Goal: Task Accomplishment & Management: Manage account settings

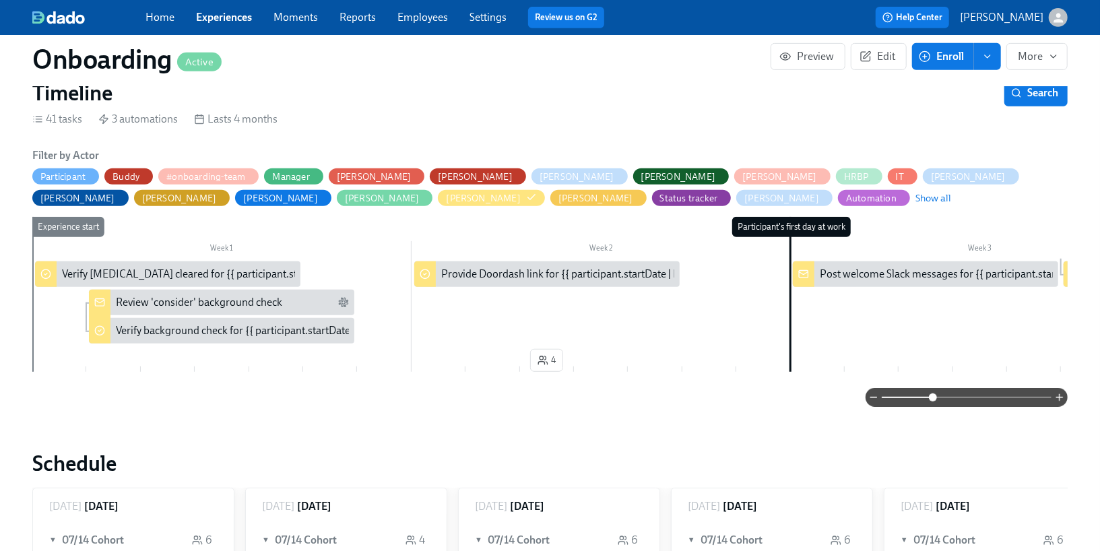
scroll to position [0, 11299]
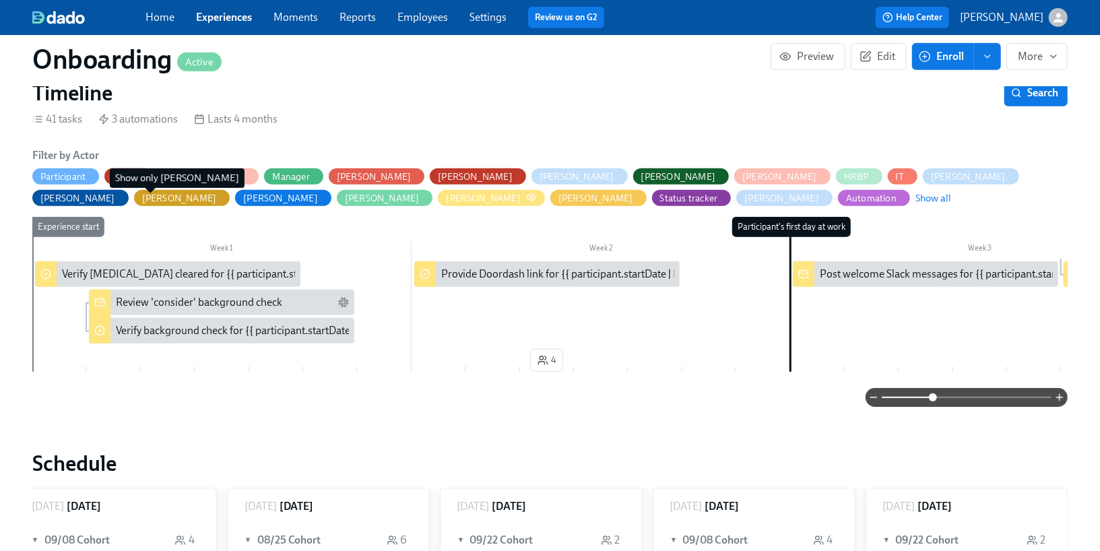
click at [526, 196] on icon "button" at bounding box center [531, 197] width 11 height 11
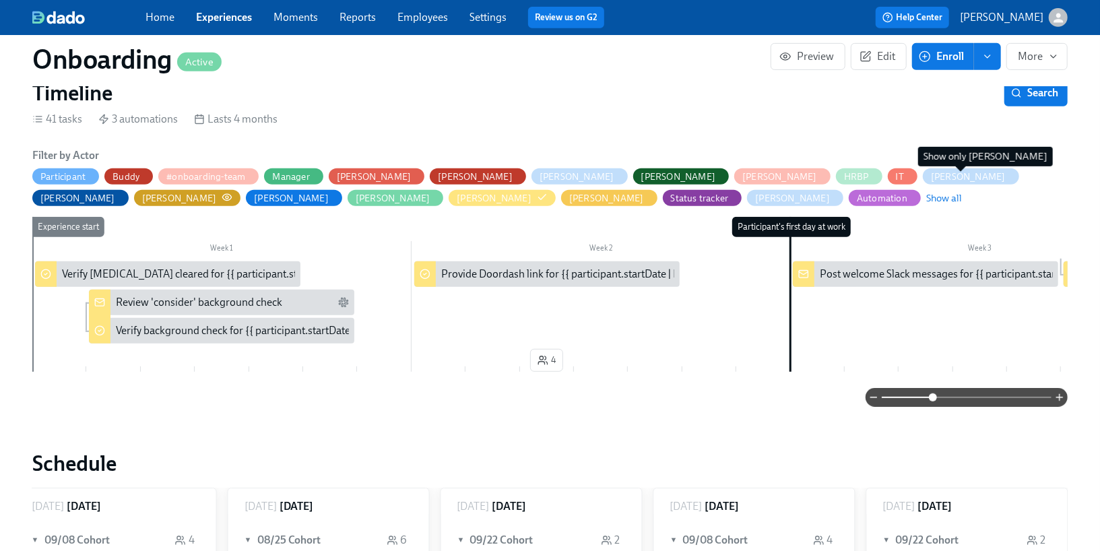
click at [228, 196] on circle "button" at bounding box center [227, 197] width 3 height 3
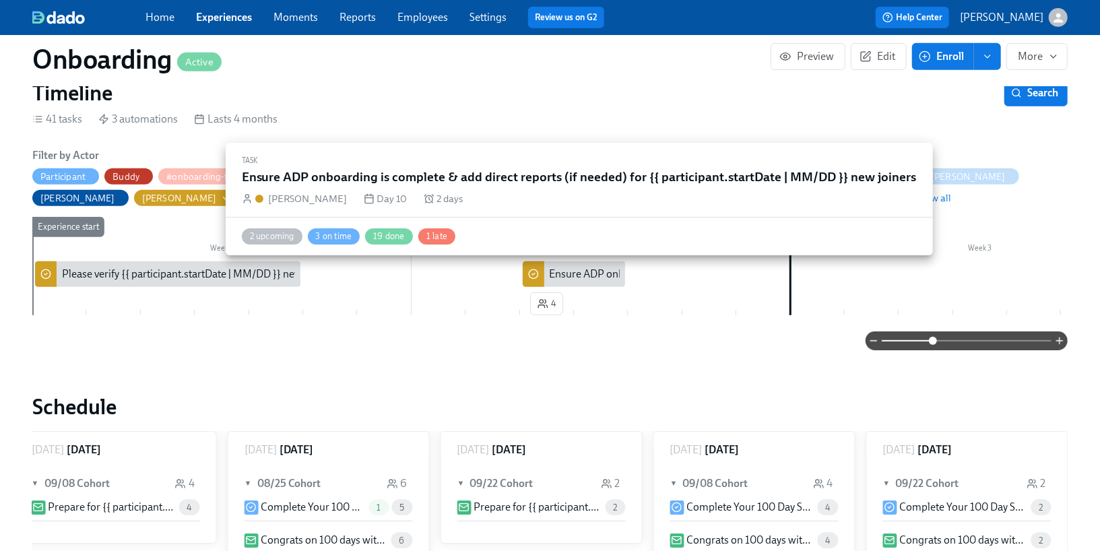
click at [603, 279] on div "Ensure ADP onboarding is complete & add direct reports (if needed) for {{ parti…" at bounding box center [822, 274] width 544 height 15
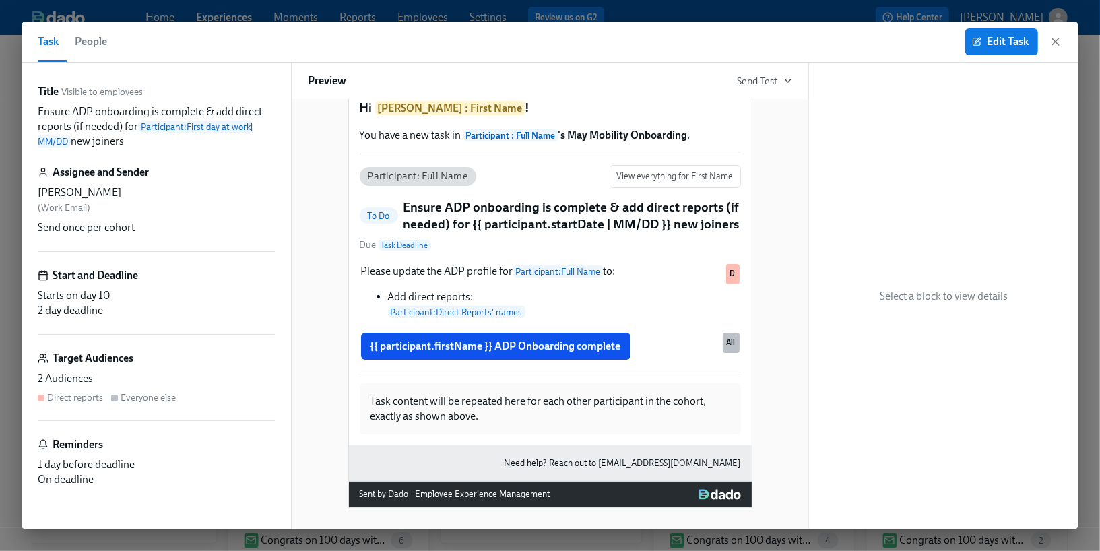
scroll to position [50, 0]
drag, startPoint x: 131, startPoint y: 143, endPoint x: 33, endPoint y: 105, distance: 104.7
click at [33, 105] on div "Title Visible to employees Ensure ADP onboarding is complete & add direct repor…" at bounding box center [156, 296] width 269 height 467
copy p "Ensure ADP onboarding is complete & add direct reports (if needed) for Particip…"
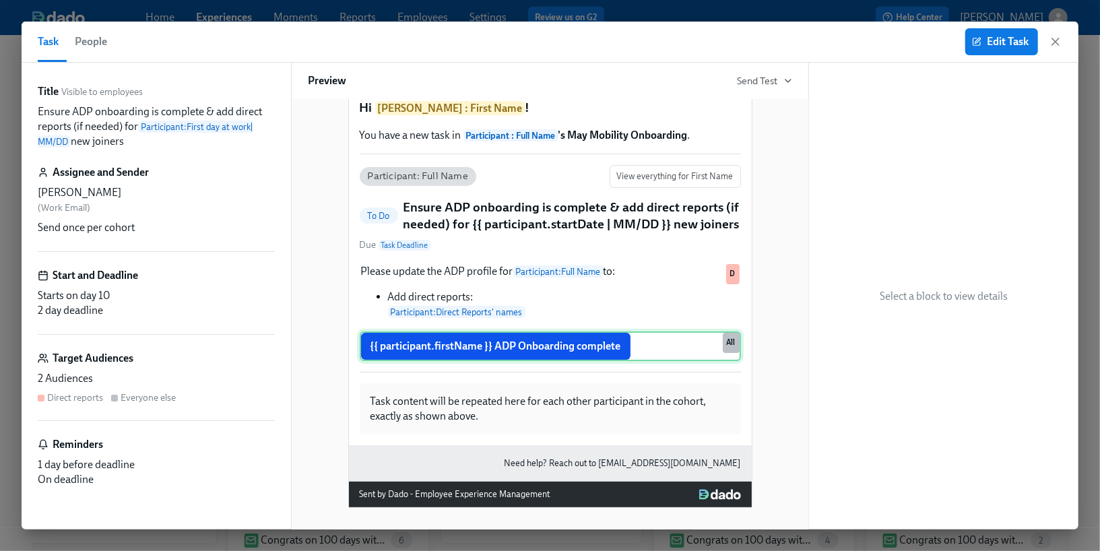
click at [640, 361] on div "{{ participant.firstName }} ADP Onboarding complete All" at bounding box center [550, 346] width 381 height 30
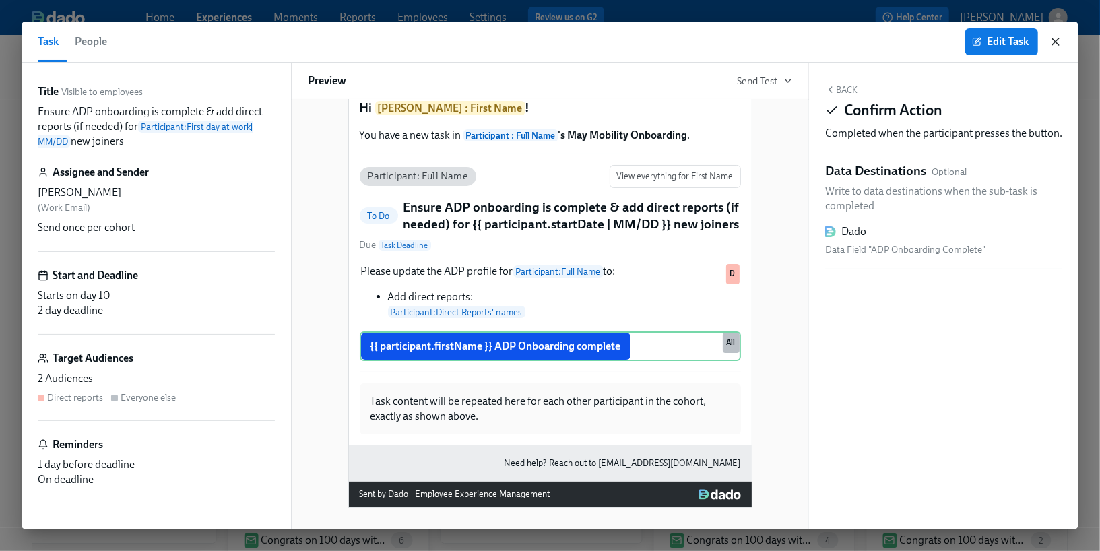
click at [1056, 47] on icon "button" at bounding box center [1055, 41] width 13 height 13
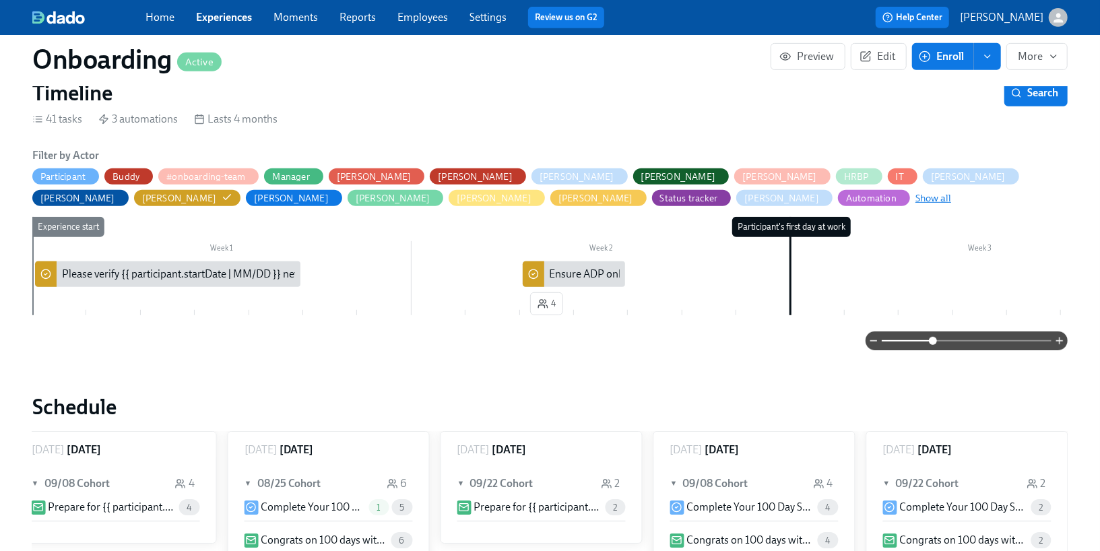
click at [915, 197] on span "Show all" at bounding box center [933, 197] width 36 height 13
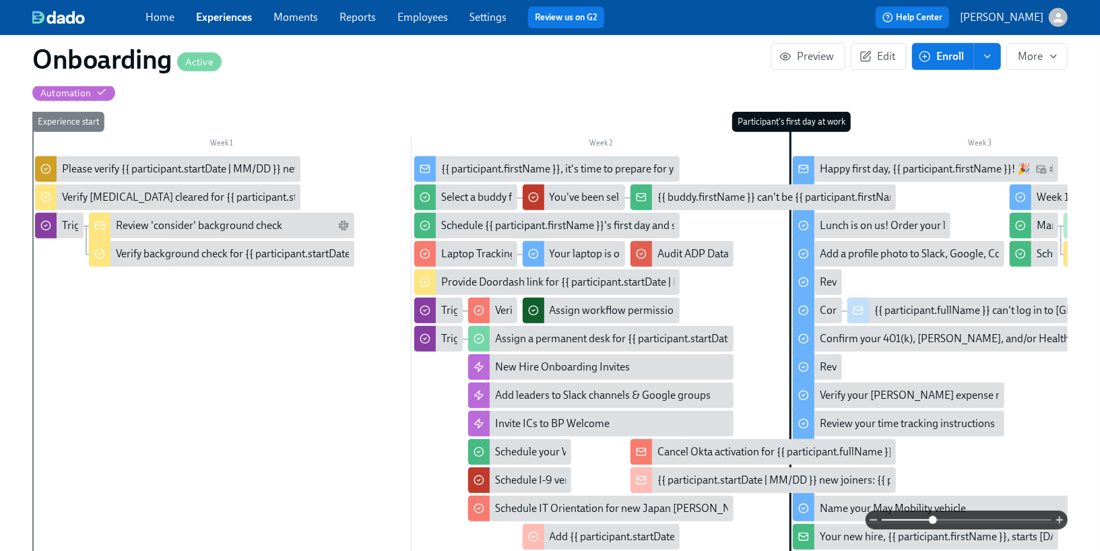
scroll to position [510, 0]
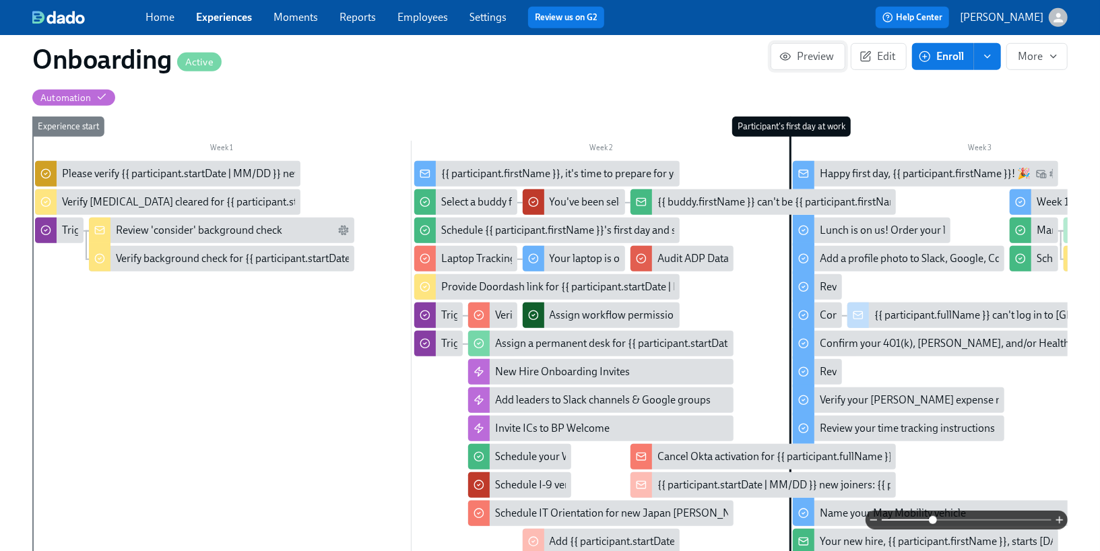
click at [796, 60] on span "Preview" at bounding box center [808, 56] width 52 height 13
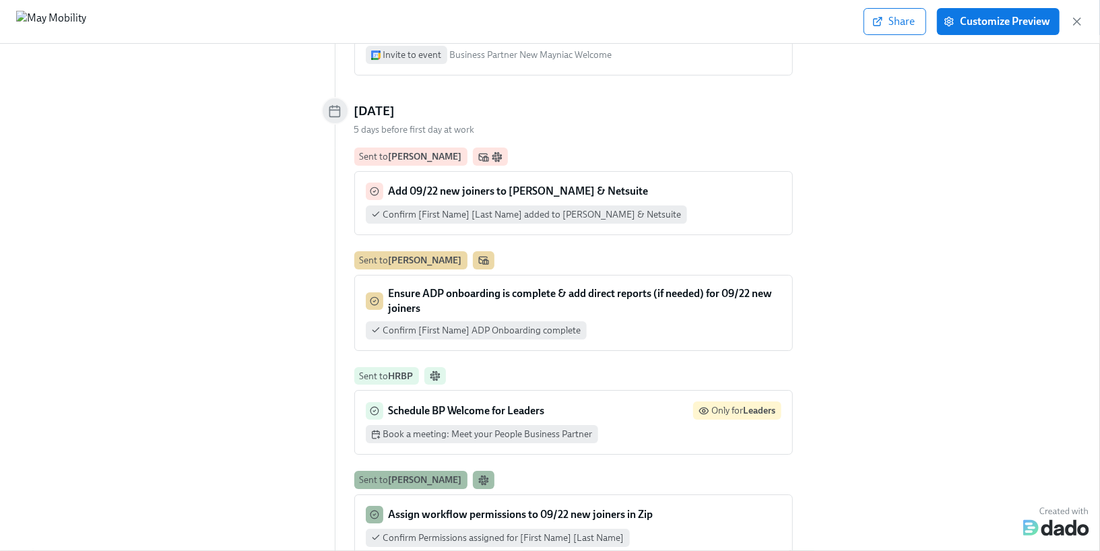
scroll to position [2902, 0]
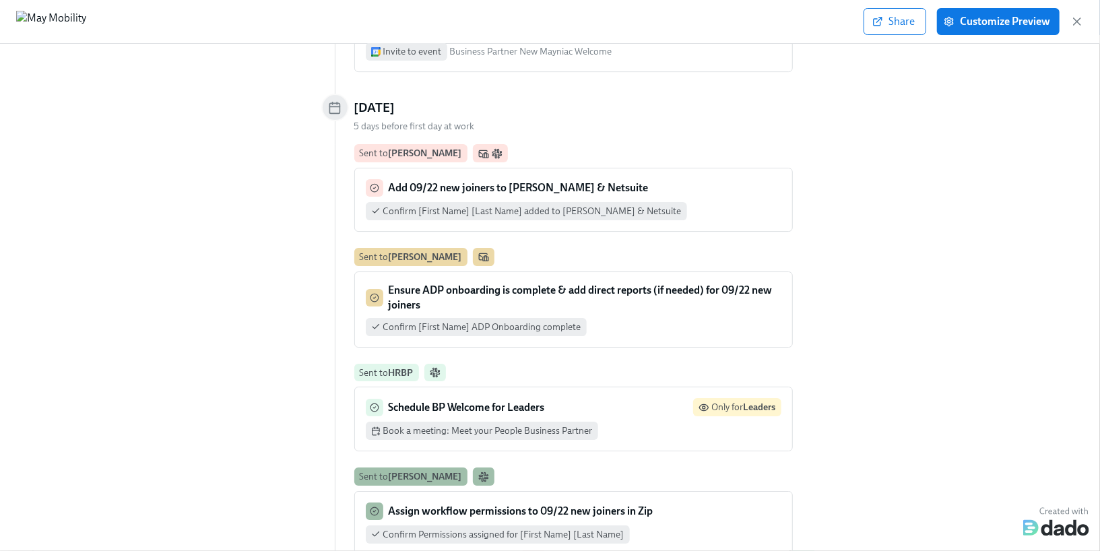
click at [528, 283] on p "Ensure ADP onboarding is complete & add direct reports (if needed) for 09/22 ne…" at bounding box center [585, 298] width 393 height 30
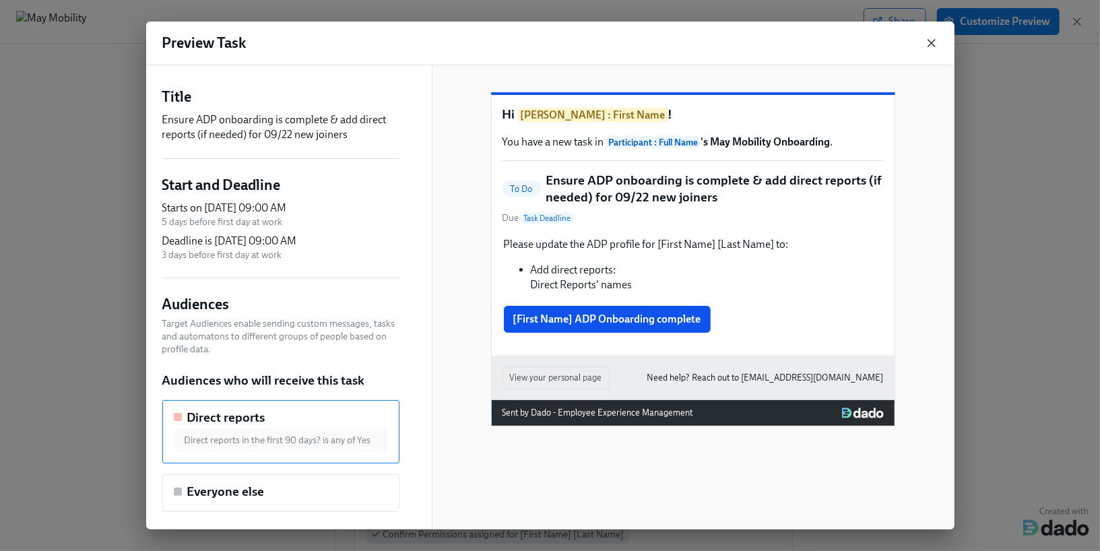
click at [929, 46] on icon "button" at bounding box center [931, 42] width 13 height 13
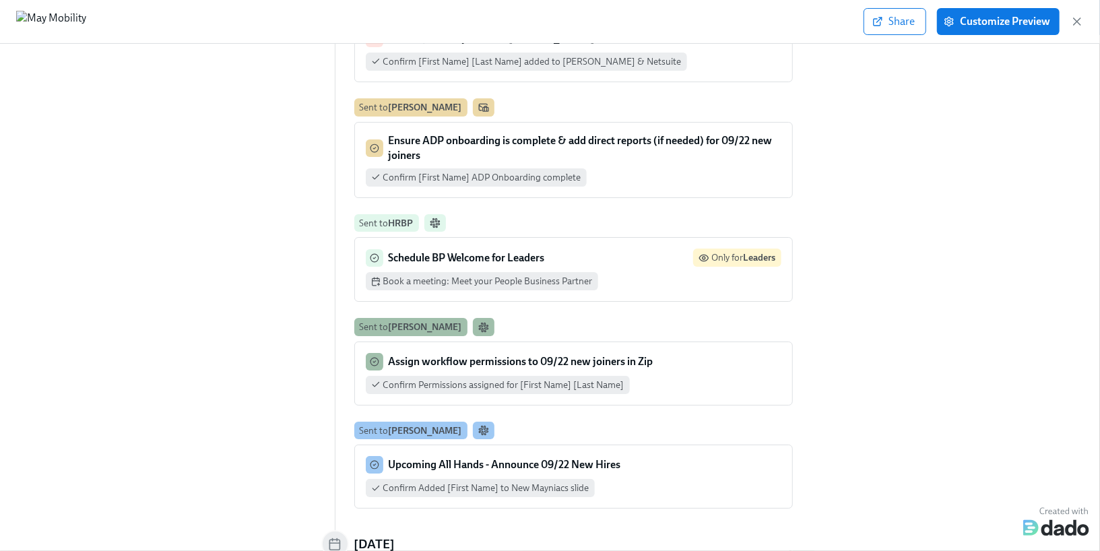
scroll to position [3090, 0]
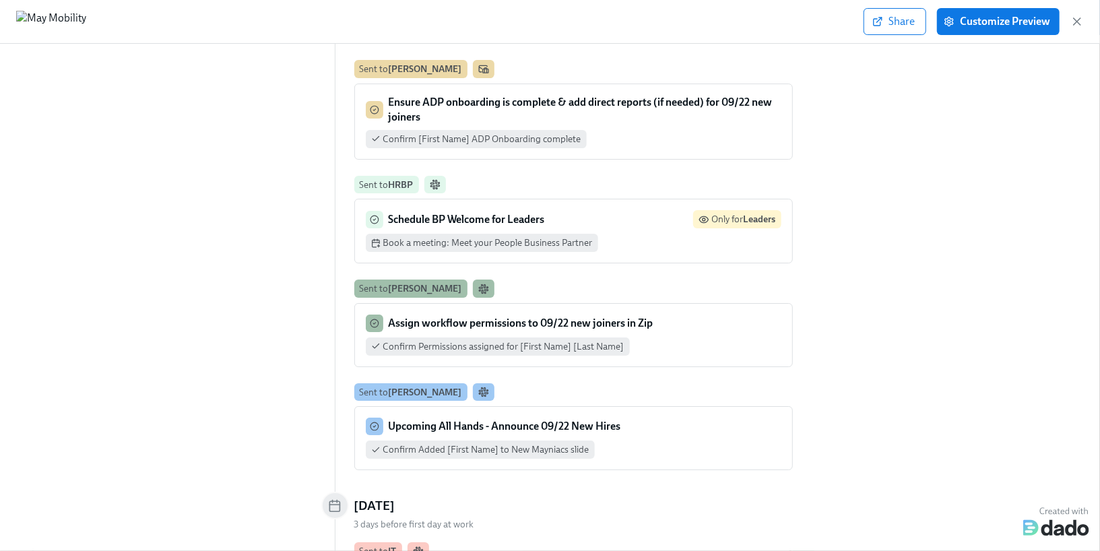
click at [634, 95] on div "Ensure ADP onboarding is complete & add direct reports (if needed) for 09/22 ne…" at bounding box center [574, 121] width 416 height 53
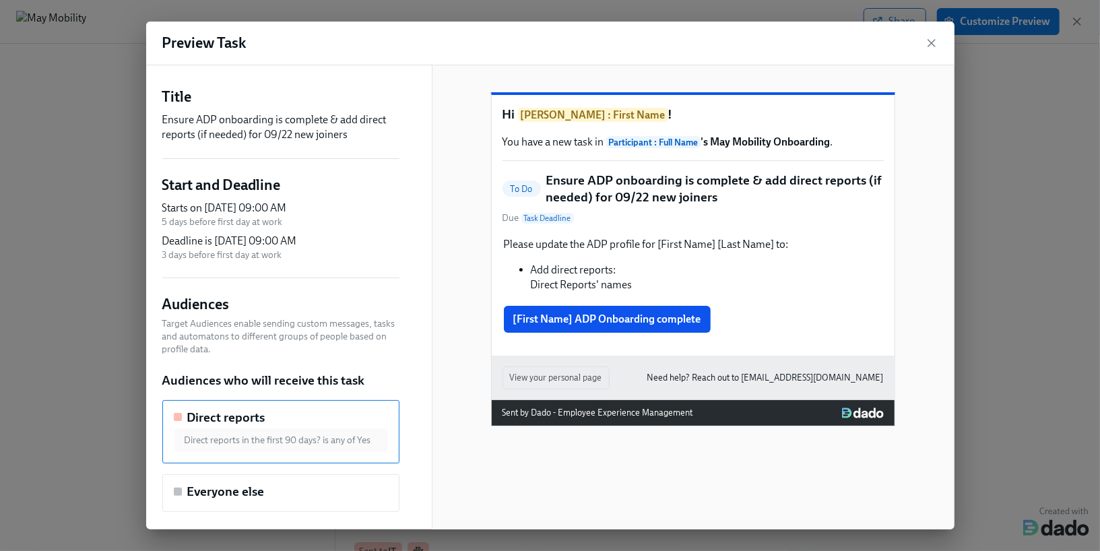
click at [930, 34] on div "Preview Task" at bounding box center [550, 44] width 808 height 44
click at [930, 46] on icon "button" at bounding box center [931, 42] width 13 height 13
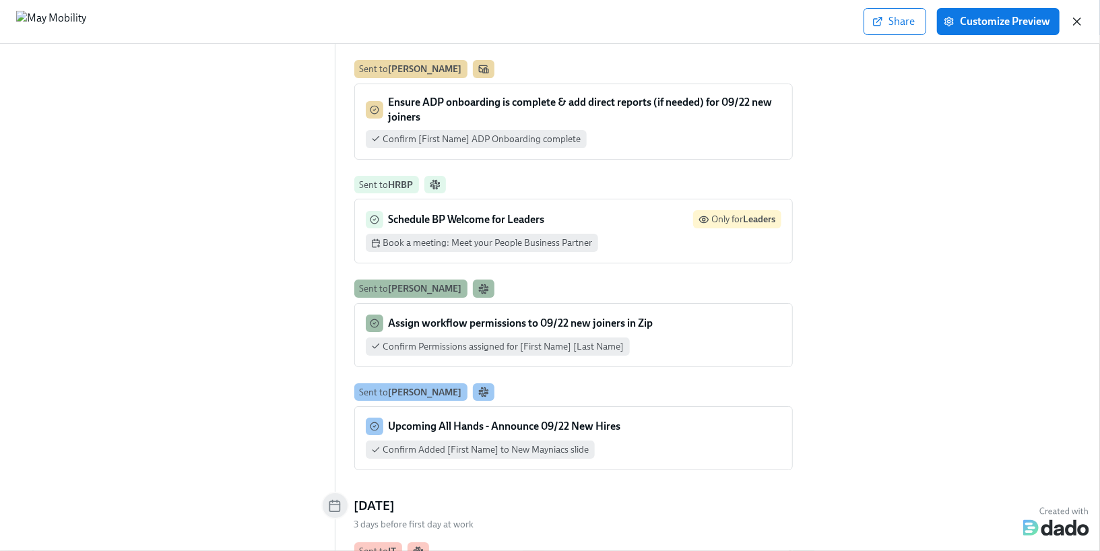
click at [1076, 20] on icon "button" at bounding box center [1077, 21] width 7 height 7
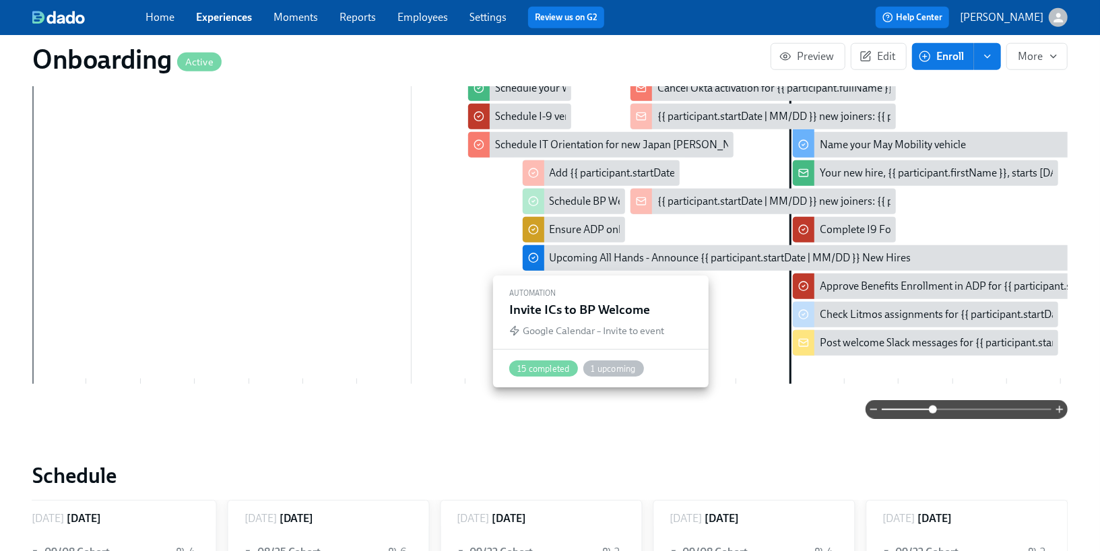
scroll to position [920, 0]
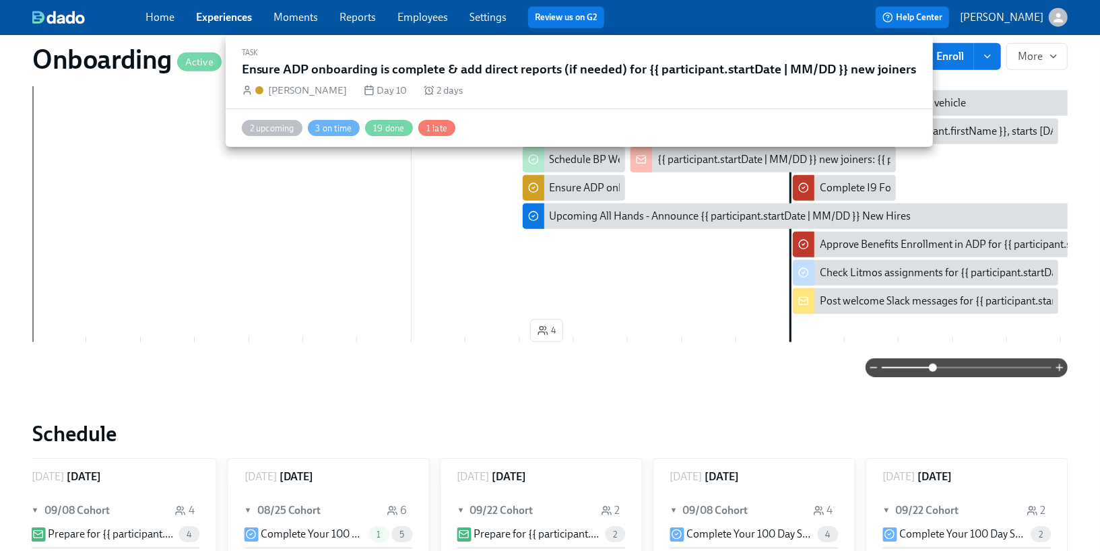
click at [586, 181] on div "Ensure ADP onboarding is complete & add direct reports (if needed) for {{ parti…" at bounding box center [822, 188] width 544 height 15
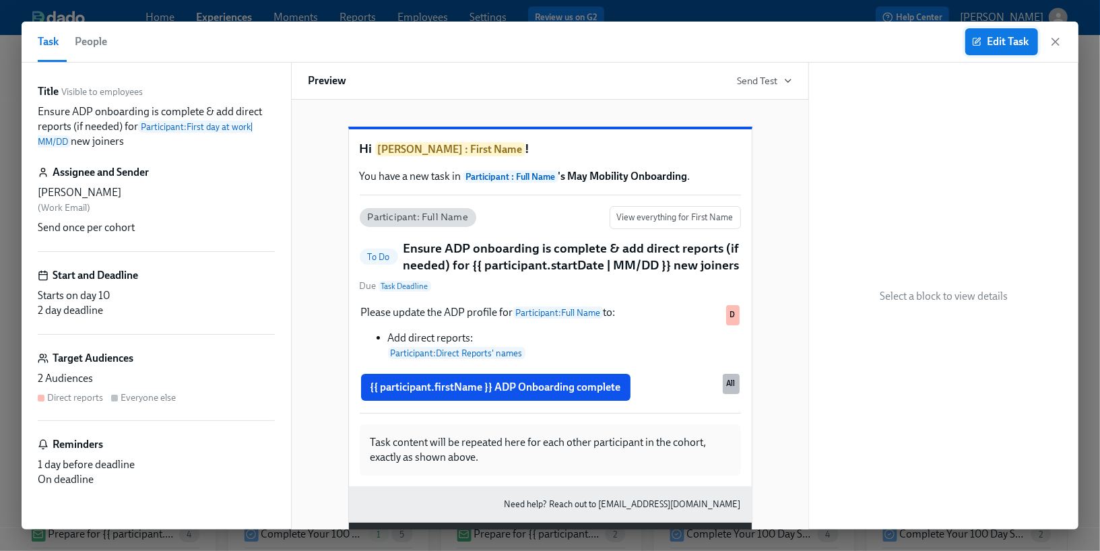
click at [990, 42] on span "Edit Task" at bounding box center [1002, 41] width 54 height 13
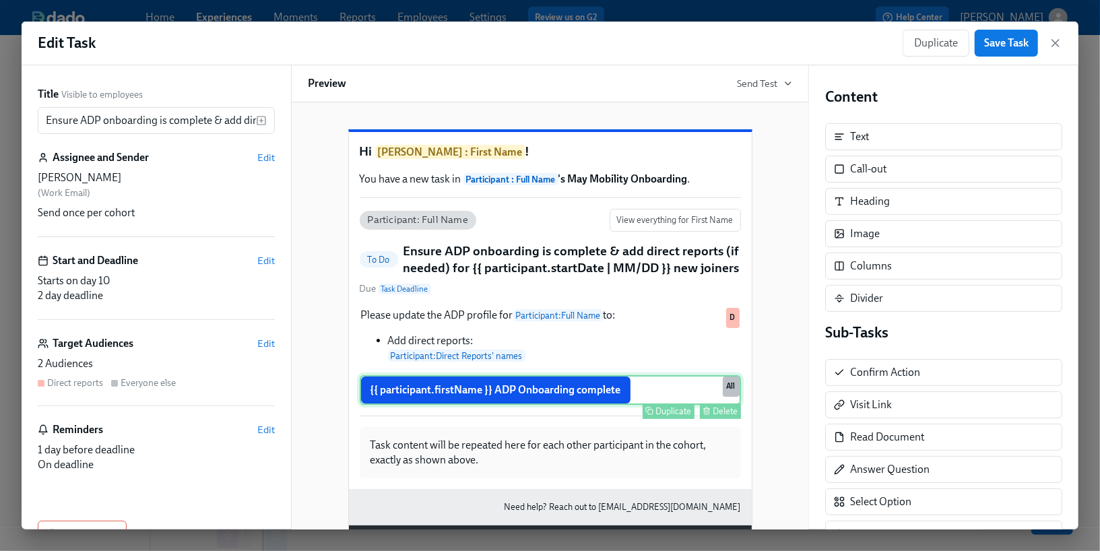
click at [713, 419] on button "Delete" at bounding box center [720, 410] width 41 height 15
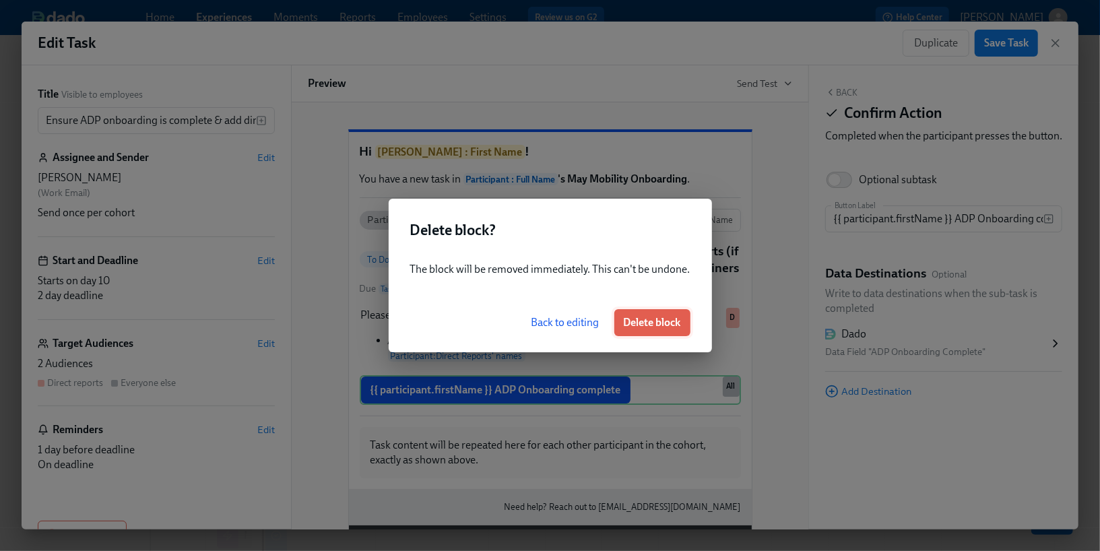
click at [653, 331] on button "Delete block" at bounding box center [652, 322] width 76 height 27
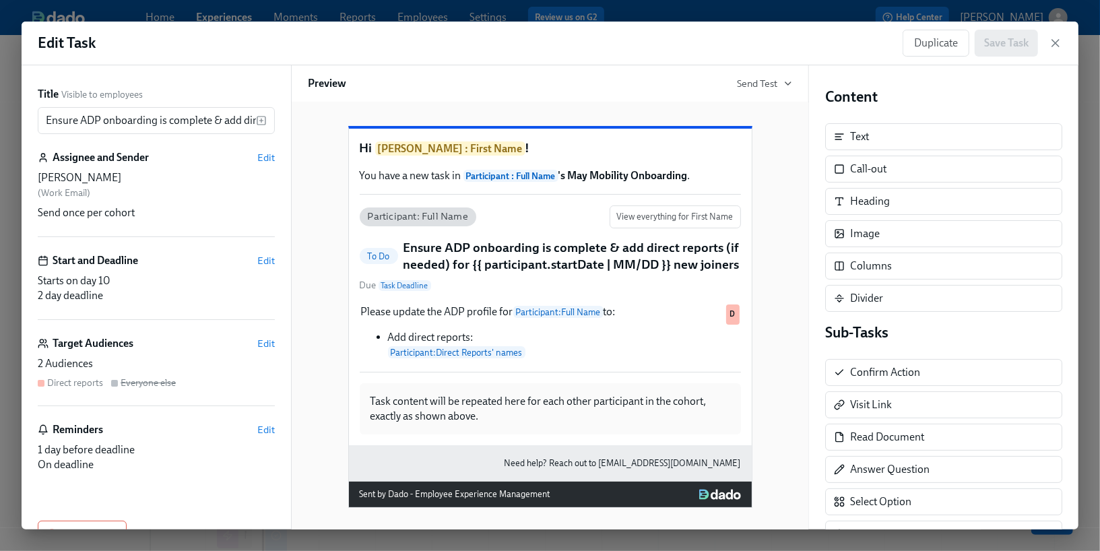
scroll to position [1, 0]
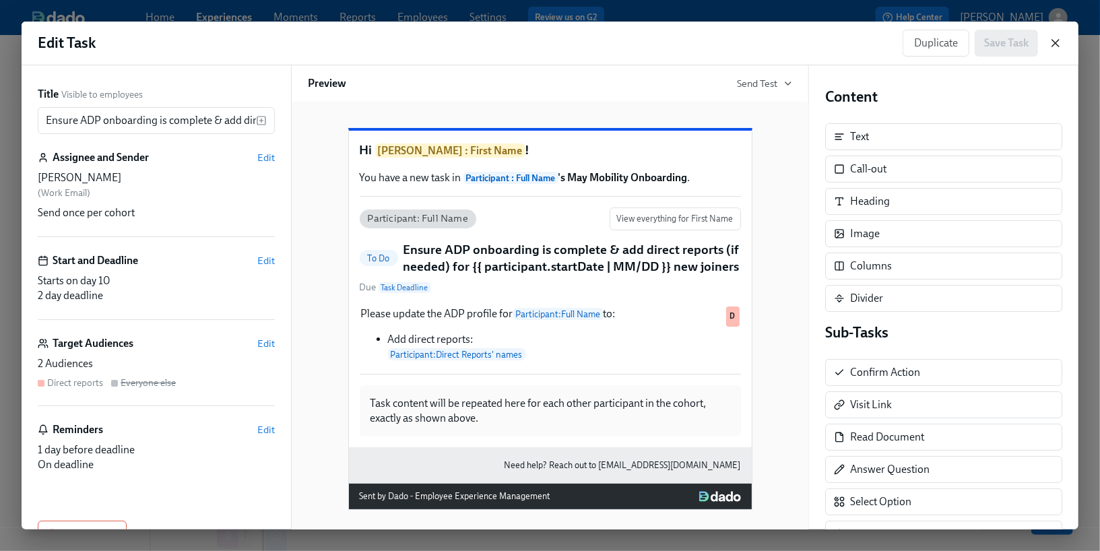
click at [1052, 45] on icon "button" at bounding box center [1055, 42] width 13 height 13
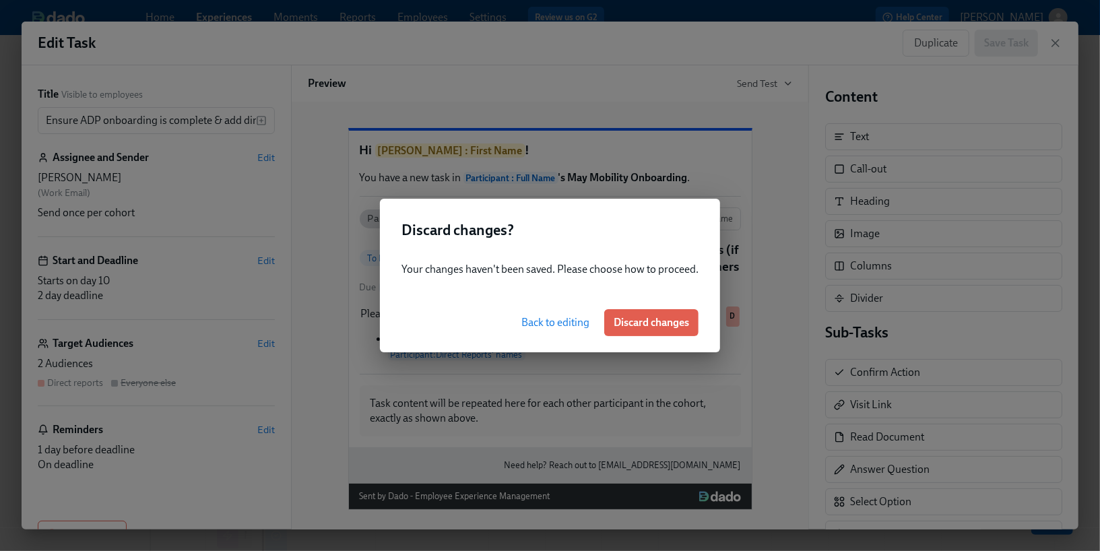
click at [546, 329] on button "Back to editing" at bounding box center [555, 322] width 87 height 27
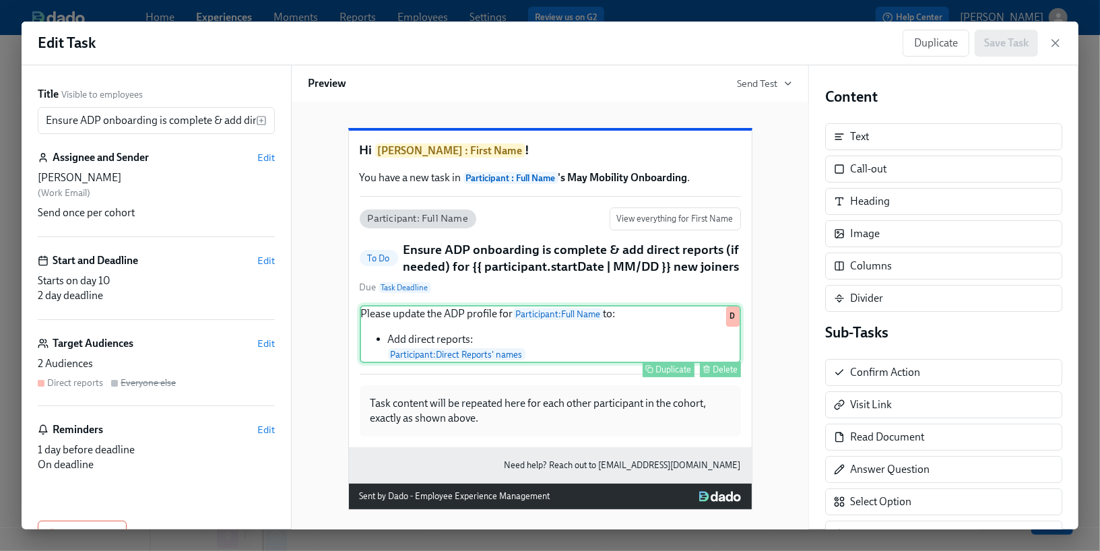
scroll to position [13, 0]
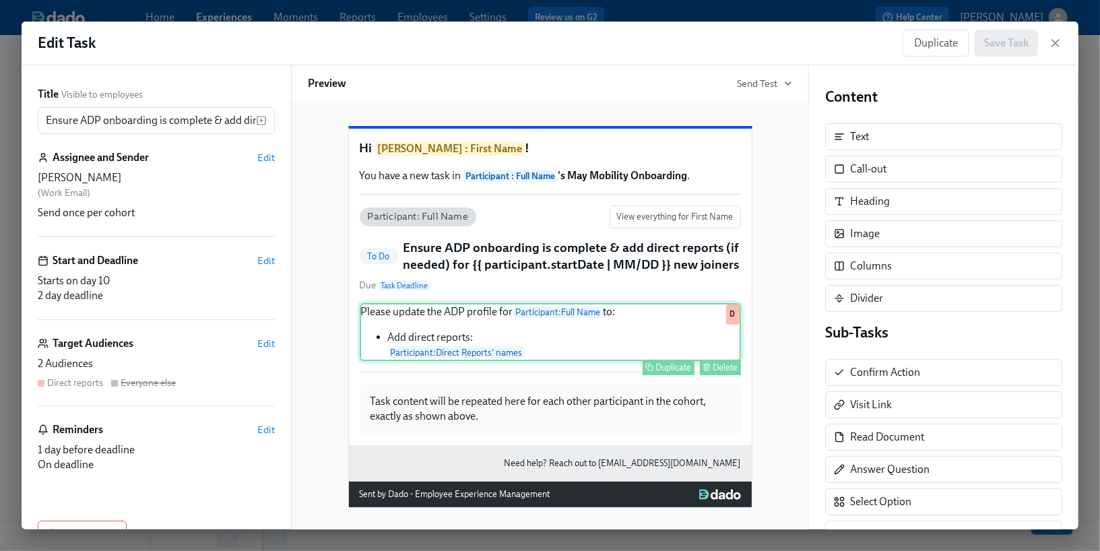
click at [637, 361] on div "Please update the ADP profile for Participant : Full Name to: Add direct report…" at bounding box center [550, 332] width 381 height 58
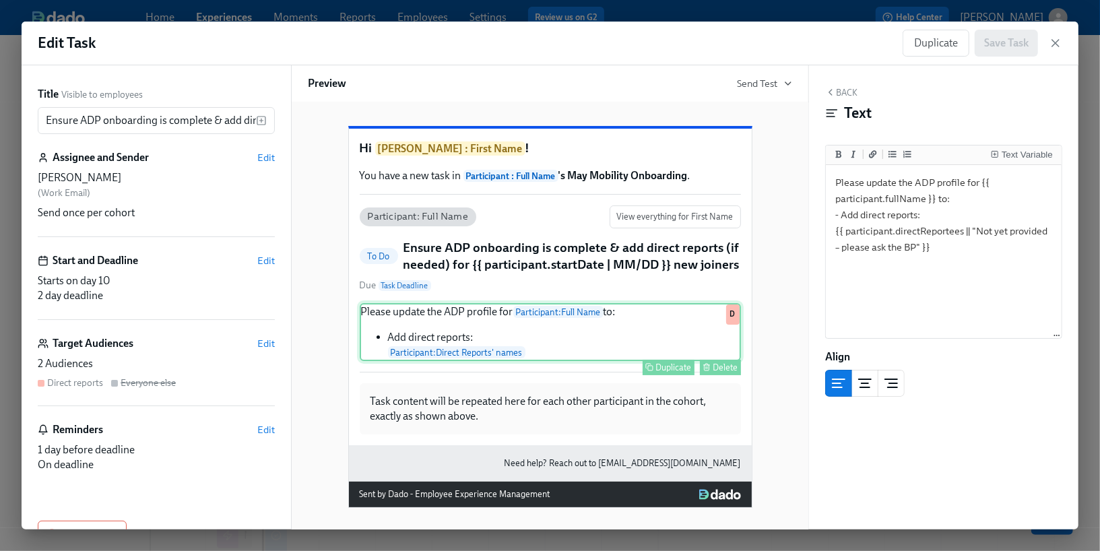
click at [672, 373] on div "Duplicate" at bounding box center [674, 367] width 36 height 10
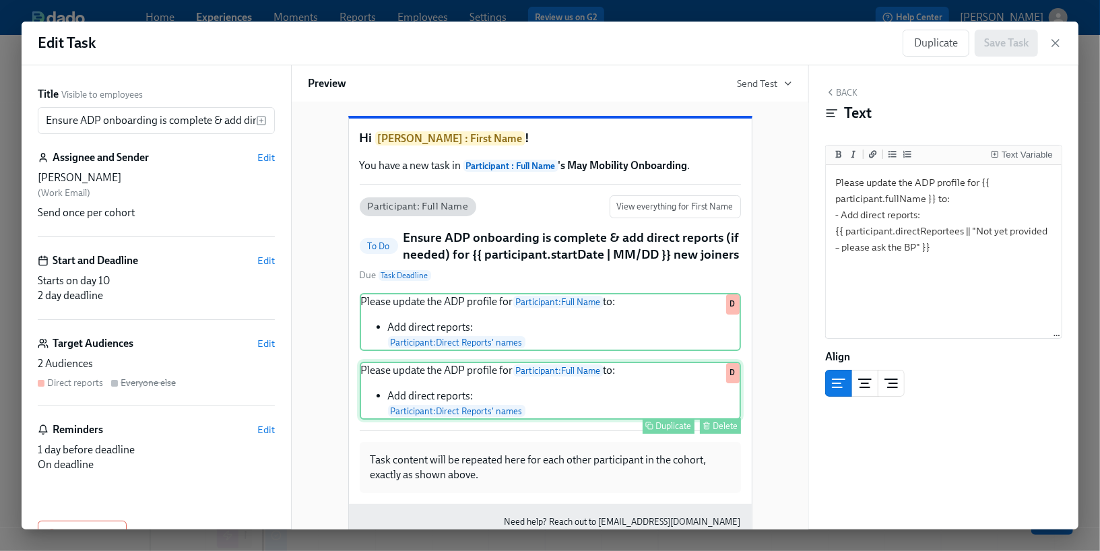
click at [720, 431] on div "Delete" at bounding box center [725, 426] width 25 height 10
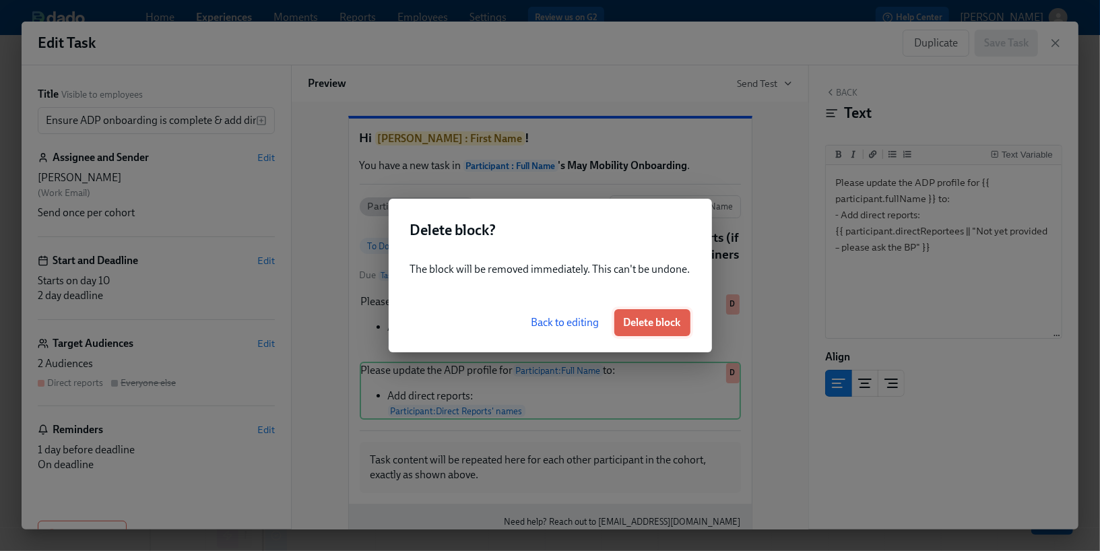
click at [654, 324] on span "Delete block" at bounding box center [652, 322] width 57 height 13
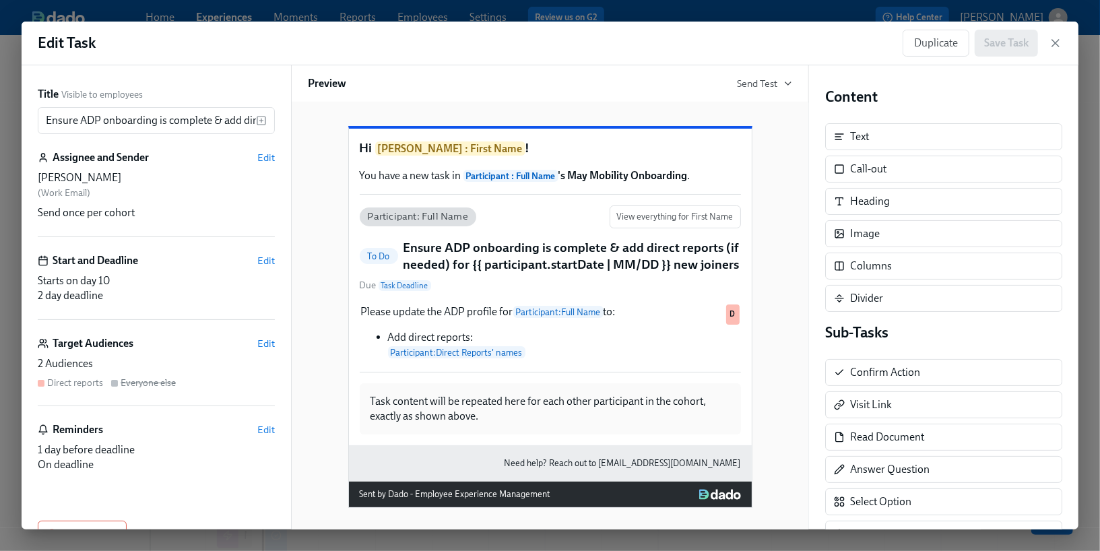
click at [998, 46] on div "Duplicate Save Task" at bounding box center [970, 43] width 135 height 27
click at [1058, 49] on icon "button" at bounding box center [1055, 42] width 13 height 13
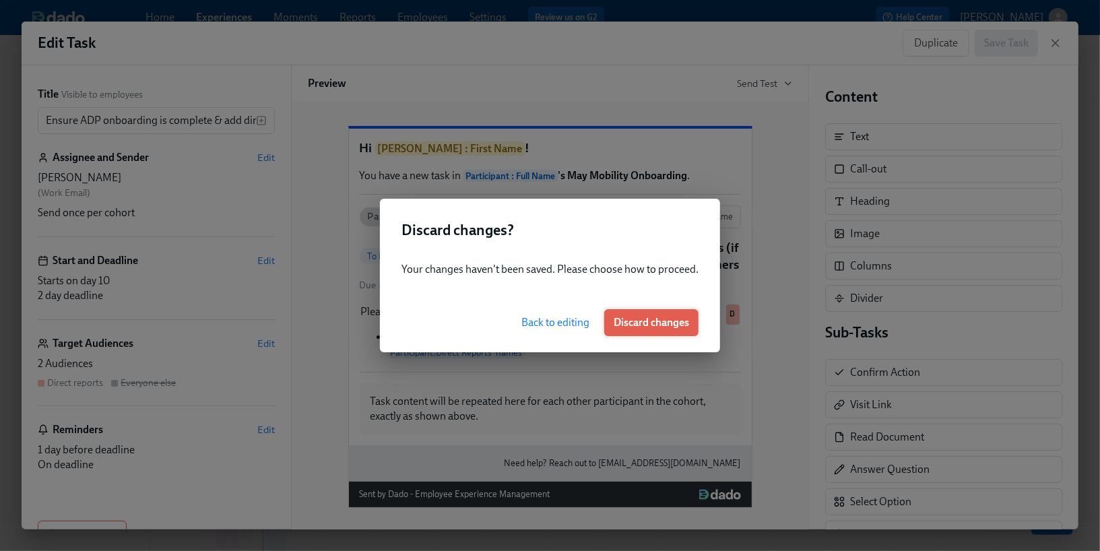
click at [626, 327] on span "Discard changes" at bounding box center [651, 322] width 75 height 13
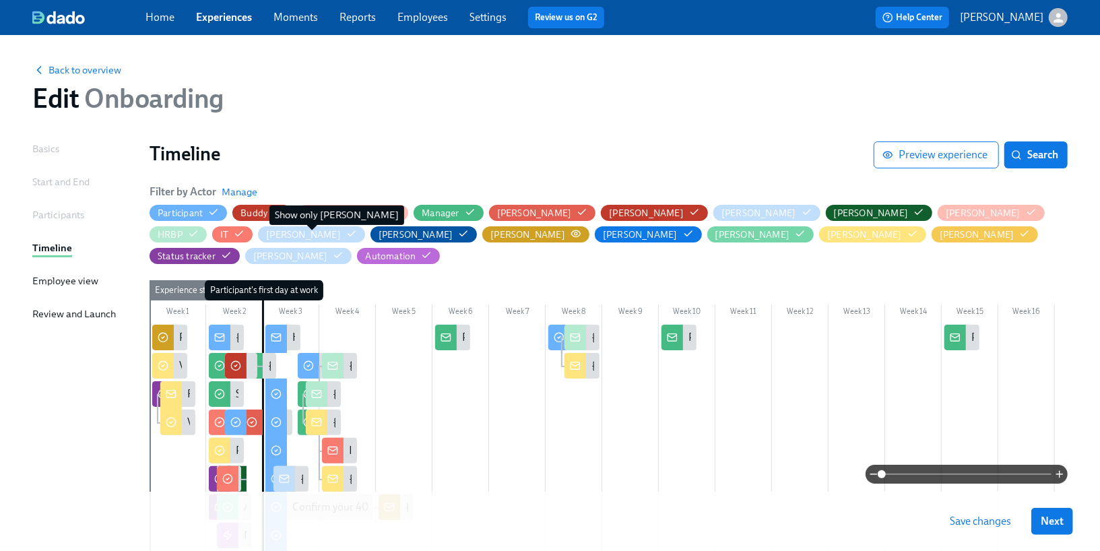
click at [575, 232] on circle "button" at bounding box center [576, 233] width 3 height 3
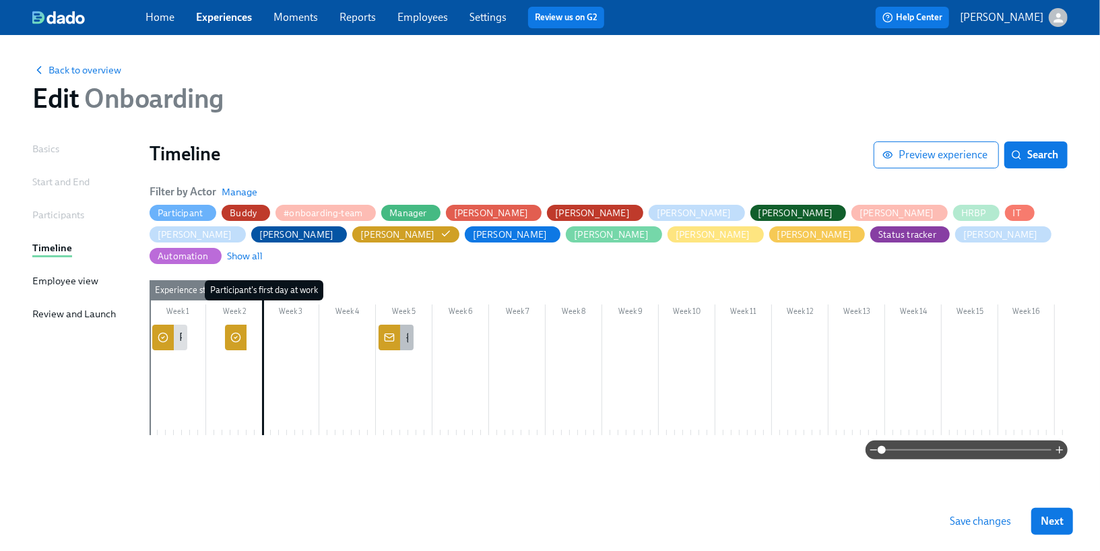
click at [397, 325] on div at bounding box center [390, 338] width 22 height 26
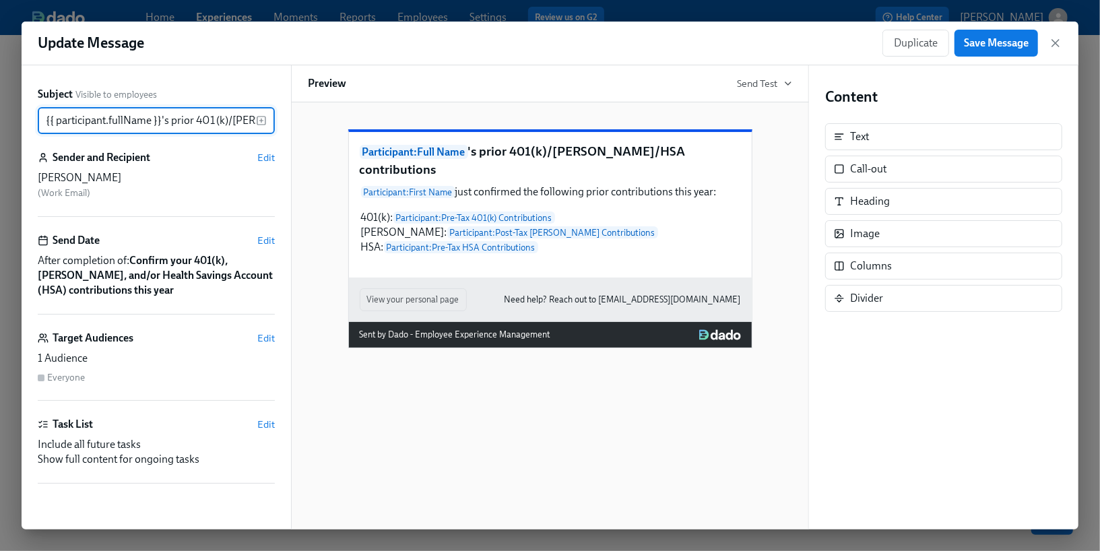
scroll to position [0, 85]
click at [1055, 42] on icon "button" at bounding box center [1055, 43] width 7 height 7
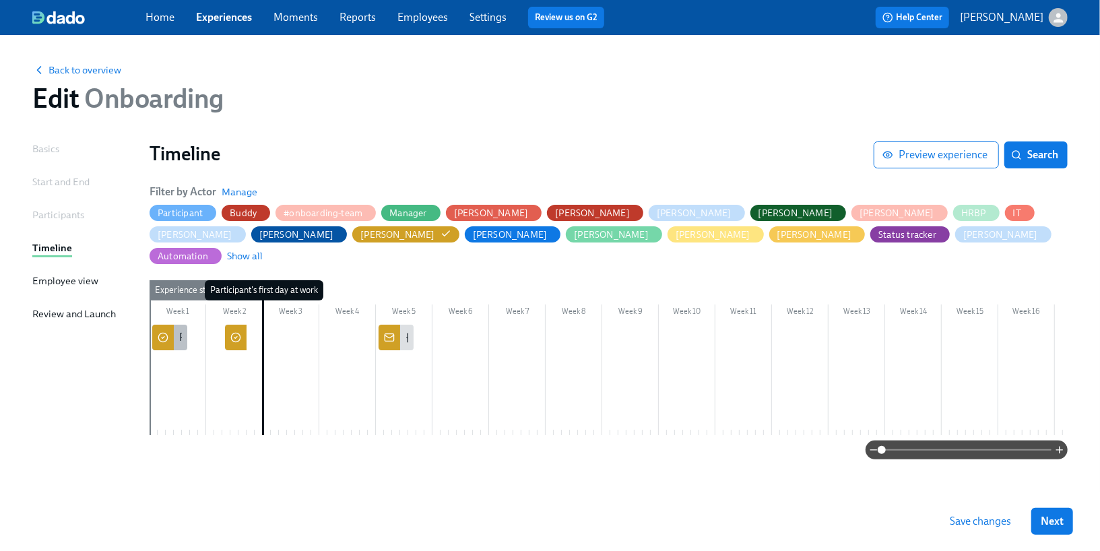
click at [171, 325] on div at bounding box center [163, 338] width 22 height 26
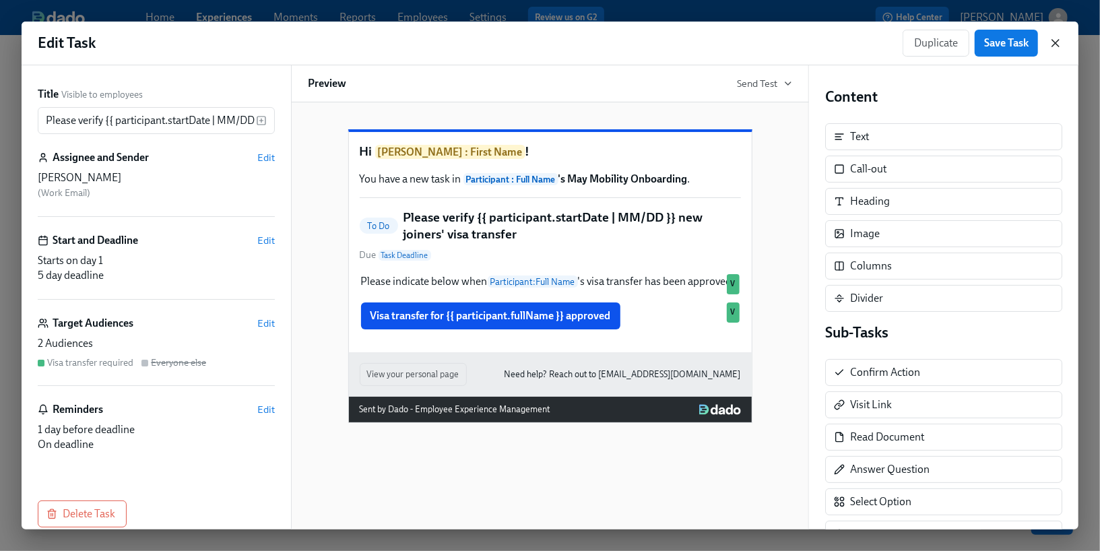
click at [1058, 44] on icon "button" at bounding box center [1055, 42] width 13 height 13
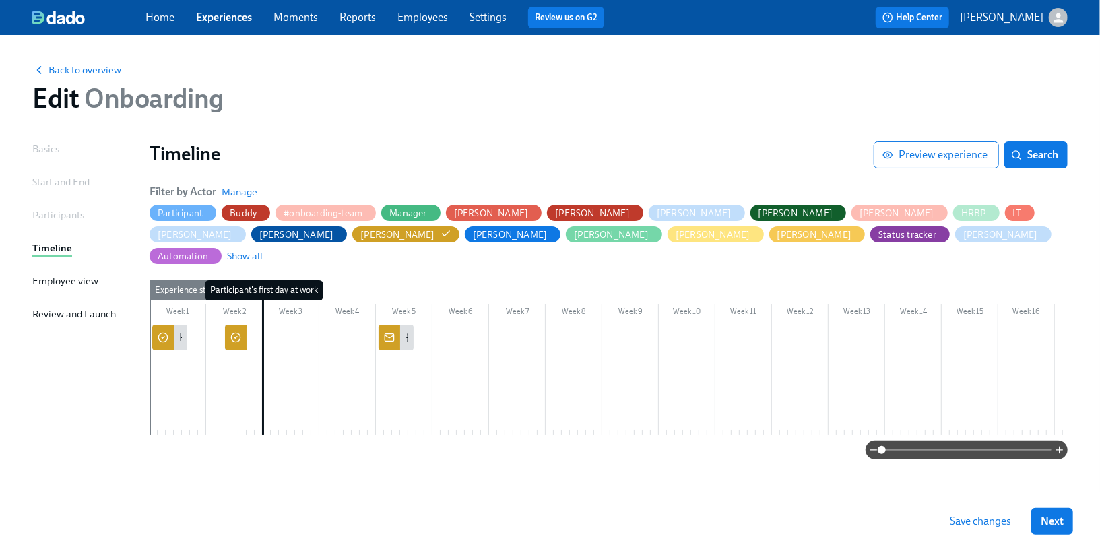
click at [239, 332] on icon at bounding box center [235, 337] width 11 height 11
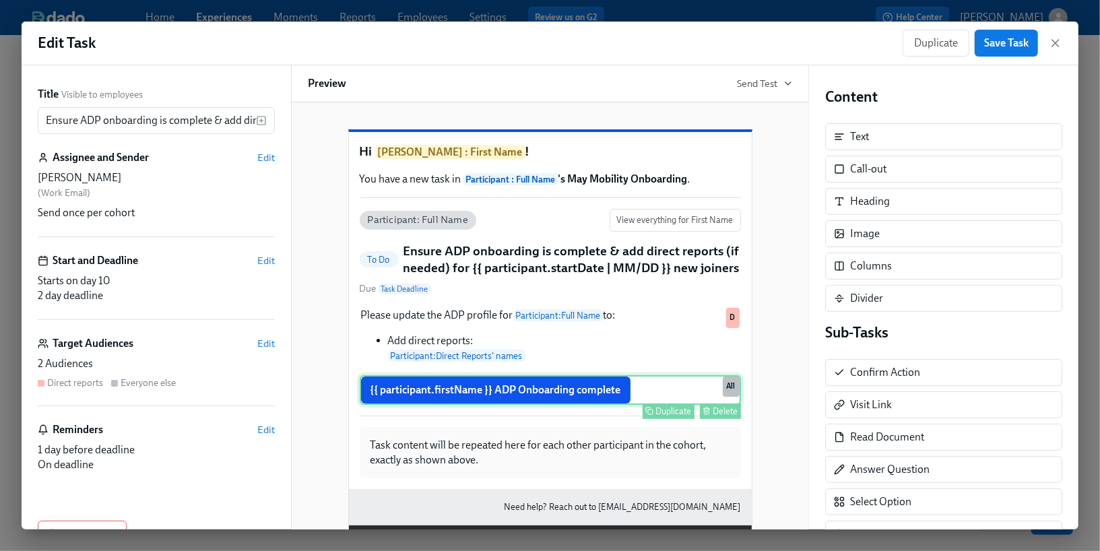
click at [689, 405] on div "{{ participant.firstName }} ADP Onboarding complete Duplicate Delete All" at bounding box center [550, 390] width 381 height 30
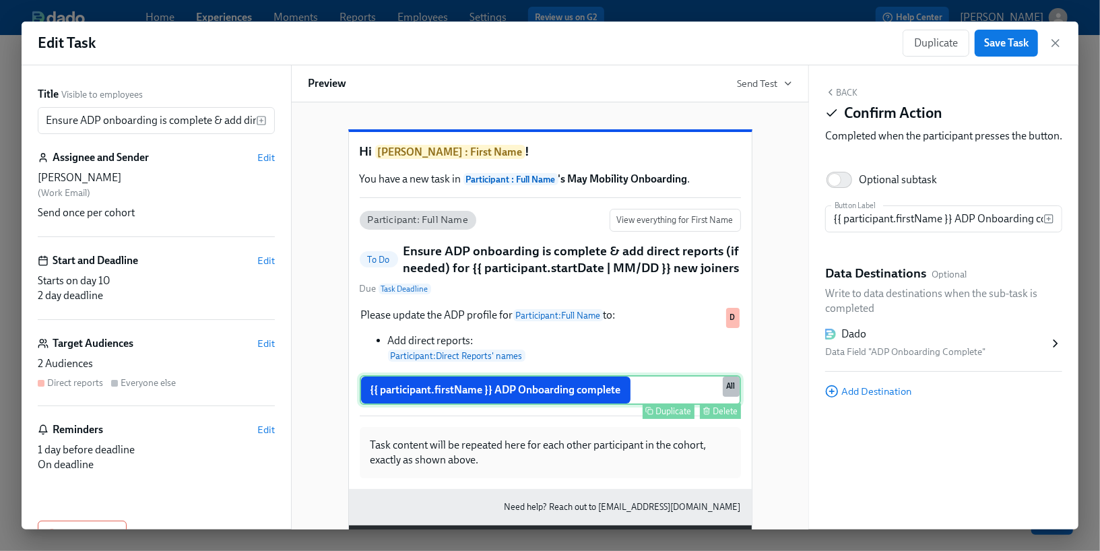
click at [730, 416] on div "Delete" at bounding box center [725, 411] width 25 height 10
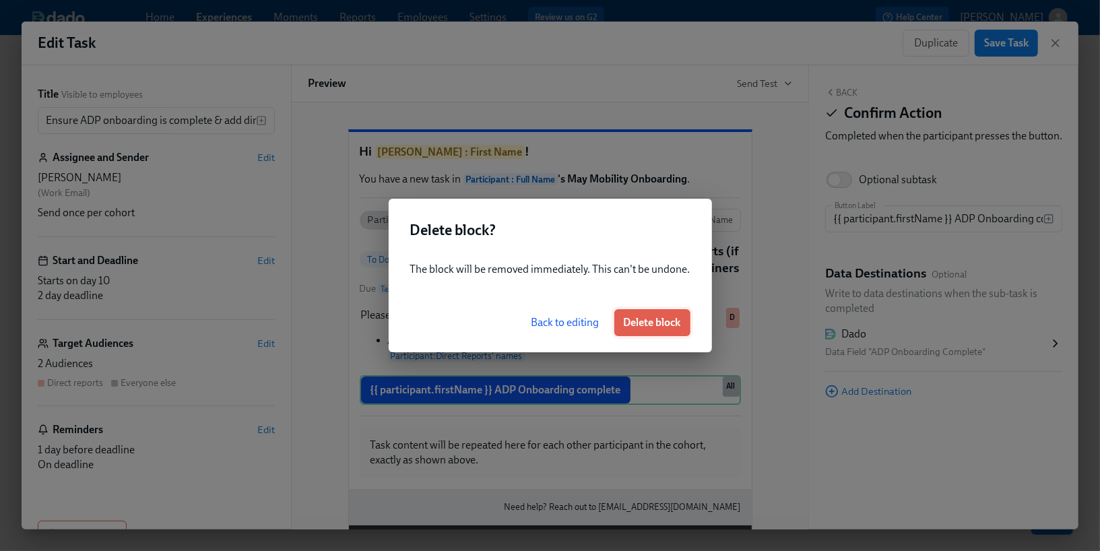
click at [673, 330] on button "Delete block" at bounding box center [652, 322] width 76 height 27
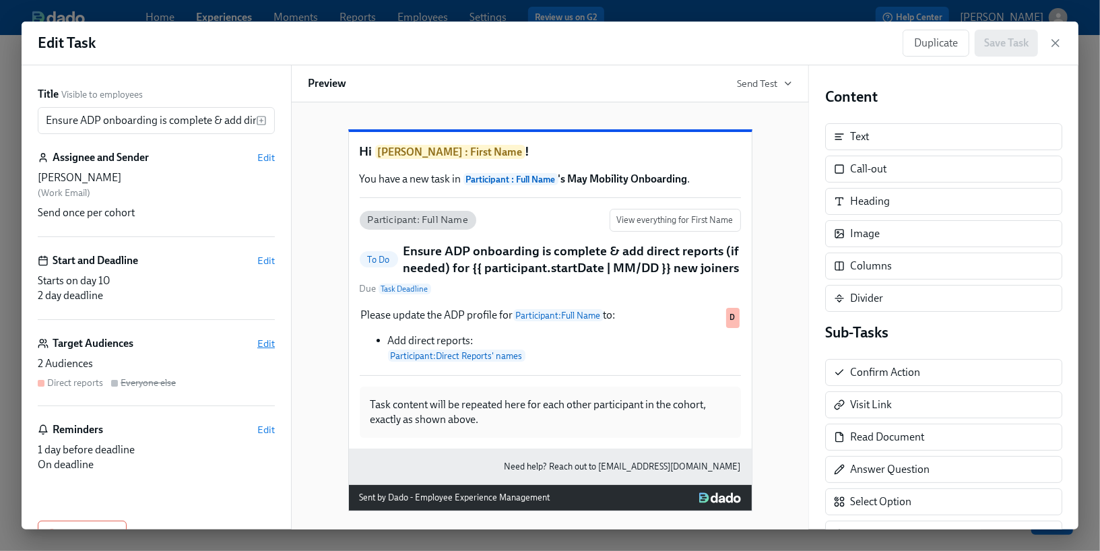
click at [260, 349] on div "Target Audiences Edit" at bounding box center [156, 343] width 237 height 15
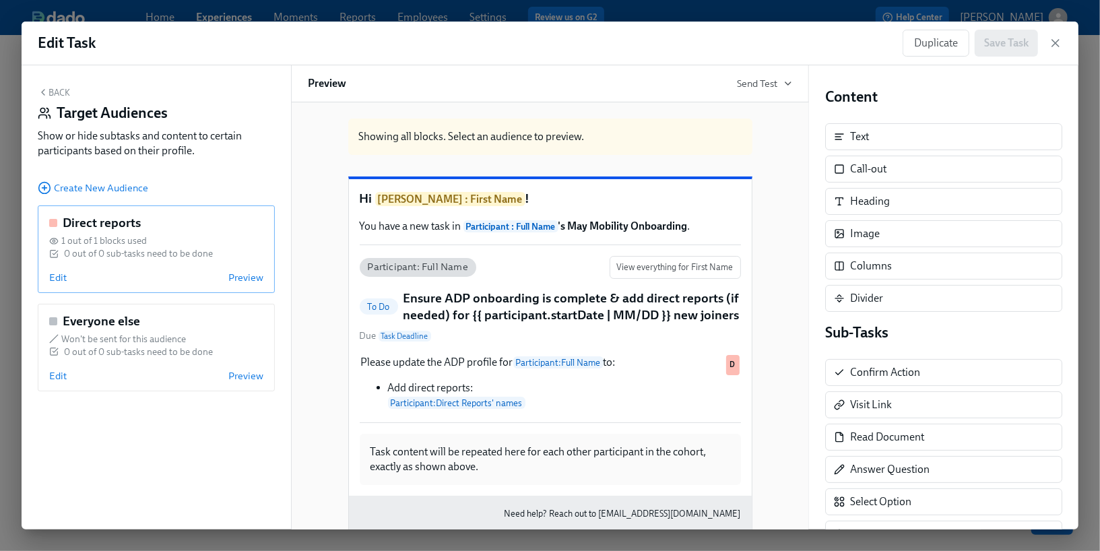
click at [160, 255] on div "0 out of 0 sub-tasks need to be done" at bounding box center [138, 253] width 149 height 13
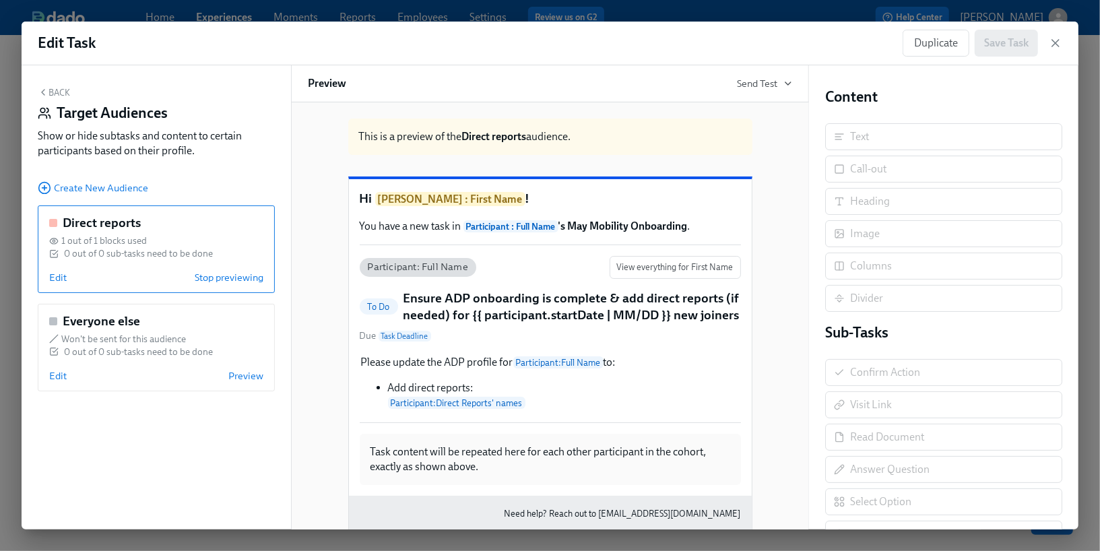
click at [158, 255] on div "0 out of 0 sub-tasks need to be done" at bounding box center [138, 253] width 149 height 13
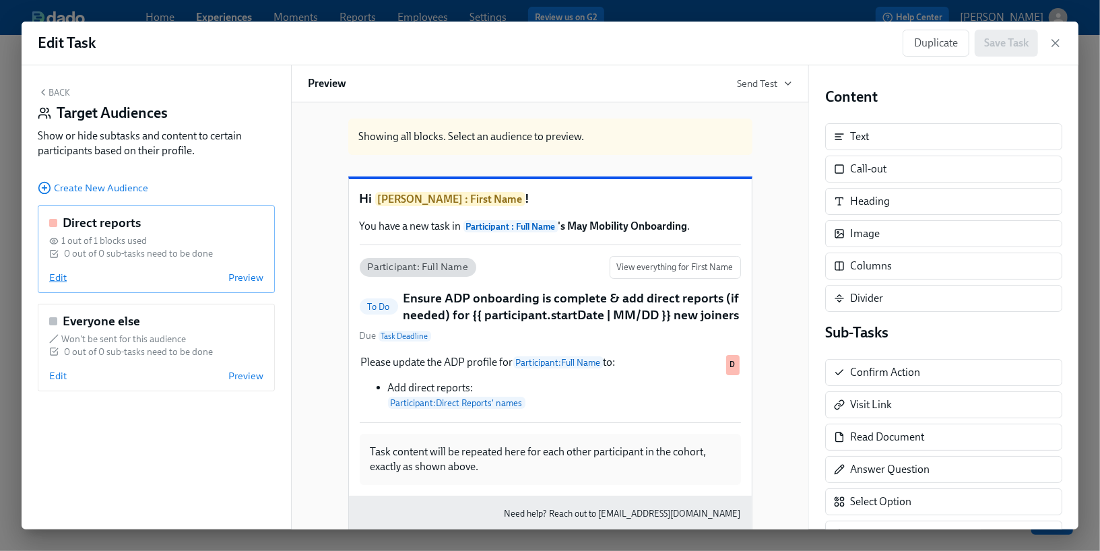
click at [59, 277] on span "Edit" at bounding box center [58, 277] width 18 height 13
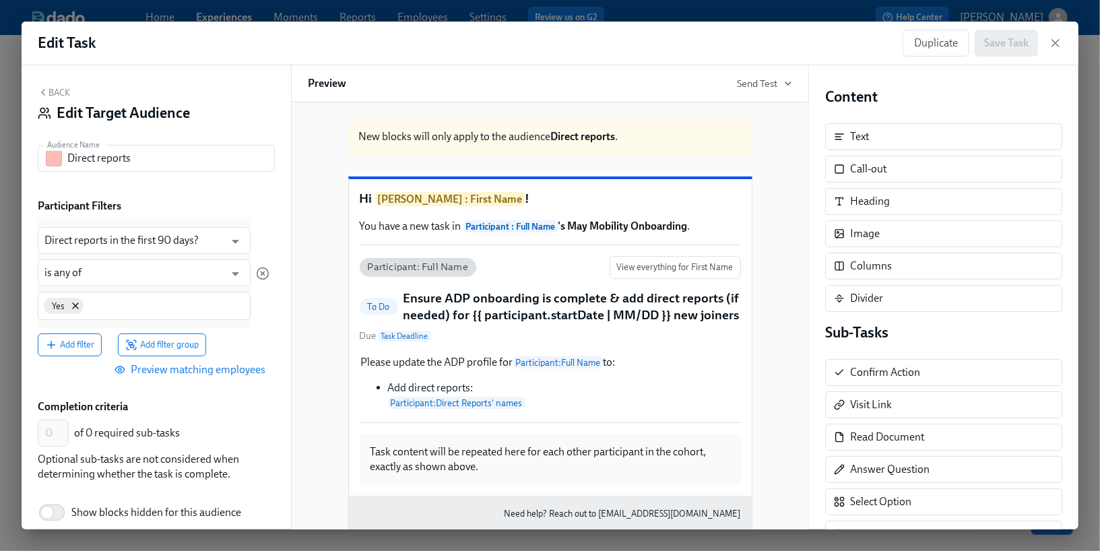
click at [54, 90] on button "Back" at bounding box center [54, 92] width 32 height 11
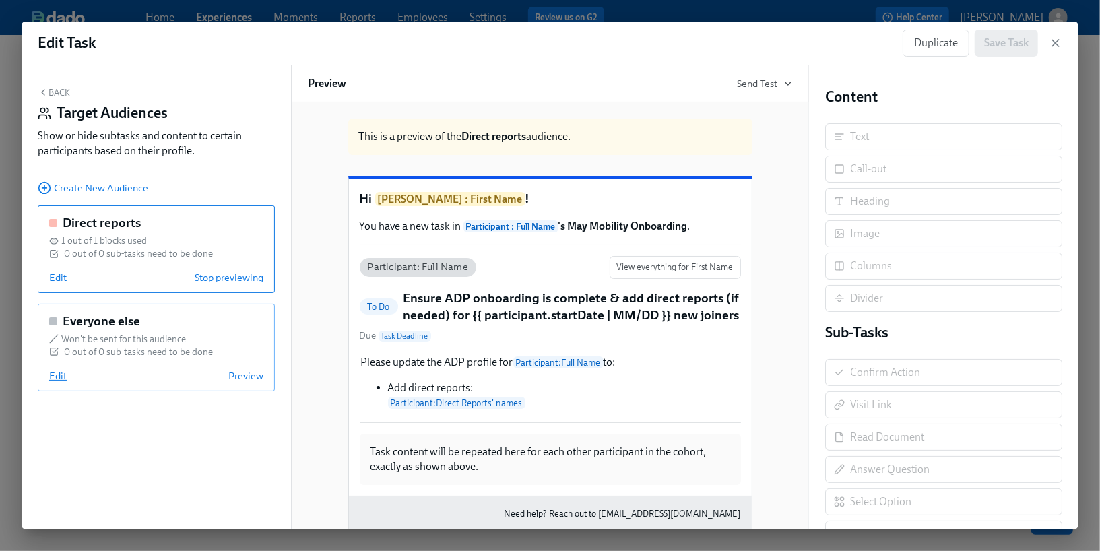
click at [57, 372] on span "Edit" at bounding box center [58, 375] width 18 height 13
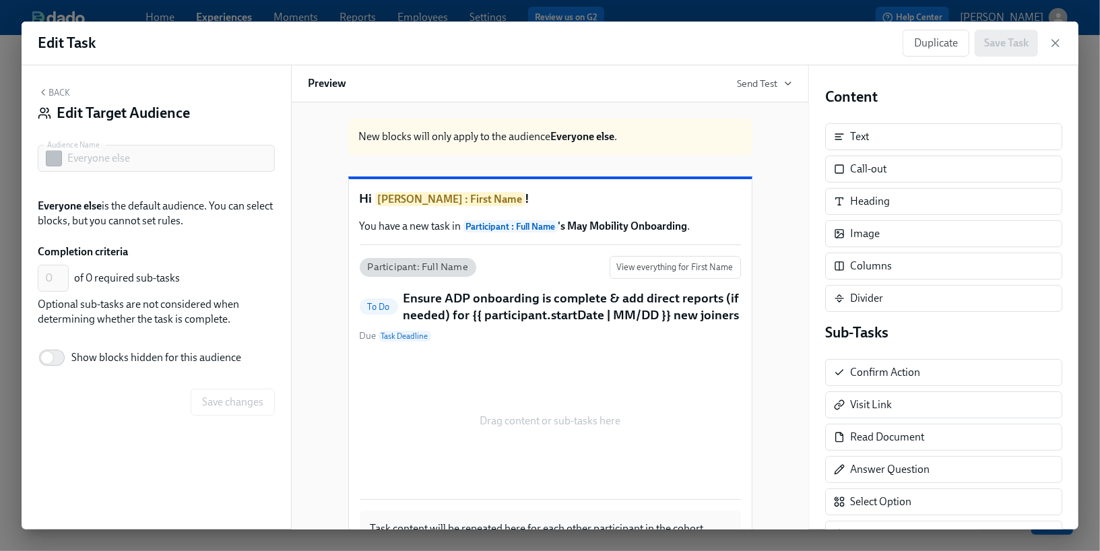
click at [77, 358] on span "Show blocks hidden for this audience" at bounding box center [156, 357] width 170 height 15
click at [77, 358] on input "Show blocks hidden for this audience" at bounding box center [47, 358] width 89 height 30
checkbox input "true"
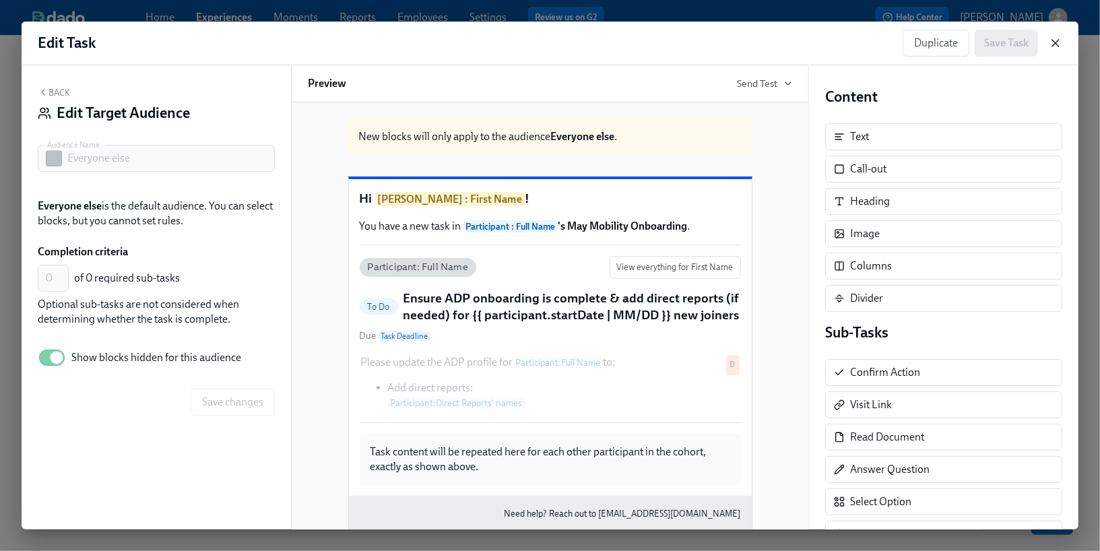
click at [1057, 43] on icon "button" at bounding box center [1055, 42] width 13 height 13
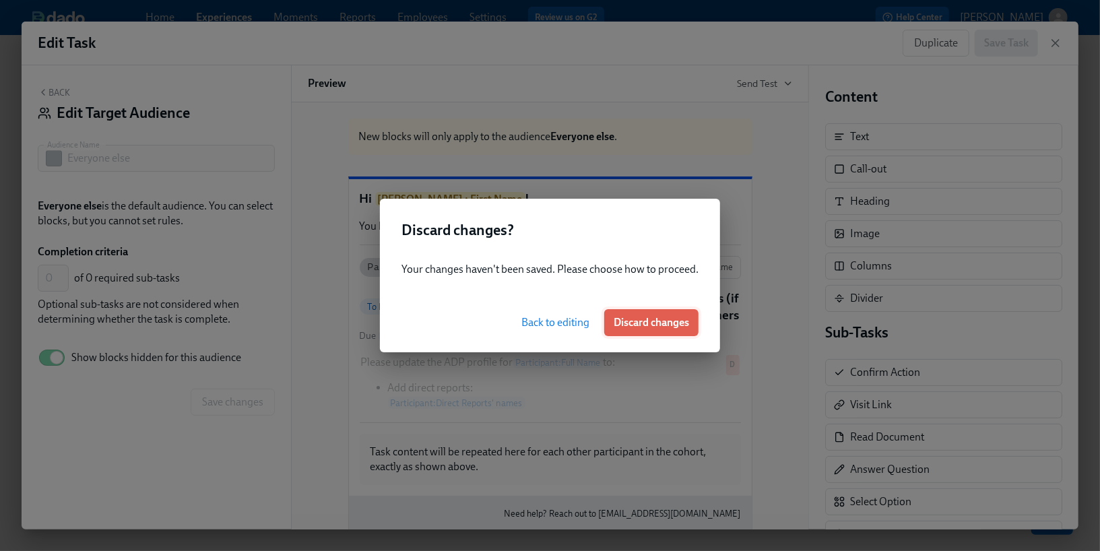
click at [645, 329] on button "Discard changes" at bounding box center [651, 322] width 94 height 27
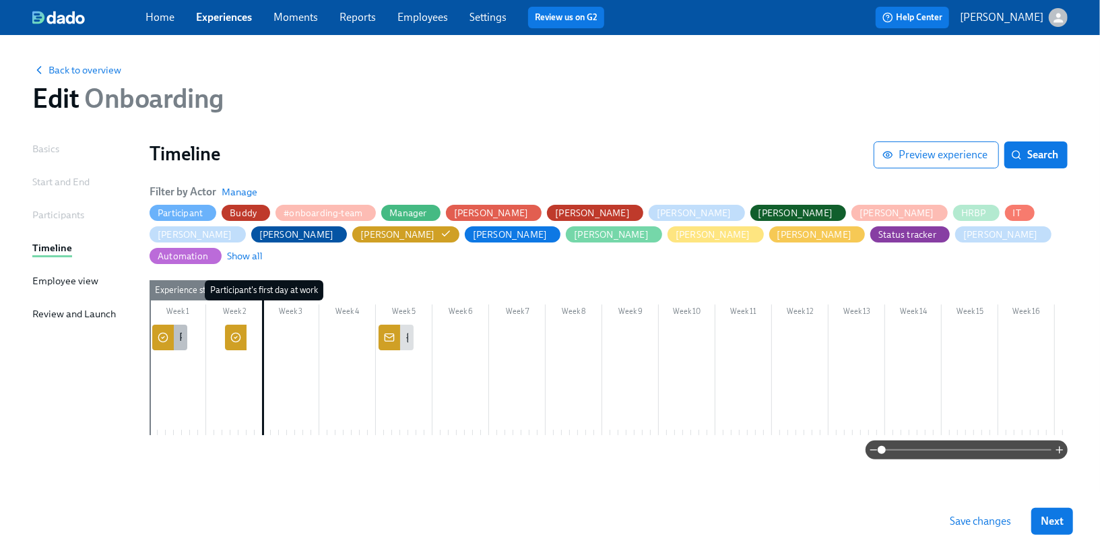
click at [162, 325] on div at bounding box center [163, 338] width 22 height 26
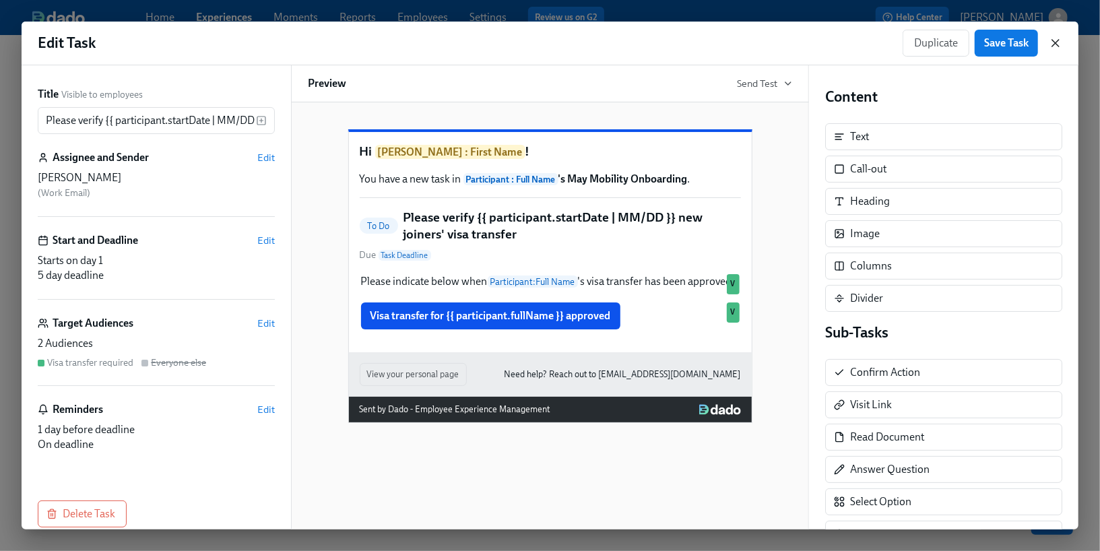
click at [1057, 48] on icon "button" at bounding box center [1055, 42] width 13 height 13
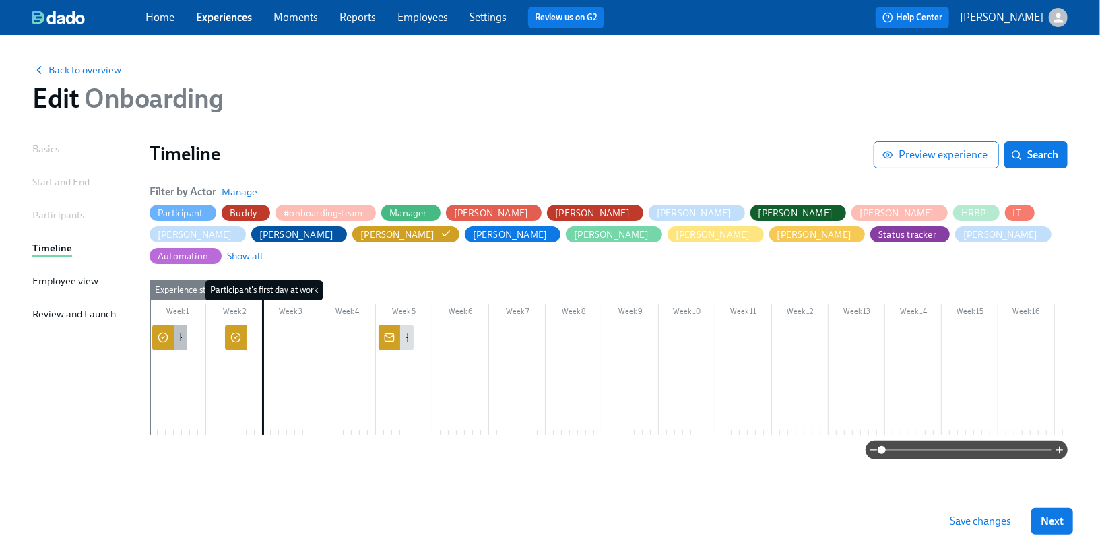
click at [176, 325] on div "Please verify {{ participant.startDate | MM/DD }} new joiners' visa transfer" at bounding box center [169, 338] width 35 height 26
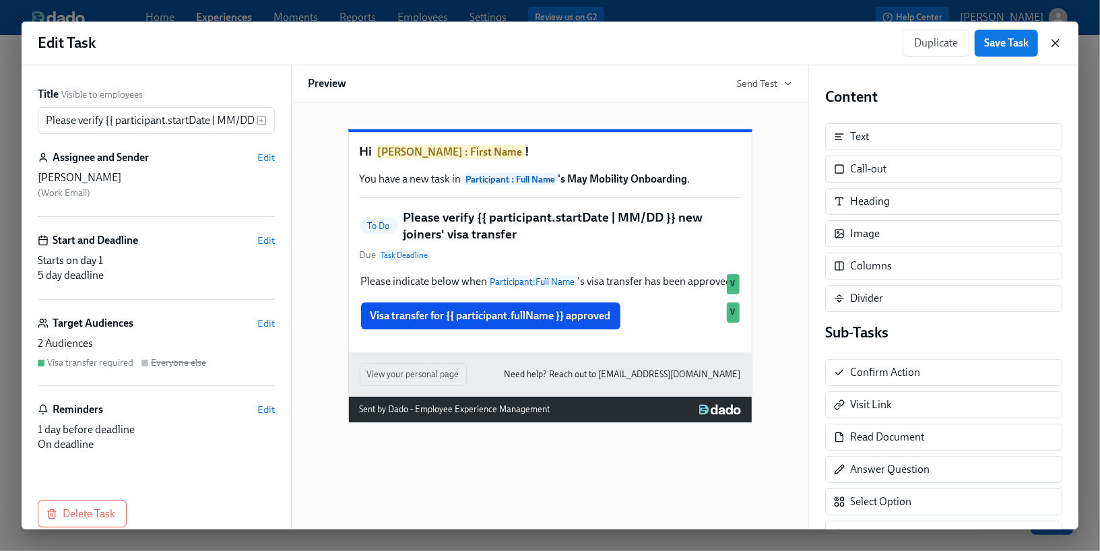
click at [1056, 43] on icon "button" at bounding box center [1055, 43] width 7 height 7
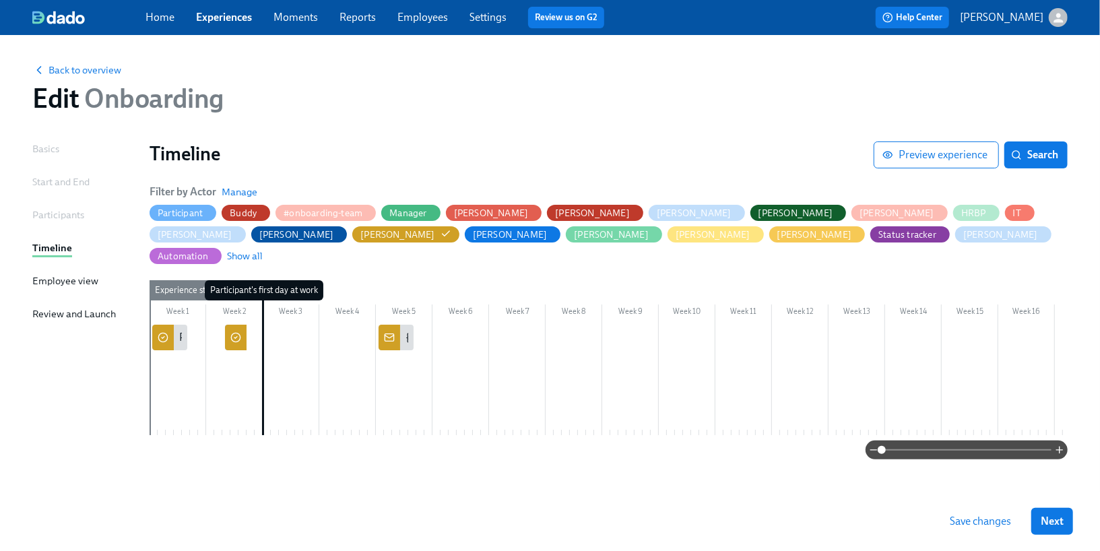
click at [237, 325] on div at bounding box center [236, 338] width 22 height 26
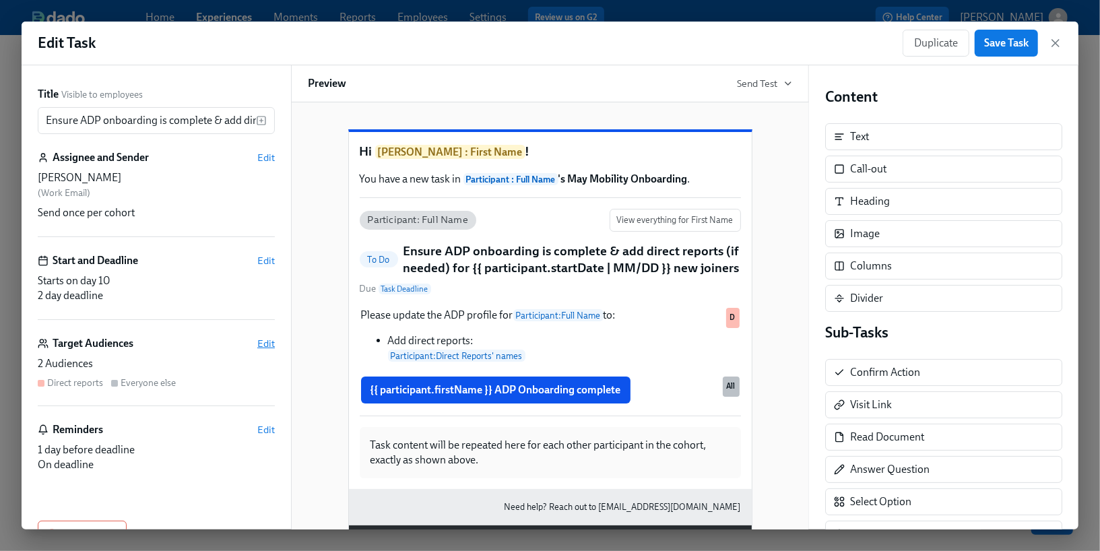
click at [268, 348] on span "Edit" at bounding box center [266, 343] width 18 height 13
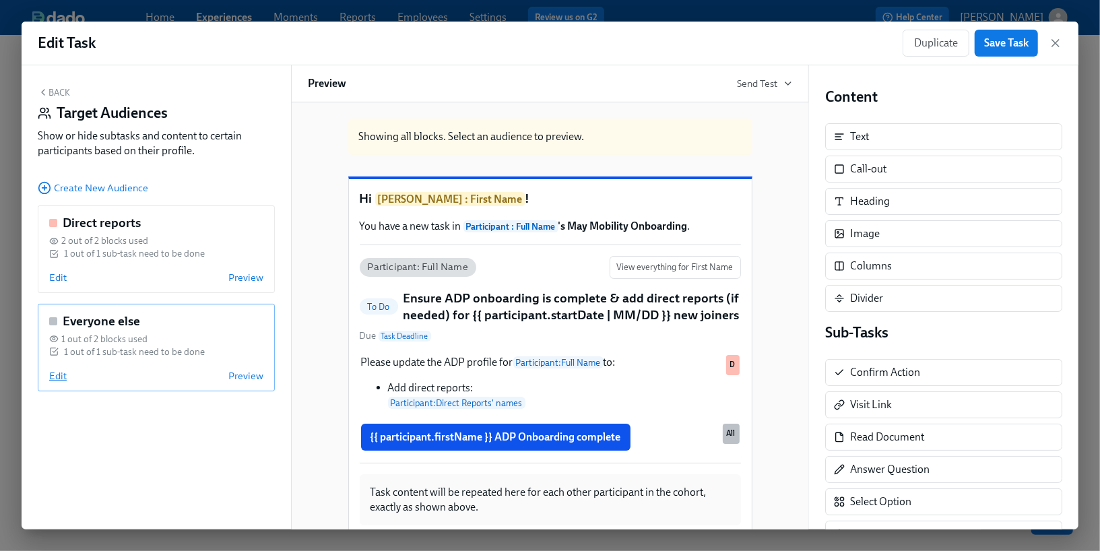
click at [54, 374] on span "Edit" at bounding box center [58, 375] width 18 height 13
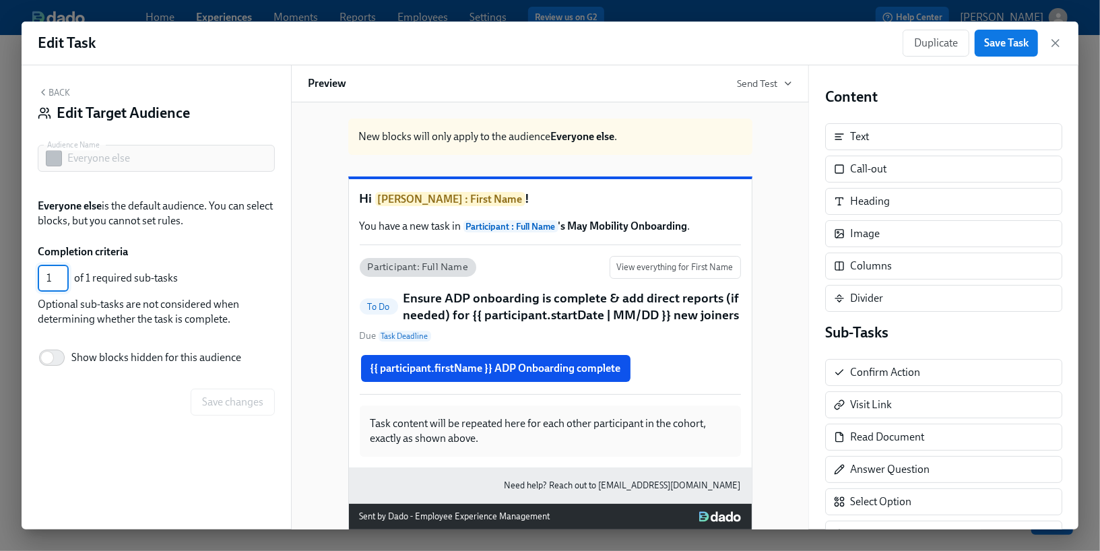
click at [53, 282] on input "1" at bounding box center [53, 278] width 31 height 27
click at [57, 282] on input "1" at bounding box center [53, 278] width 31 height 27
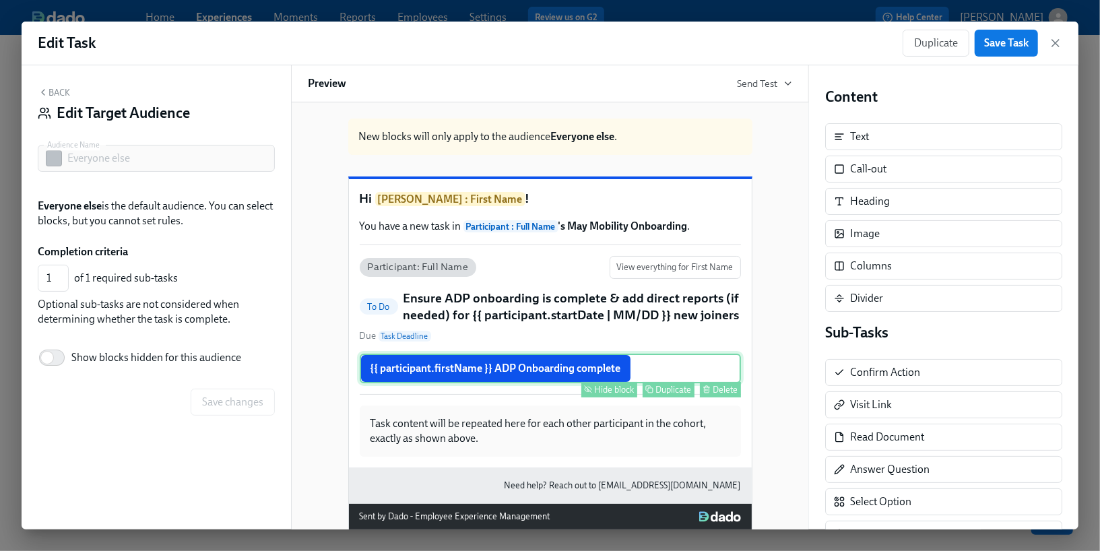
click at [622, 395] on div "Hide block" at bounding box center [615, 390] width 40 height 10
type input "0"
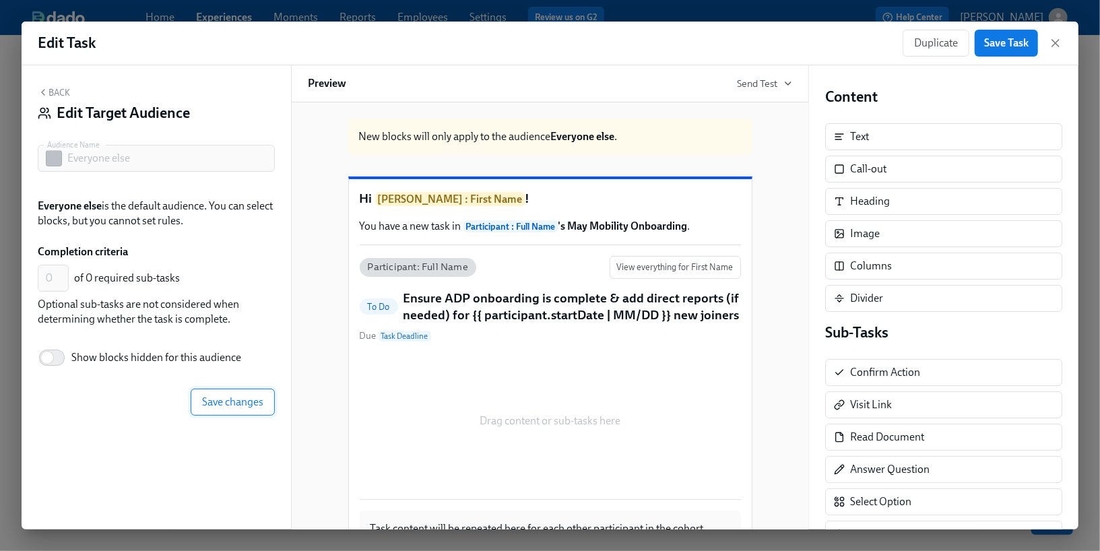
click at [238, 401] on span "Save changes" at bounding box center [232, 401] width 61 height 13
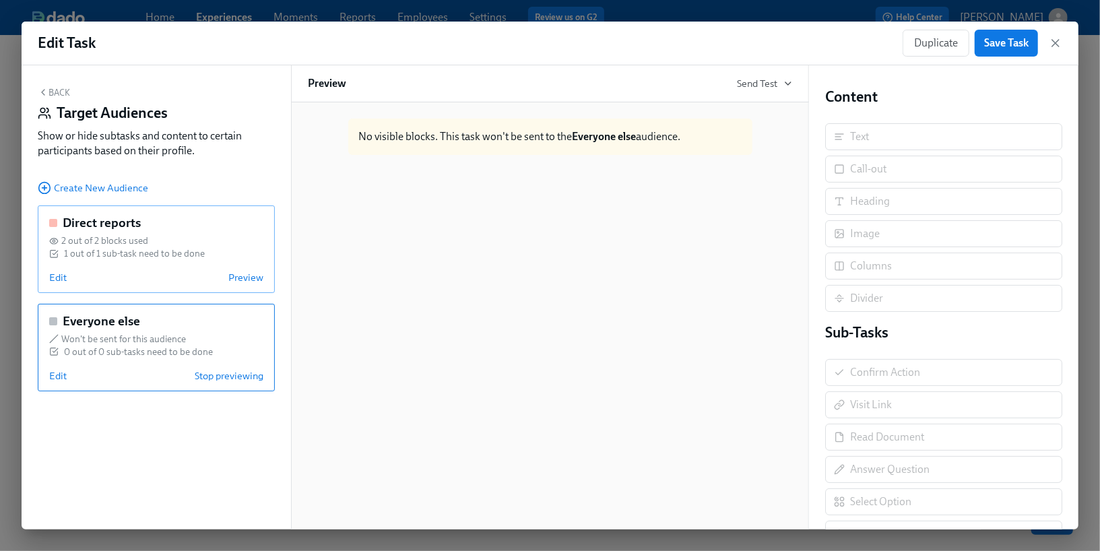
click at [152, 257] on div "1 out of 1 sub-task need to be done" at bounding box center [134, 253] width 141 height 13
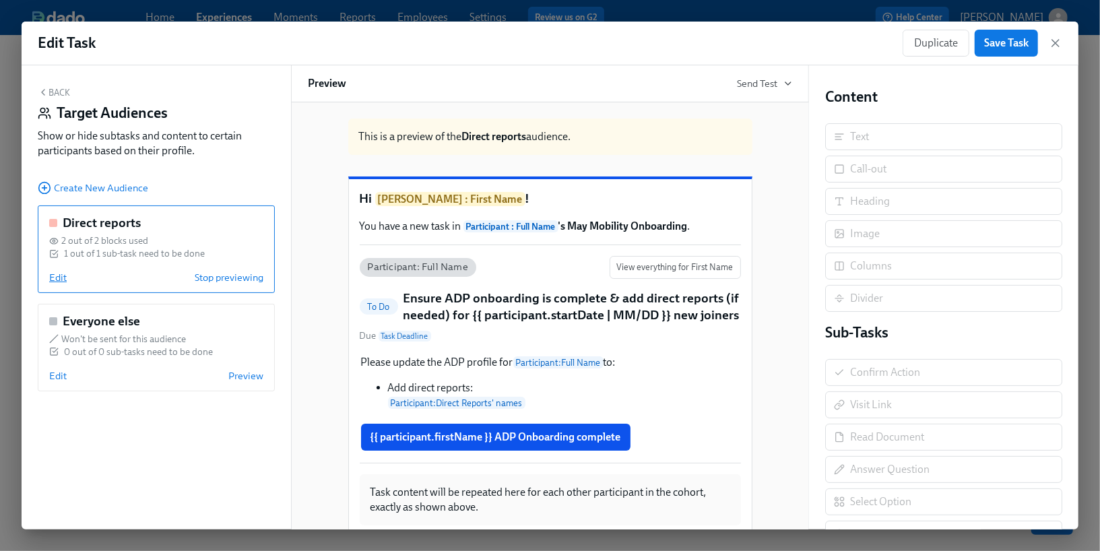
click at [52, 277] on span "Edit" at bounding box center [58, 277] width 18 height 13
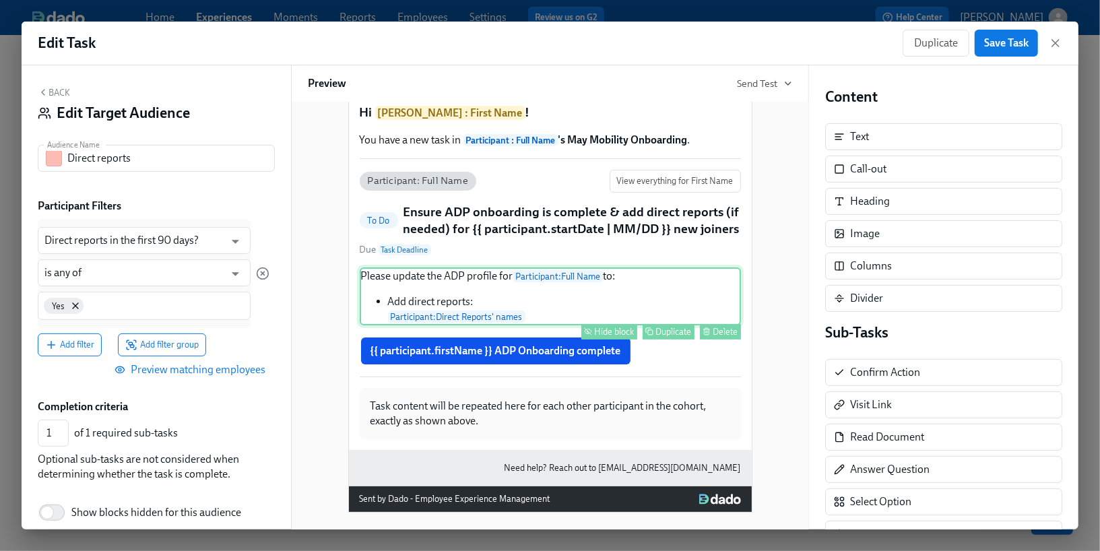
scroll to position [101, 0]
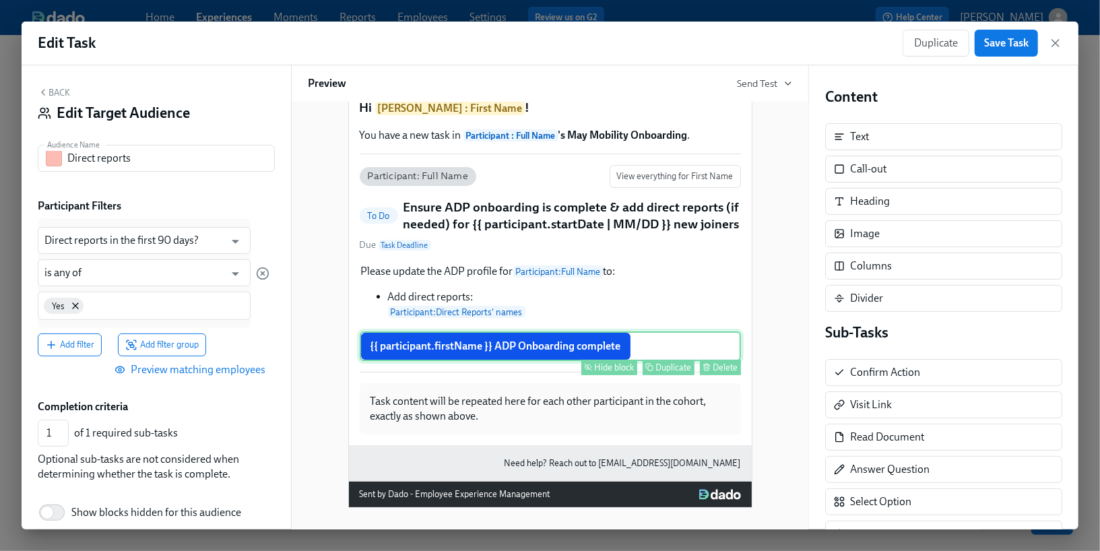
click at [719, 373] on div "Delete" at bounding box center [725, 367] width 25 height 10
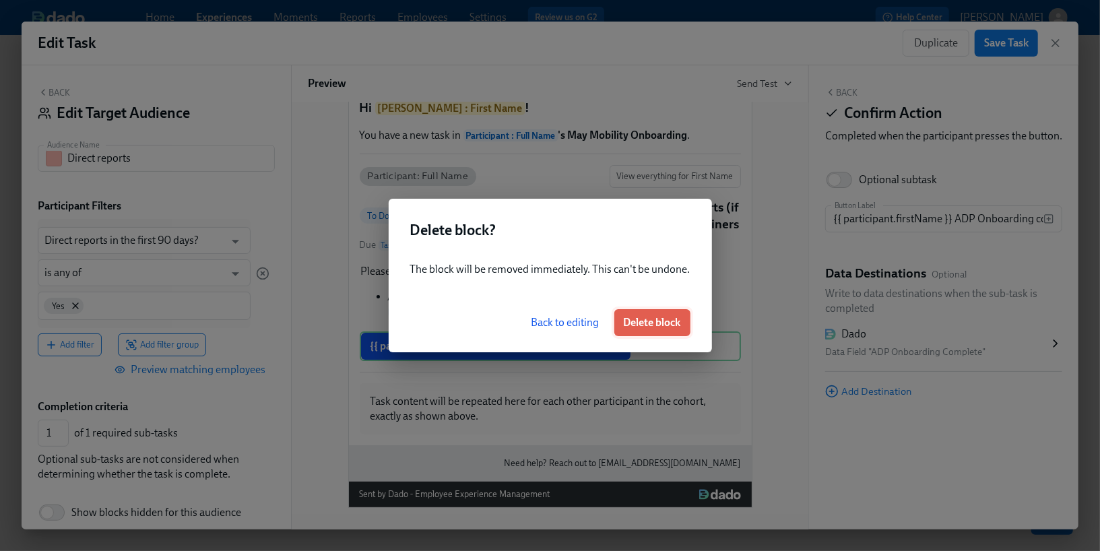
click at [666, 324] on span "Delete block" at bounding box center [652, 322] width 57 height 13
type input "0"
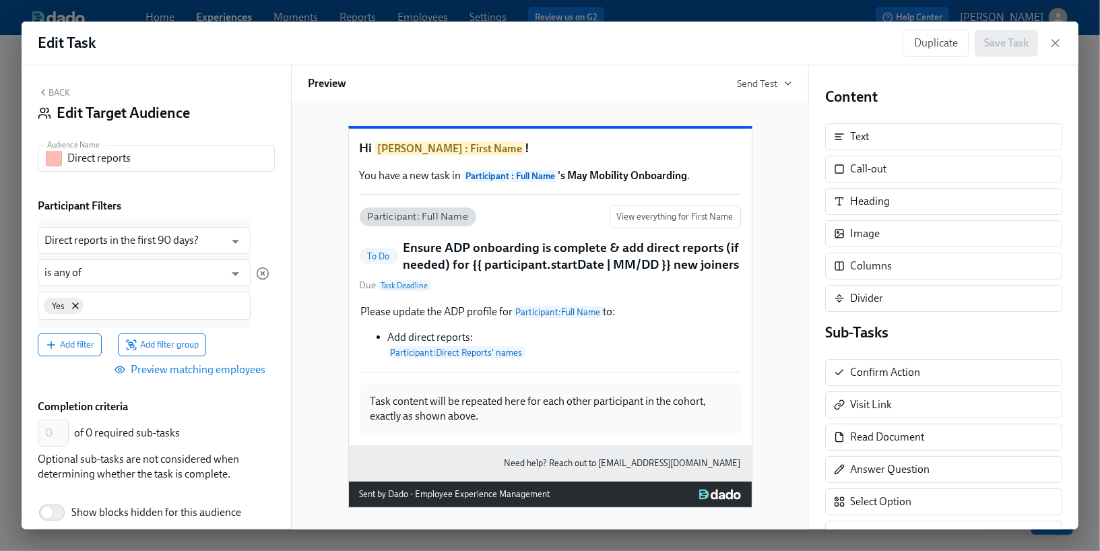
scroll to position [61, 0]
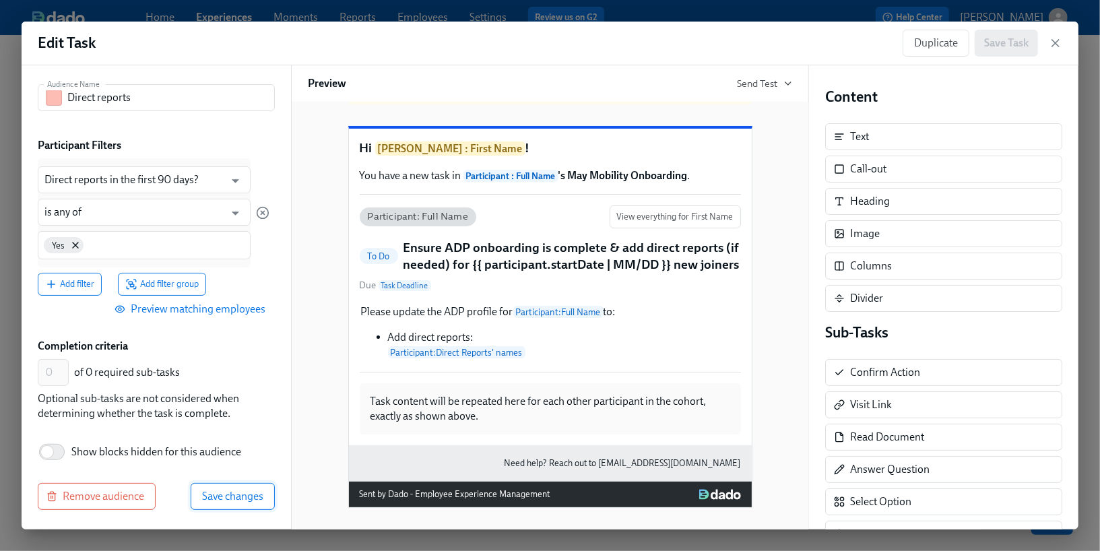
click at [205, 491] on span "Save changes" at bounding box center [232, 496] width 61 height 13
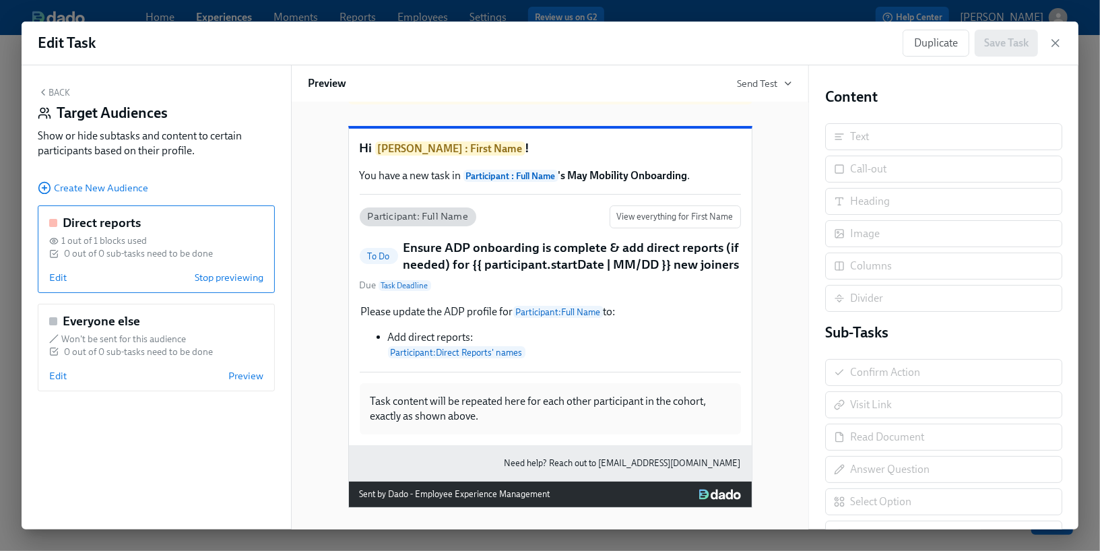
click at [59, 93] on button "Back" at bounding box center [54, 92] width 32 height 11
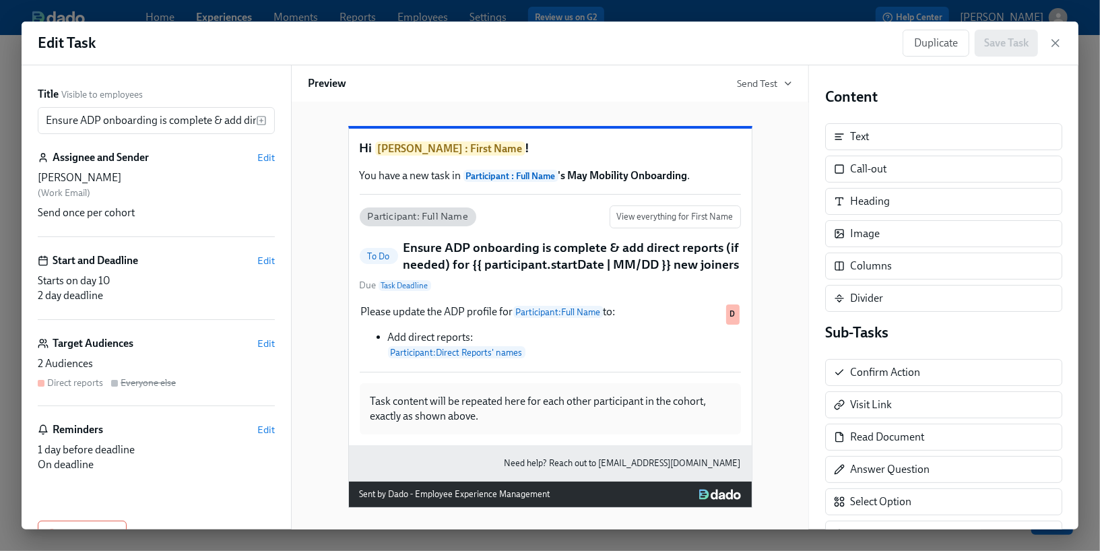
scroll to position [32, 0]
click at [996, 49] on div "Duplicate Save Task" at bounding box center [970, 43] width 135 height 27
click at [265, 344] on span "Edit" at bounding box center [266, 343] width 18 height 13
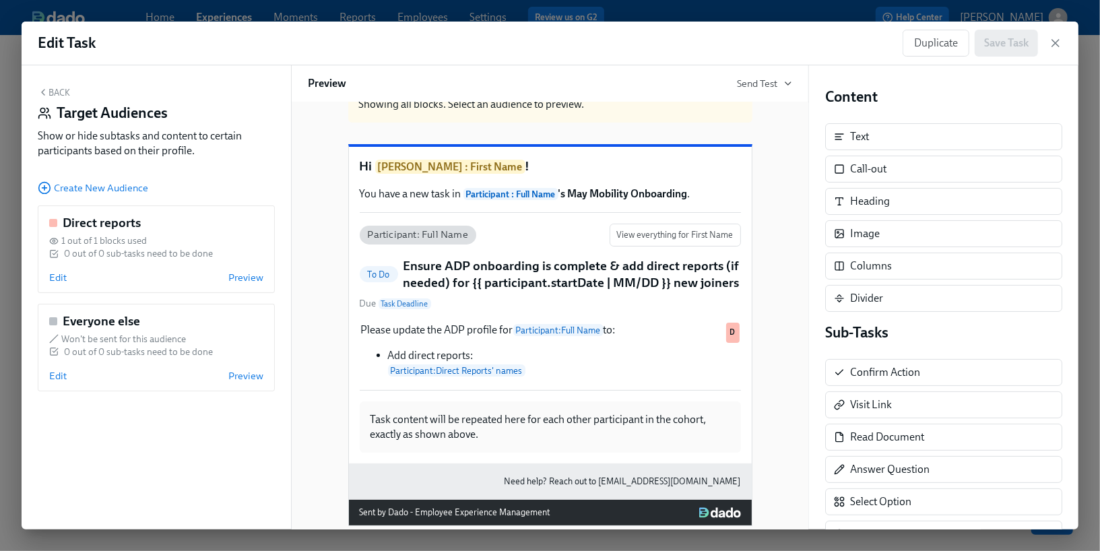
scroll to position [79, 0]
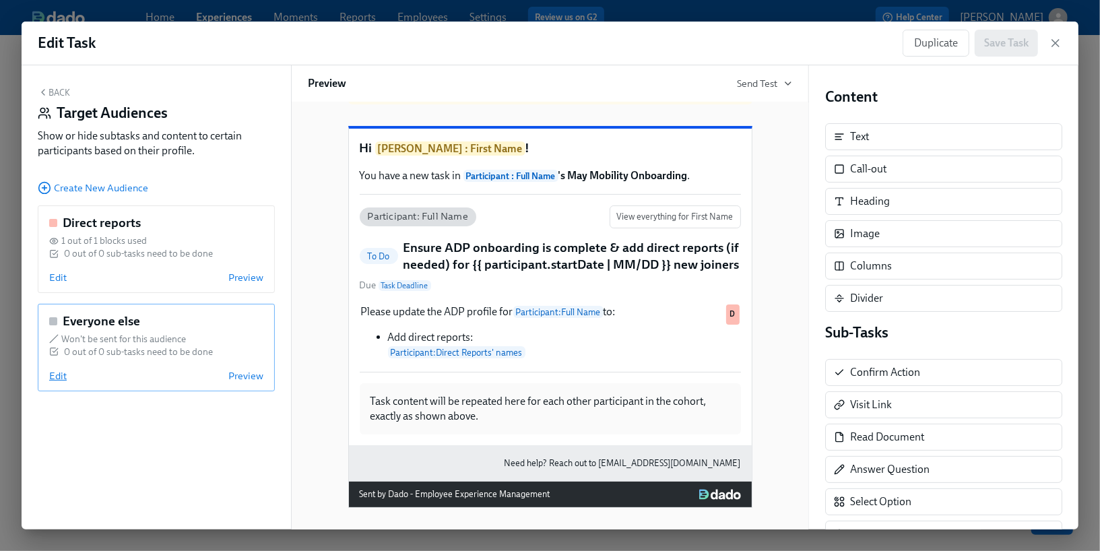
click at [61, 374] on span "Edit" at bounding box center [58, 375] width 18 height 13
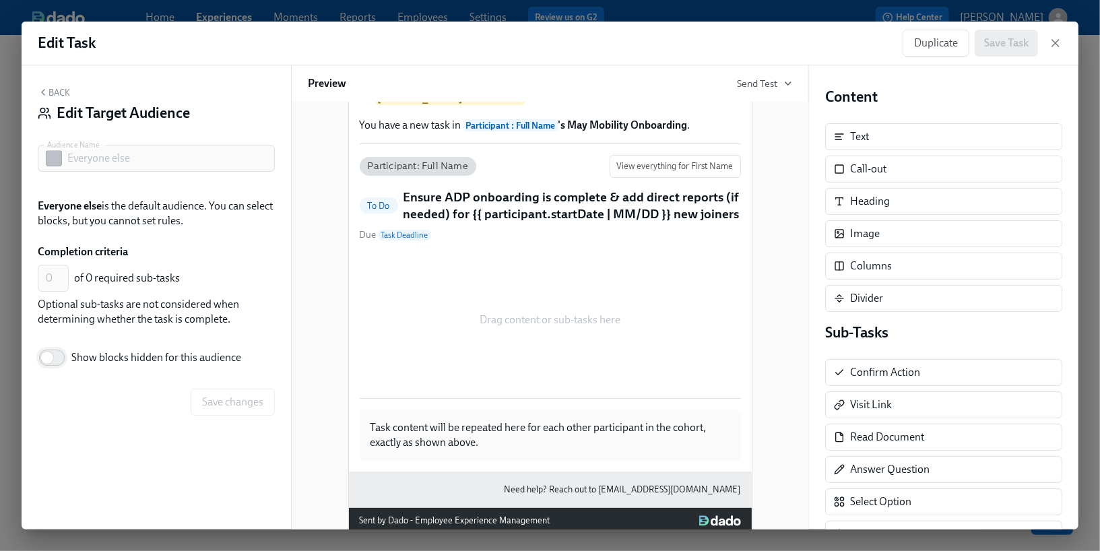
click at [51, 358] on input "Show blocks hidden for this audience" at bounding box center [47, 358] width 89 height 30
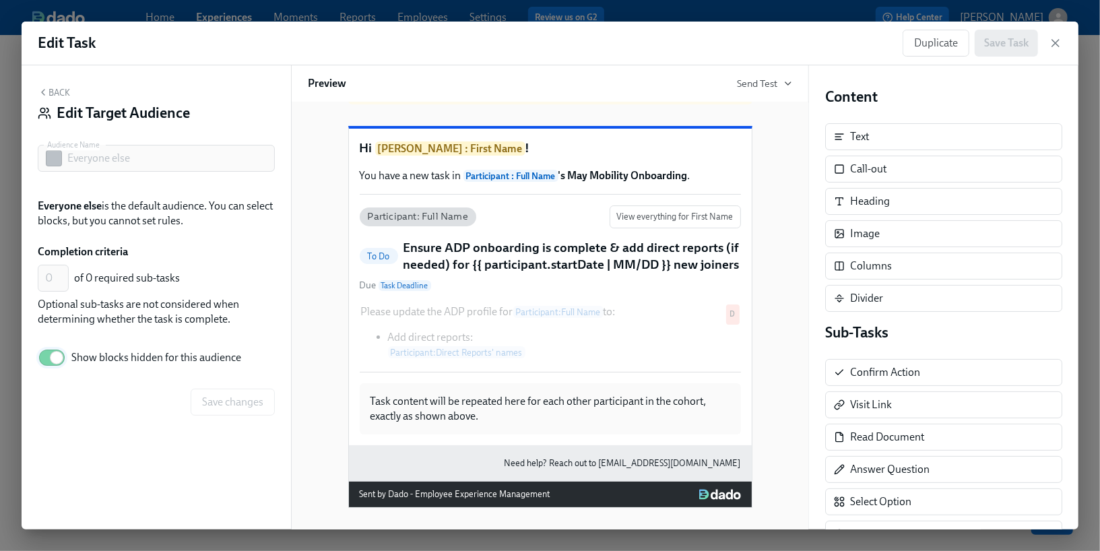
click at [56, 358] on input "Show blocks hidden for this audience" at bounding box center [56, 358] width 89 height 30
checkbox input "false"
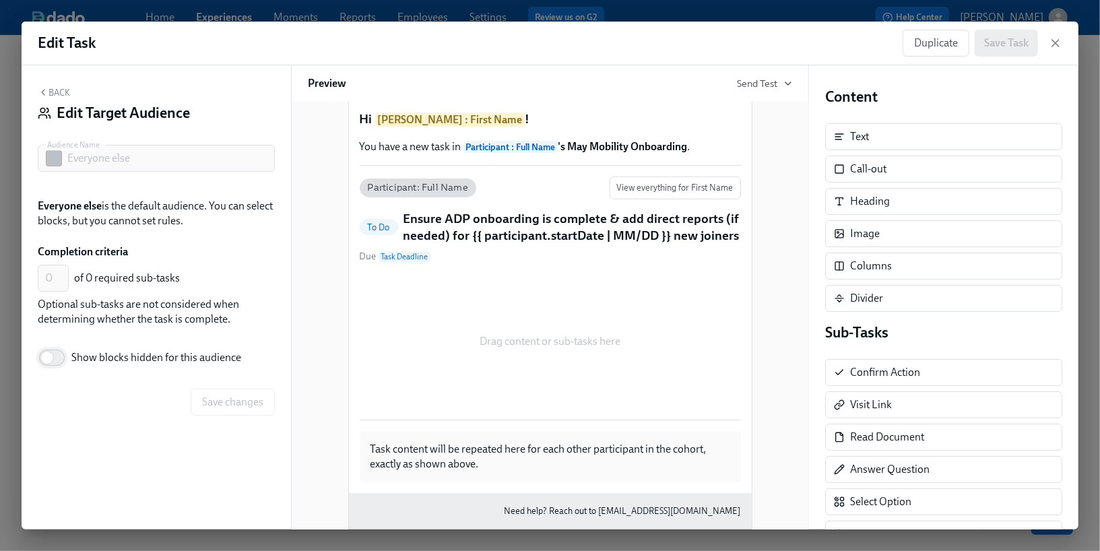
scroll to position [101, 0]
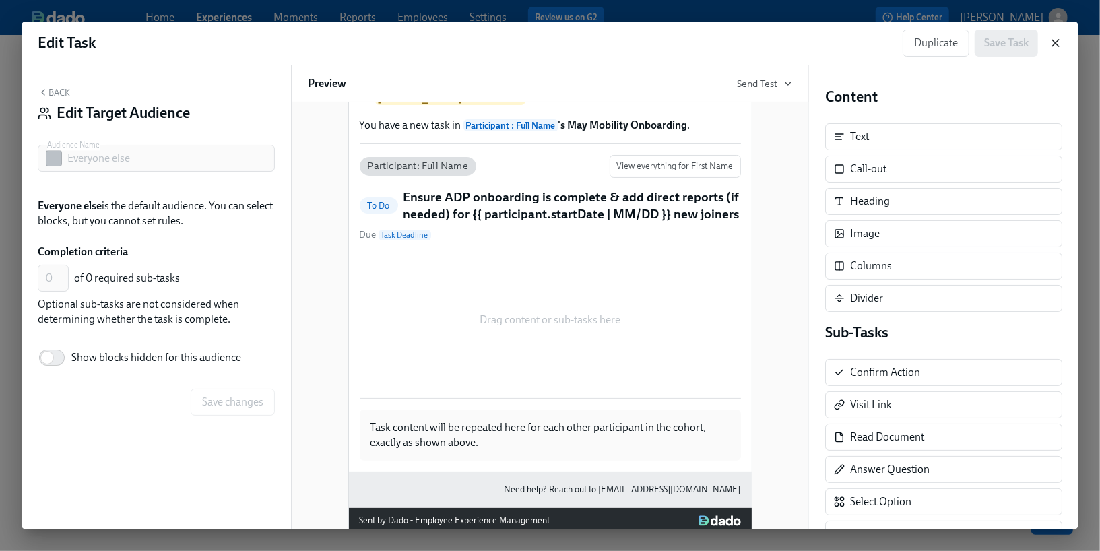
click at [1050, 46] on icon "button" at bounding box center [1055, 42] width 13 height 13
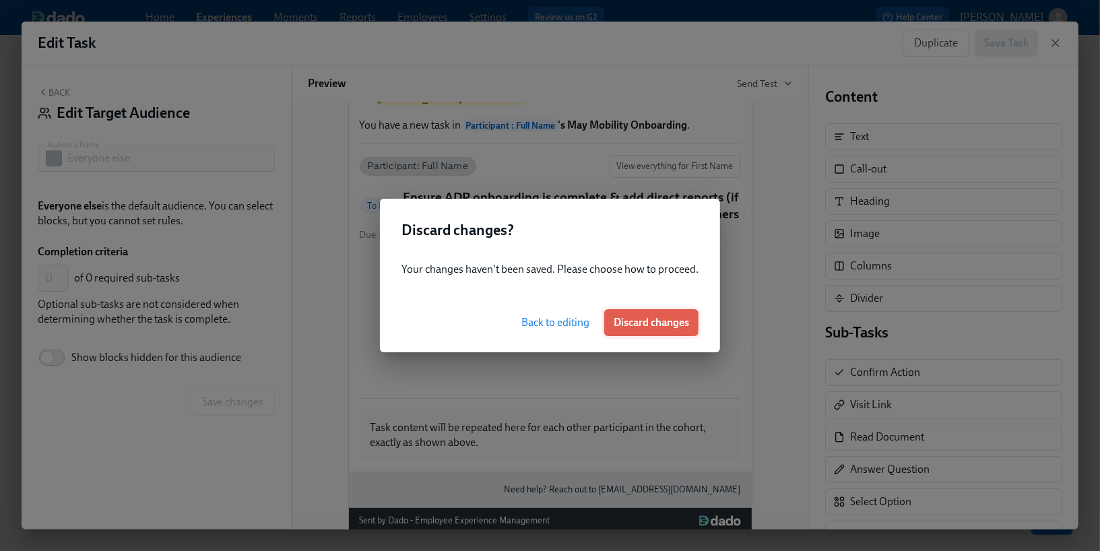
click at [655, 327] on span "Discard changes" at bounding box center [651, 322] width 75 height 13
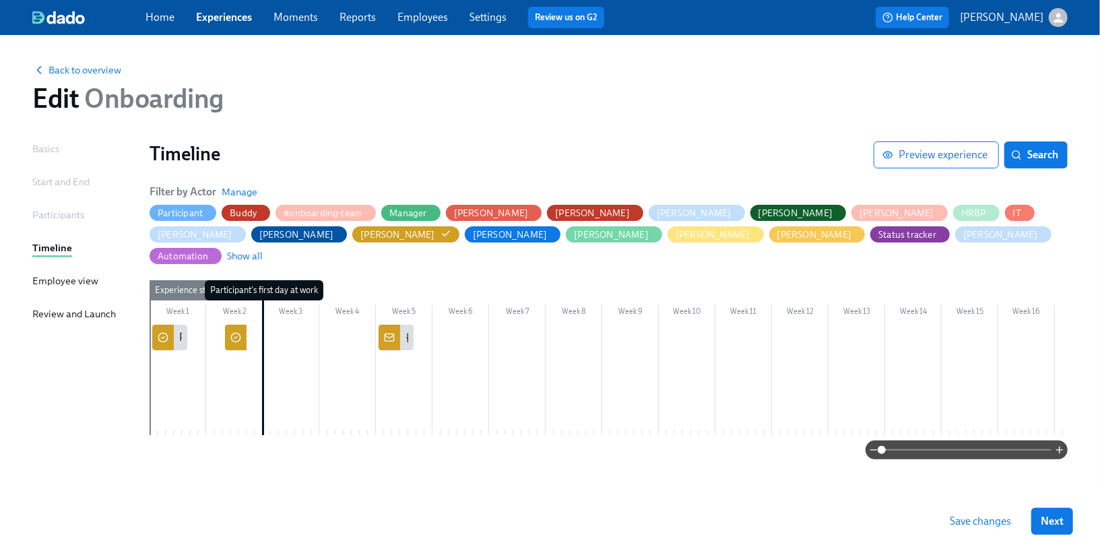
click at [232, 333] on circle at bounding box center [235, 337] width 9 height 9
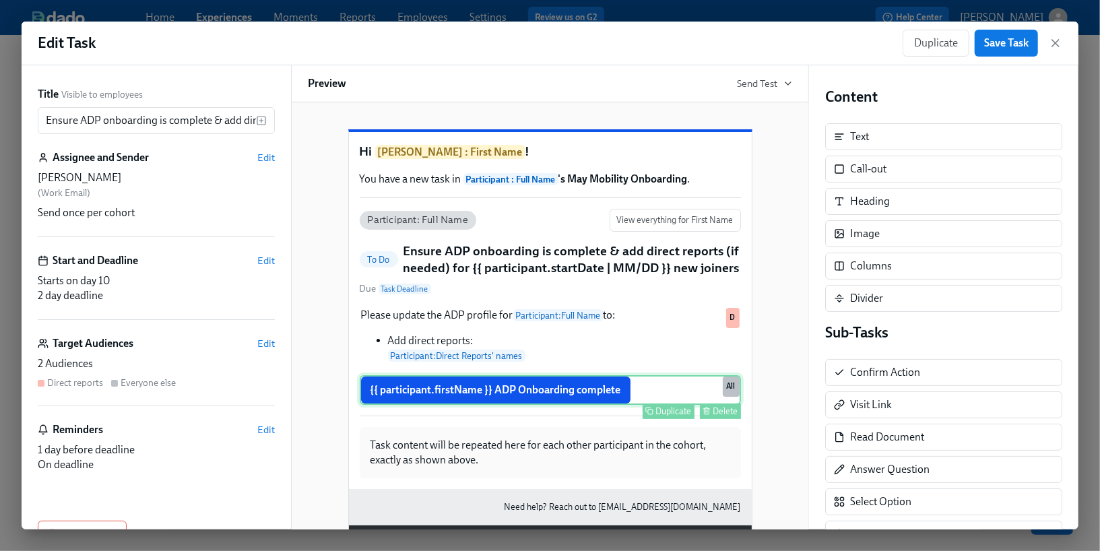
click at [430, 405] on div "{{ participant.firstName }} ADP Onboarding complete Duplicate Delete All" at bounding box center [550, 390] width 381 height 30
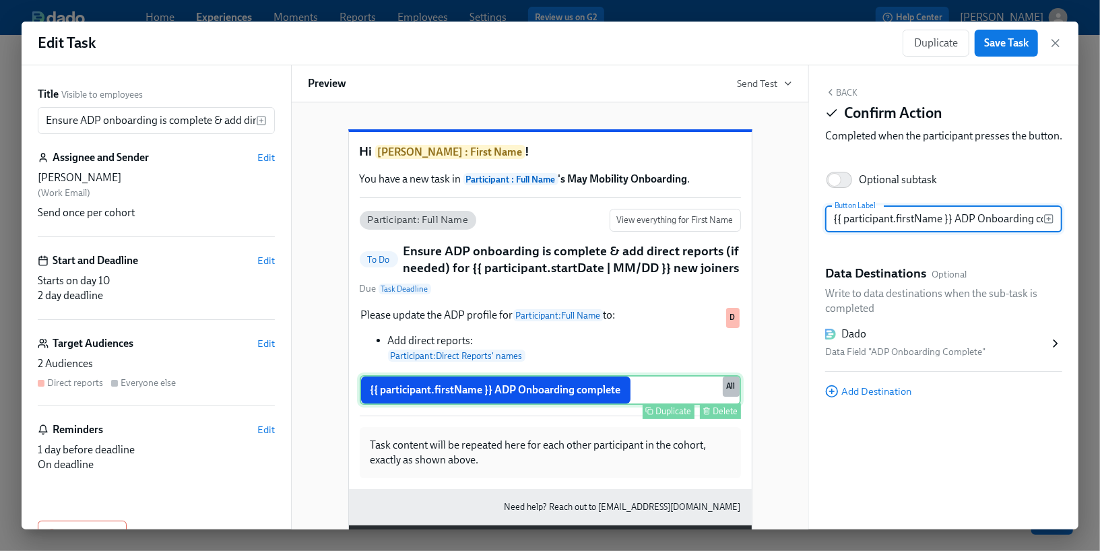
scroll to position [0, 36]
click at [270, 346] on span "Edit" at bounding box center [266, 343] width 18 height 13
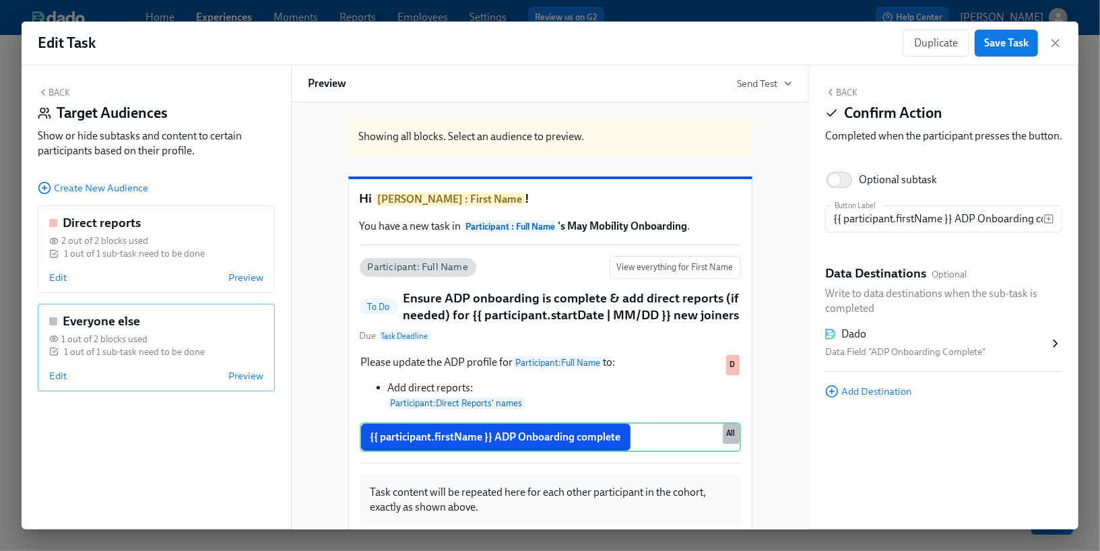
click at [111, 333] on span "1 out of 2 blocks used" at bounding box center [104, 339] width 86 height 13
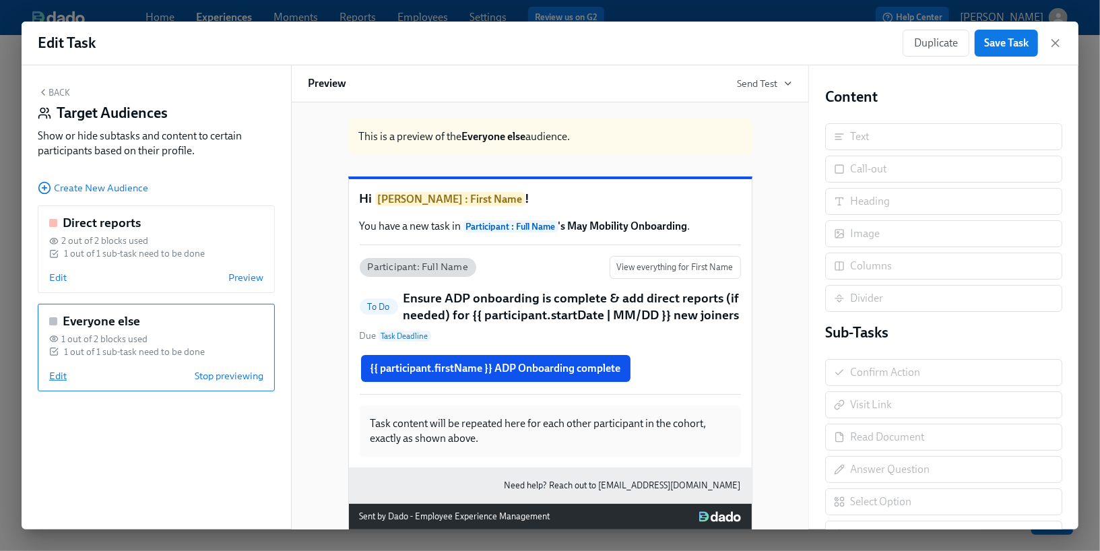
click at [60, 375] on span "Edit" at bounding box center [58, 375] width 18 height 13
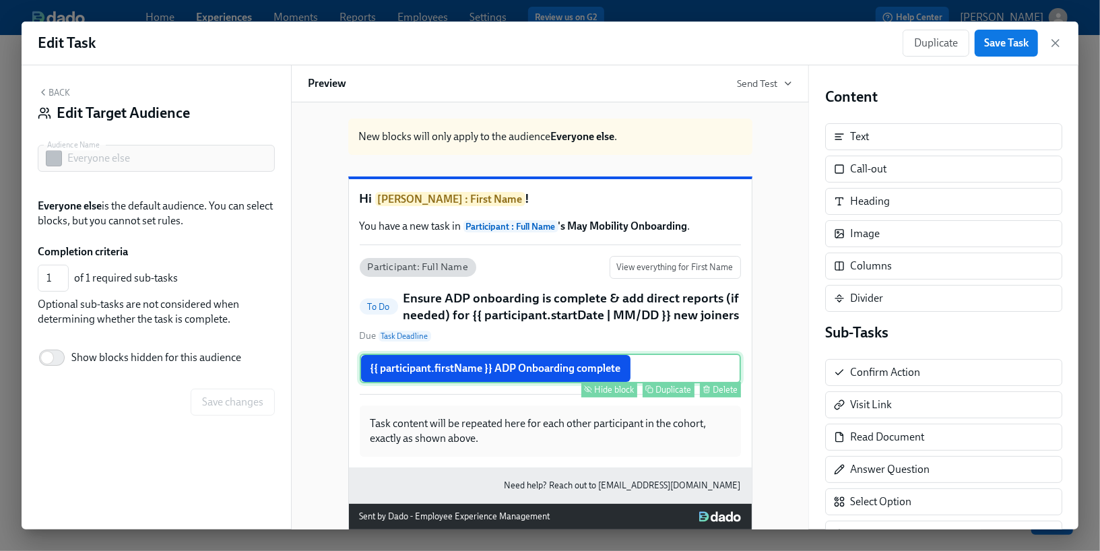
click at [486, 383] on div "{{ participant.firstName }} ADP Onboarding complete Hide block Duplicate Delete" at bounding box center [550, 369] width 381 height 30
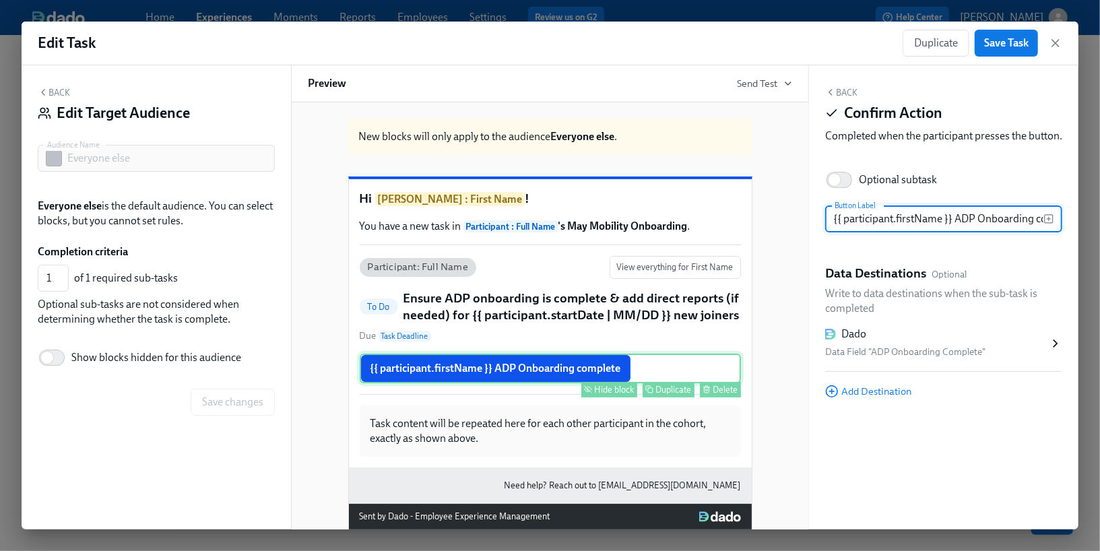
scroll to position [0, 36]
click at [602, 395] on div "Hide block" at bounding box center [615, 390] width 40 height 10
type input "0"
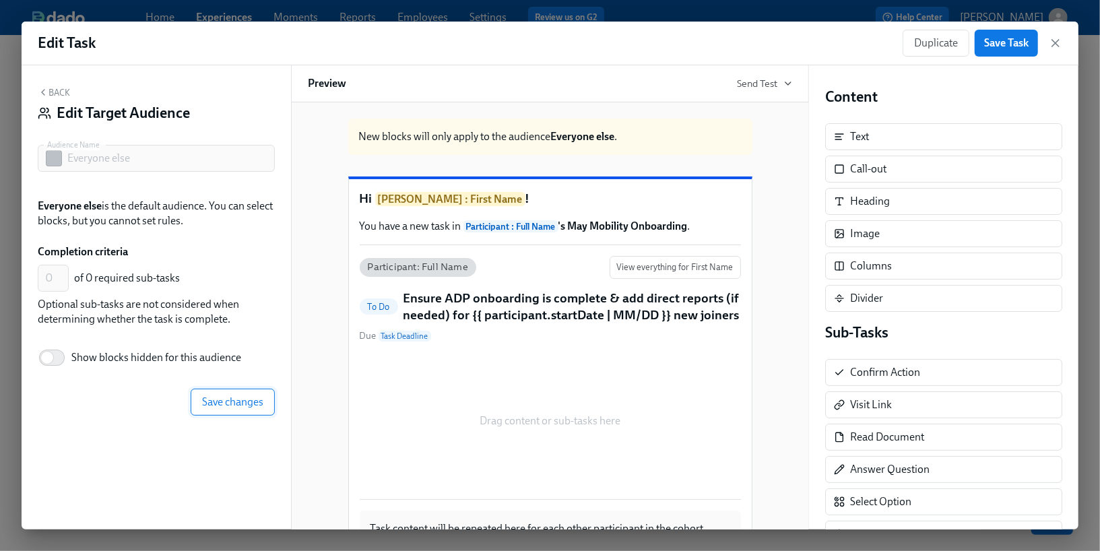
click at [248, 404] on span "Save changes" at bounding box center [232, 401] width 61 height 13
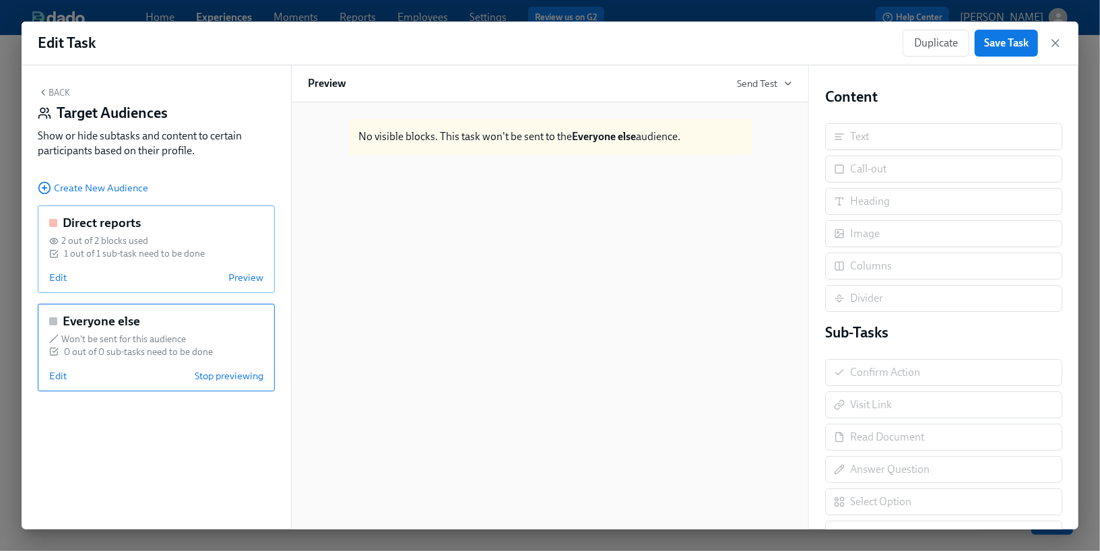
click at [176, 266] on div "Direct reports 2 out of 2 blocks used 1 out of 1 sub-task need to be done Edit …" at bounding box center [156, 249] width 237 height 88
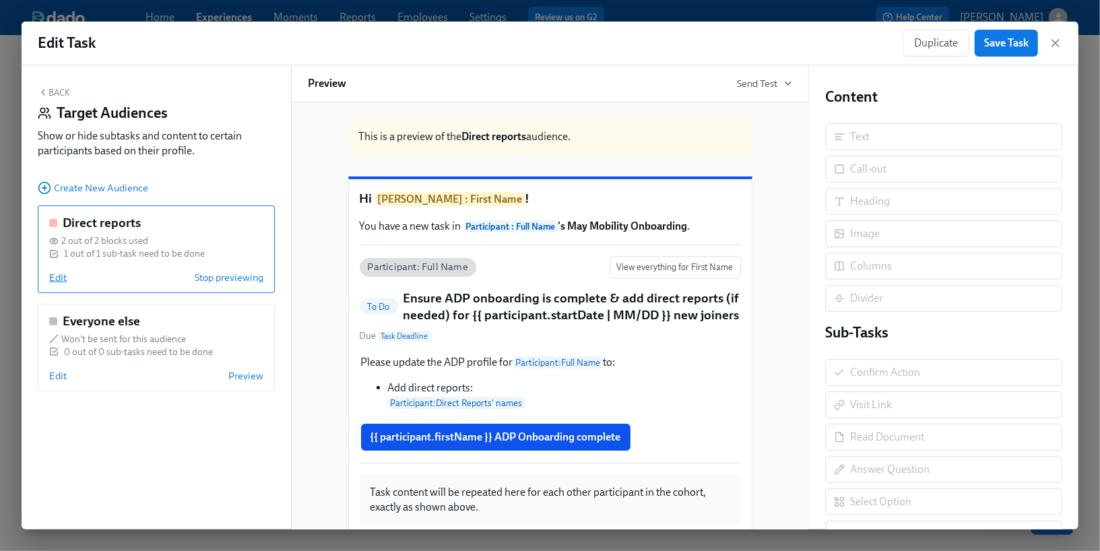
click at [65, 273] on span "Edit" at bounding box center [58, 277] width 18 height 13
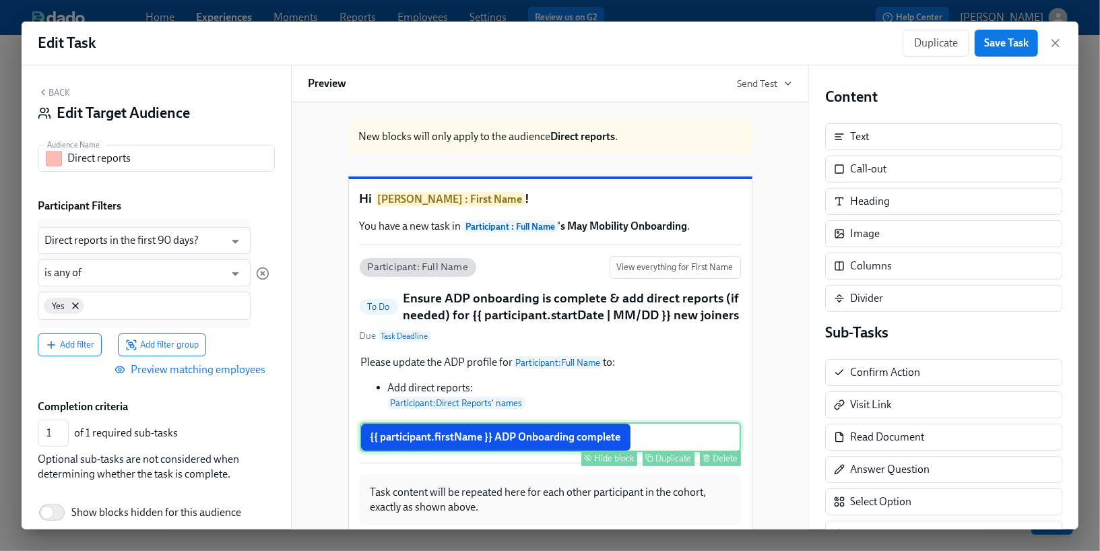
click at [434, 452] on div "{{ participant.firstName }} ADP Onboarding complete Hide block Duplicate Delete" at bounding box center [550, 437] width 381 height 30
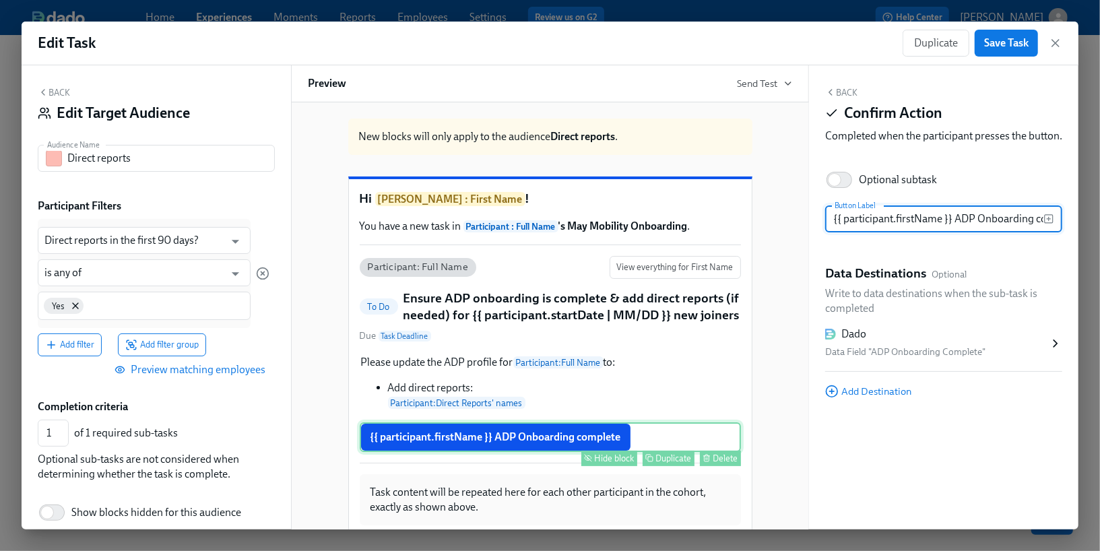
scroll to position [0, 36]
click at [611, 463] on div "Hide block" at bounding box center [615, 458] width 40 height 10
type input "0"
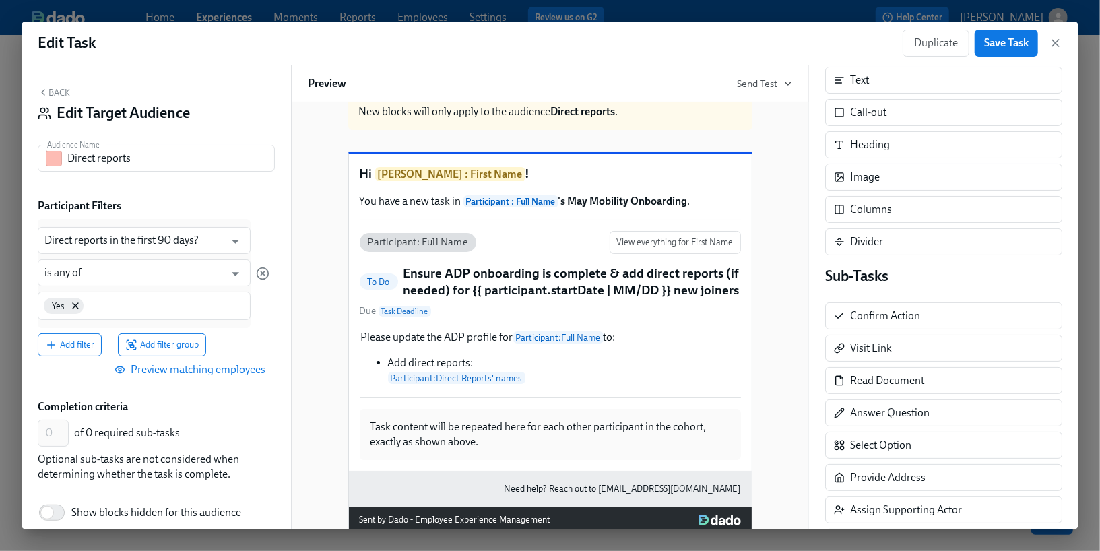
scroll to position [32, 0]
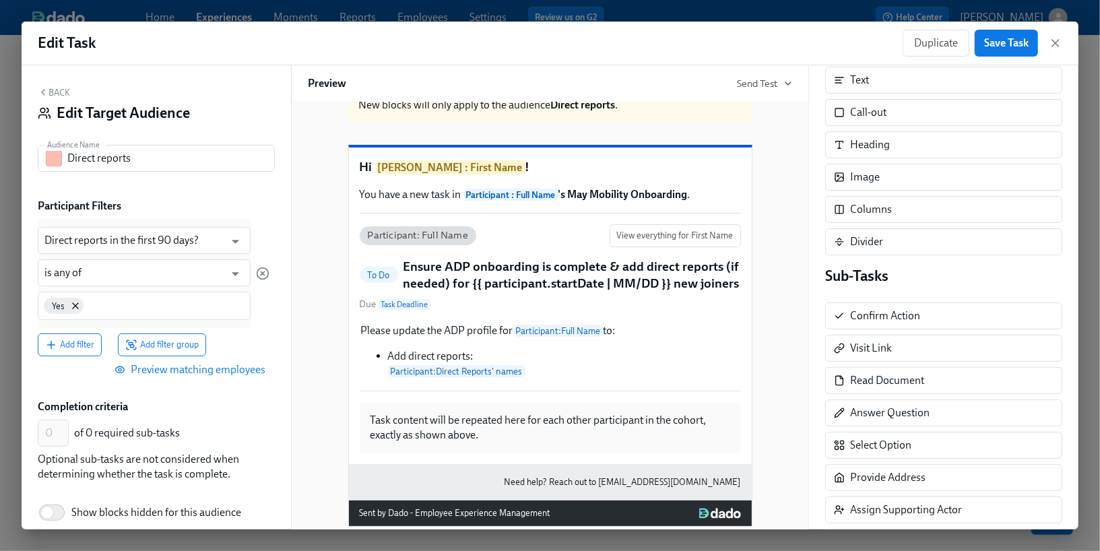
click at [995, 57] on div "Edit Task Duplicate Save Task" at bounding box center [550, 44] width 1057 height 44
click at [991, 46] on span "Save Task" at bounding box center [1006, 42] width 44 height 13
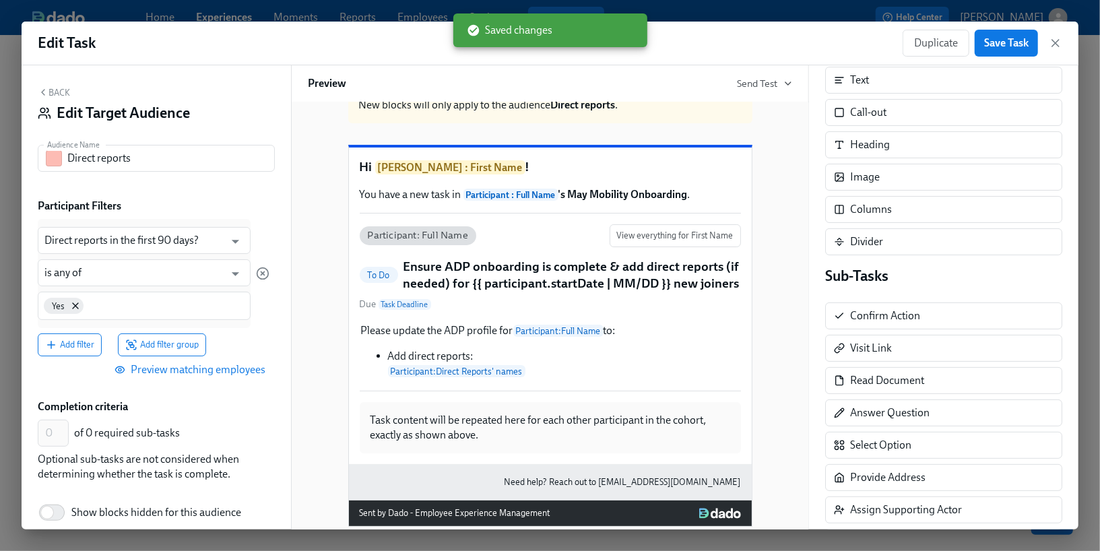
click at [62, 96] on button "Back" at bounding box center [54, 92] width 32 height 11
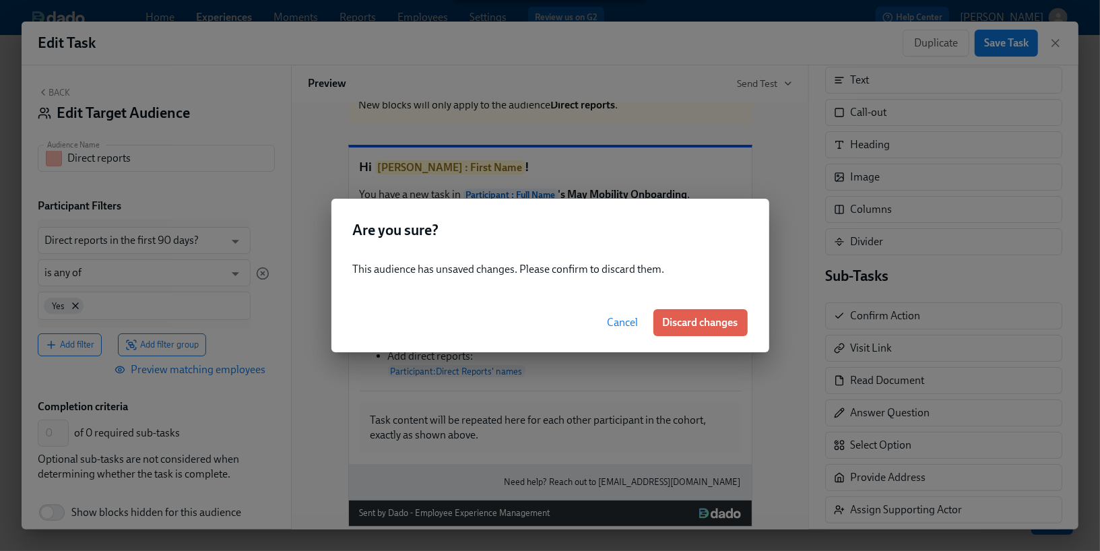
click at [615, 323] on span "Cancel" at bounding box center [623, 322] width 31 height 13
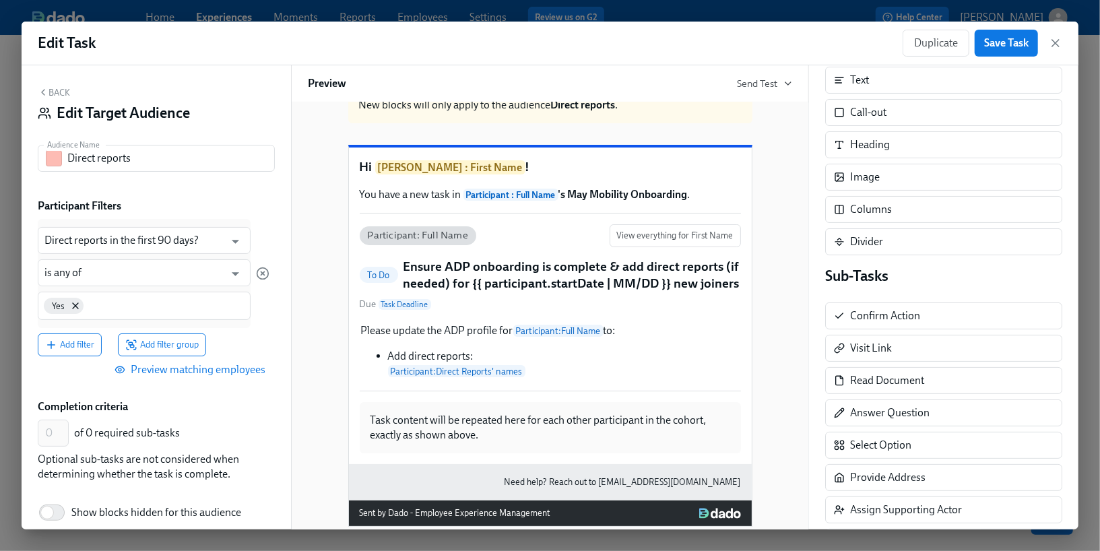
click at [988, 59] on div "Edit Task Duplicate Save Task" at bounding box center [550, 44] width 1057 height 44
click at [988, 54] on button "Save Task" at bounding box center [1006, 43] width 63 height 27
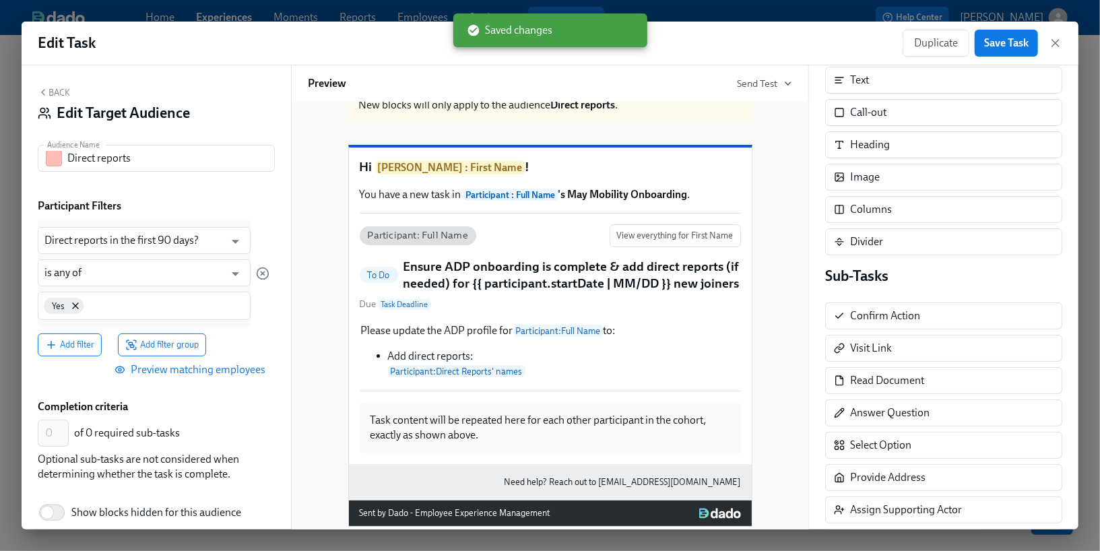
click at [55, 95] on button "Back" at bounding box center [54, 92] width 32 height 11
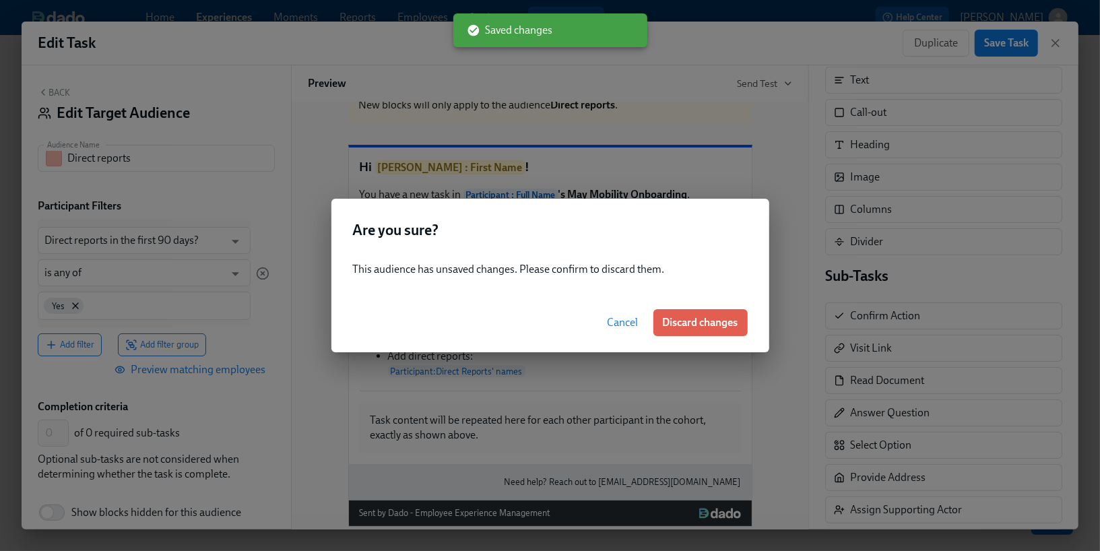
click at [620, 317] on span "Cancel" at bounding box center [623, 322] width 31 height 13
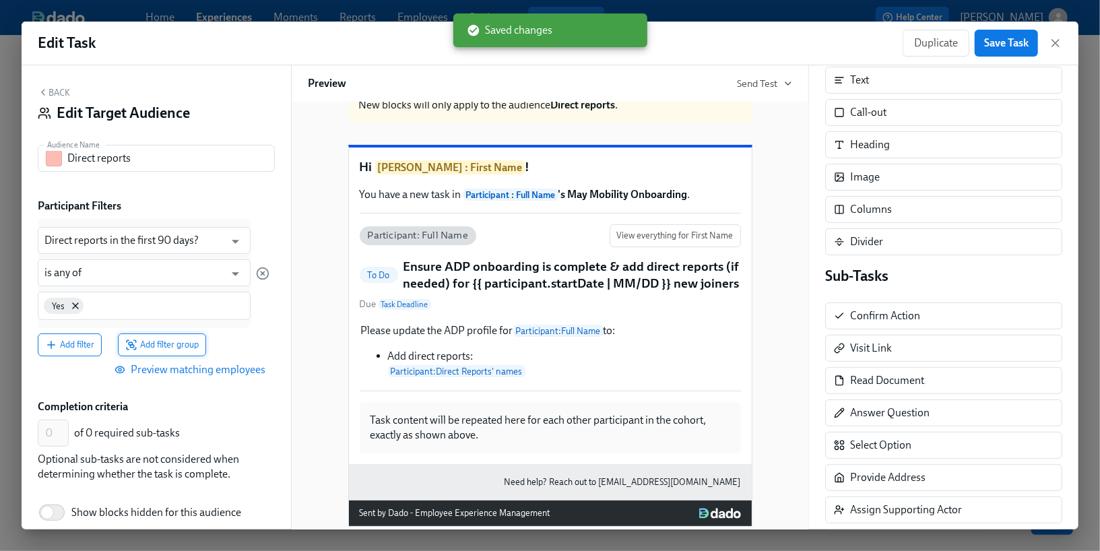
scroll to position [61, 0]
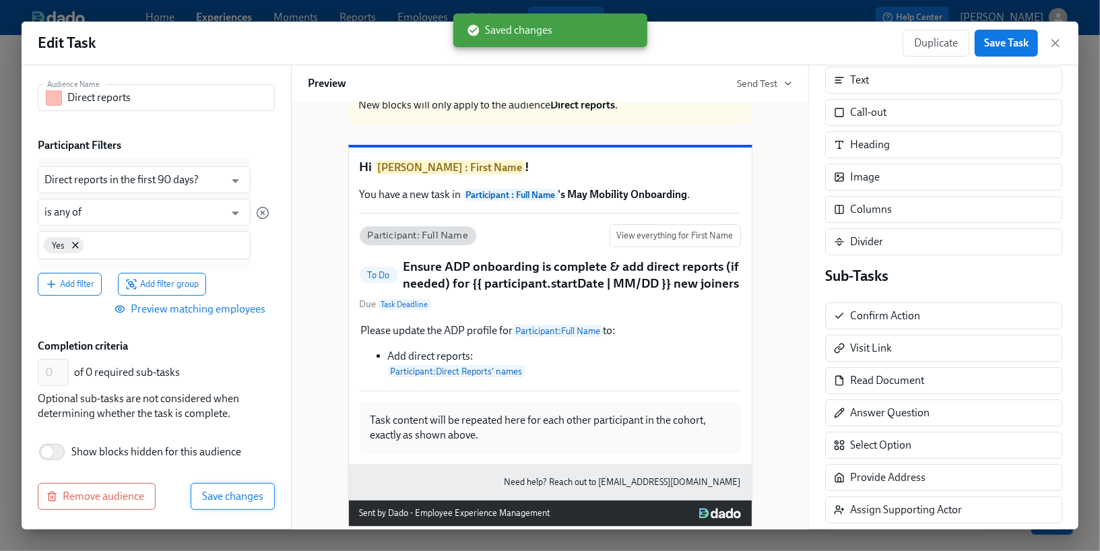
click at [243, 490] on span "Save changes" at bounding box center [232, 496] width 61 height 13
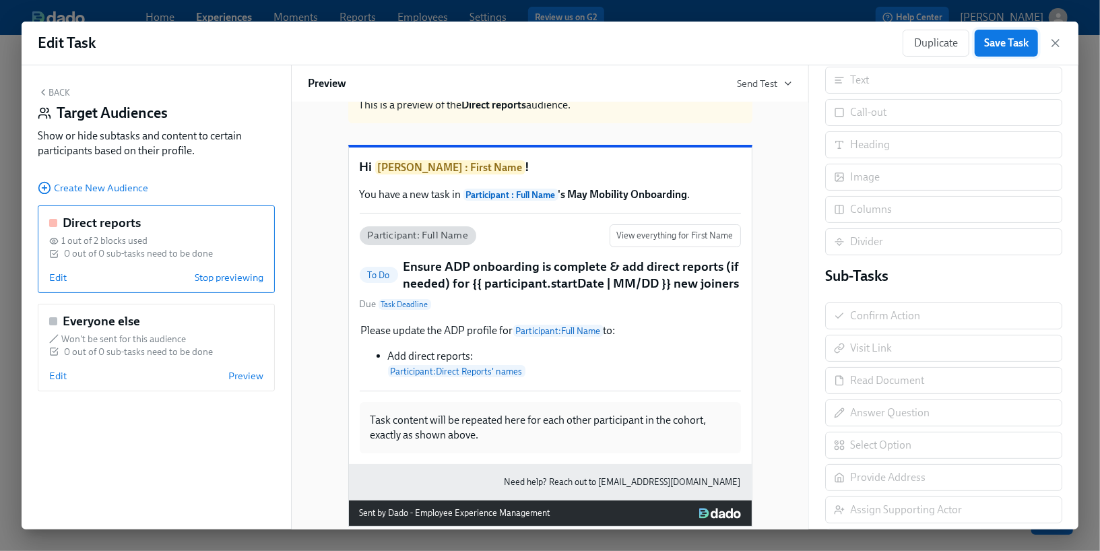
click at [1014, 45] on span "Save Task" at bounding box center [1006, 42] width 44 height 13
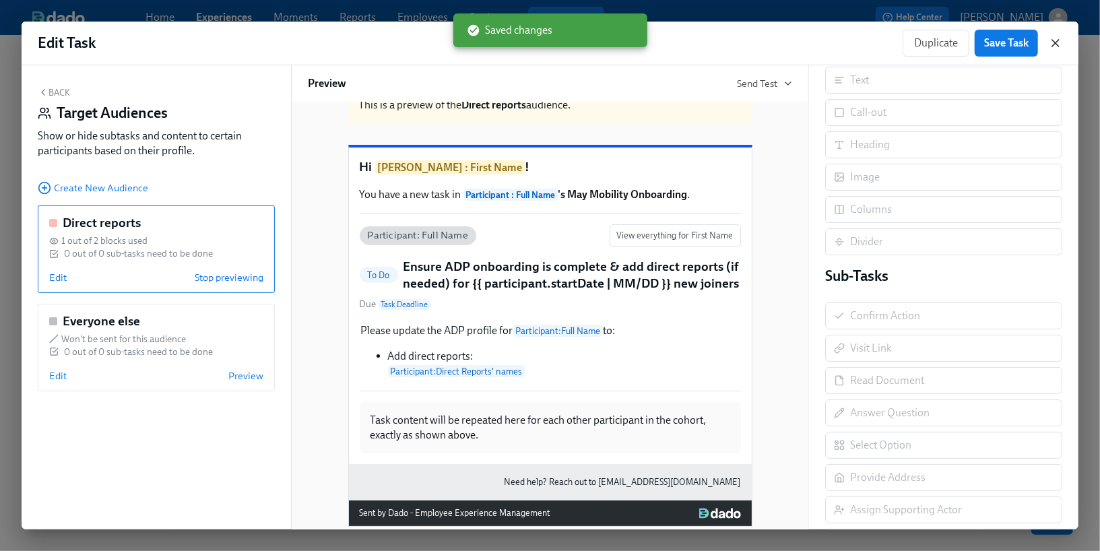
click at [1055, 43] on icon "button" at bounding box center [1055, 43] width 7 height 7
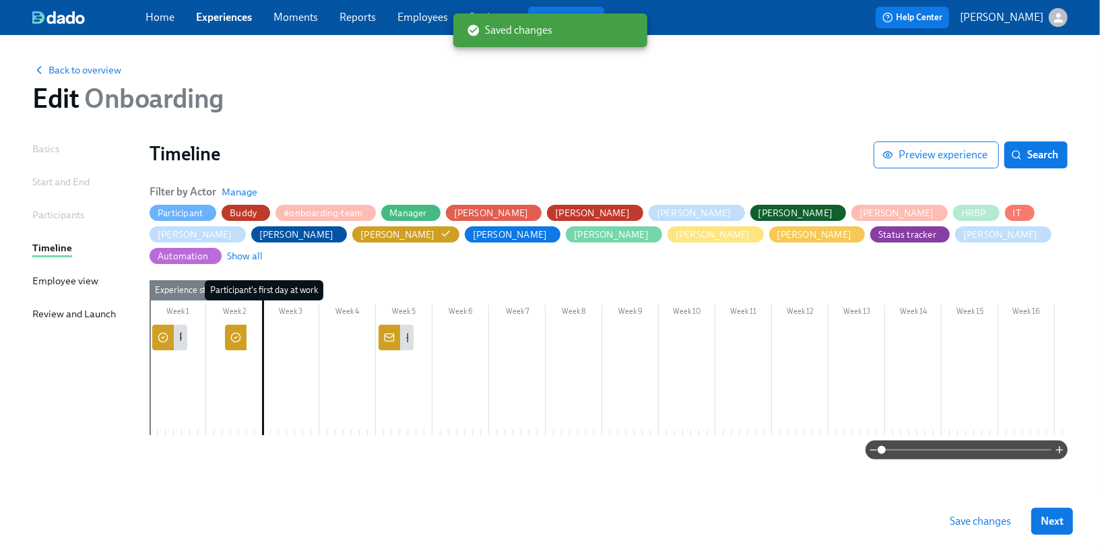
click at [236, 332] on icon at bounding box center [235, 337] width 11 height 11
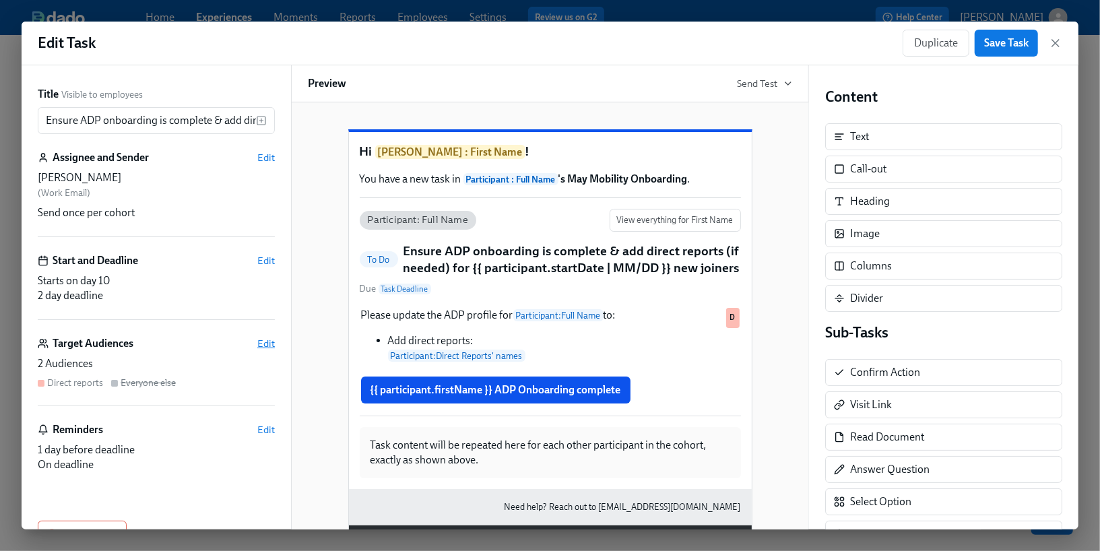
click at [260, 342] on span "Edit" at bounding box center [266, 343] width 18 height 13
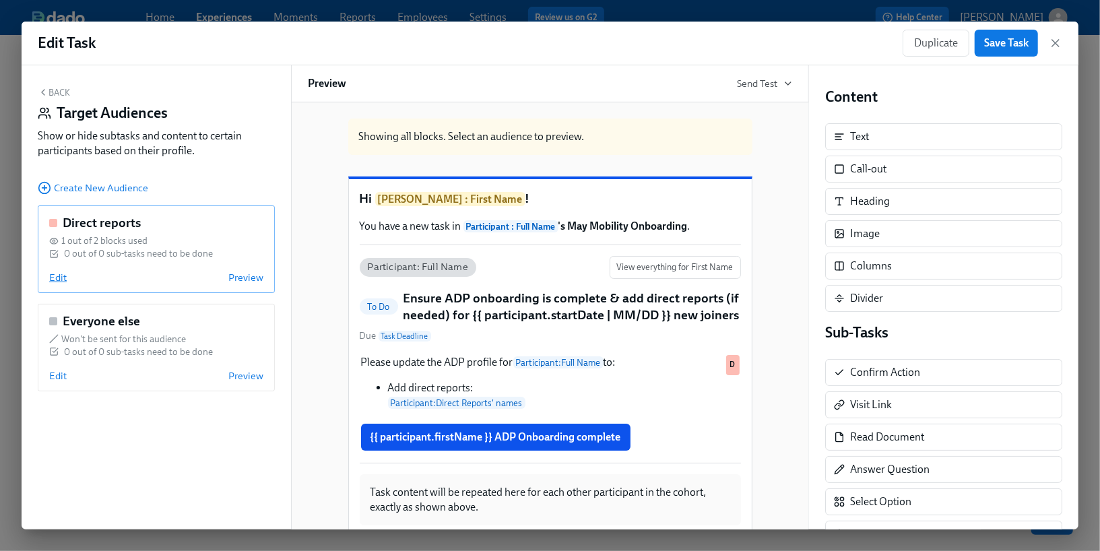
click at [56, 280] on span "Edit" at bounding box center [58, 277] width 18 height 13
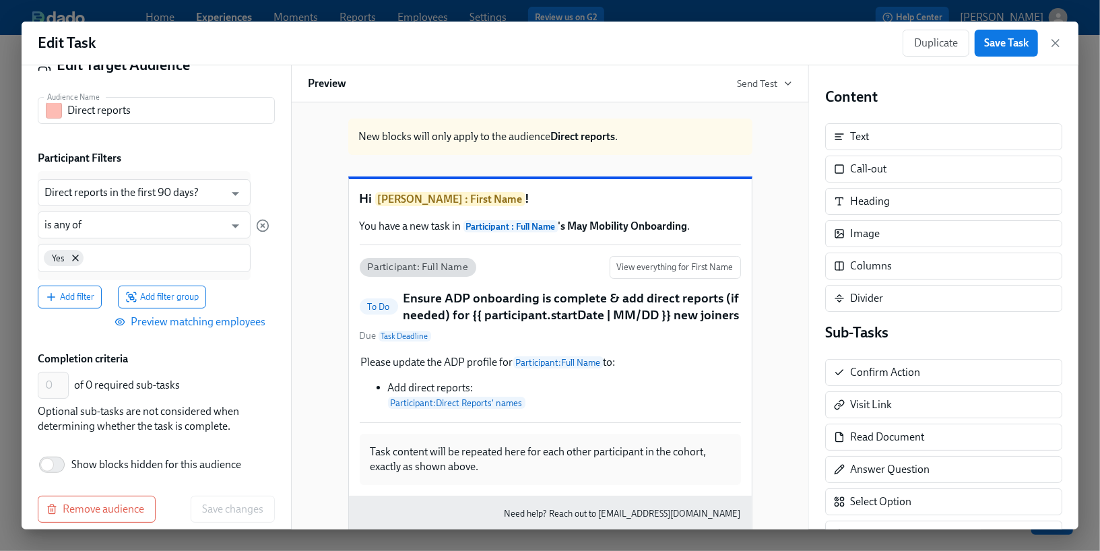
scroll to position [61, 0]
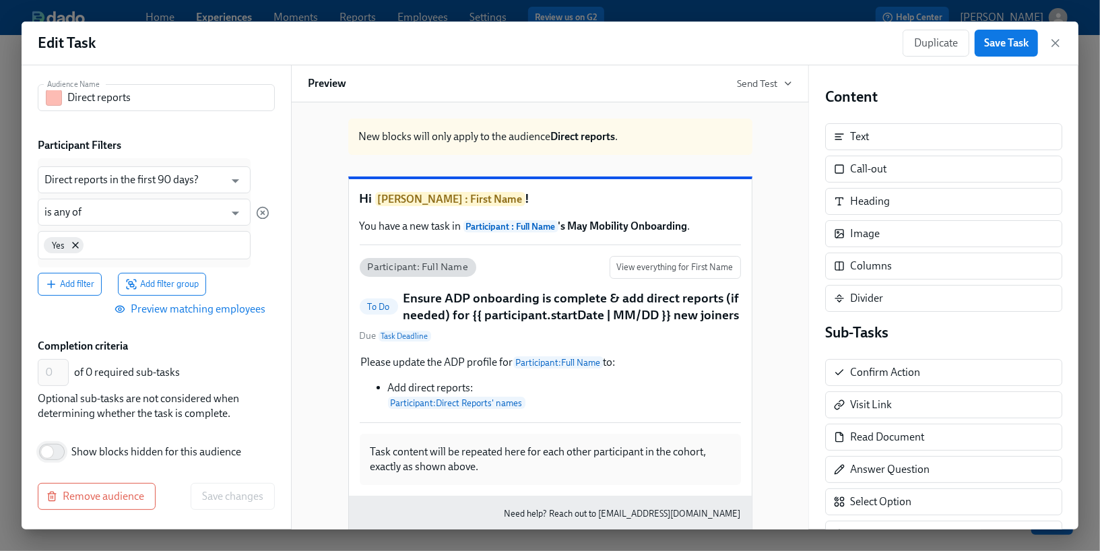
click at [47, 451] on input "Show blocks hidden for this audience" at bounding box center [47, 452] width 89 height 30
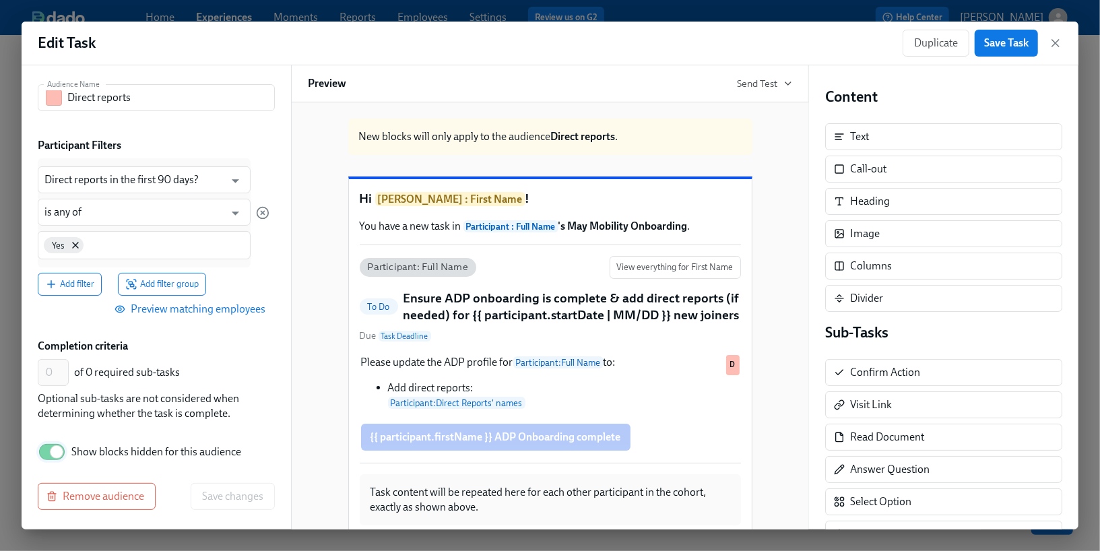
click at [47, 451] on input "Show blocks hidden for this audience" at bounding box center [56, 452] width 89 height 30
checkbox input "false"
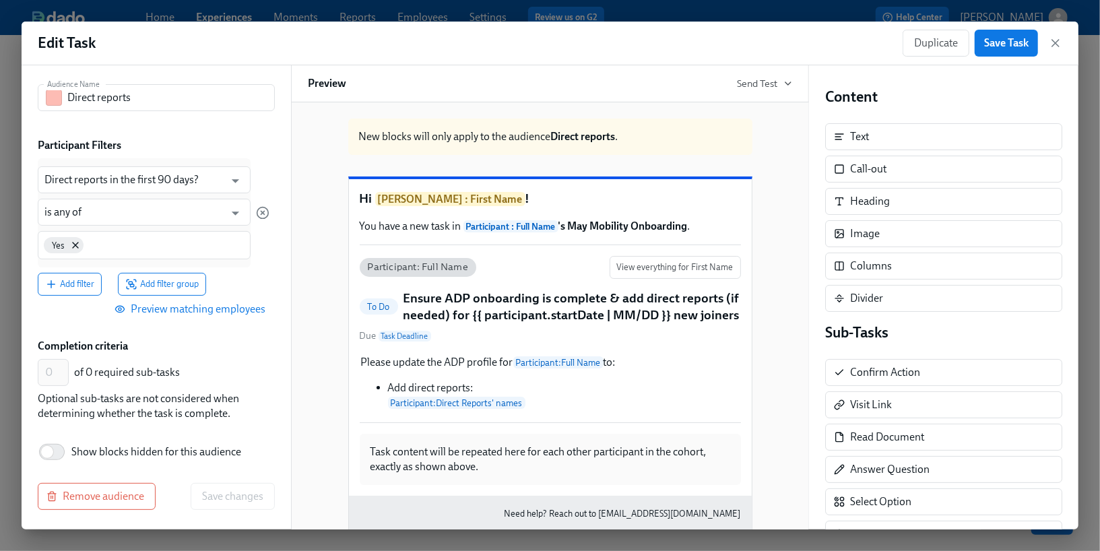
scroll to position [0, 0]
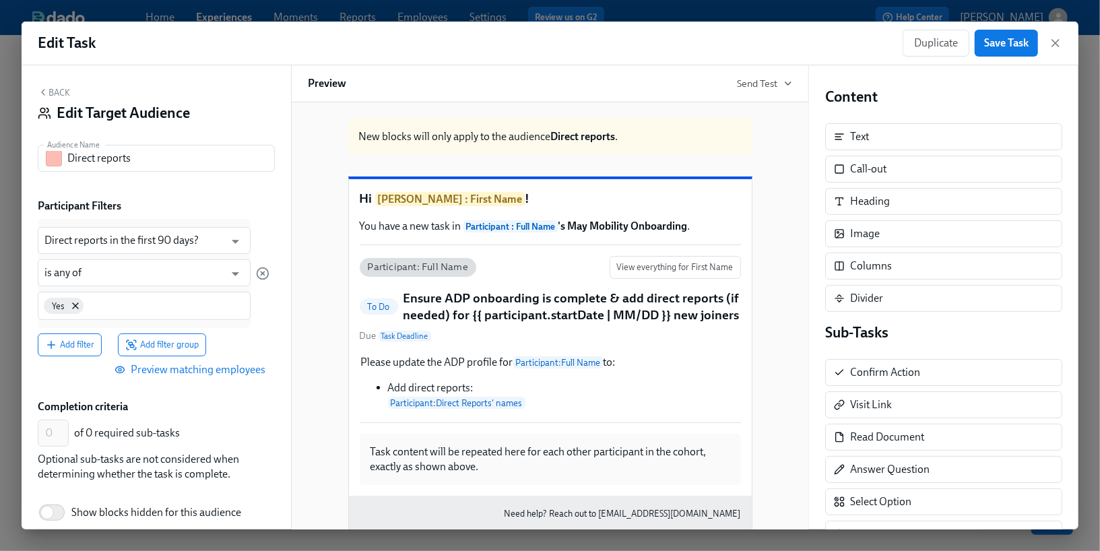
click at [63, 91] on button "Back" at bounding box center [54, 92] width 32 height 11
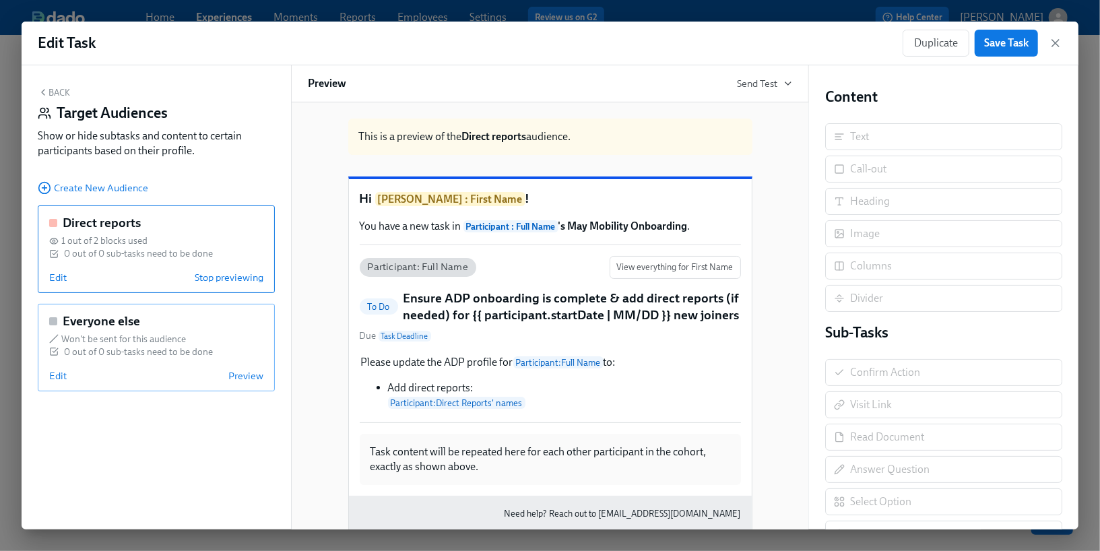
click at [180, 356] on div "0 out of 0 sub-tasks need to be done" at bounding box center [138, 352] width 149 height 13
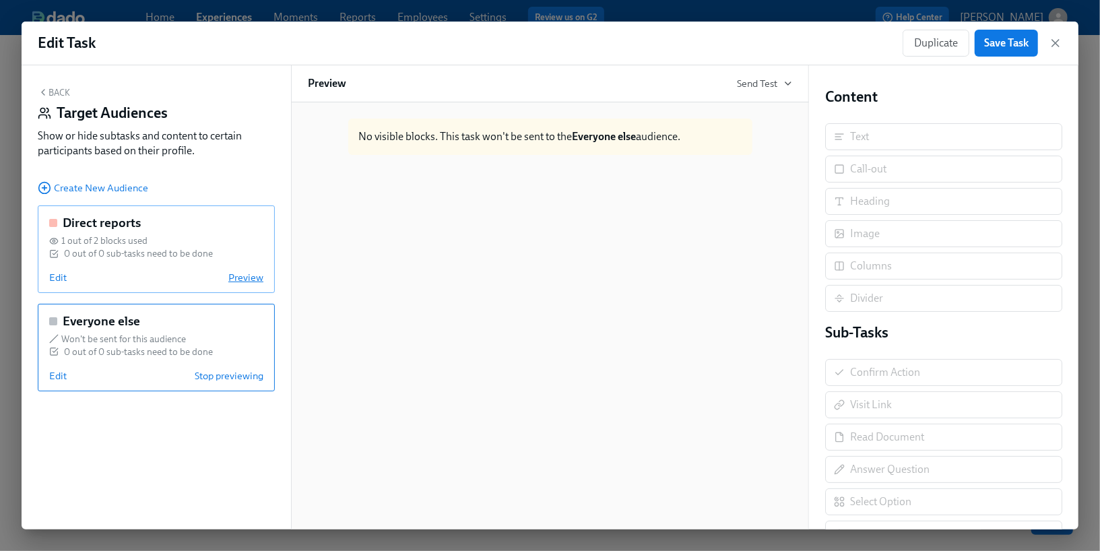
click at [245, 276] on span "Preview" at bounding box center [245, 277] width 35 height 13
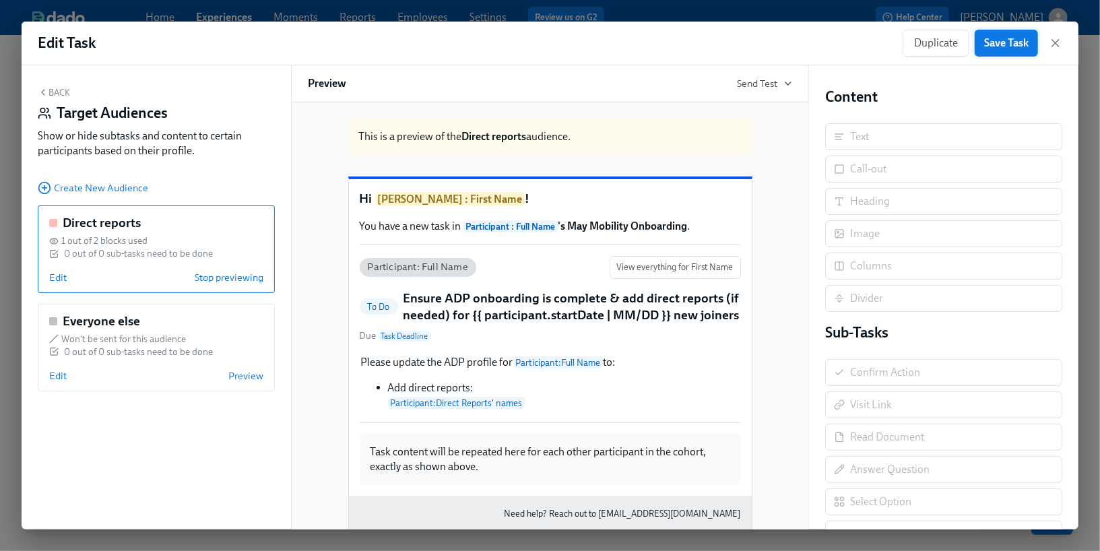
click at [998, 39] on span "Save Task" at bounding box center [1006, 42] width 44 height 13
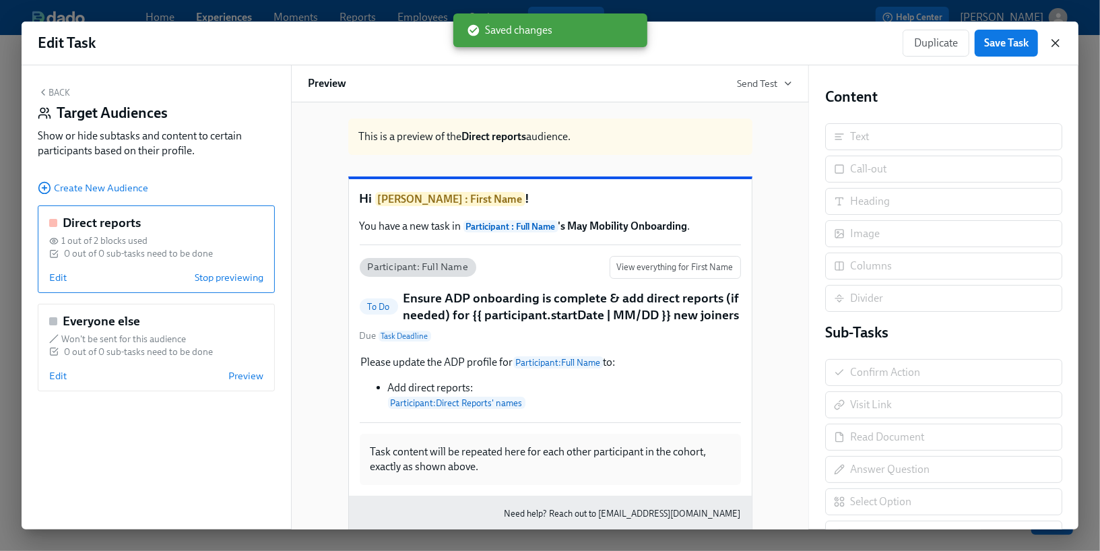
click at [1058, 45] on icon "button" at bounding box center [1055, 43] width 7 height 7
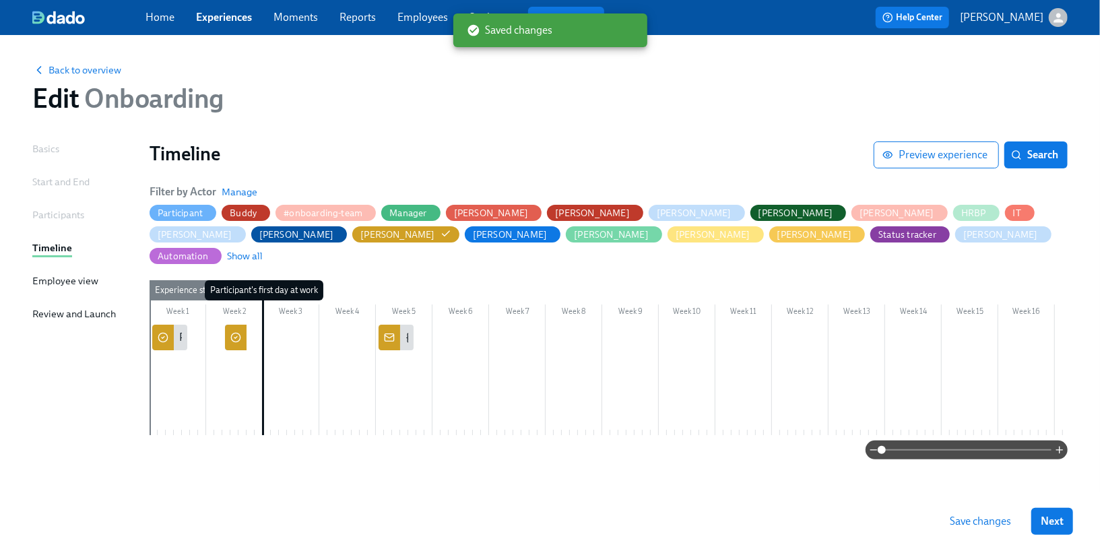
click at [240, 325] on div at bounding box center [236, 338] width 22 height 26
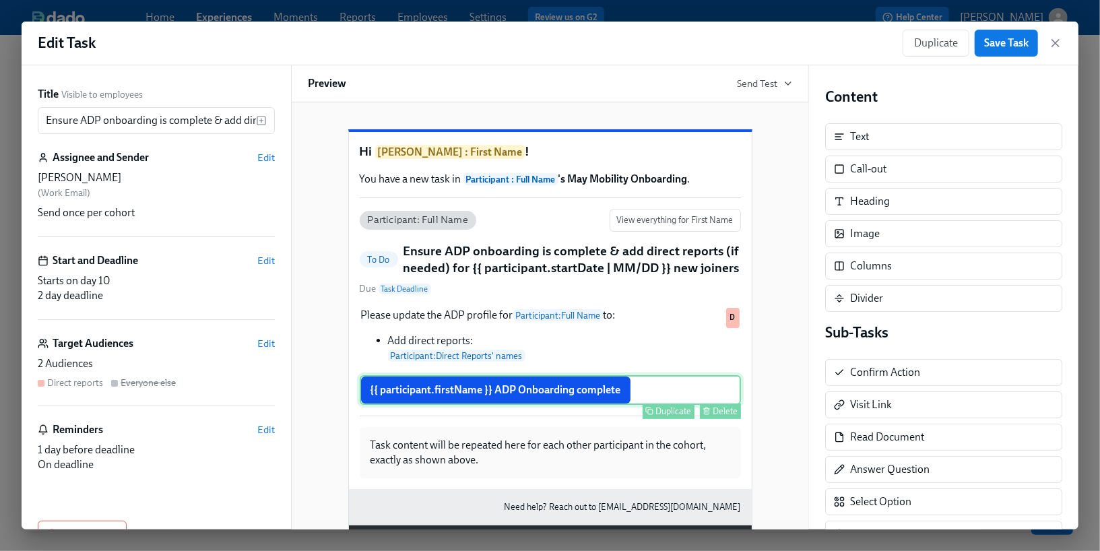
click at [719, 416] on div "Delete" at bounding box center [725, 411] width 25 height 10
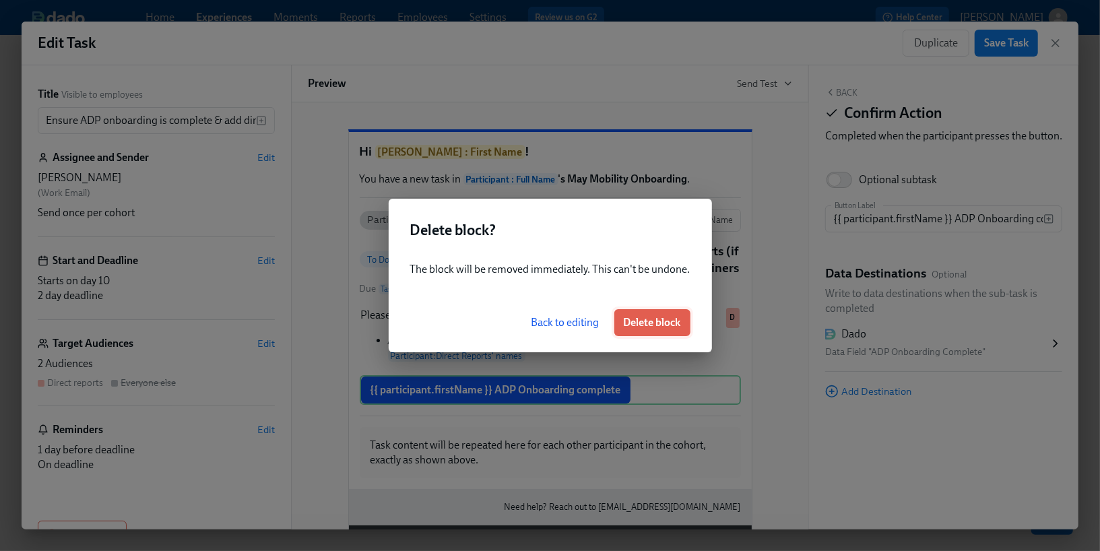
click at [639, 328] on span "Delete block" at bounding box center [652, 322] width 57 height 13
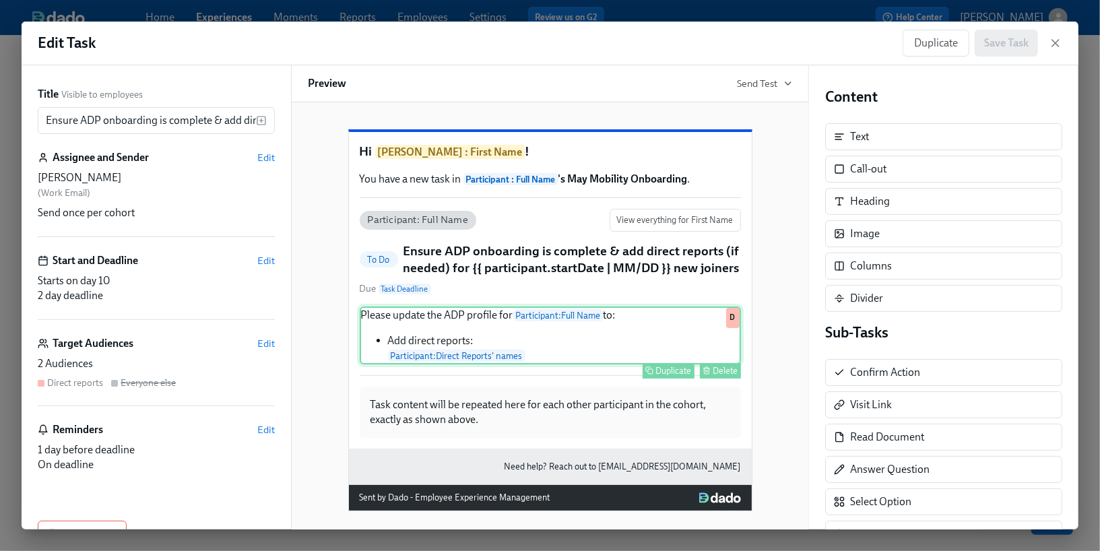
click at [573, 364] on div "Please update the ADP profile for Participant : Full Name to: Add direct report…" at bounding box center [550, 335] width 381 height 58
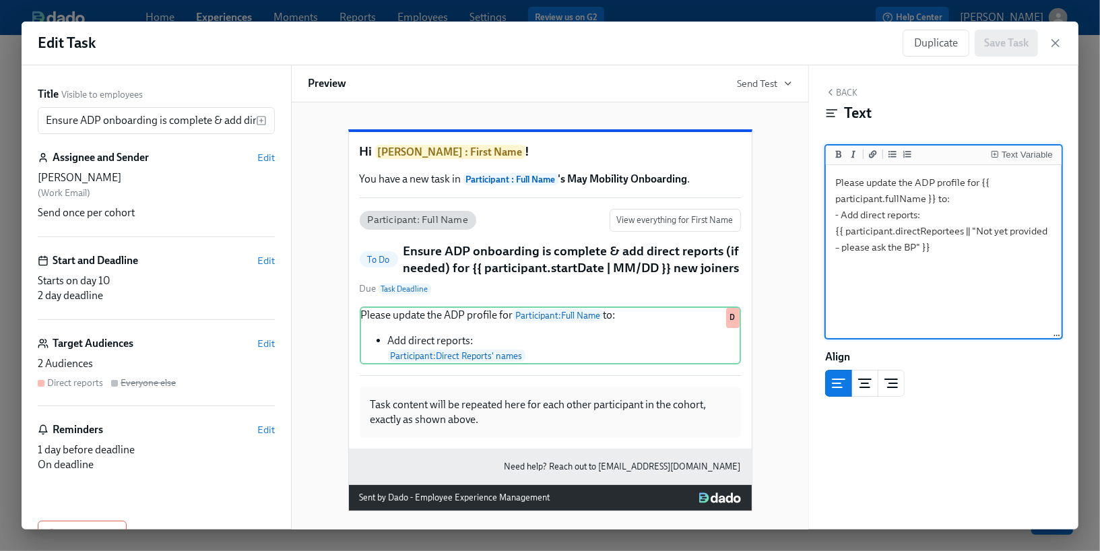
click at [942, 249] on textarea "Please update the ADP profile for {{ participant.fullName }} to: - Add direct r…" at bounding box center [944, 252] width 230 height 169
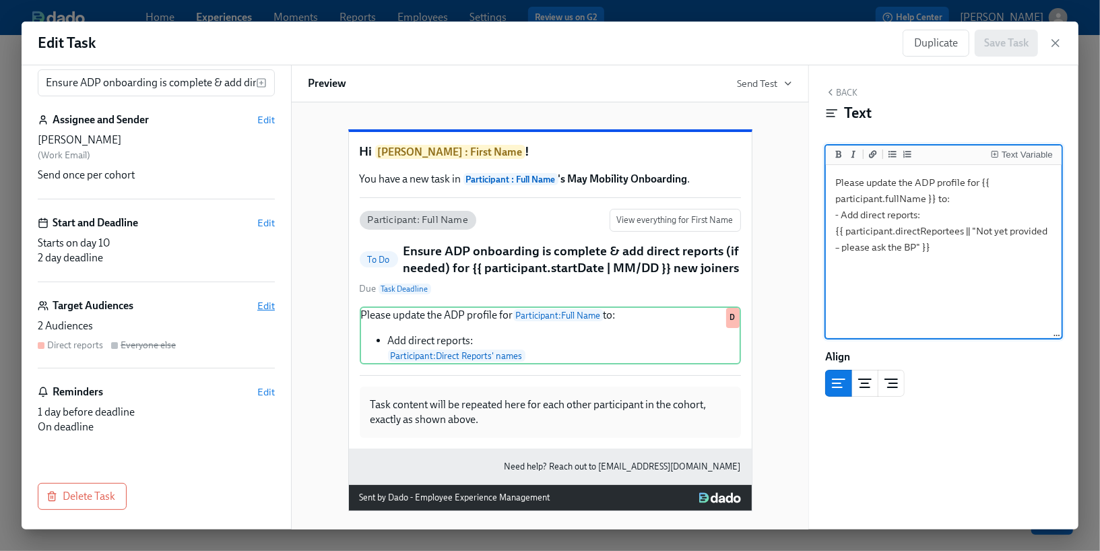
type textarea "Please update the ADP profile for {{ participant.fullName }} to: - Add direct r…"
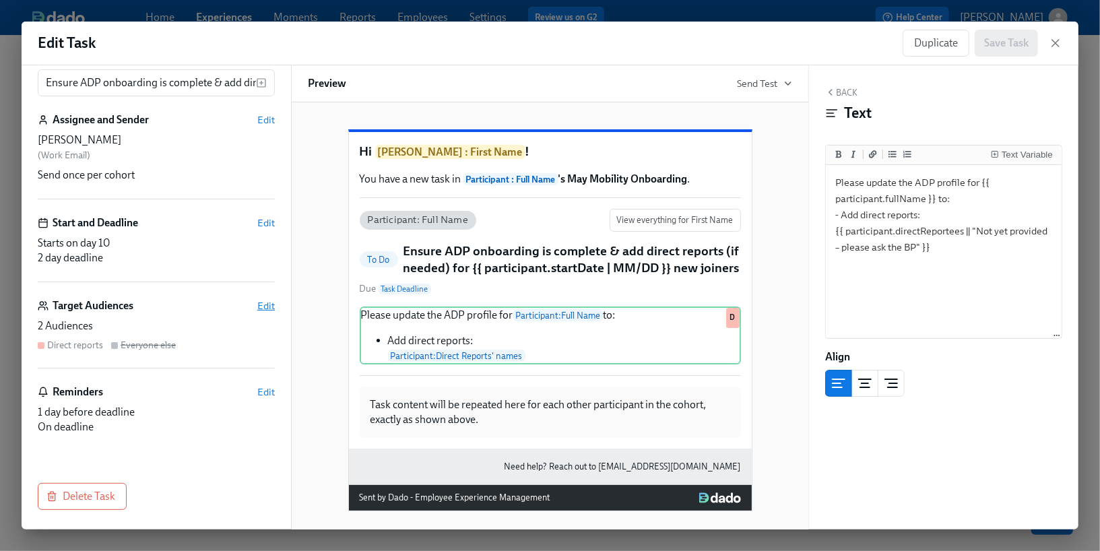
click at [267, 303] on span "Edit" at bounding box center [266, 305] width 18 height 13
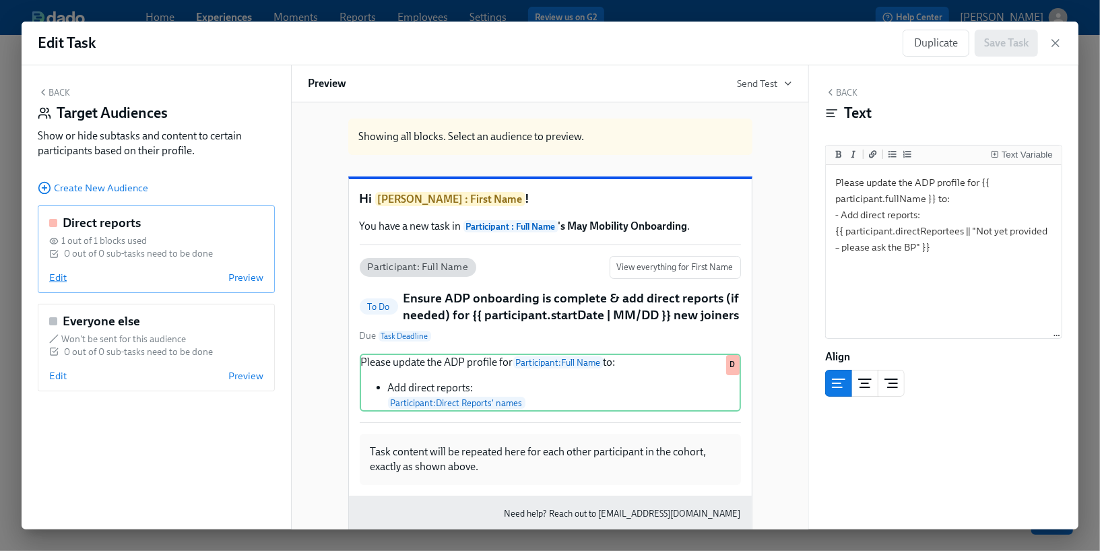
click at [57, 280] on span "Edit" at bounding box center [58, 277] width 18 height 13
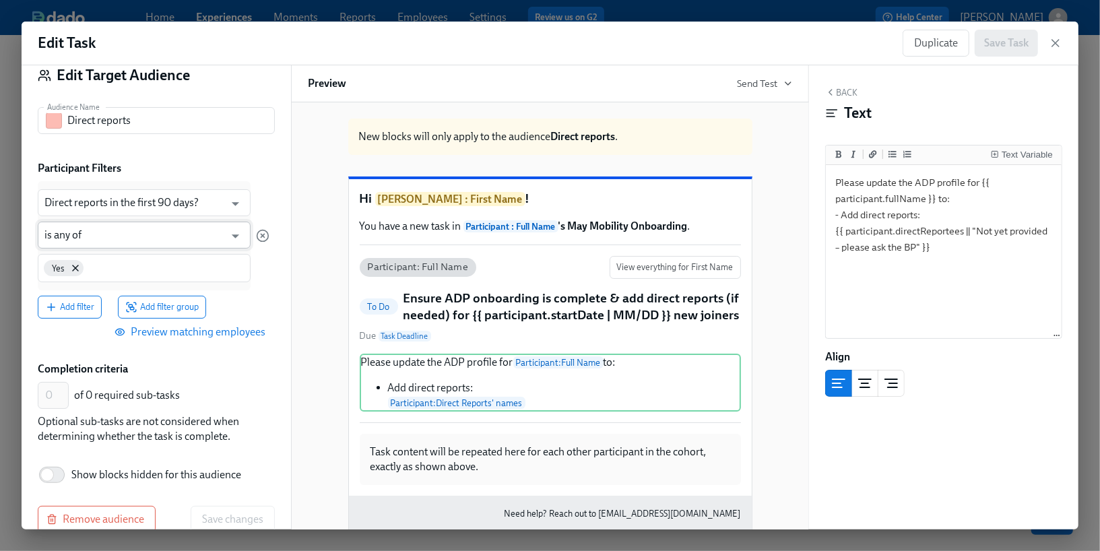
scroll to position [43, 0]
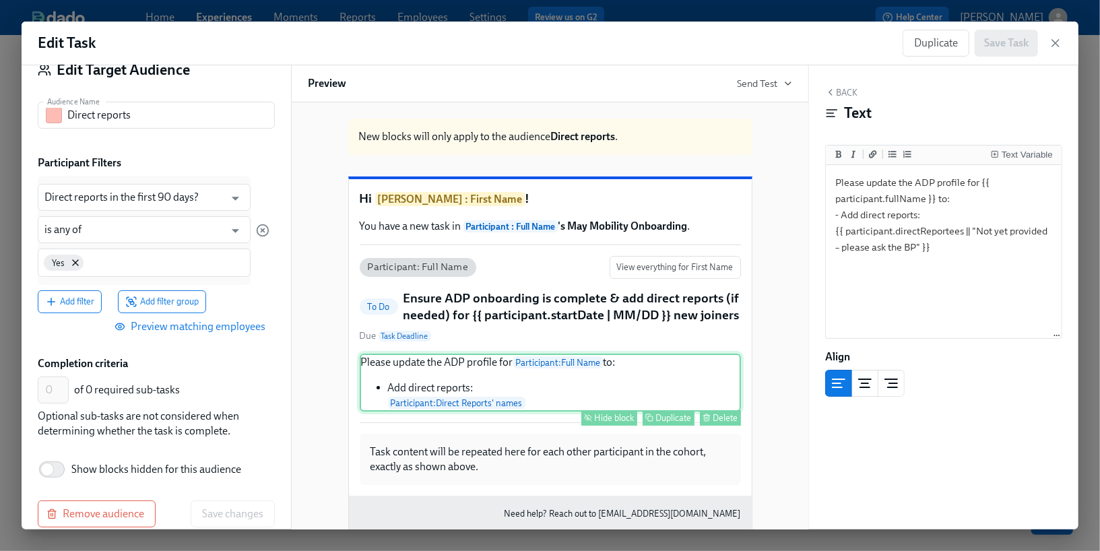
click at [436, 410] on div "Please update the ADP profile for Participant : Full Name to: Add direct report…" at bounding box center [550, 383] width 381 height 58
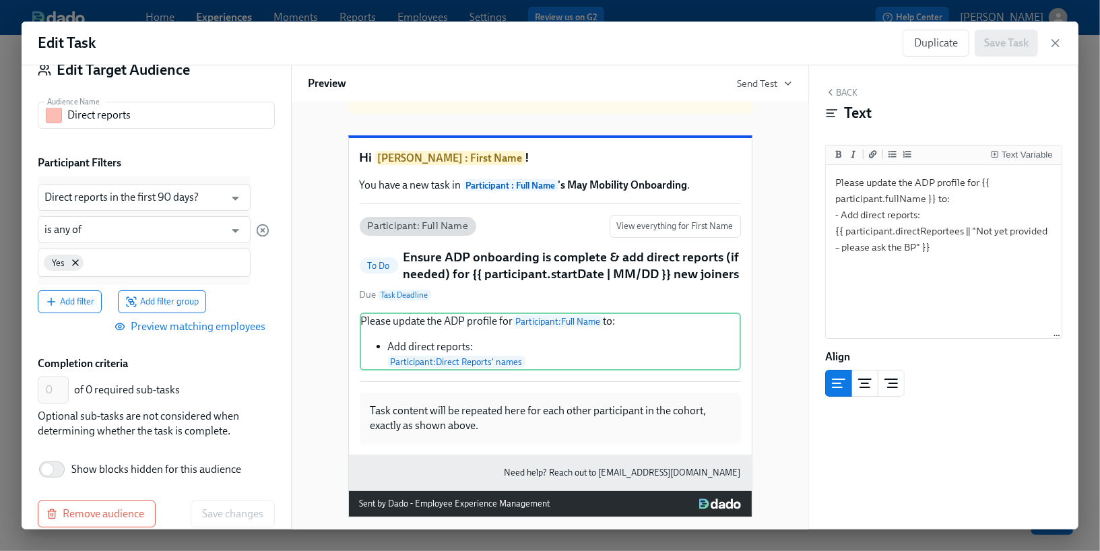
scroll to position [58, 0]
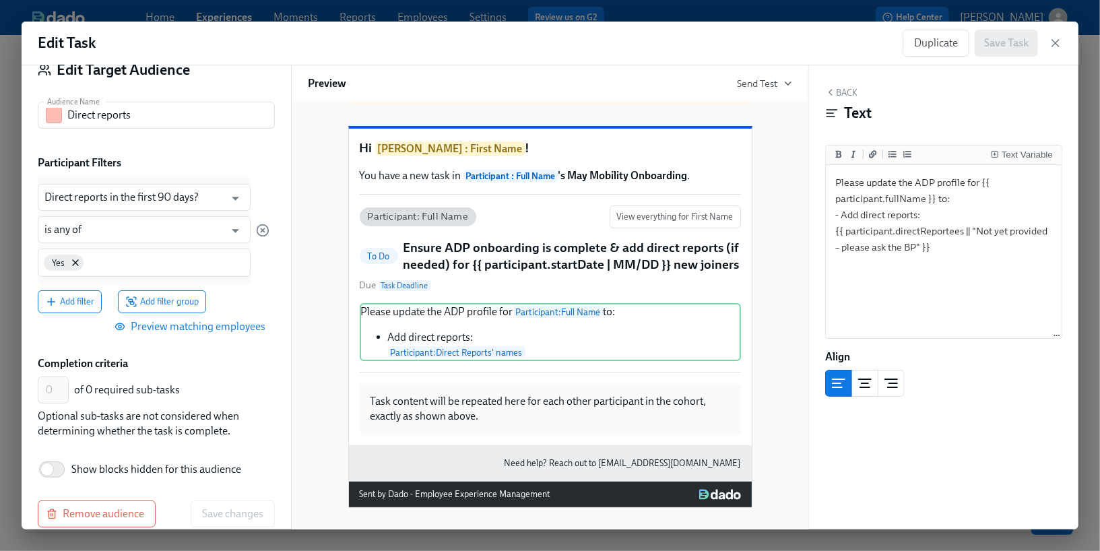
click at [87, 466] on span "Show blocks hidden for this audience" at bounding box center [156, 469] width 170 height 15
click at [87, 466] on input "Show blocks hidden for this audience" at bounding box center [47, 470] width 89 height 30
click at [119, 465] on span "Show blocks hidden for this audience" at bounding box center [156, 469] width 170 height 15
click at [101, 465] on input "Show blocks hidden for this audience" at bounding box center [56, 470] width 89 height 30
checkbox input "false"
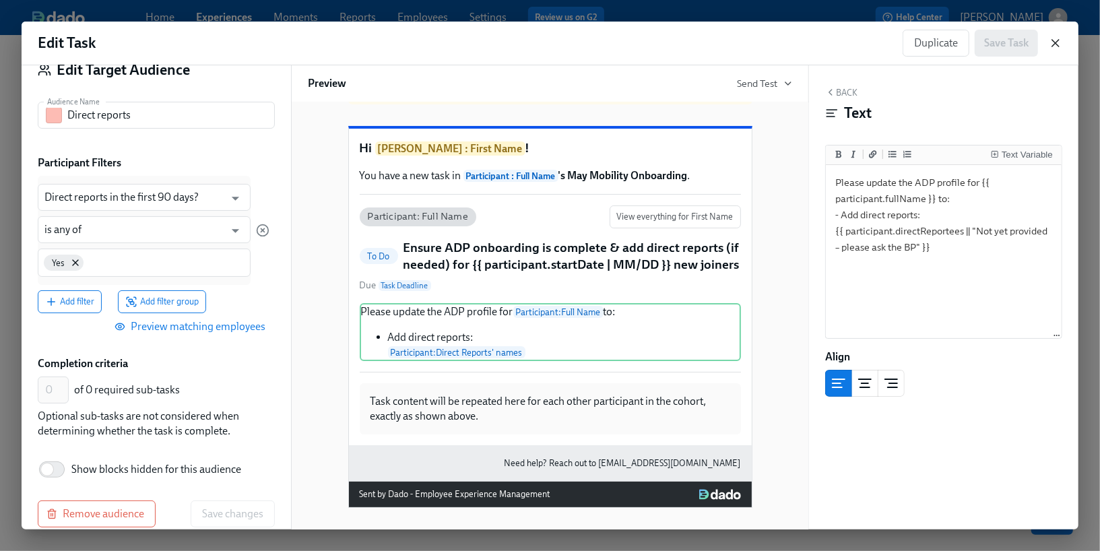
click at [1052, 47] on icon "button" at bounding box center [1055, 42] width 13 height 13
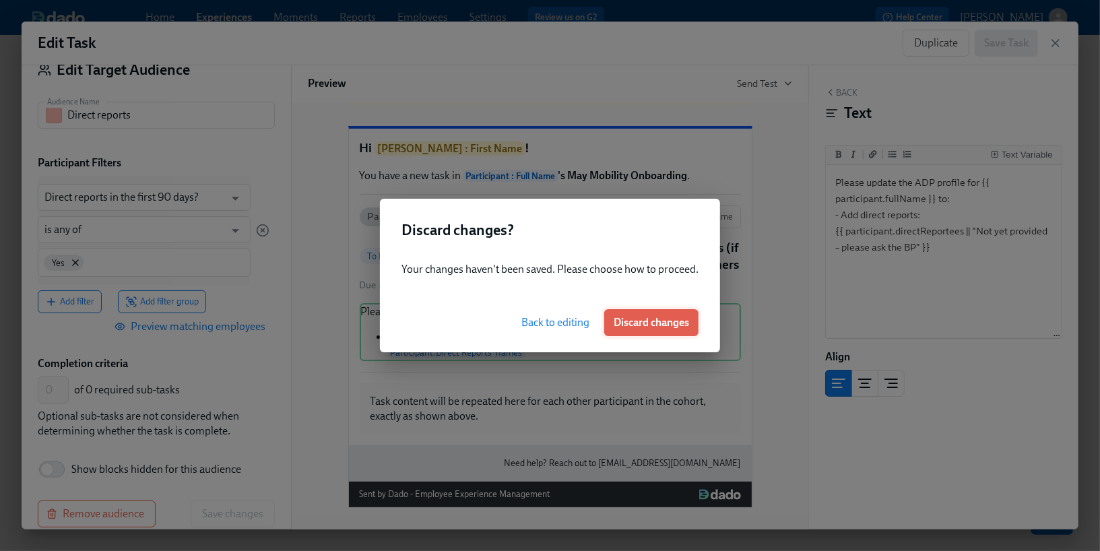
click at [692, 321] on button "Discard changes" at bounding box center [651, 322] width 94 height 27
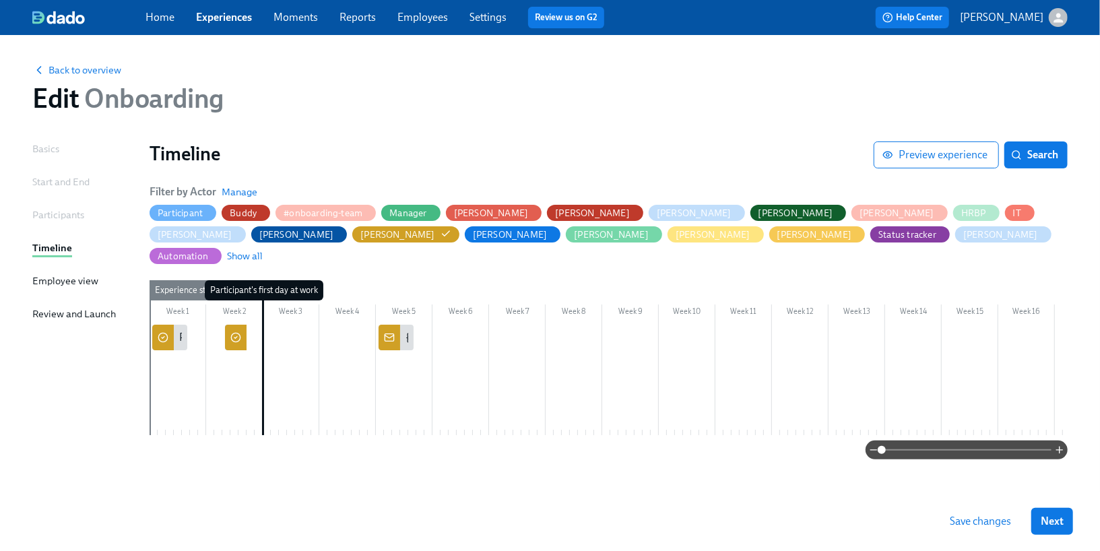
click at [239, 332] on icon at bounding box center [235, 337] width 11 height 11
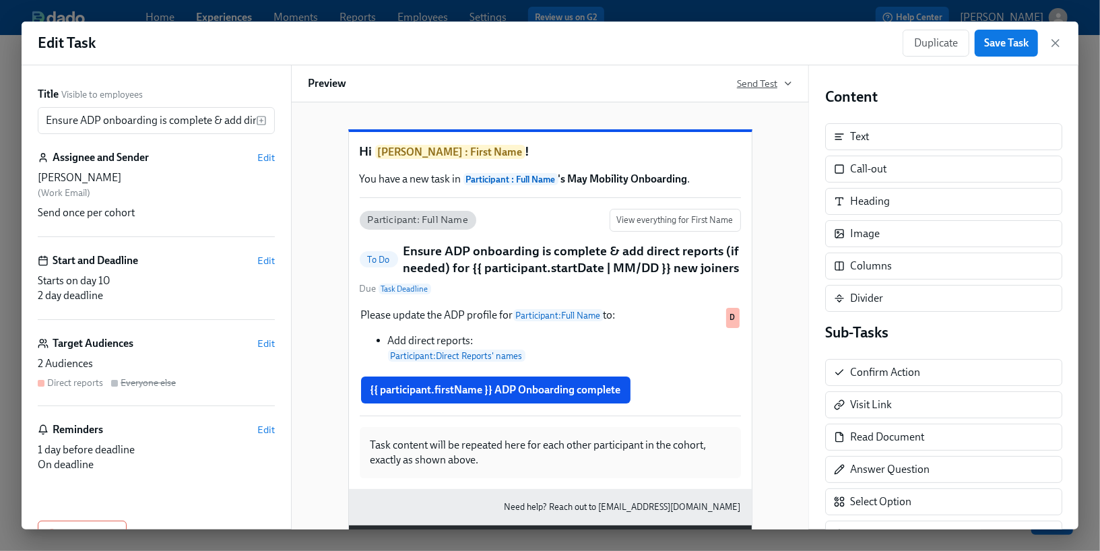
click at [748, 82] on span "Send Test" at bounding box center [764, 83] width 55 height 13
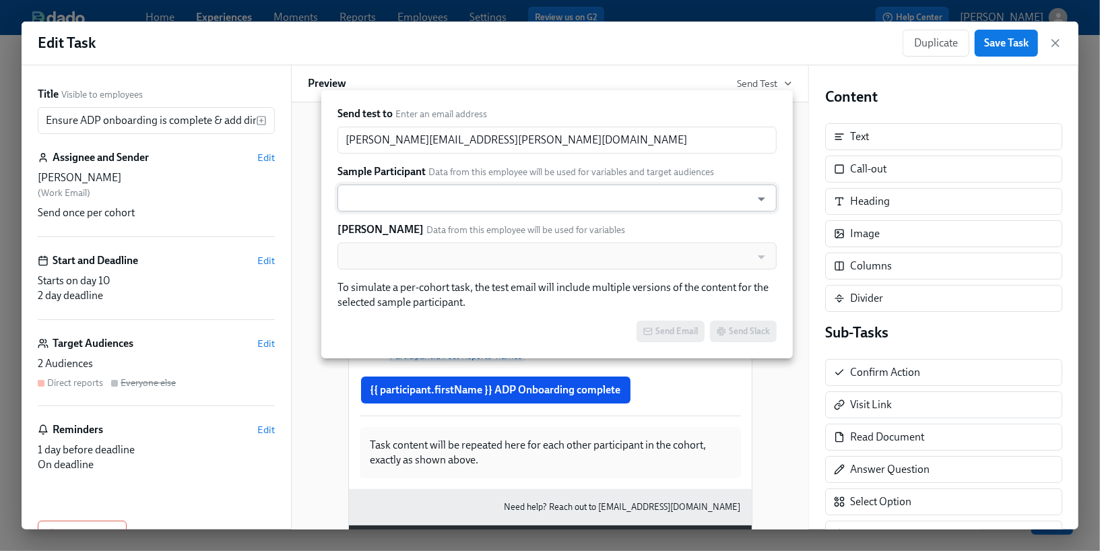
click at [622, 200] on input "text" at bounding box center [544, 198] width 400 height 27
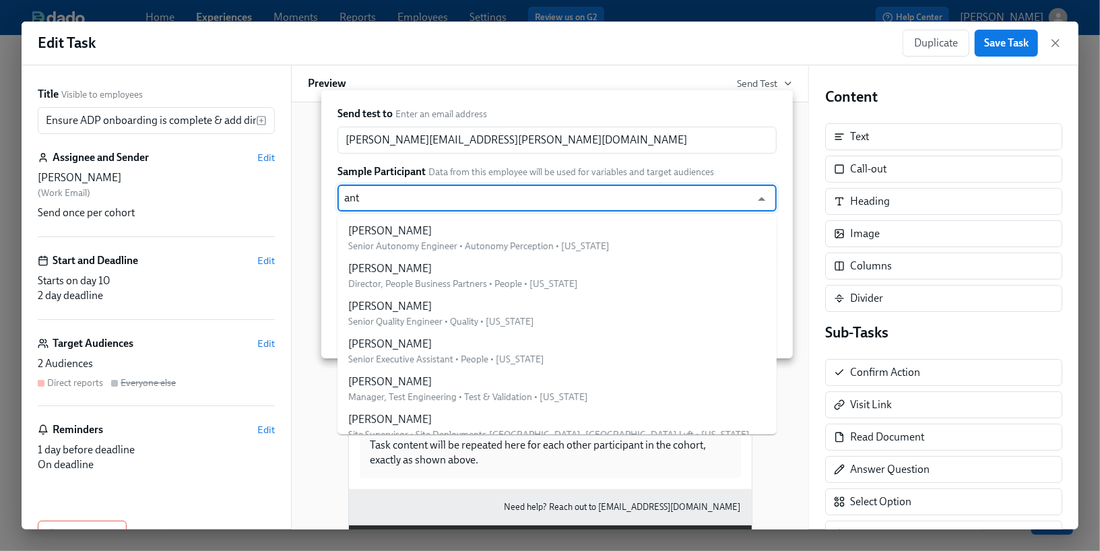
type input "anth"
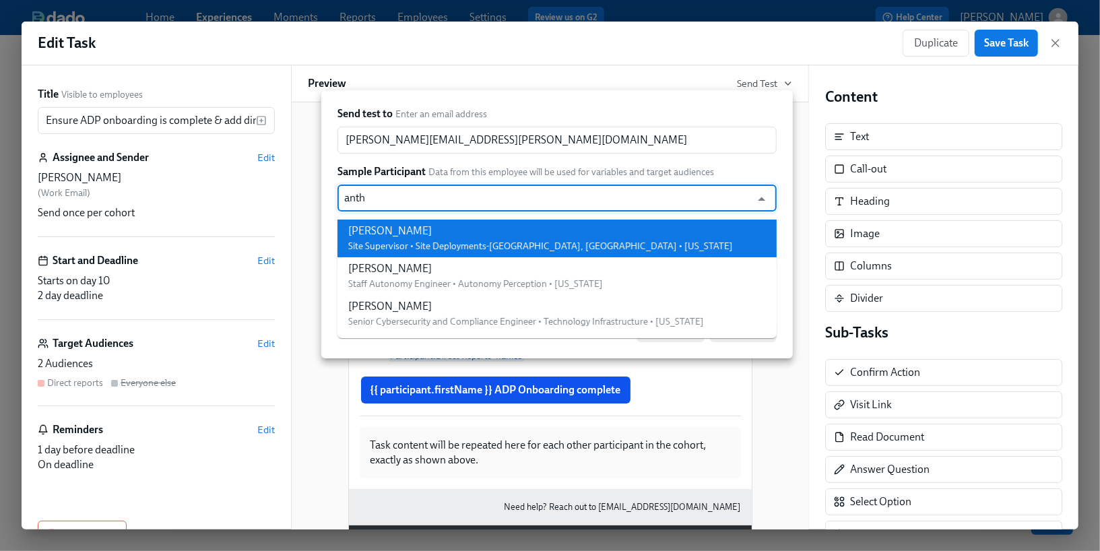
click at [590, 242] on li "[PERSON_NAME] Site Supervisor • Site Deployments-[GEOGRAPHIC_DATA], [GEOGRAPHIC…" at bounding box center [556, 239] width 439 height 38
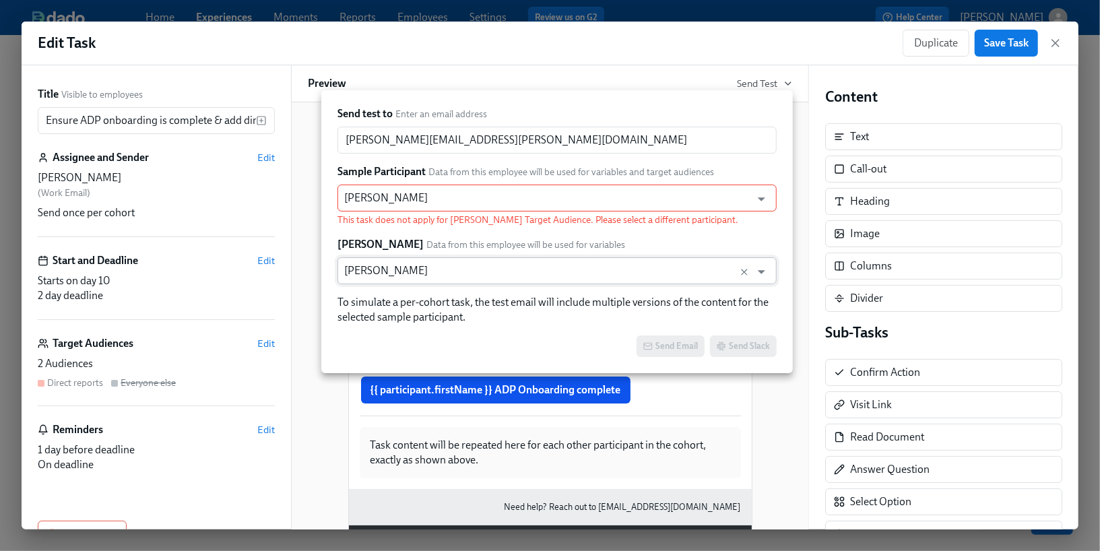
click at [454, 271] on input "[PERSON_NAME]" at bounding box center [544, 270] width 400 height 27
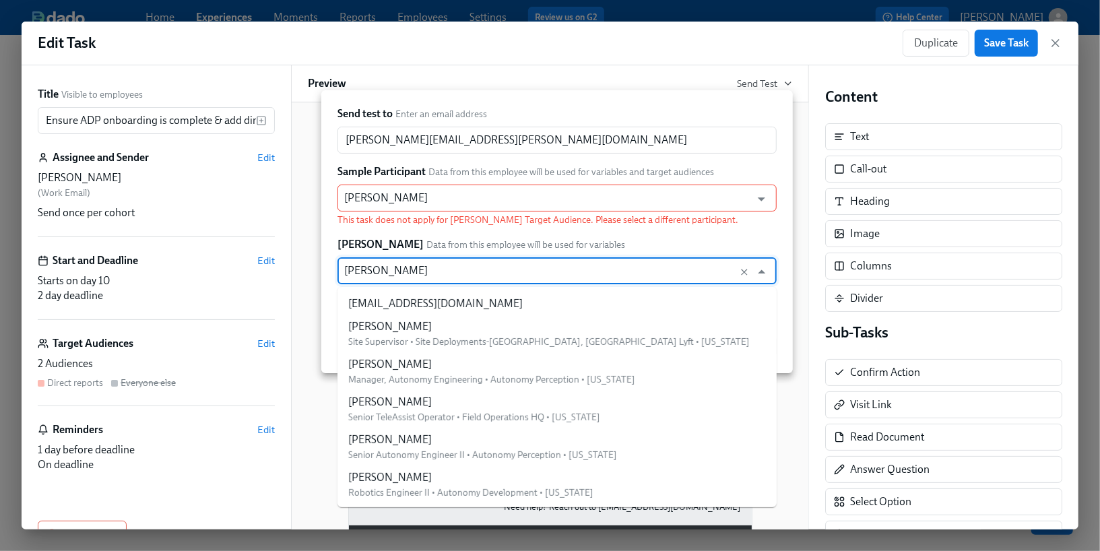
scroll to position [2865, 0]
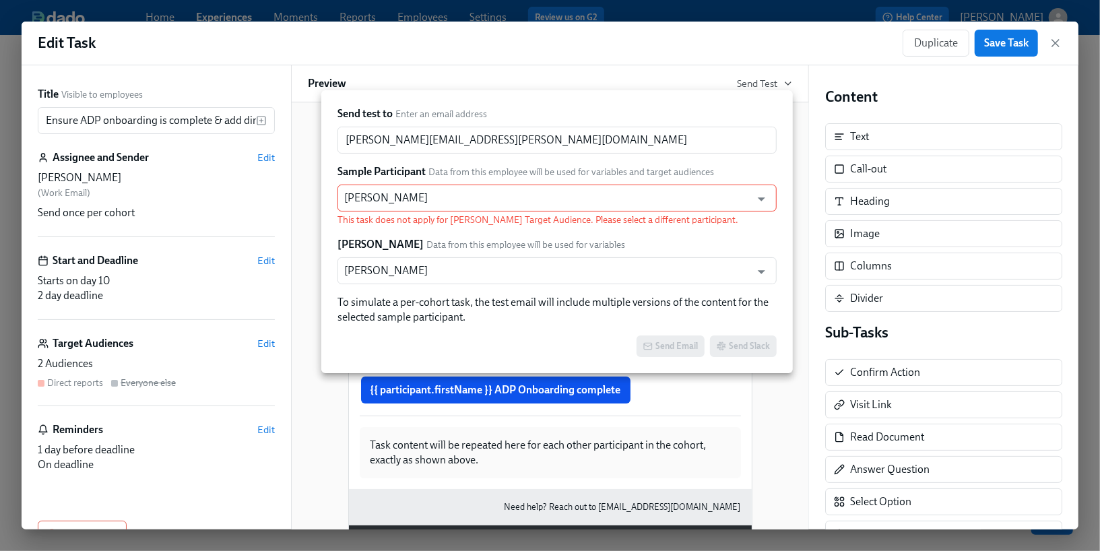
click at [492, 251] on div "[PERSON_NAME] Data from this employee will be used for variables" at bounding box center [556, 244] width 439 height 15
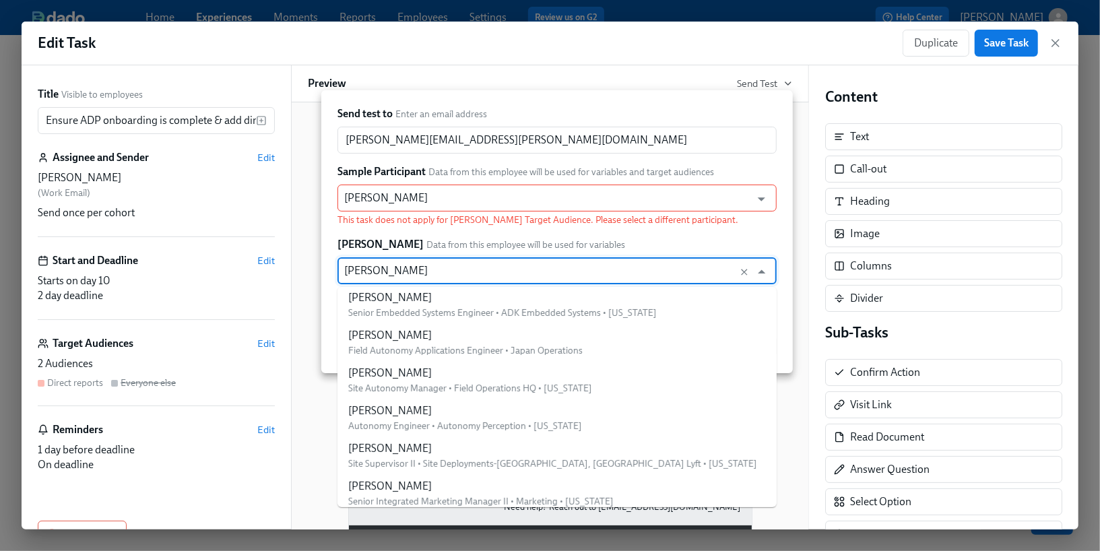
drag, startPoint x: 482, startPoint y: 270, endPoint x: 315, endPoint y: 271, distance: 167.1
click at [315, 271] on div "Send test to Enter an email address [PERSON_NAME][EMAIL_ADDRESS][PERSON_NAME][D…" at bounding box center [550, 275] width 1100 height 551
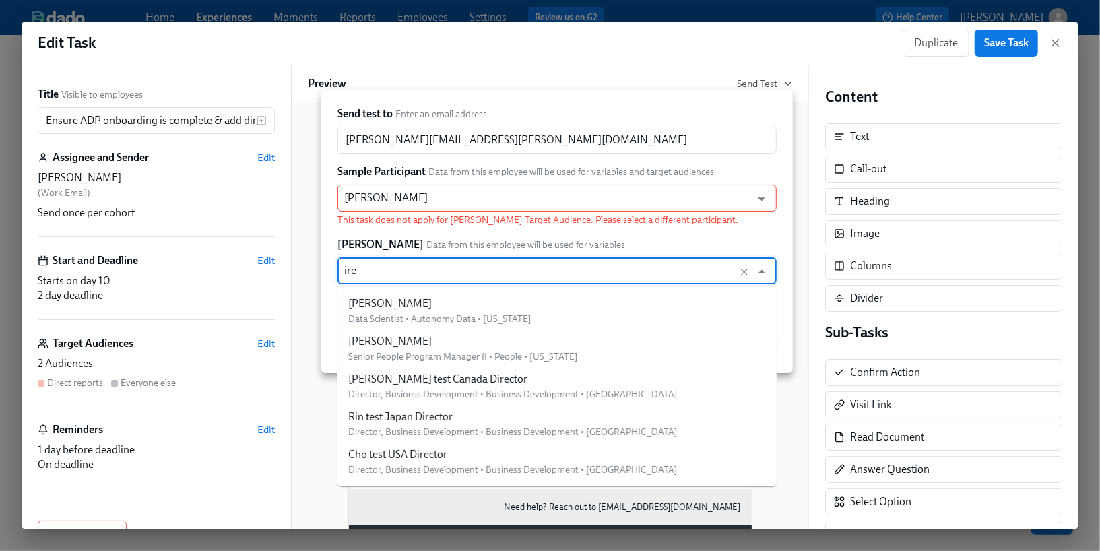
type input "iren"
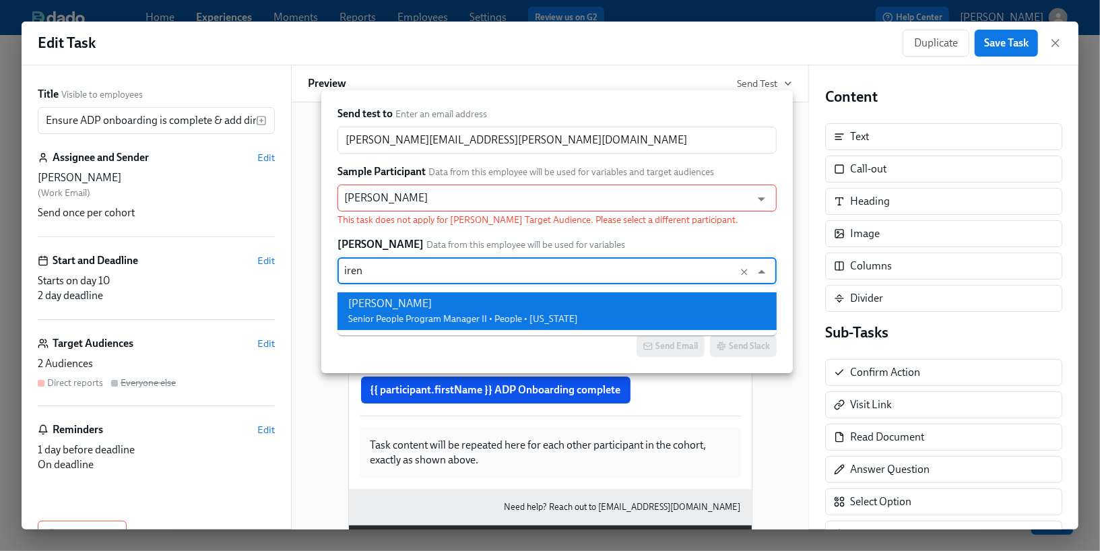
click at [434, 319] on span "Senior People Program Manager II • People • [US_STATE]" at bounding box center [463, 318] width 230 height 11
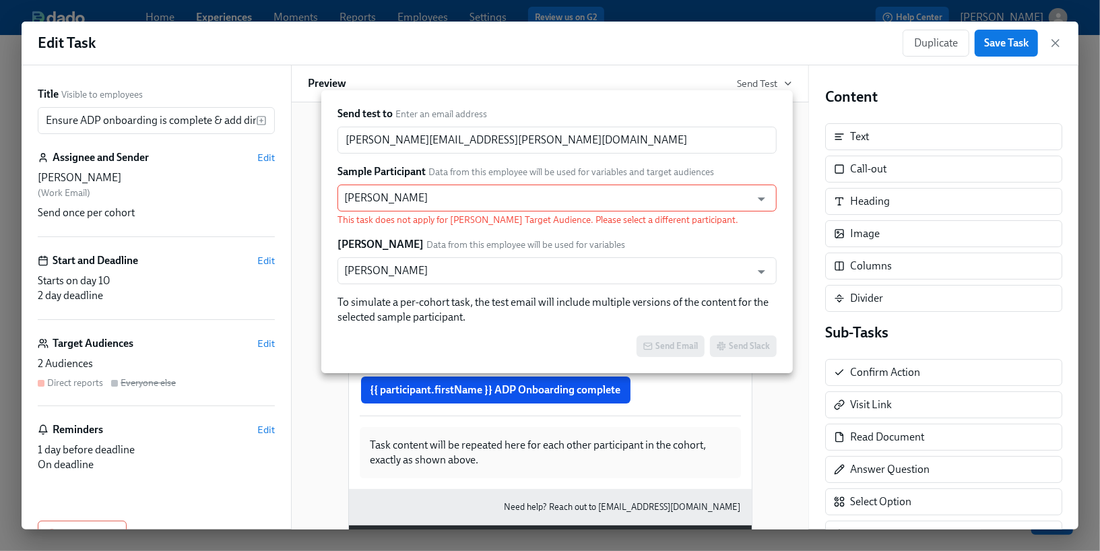
click at [604, 241] on div "[PERSON_NAME] Data from this employee will be used for variables" at bounding box center [556, 244] width 439 height 15
click at [756, 271] on icon "Open" at bounding box center [761, 272] width 18 height 18
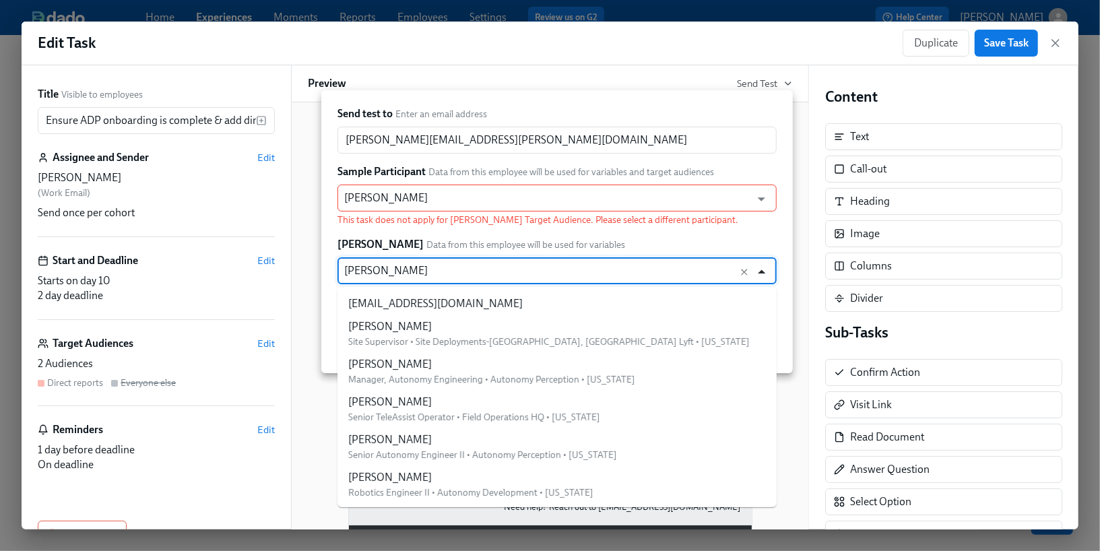
scroll to position [7664, 0]
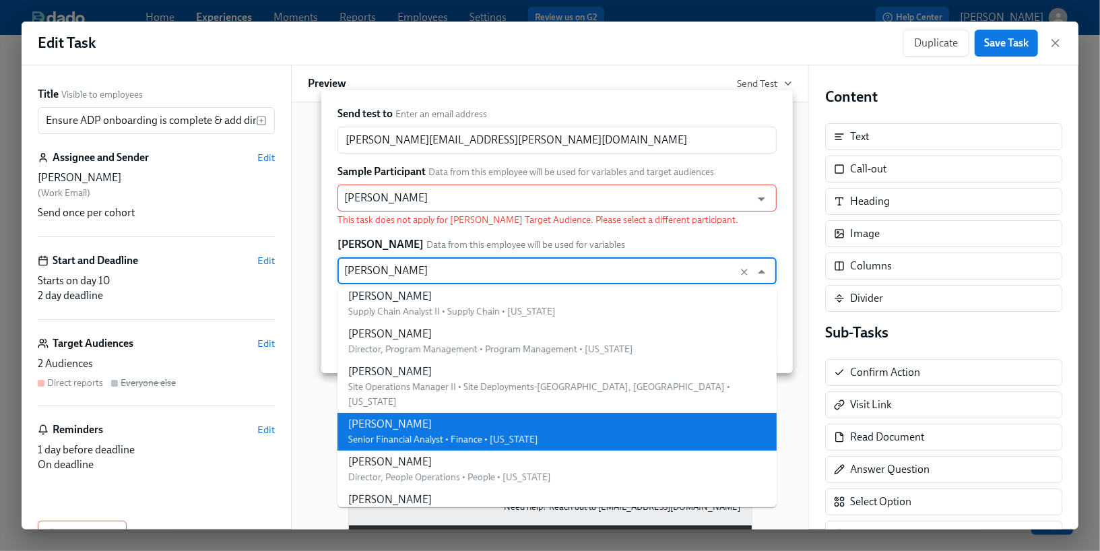
click at [536, 244] on span "Data from this employee will be used for variables" at bounding box center [525, 244] width 199 height 13
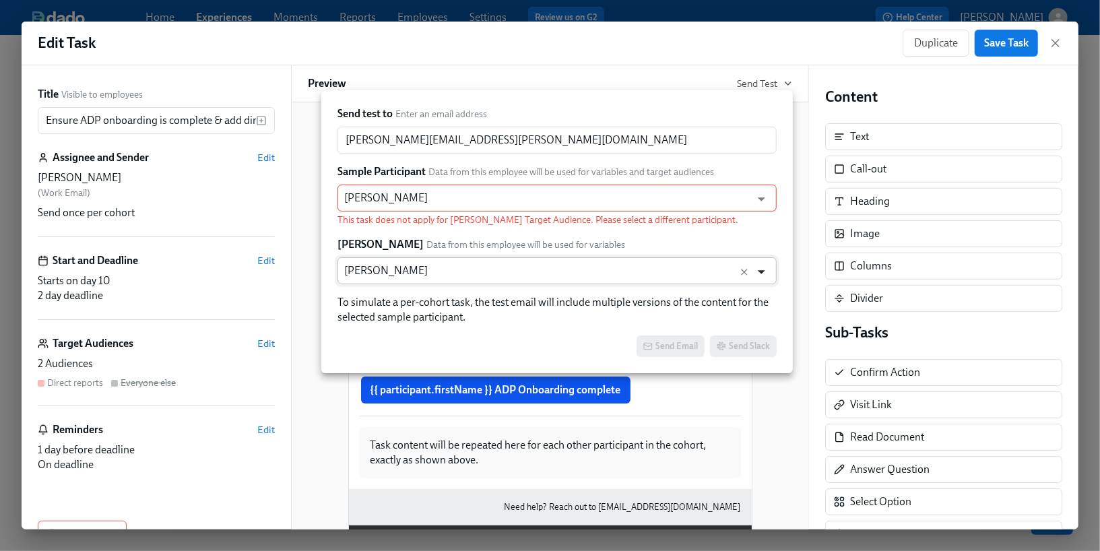
click at [758, 271] on icon "Open" at bounding box center [761, 272] width 18 height 18
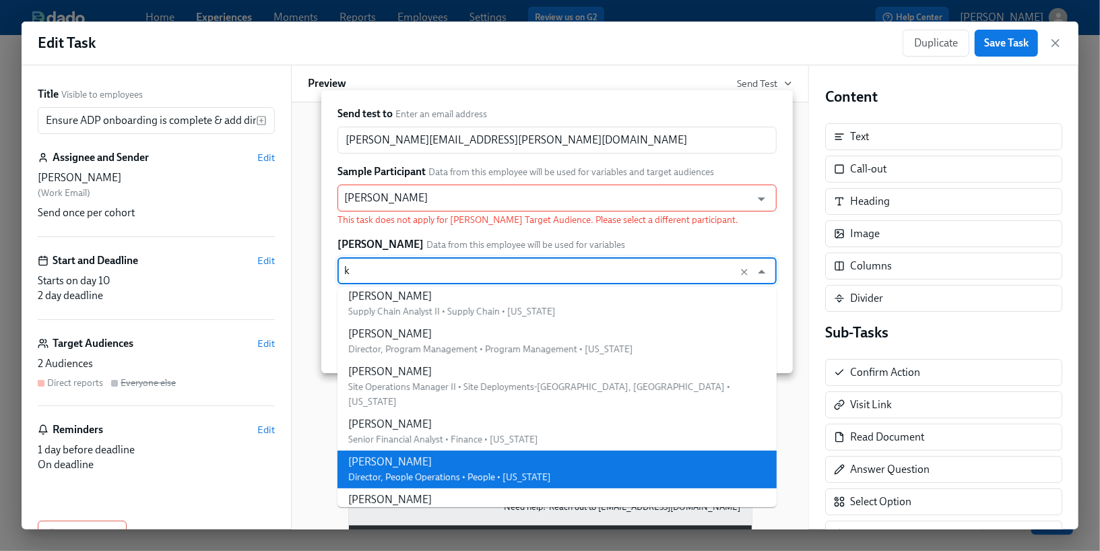
scroll to position [2746, 0]
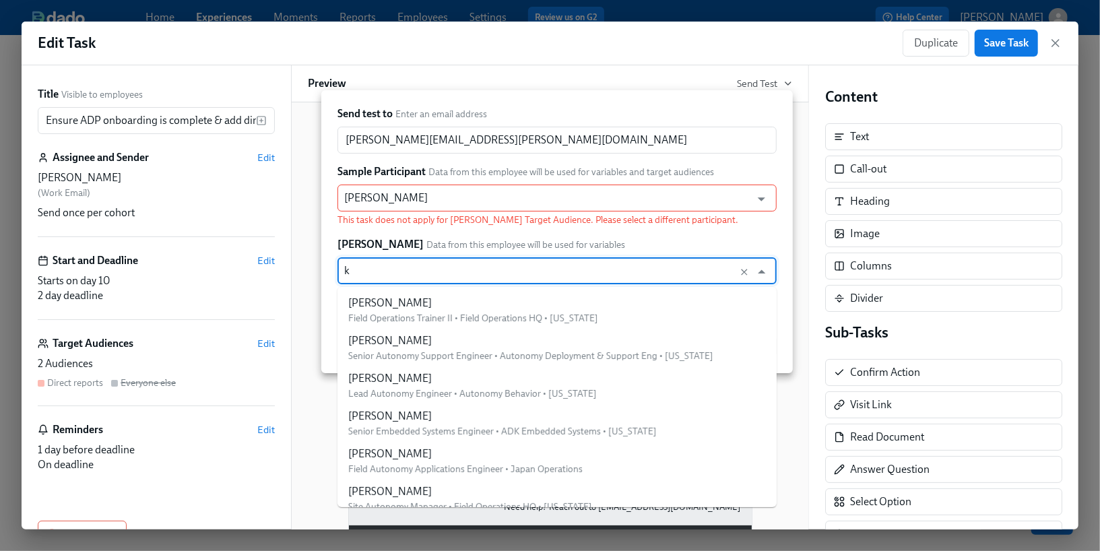
type input "ka"
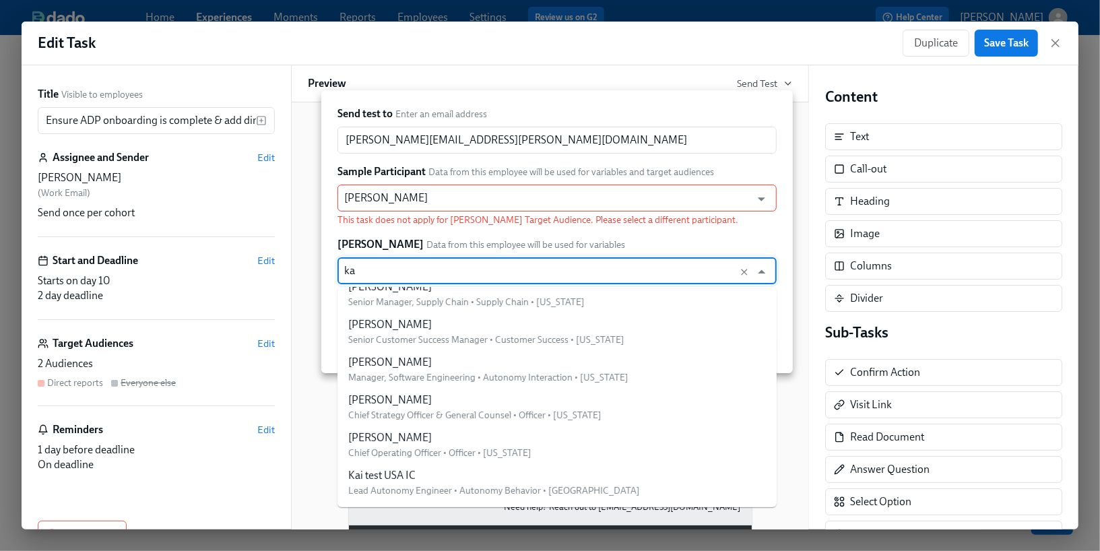
scroll to position [0, 0]
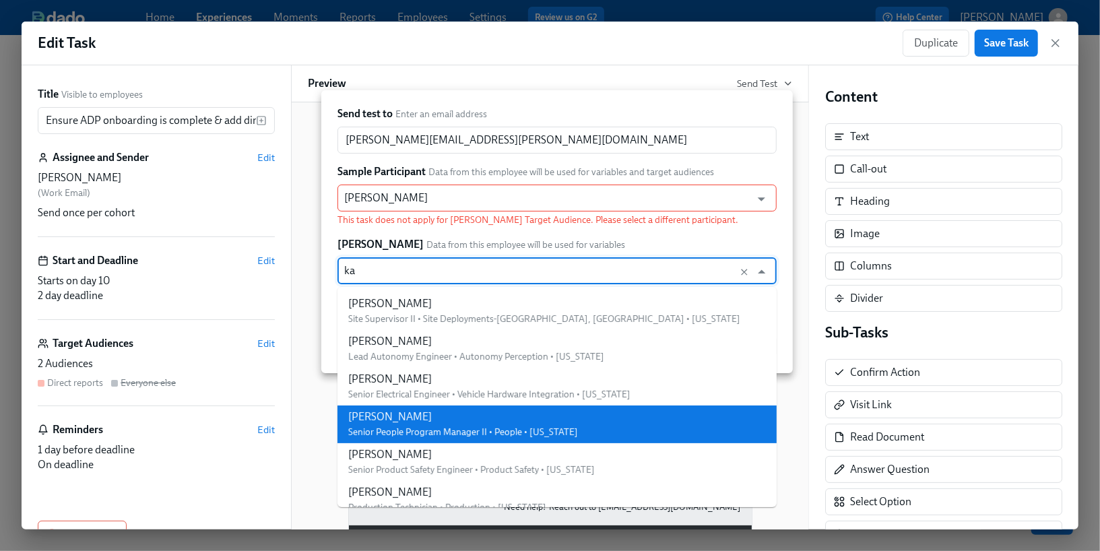
click at [475, 428] on span "Senior People Program Manager II • People • [US_STATE]" at bounding box center [463, 431] width 230 height 11
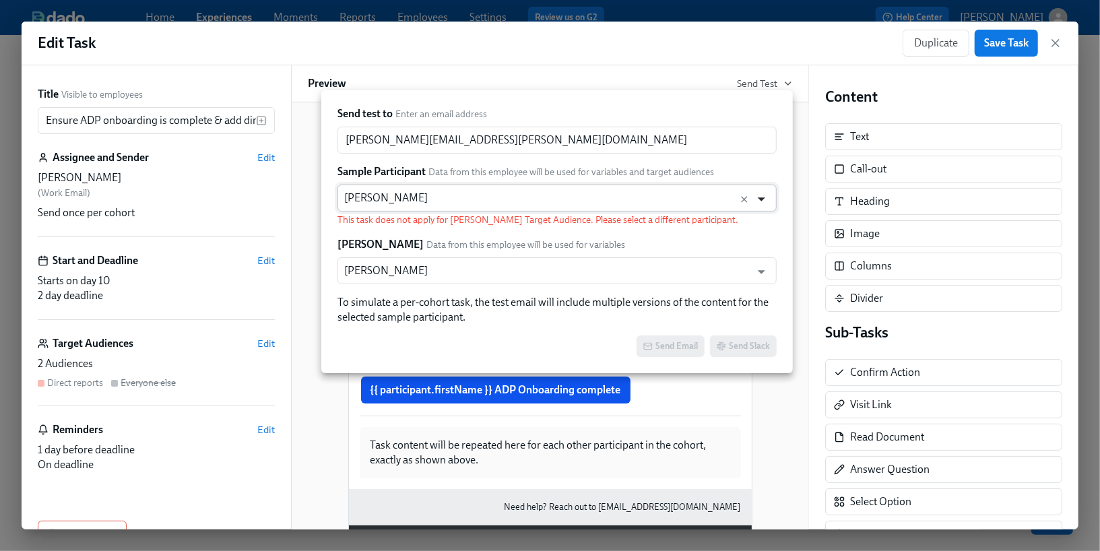
click at [766, 199] on icon "Open" at bounding box center [761, 199] width 18 height 18
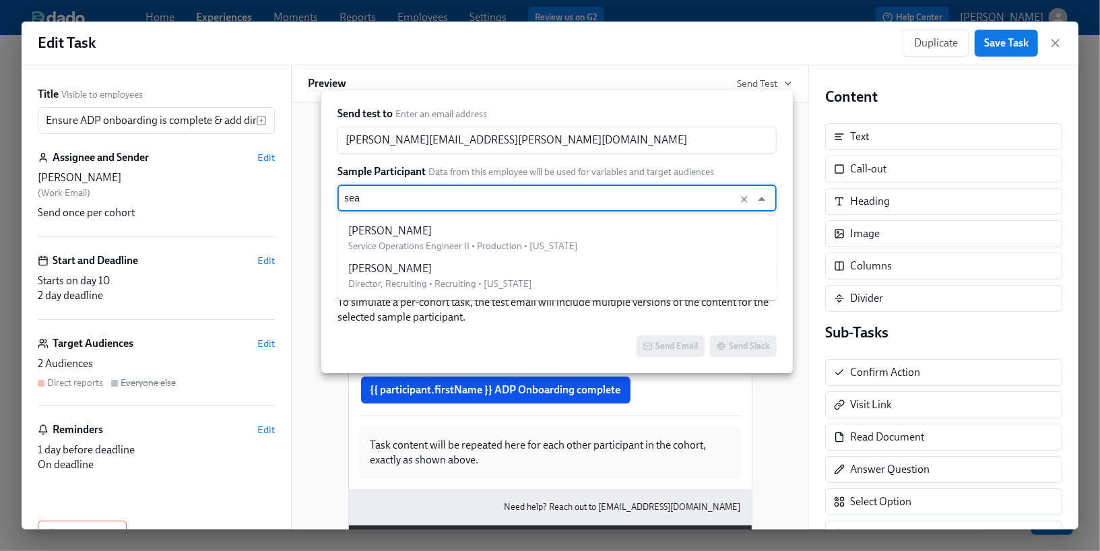
type input "[PERSON_NAME]"
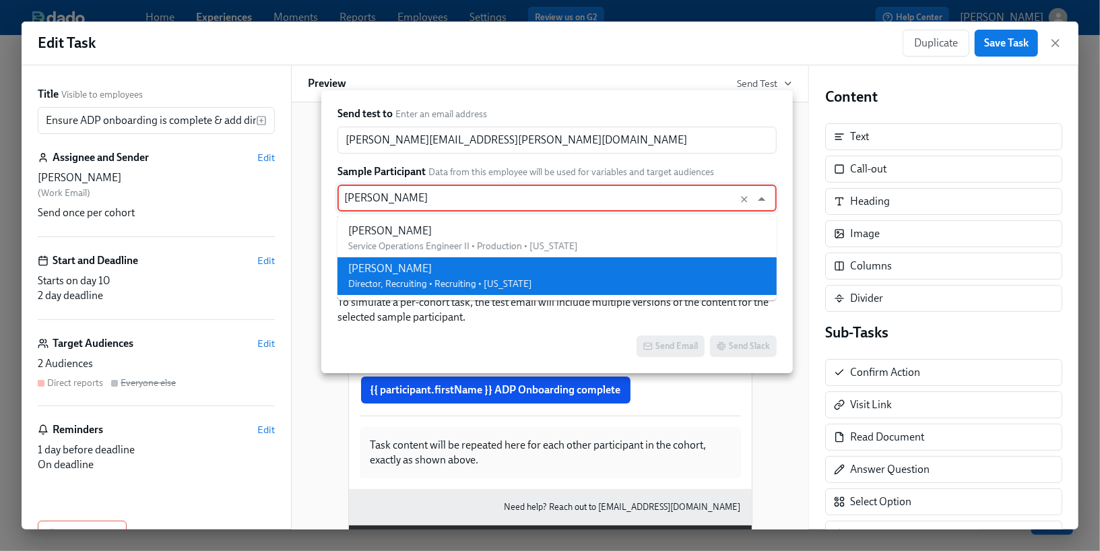
click at [567, 290] on li "[PERSON_NAME] Director, Recruiting • Recruiting • [US_STATE]" at bounding box center [556, 276] width 439 height 38
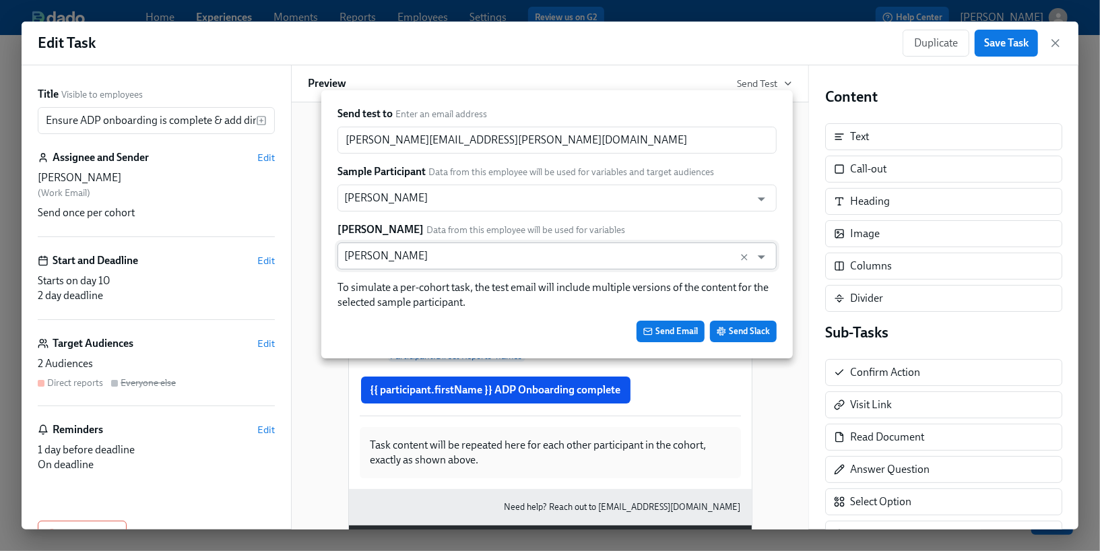
click at [595, 256] on input "[PERSON_NAME]" at bounding box center [544, 255] width 400 height 27
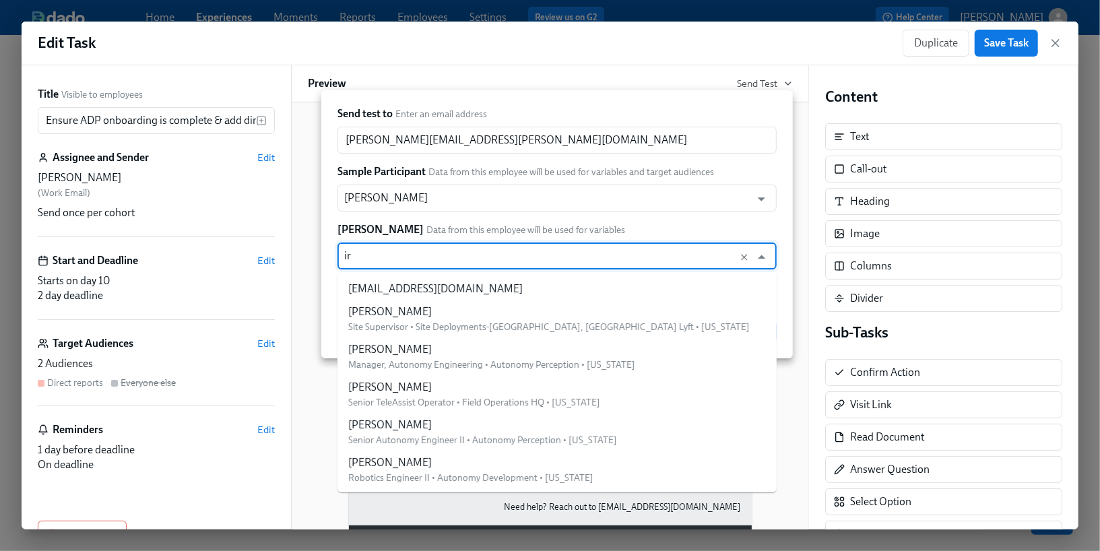
type input "ire"
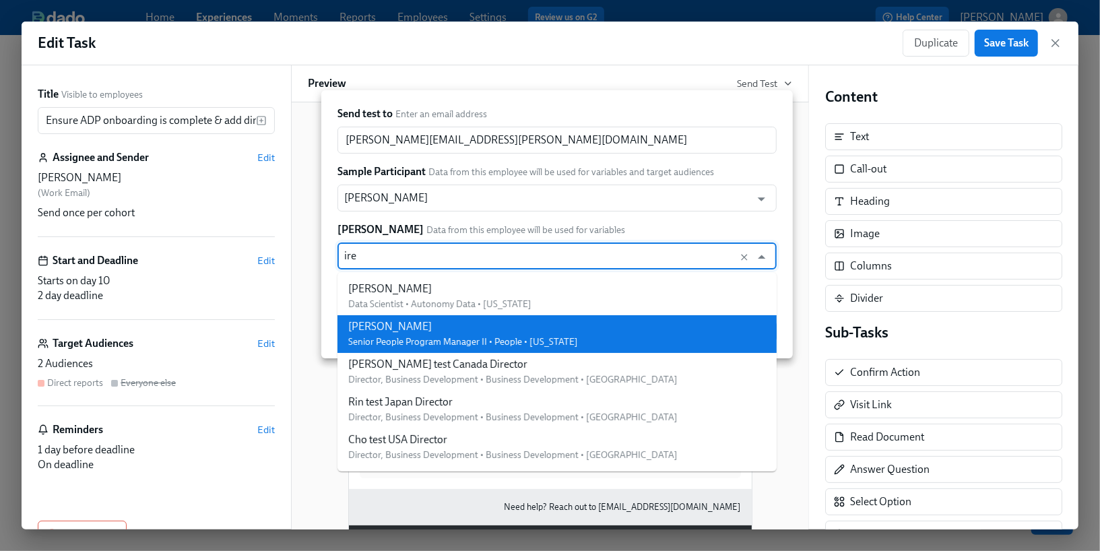
click at [555, 331] on li "[PERSON_NAME] Senior People Program Manager II • People • [US_STATE]" at bounding box center [556, 334] width 439 height 38
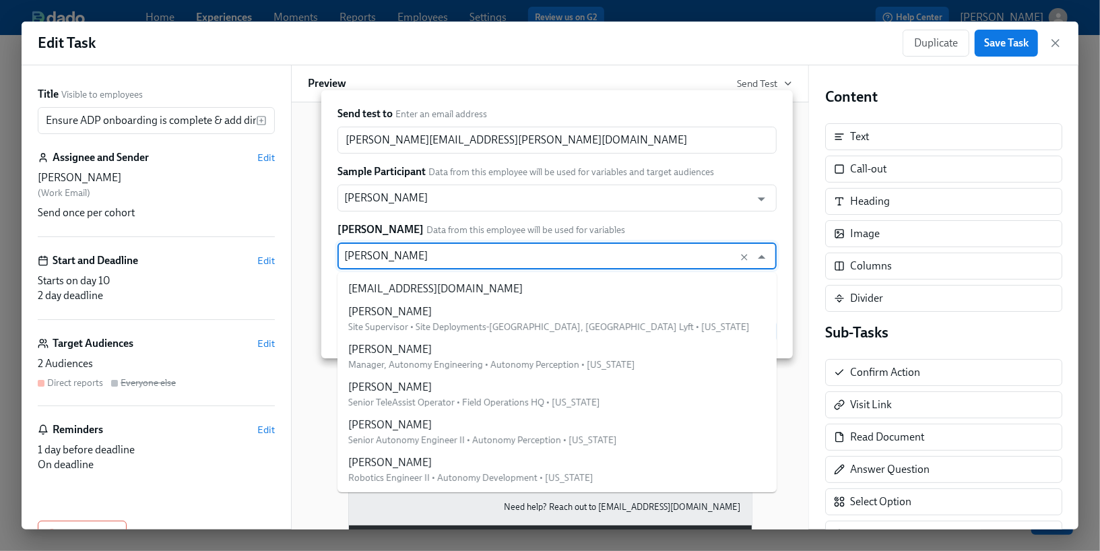
click at [542, 249] on input "[PERSON_NAME]" at bounding box center [544, 255] width 400 height 27
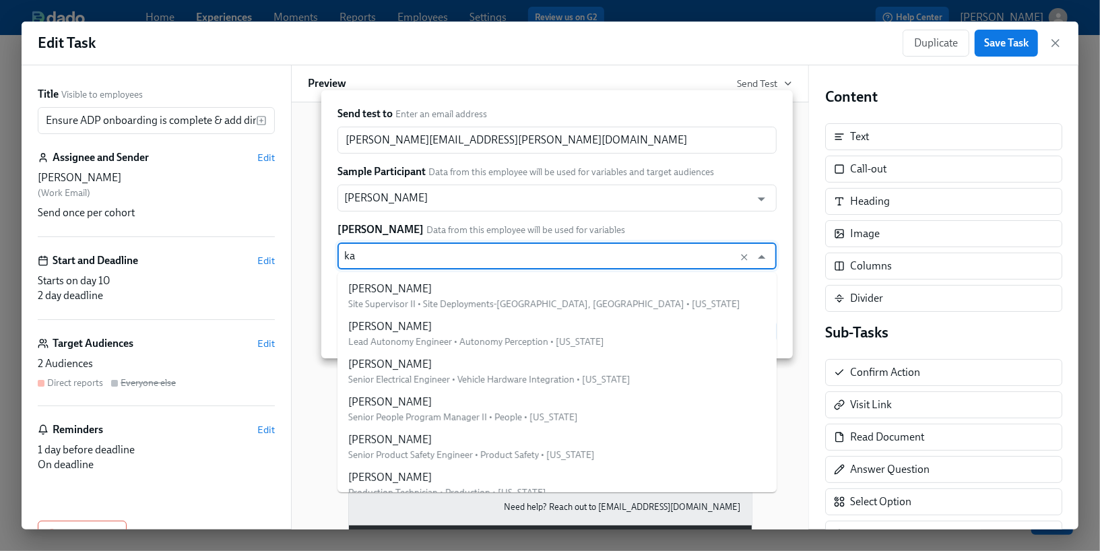
type input "kae"
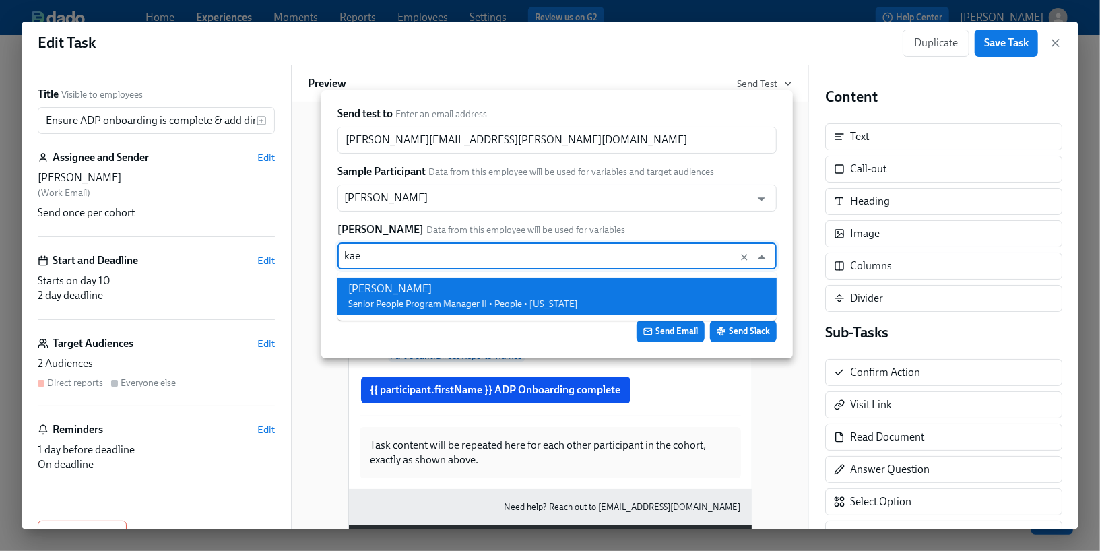
click at [503, 302] on span "Senior People Program Manager II • People • [US_STATE]" at bounding box center [463, 303] width 230 height 11
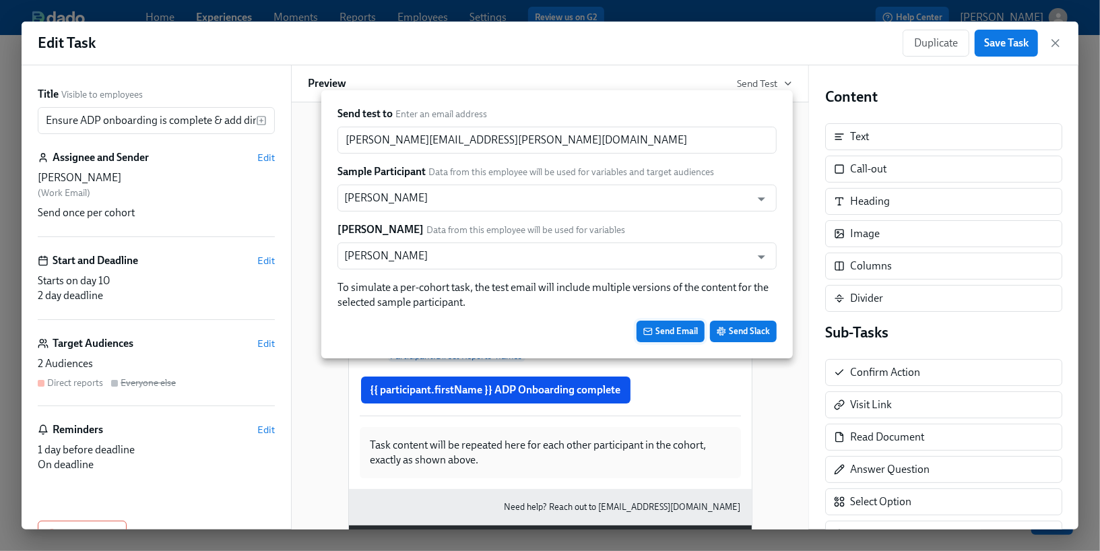
click at [686, 337] on span "Send Email" at bounding box center [670, 331] width 55 height 13
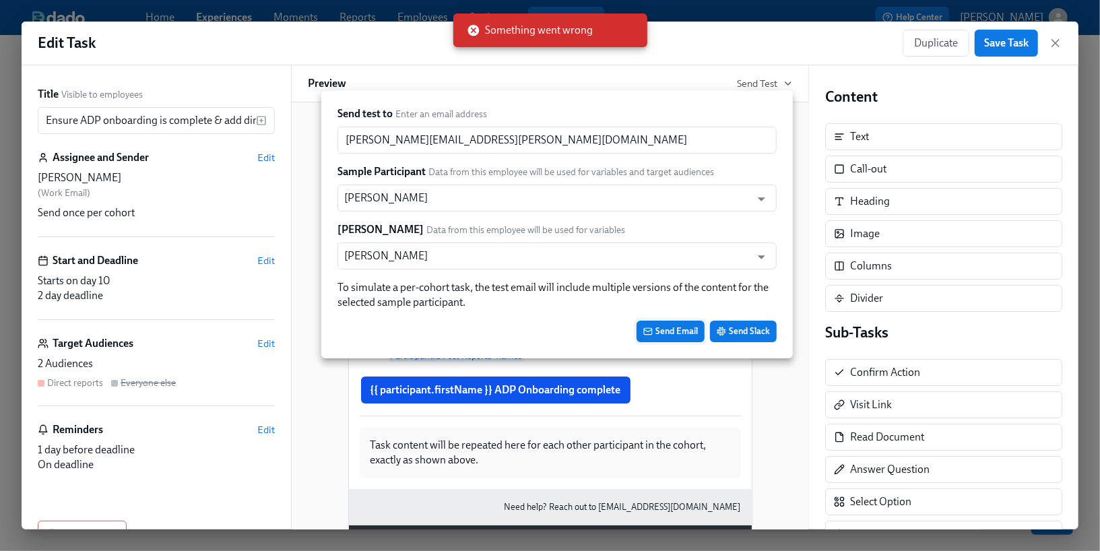
click at [676, 327] on span "Send Email" at bounding box center [670, 331] width 55 height 13
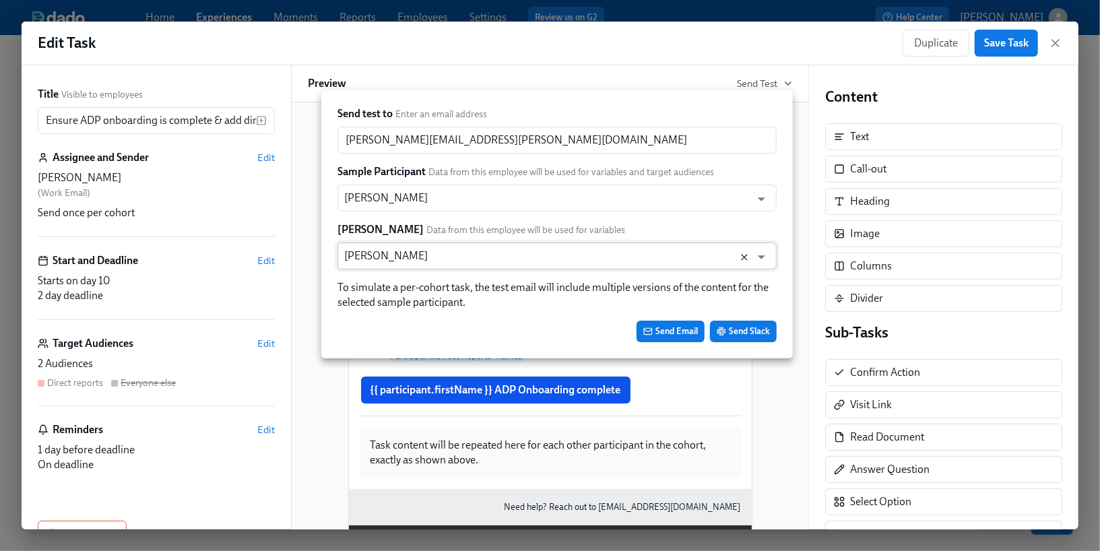
click at [740, 256] on icon "Clear" at bounding box center [744, 257] width 11 height 11
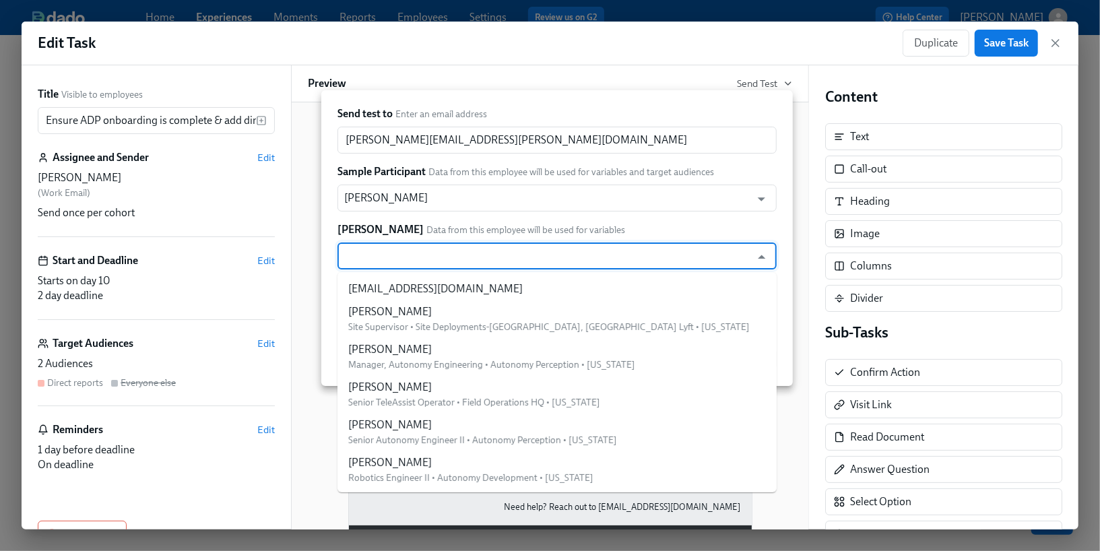
click at [659, 256] on input "text" at bounding box center [544, 255] width 400 height 27
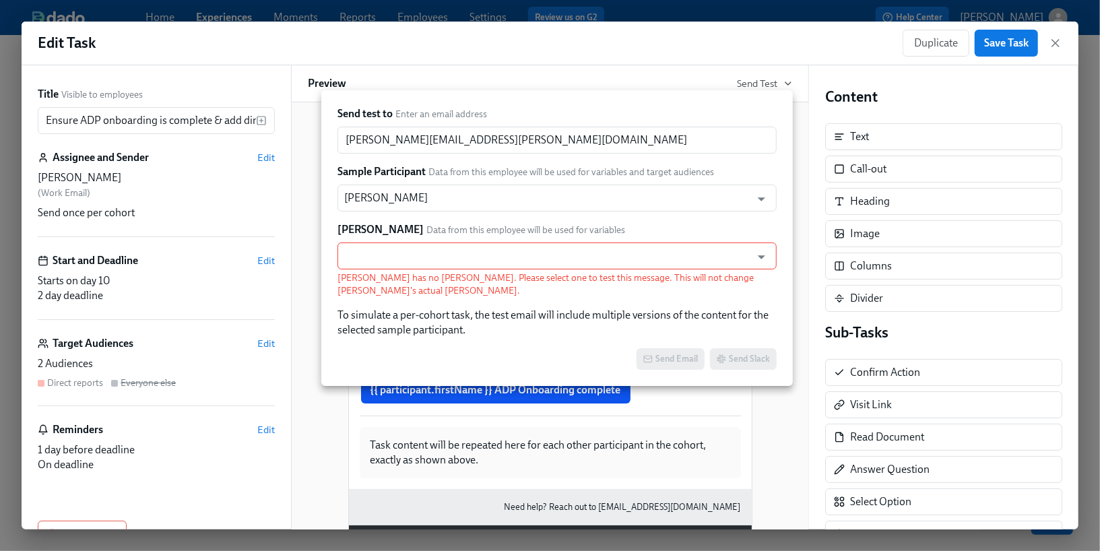
click at [657, 223] on div "[PERSON_NAME] Data from this employee will be used for variables" at bounding box center [556, 229] width 439 height 15
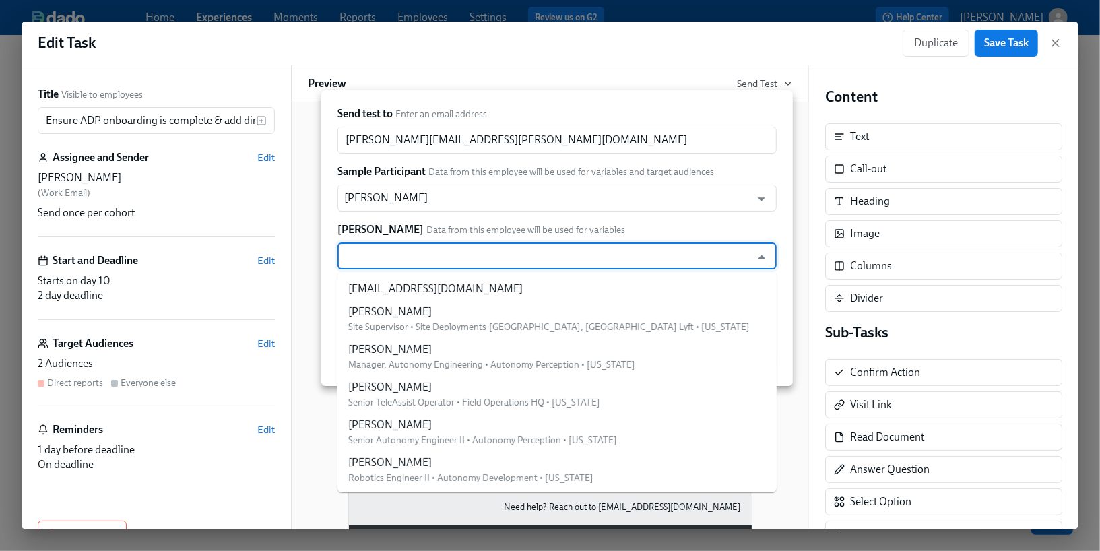
click at [650, 255] on input "text" at bounding box center [544, 255] width 400 height 27
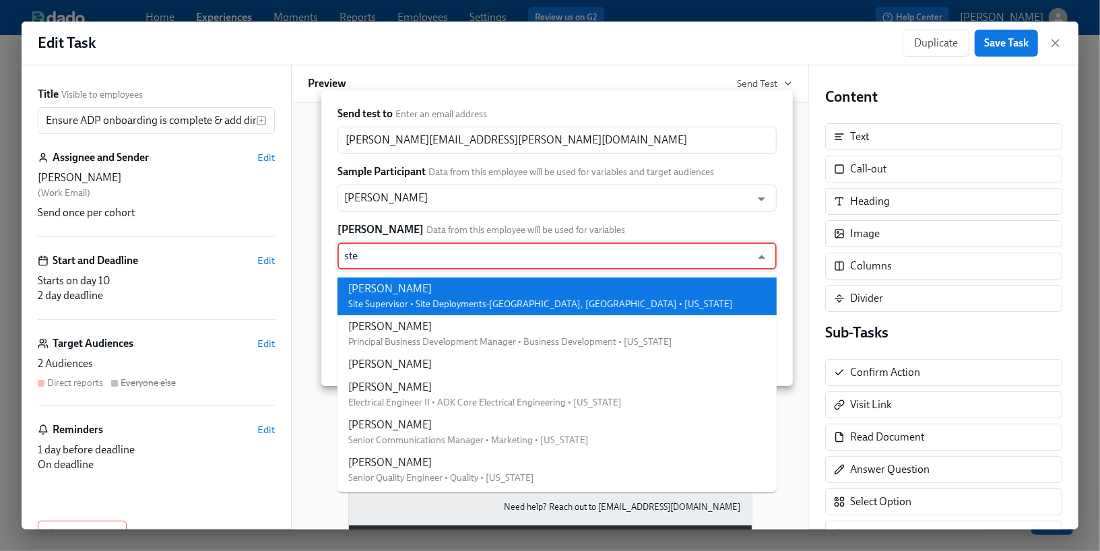
type input "step"
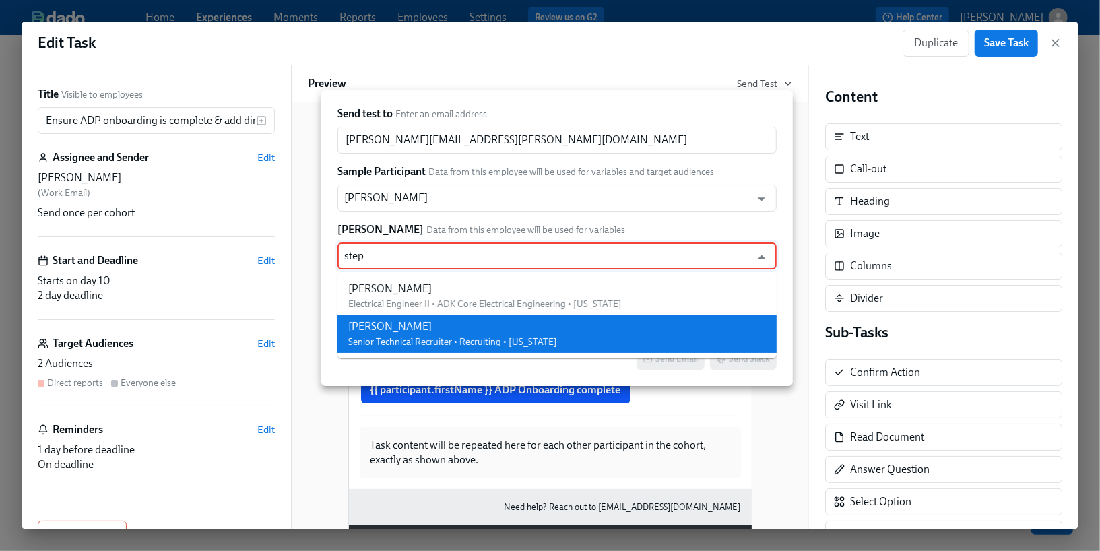
click at [590, 341] on li "[PERSON_NAME] Senior Technical Recruiter • Recruiting • [US_STATE]" at bounding box center [556, 334] width 439 height 38
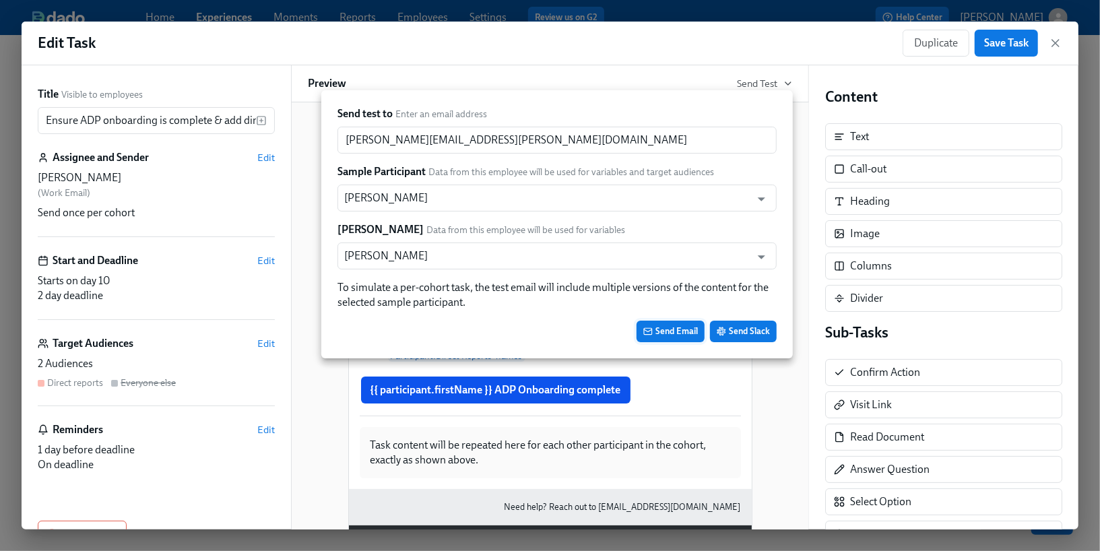
click at [673, 335] on span "Send Email" at bounding box center [670, 331] width 55 height 13
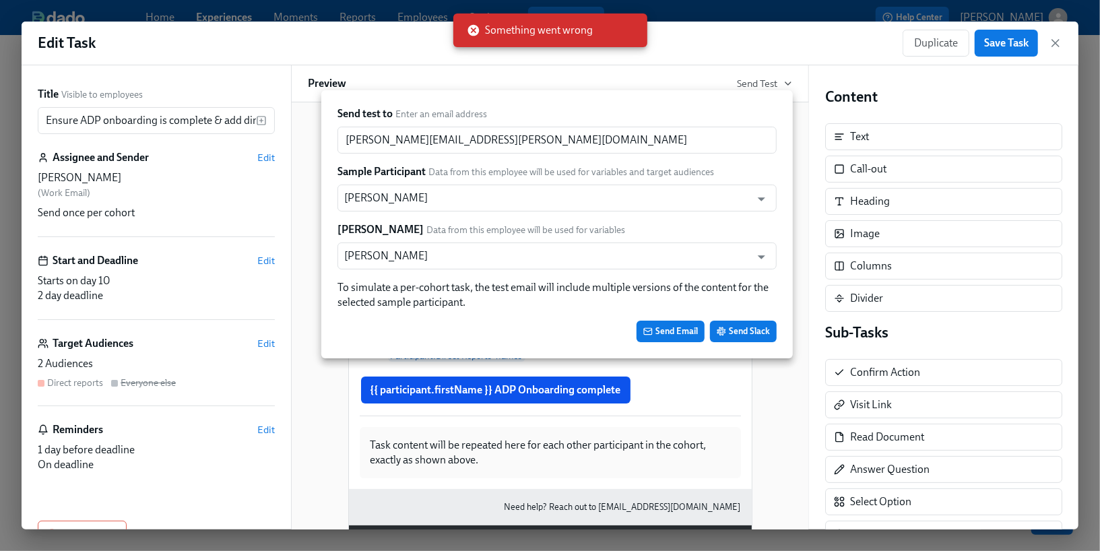
click at [800, 68] on div at bounding box center [550, 275] width 1100 height 551
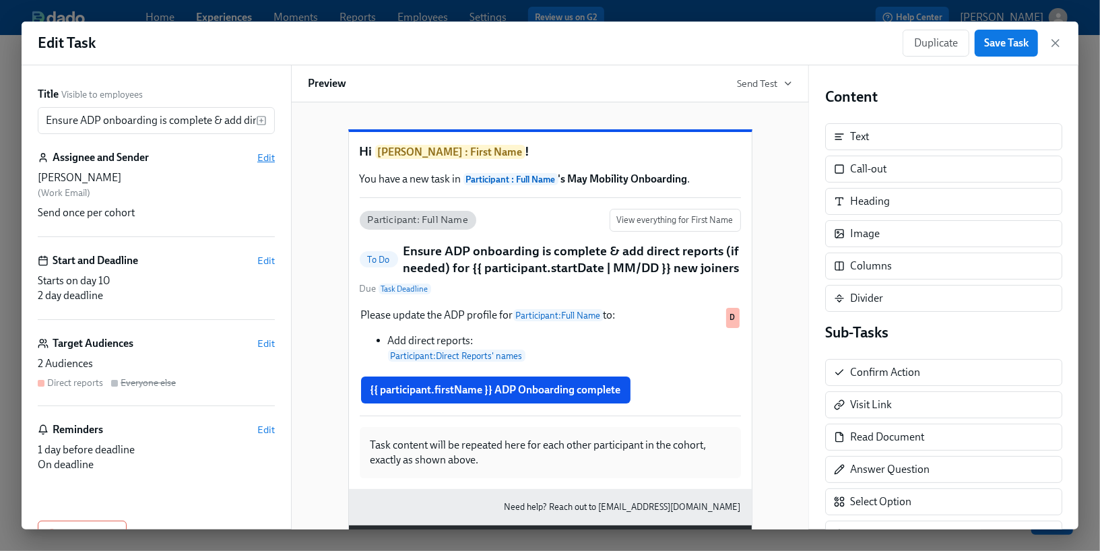
click at [270, 157] on span "Edit" at bounding box center [266, 157] width 18 height 13
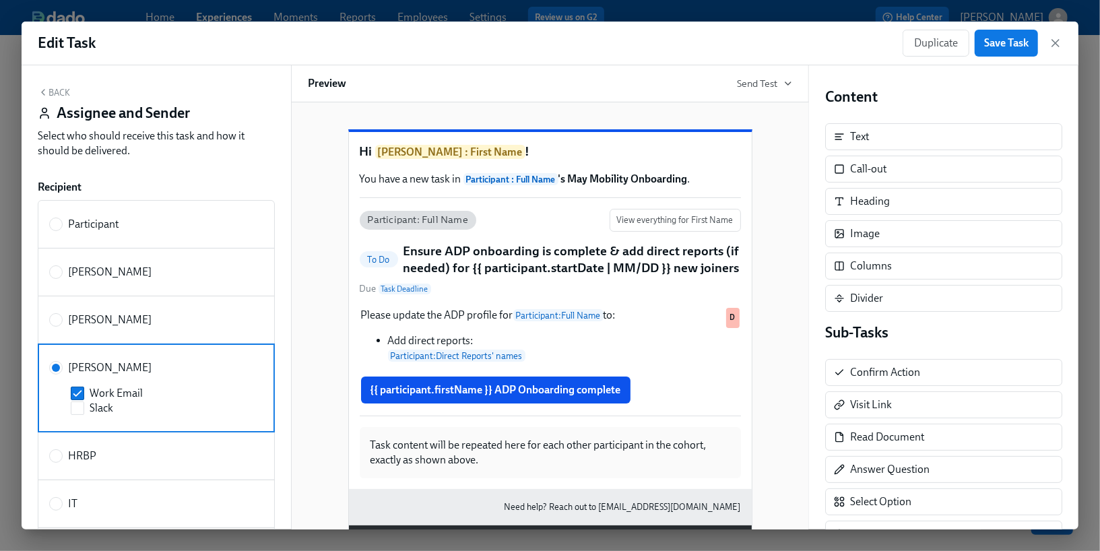
click at [54, 84] on div "Back Assignee and Sender Select who should receive this task and how it should …" at bounding box center [156, 297] width 269 height 464
click at [54, 91] on button "Back" at bounding box center [54, 92] width 32 height 11
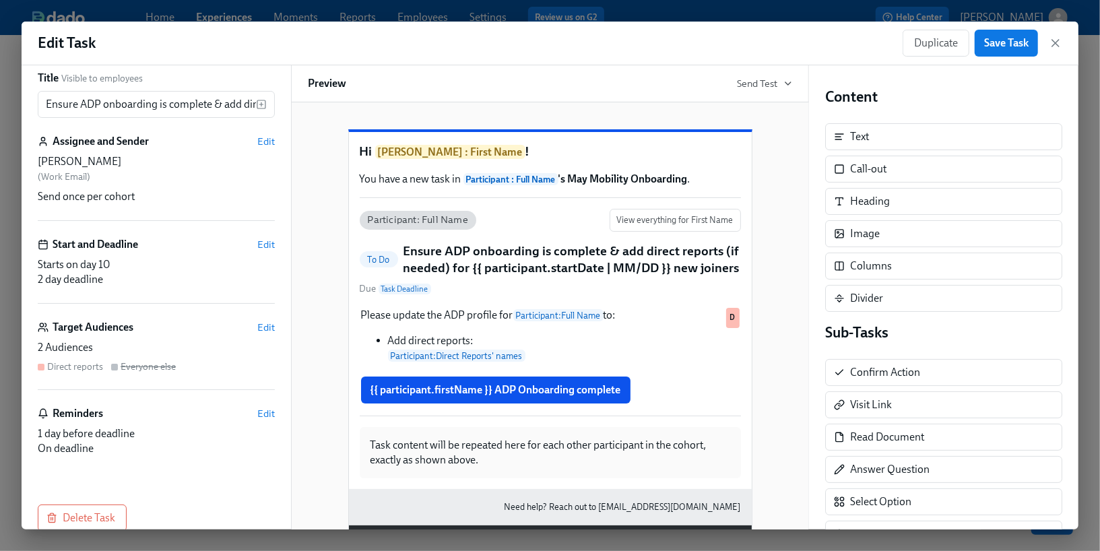
scroll to position [17, 0]
click at [271, 246] on span "Edit" at bounding box center [266, 243] width 18 height 13
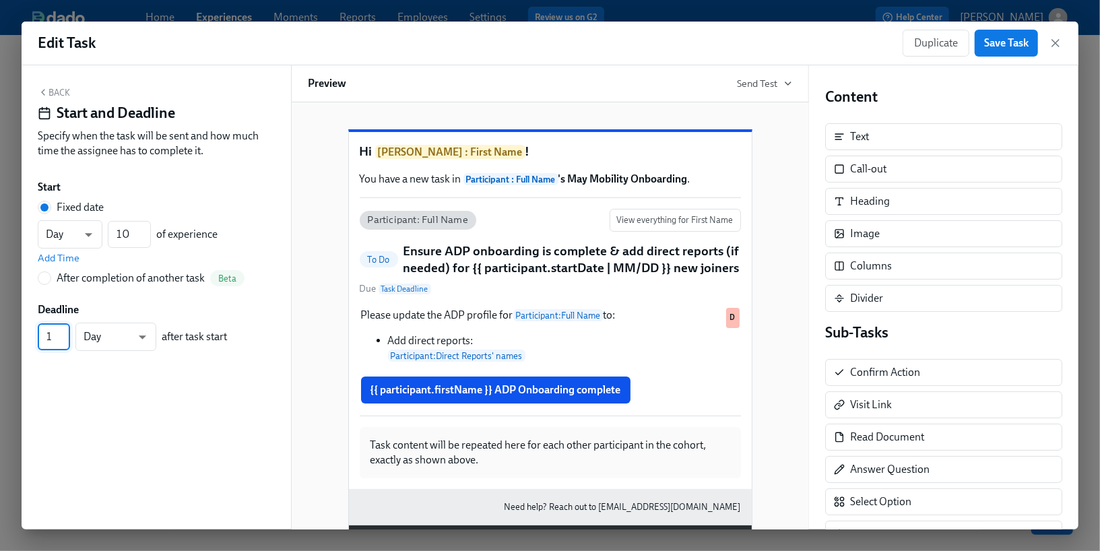
click at [61, 339] on input "1" at bounding box center [54, 336] width 32 height 27
click at [63, 339] on input "1" at bounding box center [54, 336] width 32 height 27
click at [117, 344] on body "Home Experiences Moments Reports Employees Settings Review us on G2 Help Center…" at bounding box center [550, 275] width 1100 height 551
click at [123, 417] on div at bounding box center [550, 275] width 1100 height 551
type input "2"
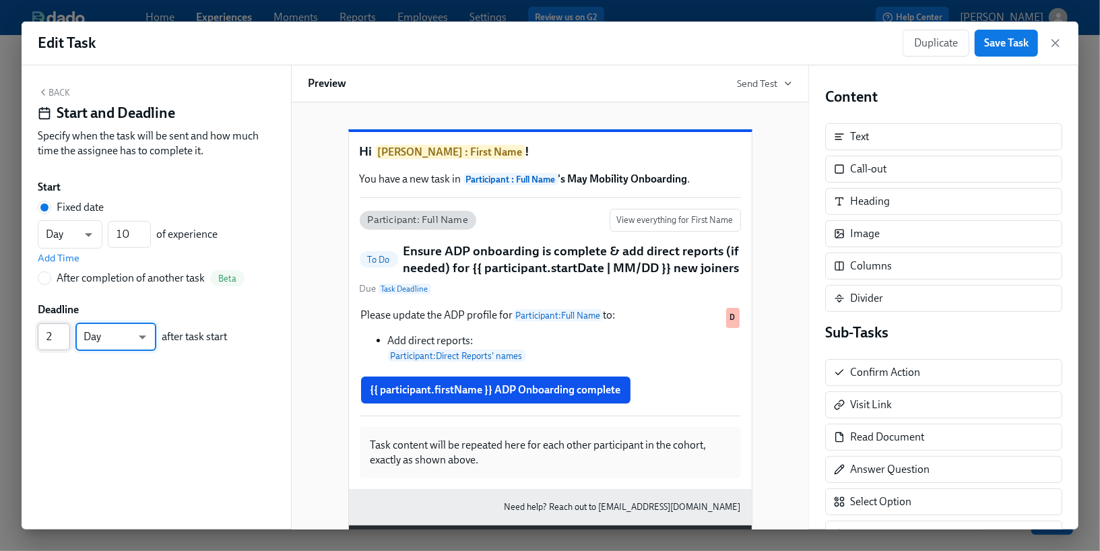
click at [63, 332] on input "2" at bounding box center [54, 336] width 32 height 27
click at [55, 90] on button "Back" at bounding box center [54, 92] width 32 height 11
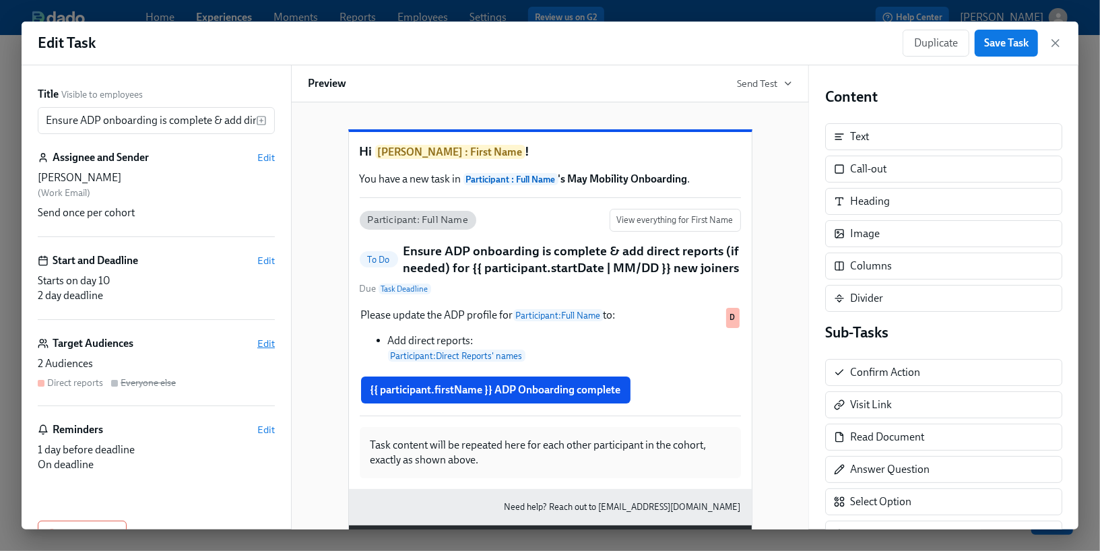
click at [265, 346] on span "Edit" at bounding box center [266, 343] width 18 height 13
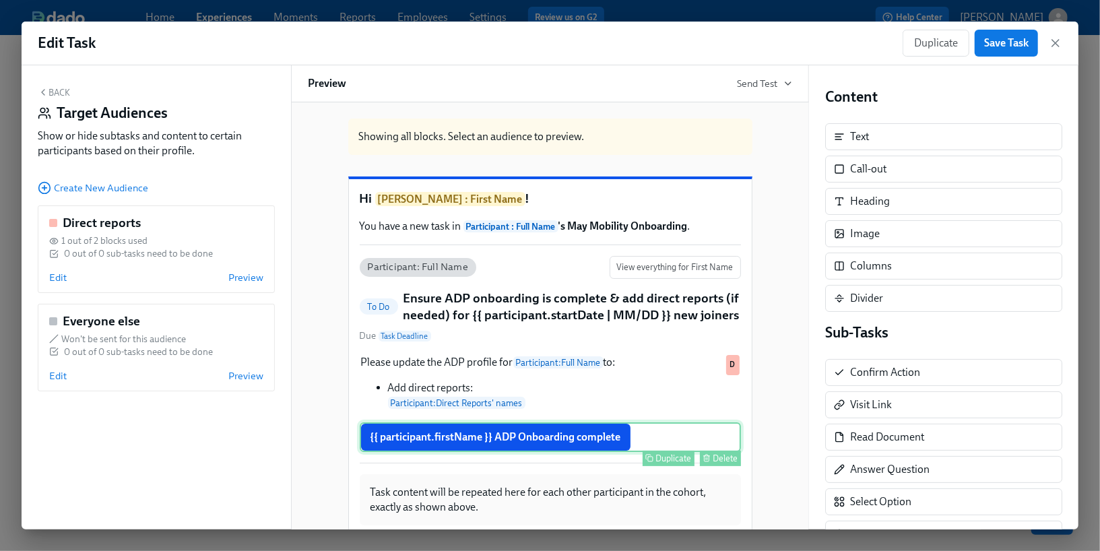
click at [453, 452] on div "{{ participant.firstName }} ADP Onboarding complete Duplicate Delete" at bounding box center [550, 437] width 381 height 30
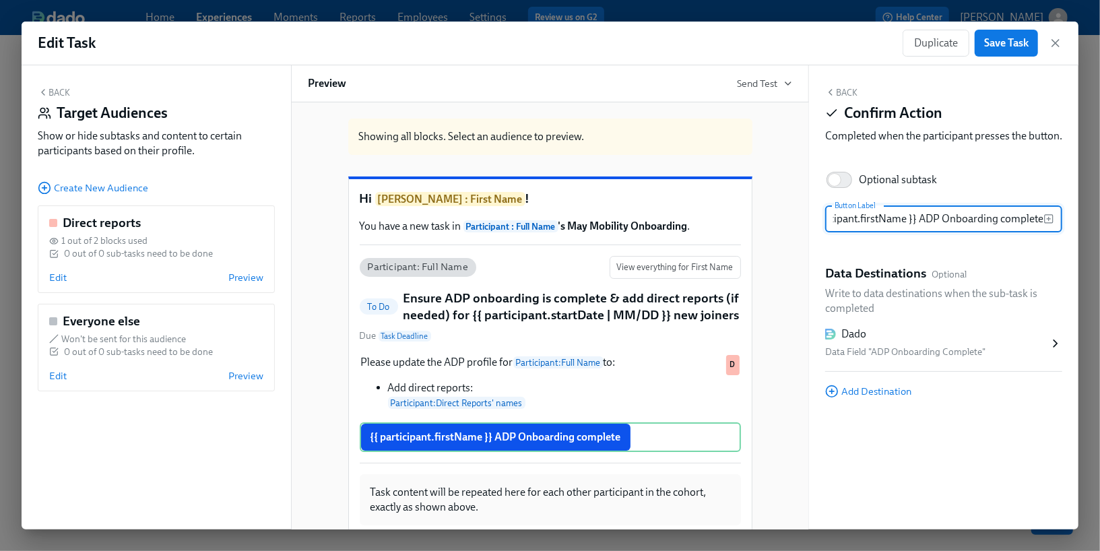
scroll to position [0, 0]
drag, startPoint x: 999, startPoint y: 234, endPoint x: 763, endPoint y: 231, distance: 236.5
click at [763, 231] on div "Back Target Audiences Show or hide subtasks and content to certain participants…" at bounding box center [550, 297] width 1057 height 464
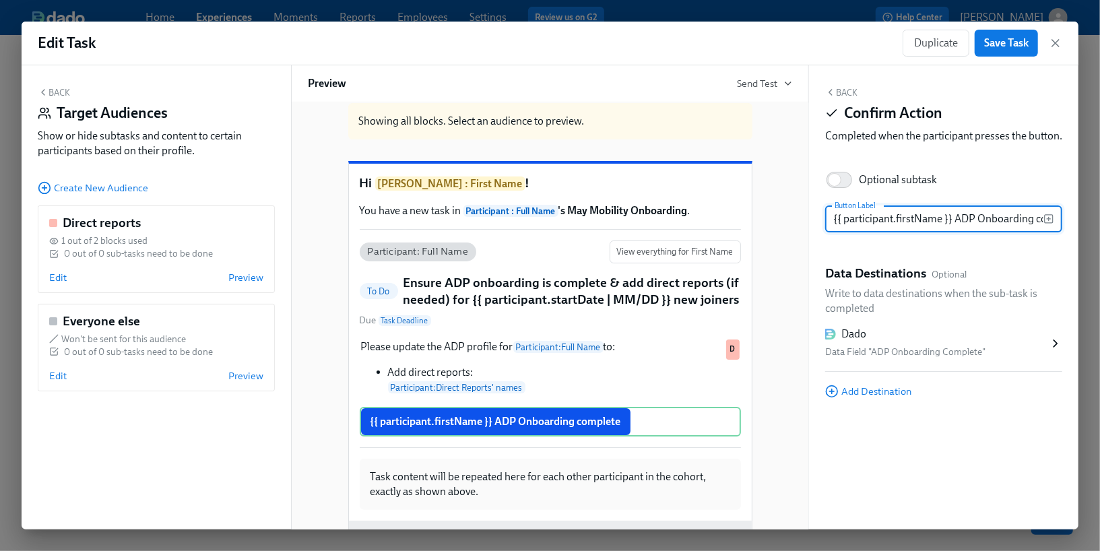
scroll to position [17, 0]
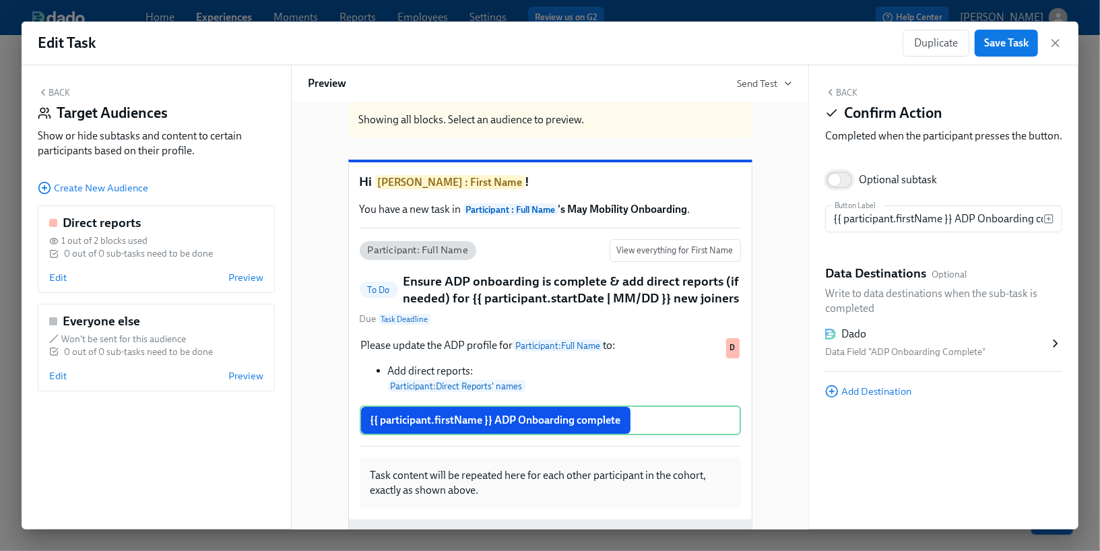
click at [842, 195] on input "Optional subtask" at bounding box center [834, 180] width 89 height 30
checkbox input "true"
click at [992, 50] on button "Save Task" at bounding box center [1006, 43] width 63 height 27
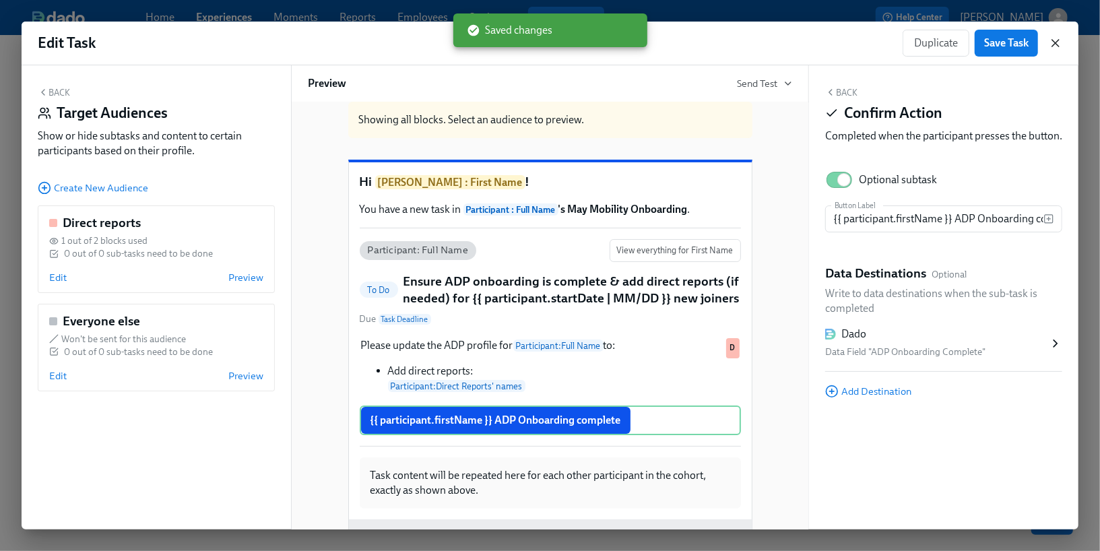
click at [1052, 48] on icon "button" at bounding box center [1055, 42] width 13 height 13
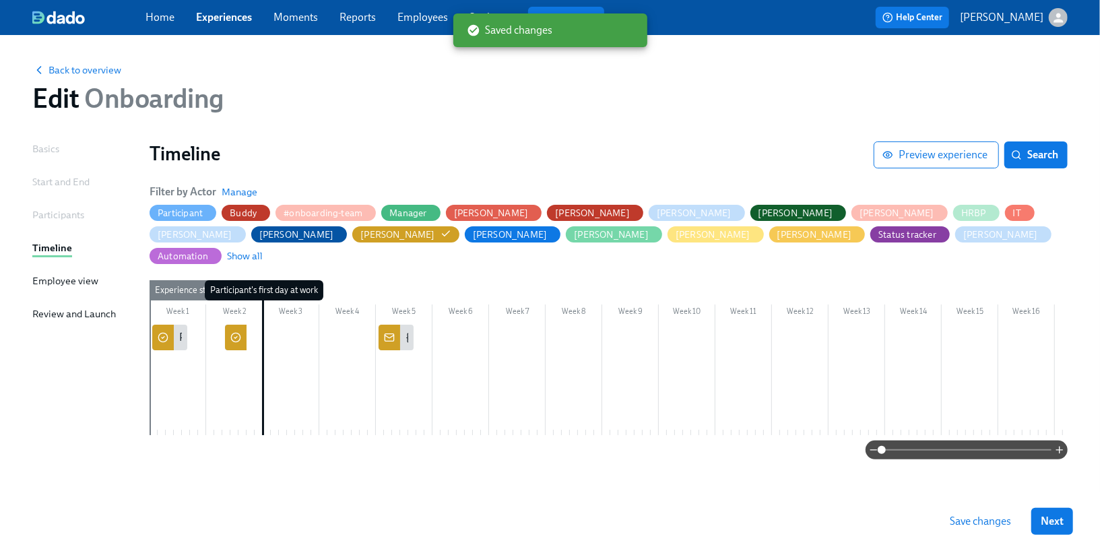
click at [237, 332] on icon at bounding box center [235, 337] width 11 height 11
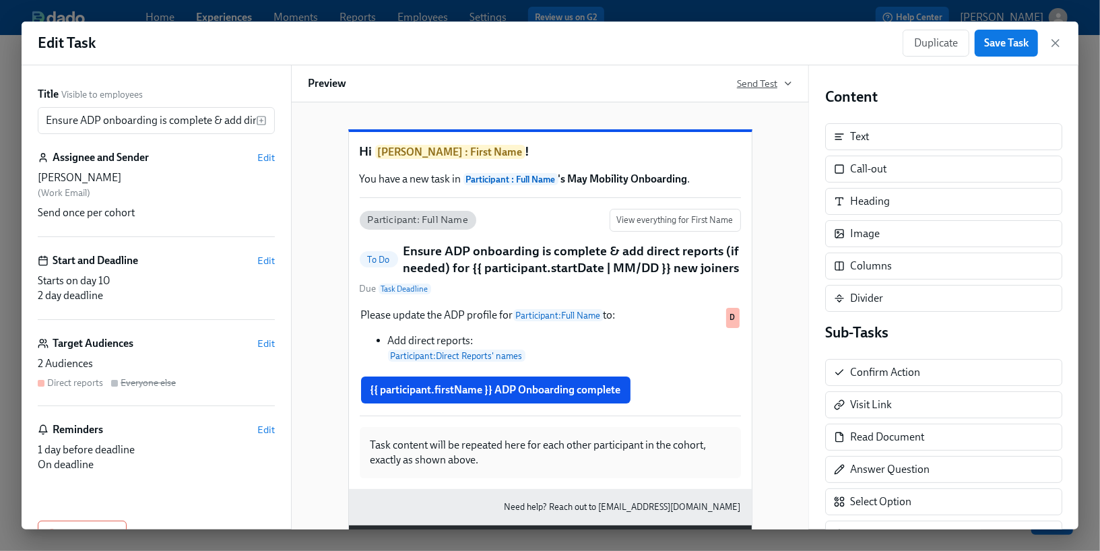
click at [767, 84] on span "Send Test" at bounding box center [764, 83] width 55 height 13
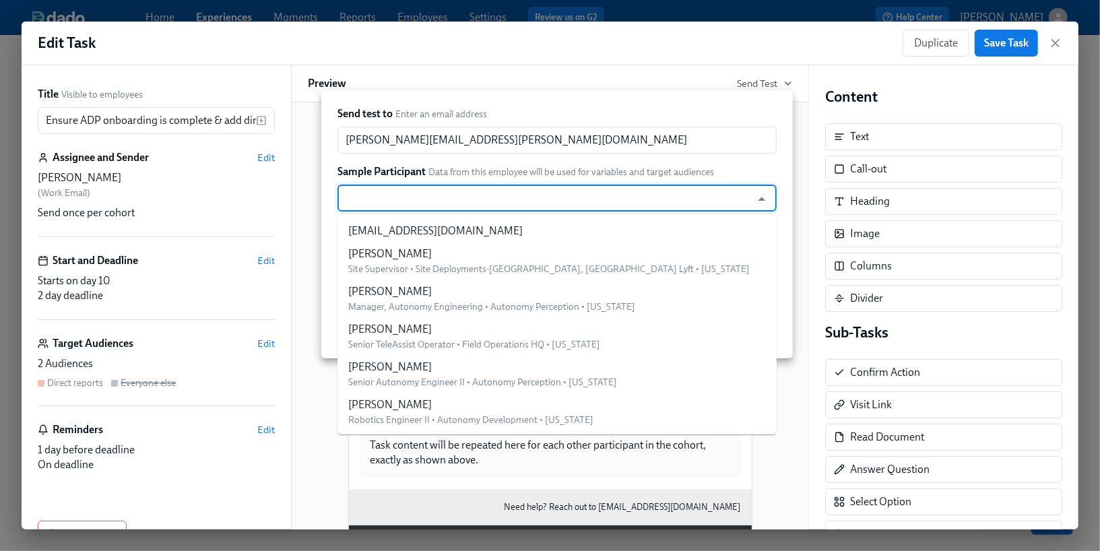
click at [628, 200] on input "text" at bounding box center [544, 198] width 400 height 27
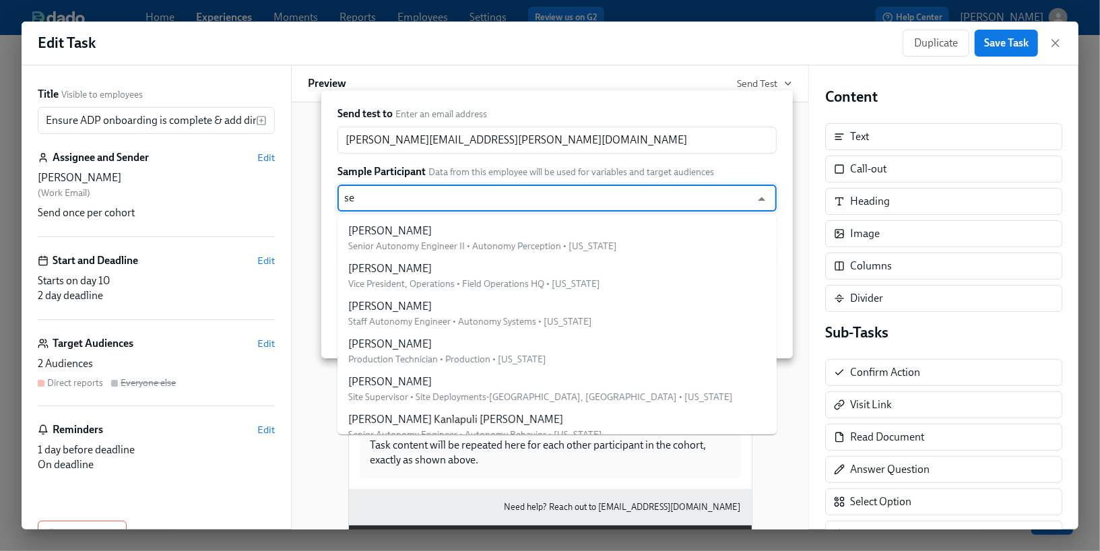
type input "sea"
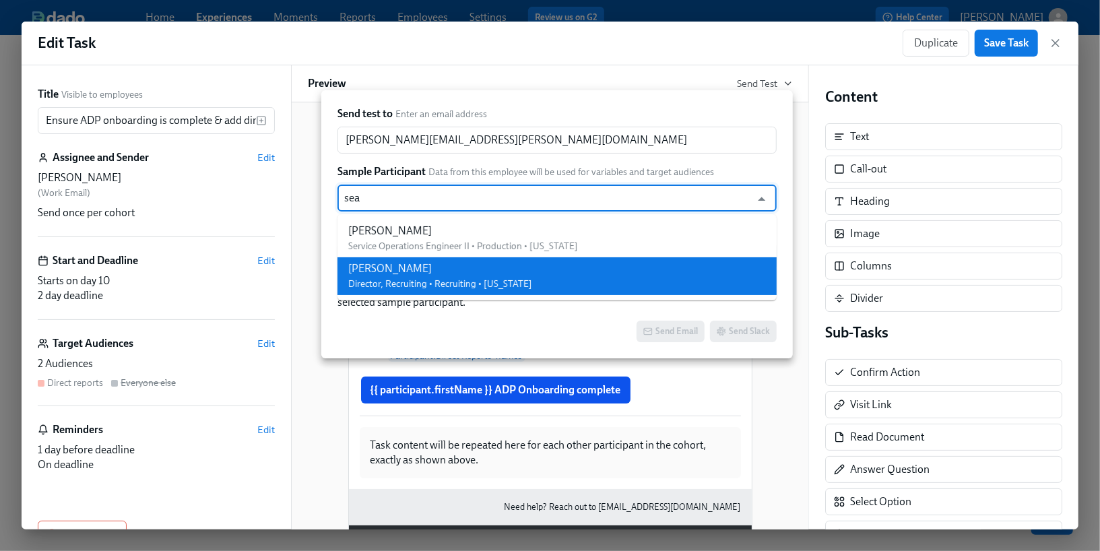
click at [558, 276] on li "[PERSON_NAME] Director, Recruiting • Recruiting • [US_STATE]" at bounding box center [556, 276] width 439 height 38
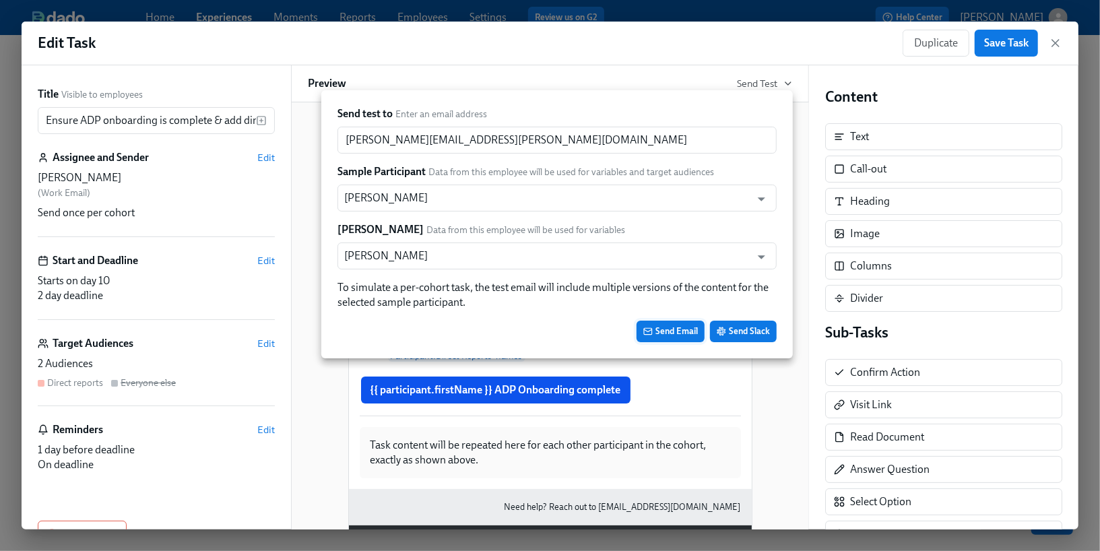
click at [655, 337] on span "Send Email" at bounding box center [670, 331] width 55 height 13
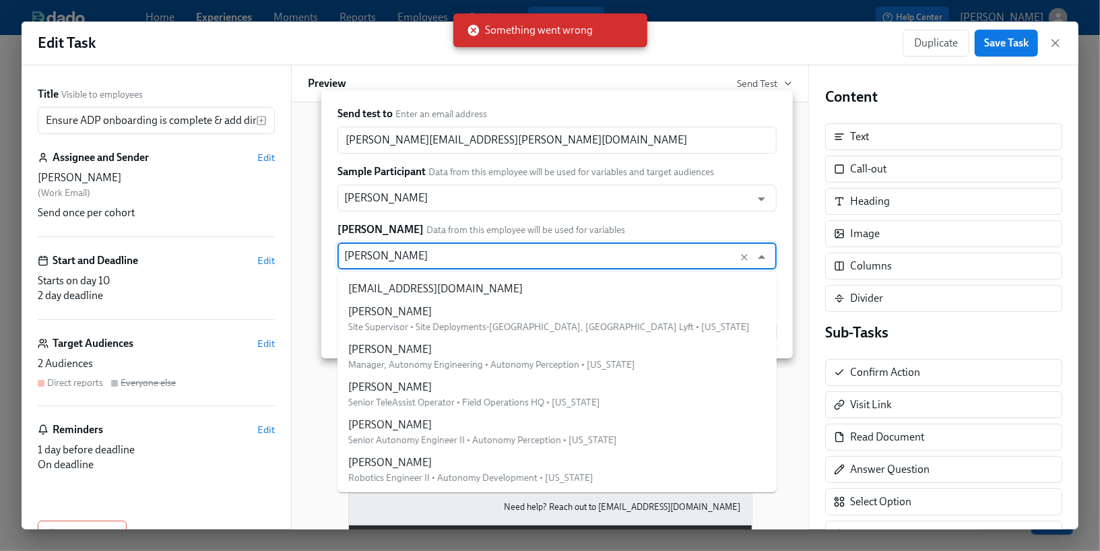
click at [467, 261] on input "[PERSON_NAME]" at bounding box center [544, 255] width 400 height 27
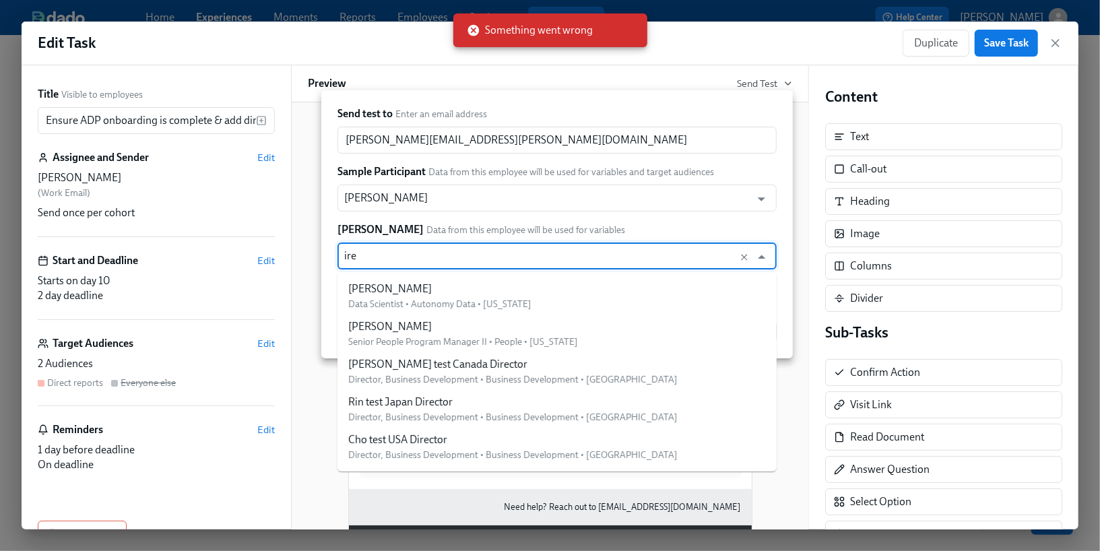
type input "iren"
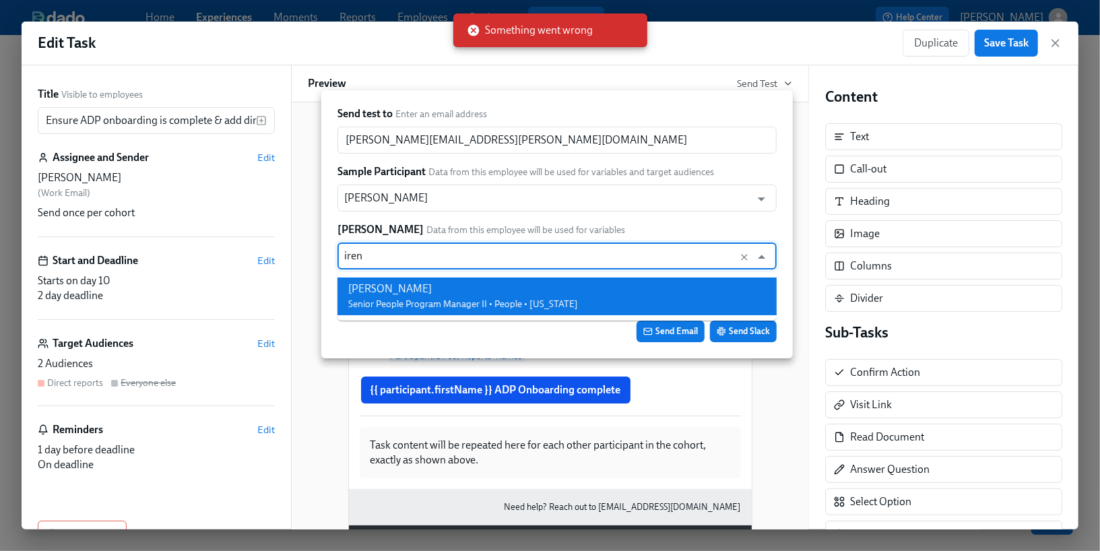
click at [434, 291] on div "[PERSON_NAME]" at bounding box center [463, 289] width 230 height 15
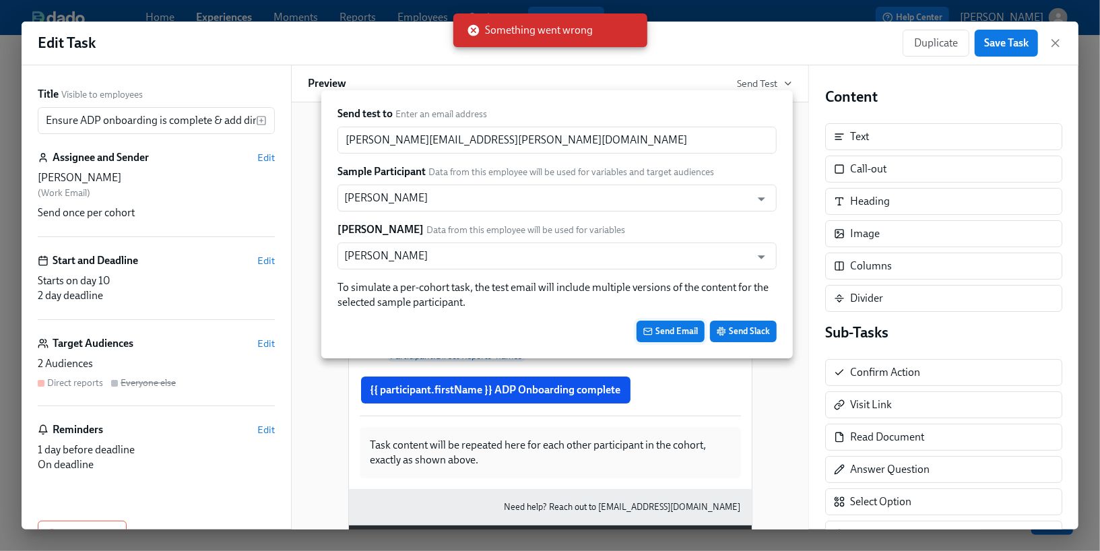
click at [678, 323] on button "Send Email" at bounding box center [671, 332] width 68 height 22
click at [807, 142] on div at bounding box center [550, 275] width 1100 height 551
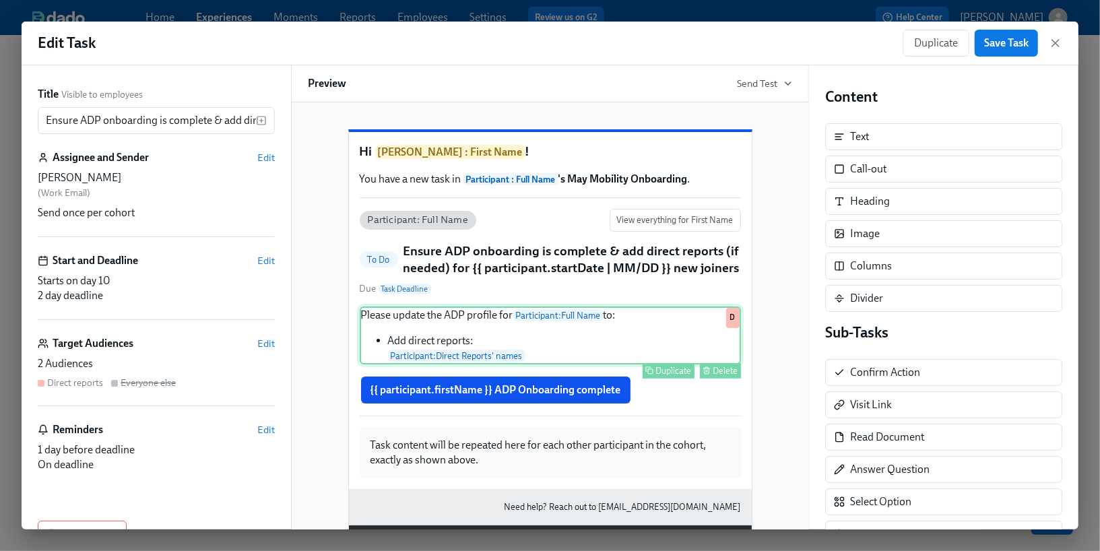
click at [600, 342] on div "Please update the ADP profile for Participant : Full Name to: Add direct report…" at bounding box center [550, 335] width 381 height 58
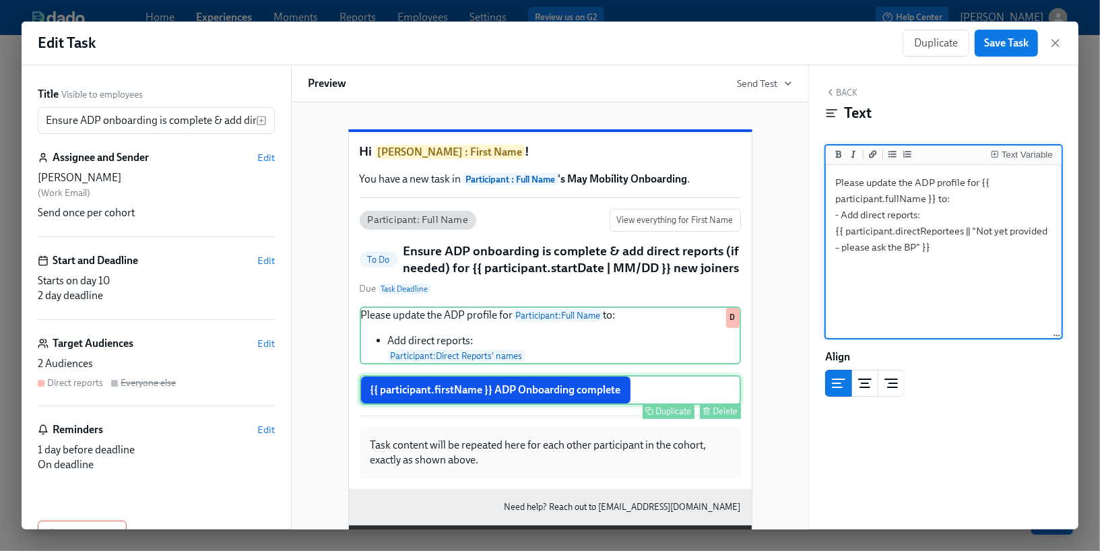
click at [579, 405] on div "{{ participant.firstName }} ADP Onboarding complete Duplicate Delete" at bounding box center [550, 390] width 381 height 30
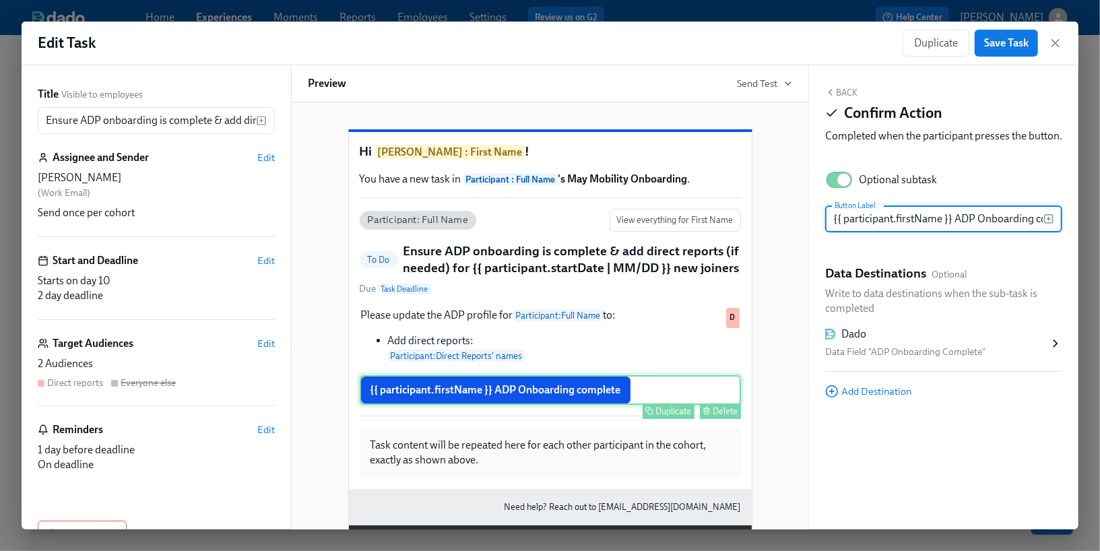
scroll to position [0, 36]
click at [263, 347] on span "Edit" at bounding box center [266, 343] width 18 height 13
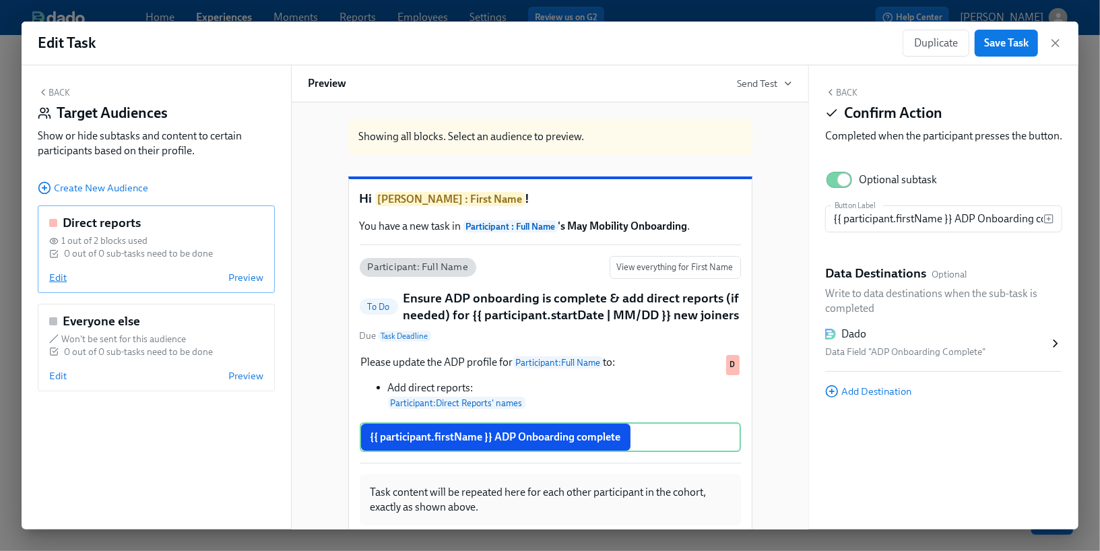
click at [62, 278] on span "Edit" at bounding box center [58, 277] width 18 height 13
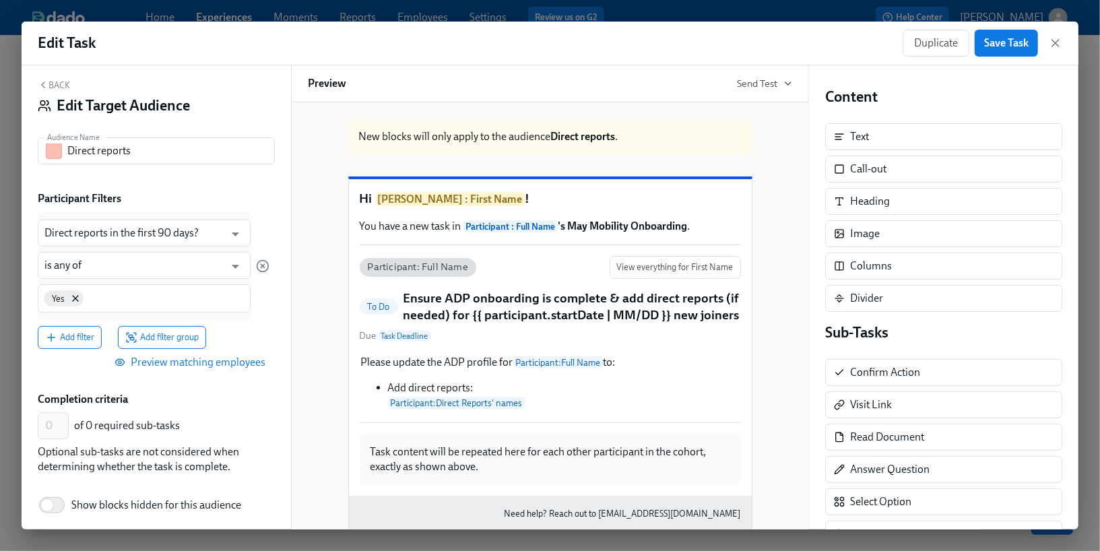
scroll to position [8, 0]
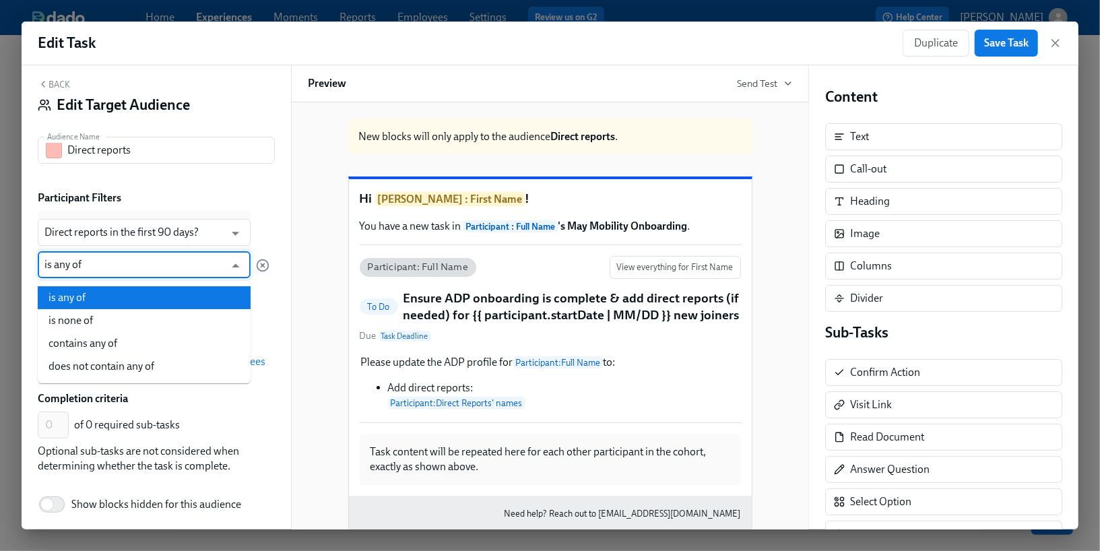
click at [130, 267] on input "is any of" at bounding box center [134, 264] width 180 height 27
click at [241, 188] on div "Back Edit Target Audience Audience Name Direct reports Audience Name Participan…" at bounding box center [156, 297] width 269 height 464
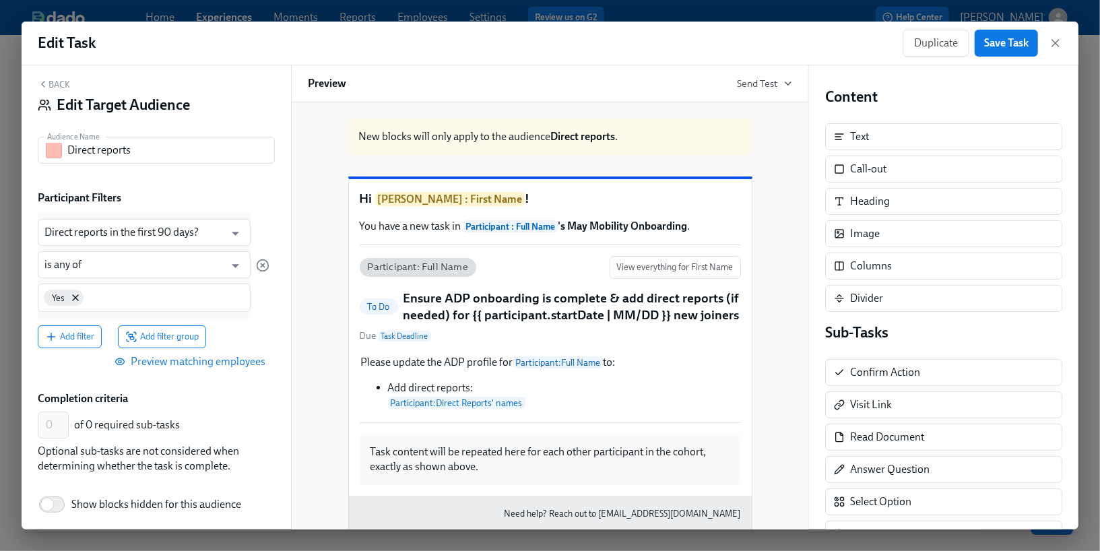
click at [181, 368] on button "Preview matching employees" at bounding box center [191, 361] width 167 height 27
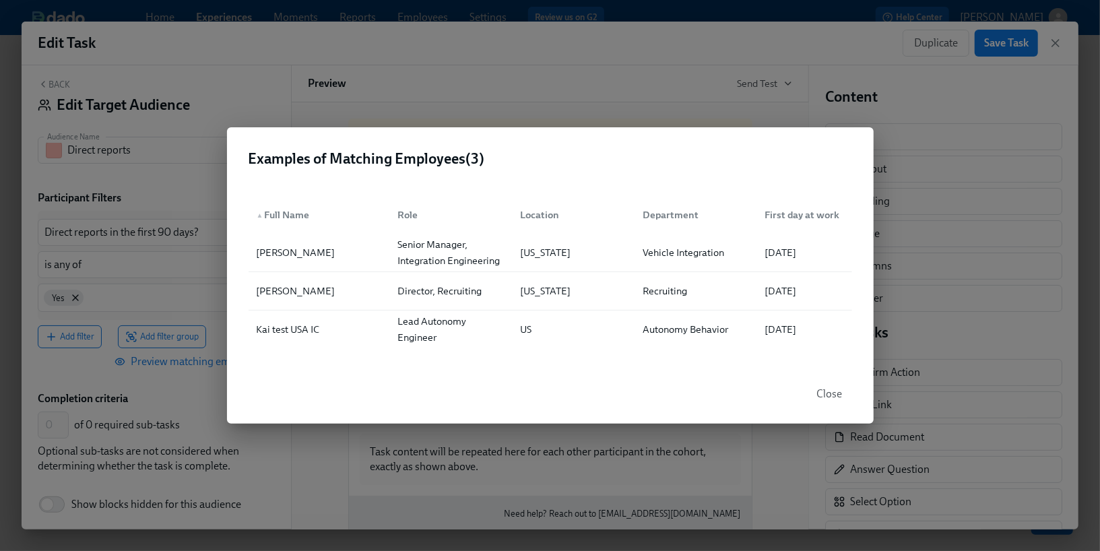
click at [257, 467] on div "Examples of Matching Employees ( 3 ) ▲ Full Name Role Location Department First…" at bounding box center [550, 275] width 1100 height 551
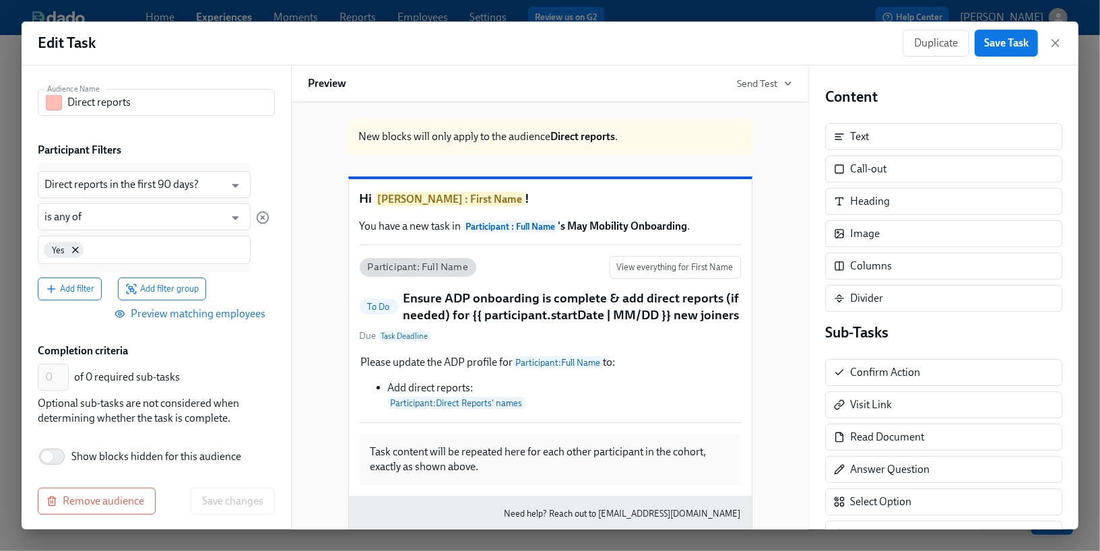
scroll to position [61, 0]
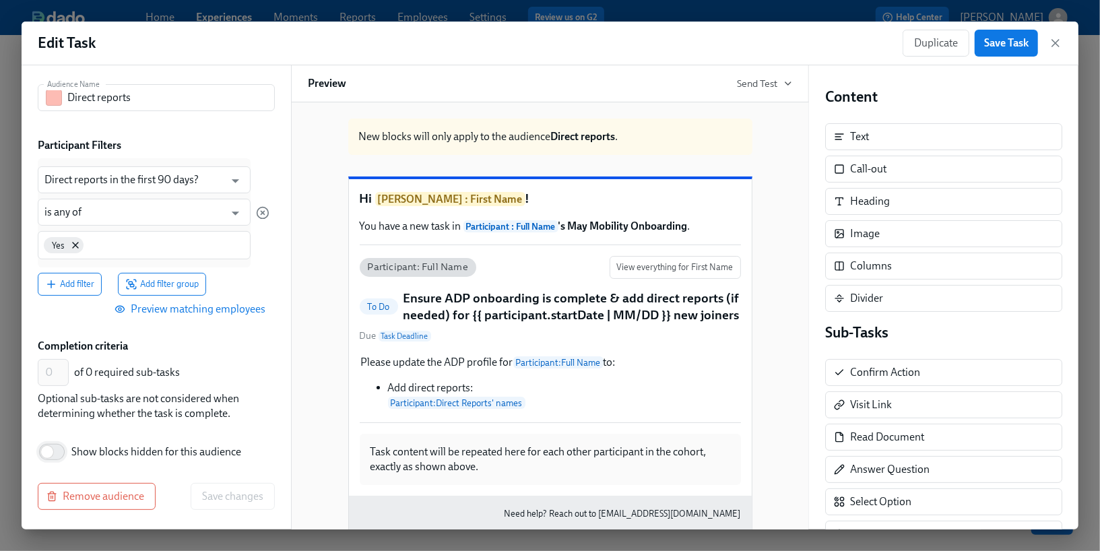
click at [46, 452] on input "Show blocks hidden for this audience" at bounding box center [47, 452] width 89 height 30
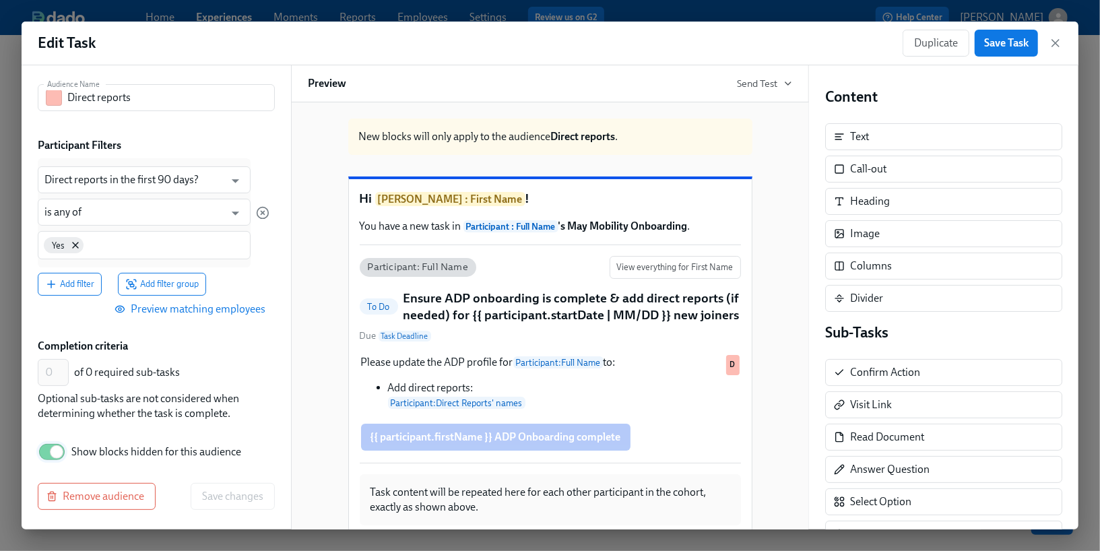
click at [46, 452] on input "Show blocks hidden for this audience" at bounding box center [56, 452] width 89 height 30
checkbox input "false"
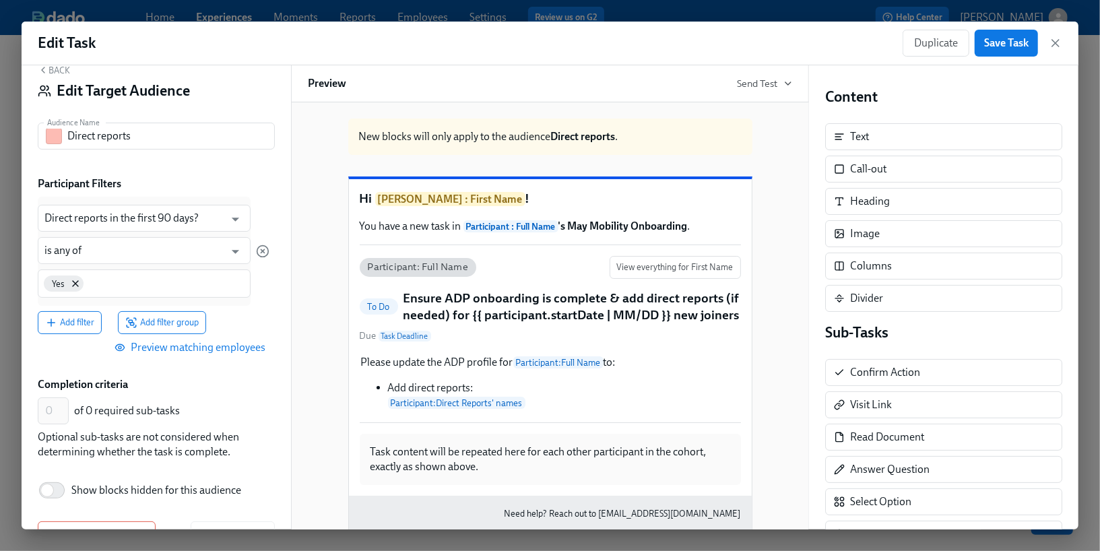
scroll to position [0, 0]
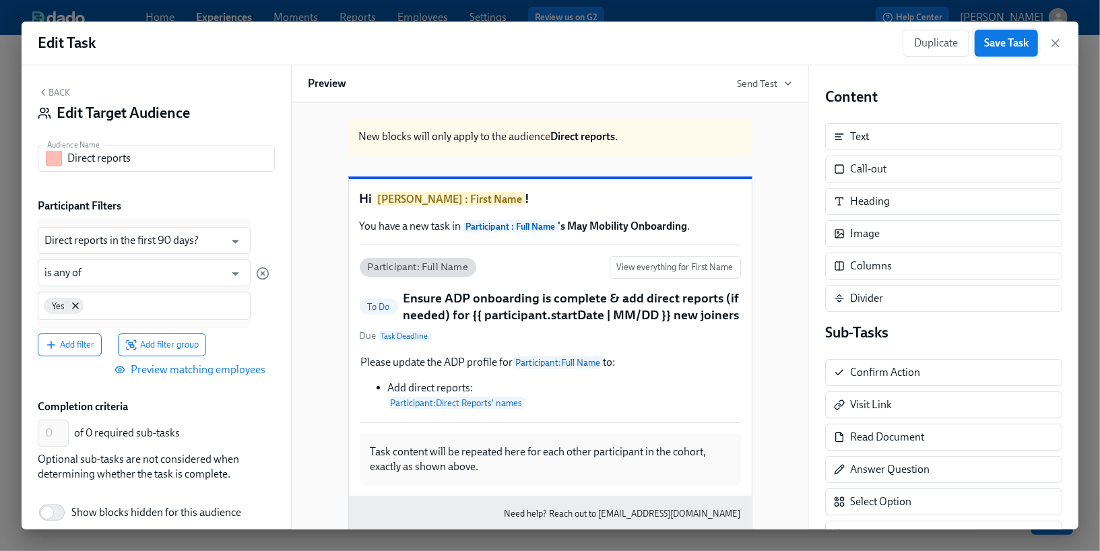
click at [1011, 42] on span "Save Task" at bounding box center [1006, 42] width 44 height 13
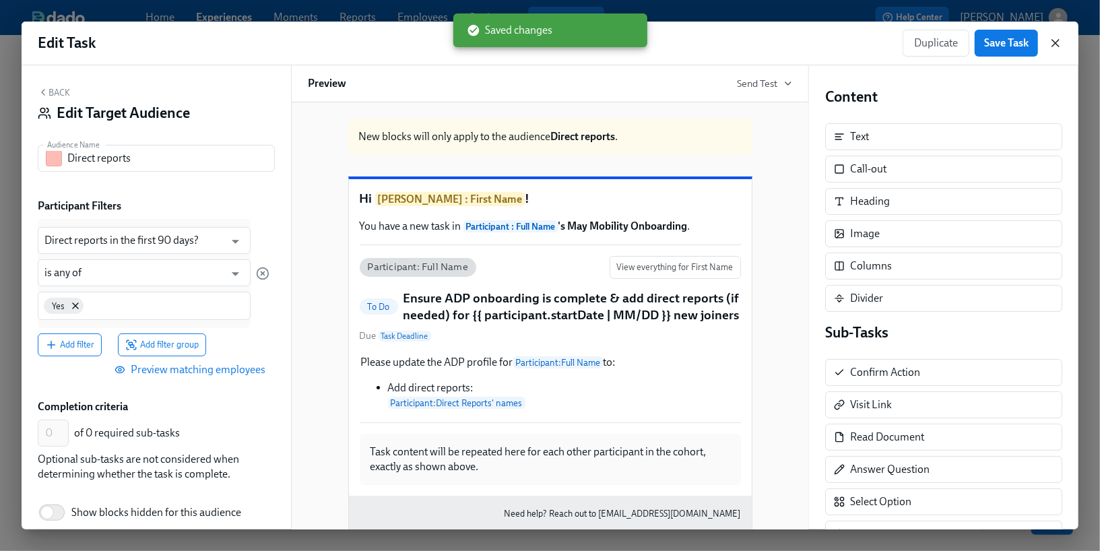
click at [1054, 46] on icon "button" at bounding box center [1055, 42] width 13 height 13
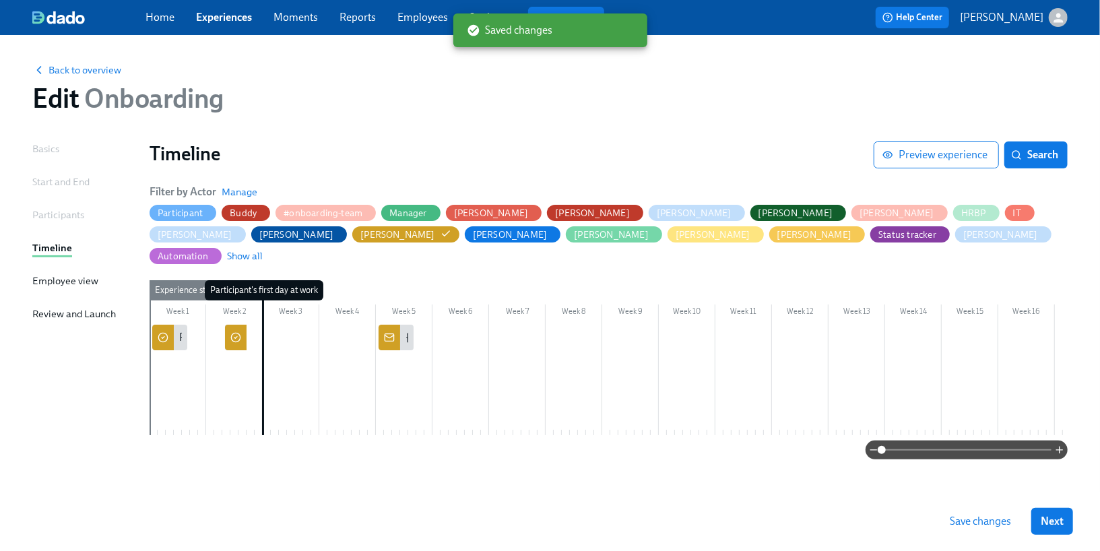
click at [230, 332] on icon at bounding box center [235, 337] width 11 height 11
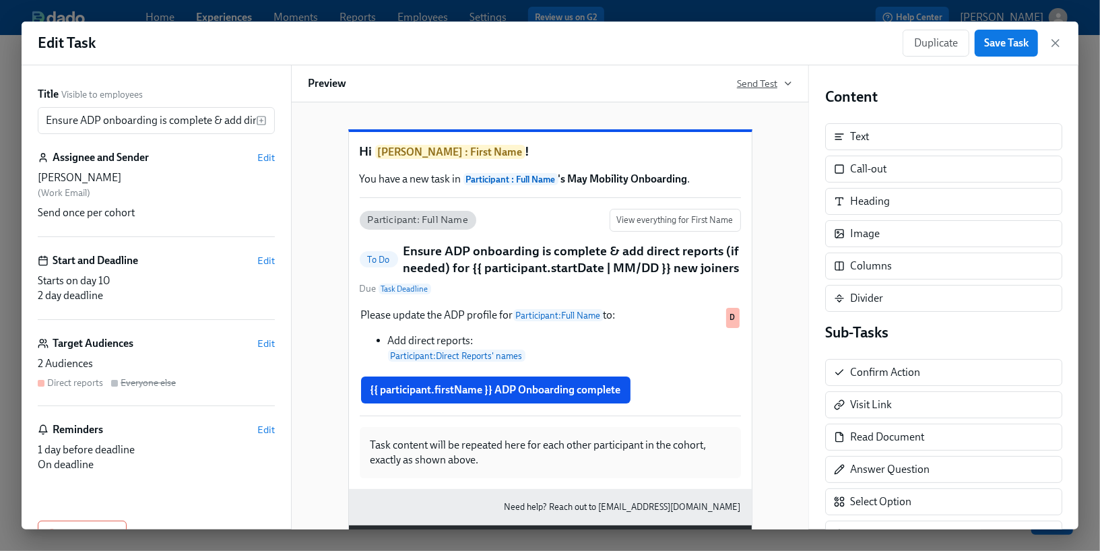
click at [769, 87] on span "Send Test" at bounding box center [764, 83] width 55 height 13
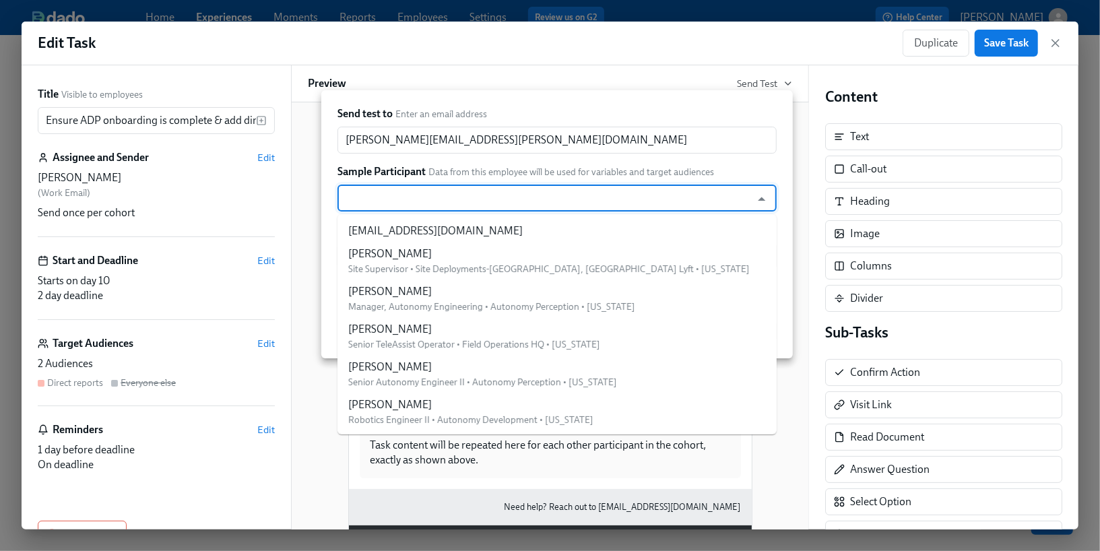
click at [546, 195] on input "text" at bounding box center [544, 198] width 400 height 27
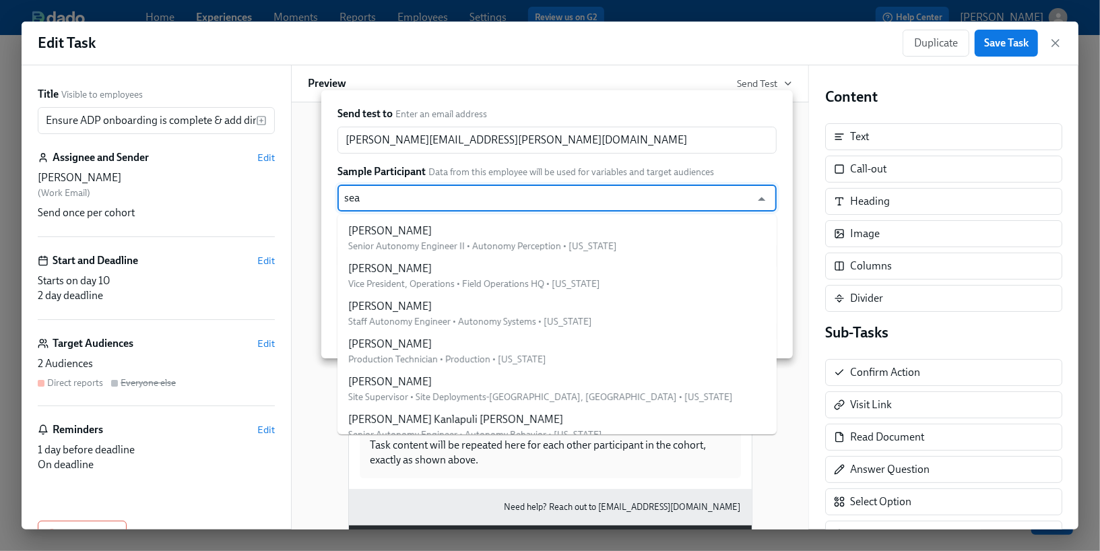
type input "[PERSON_NAME]"
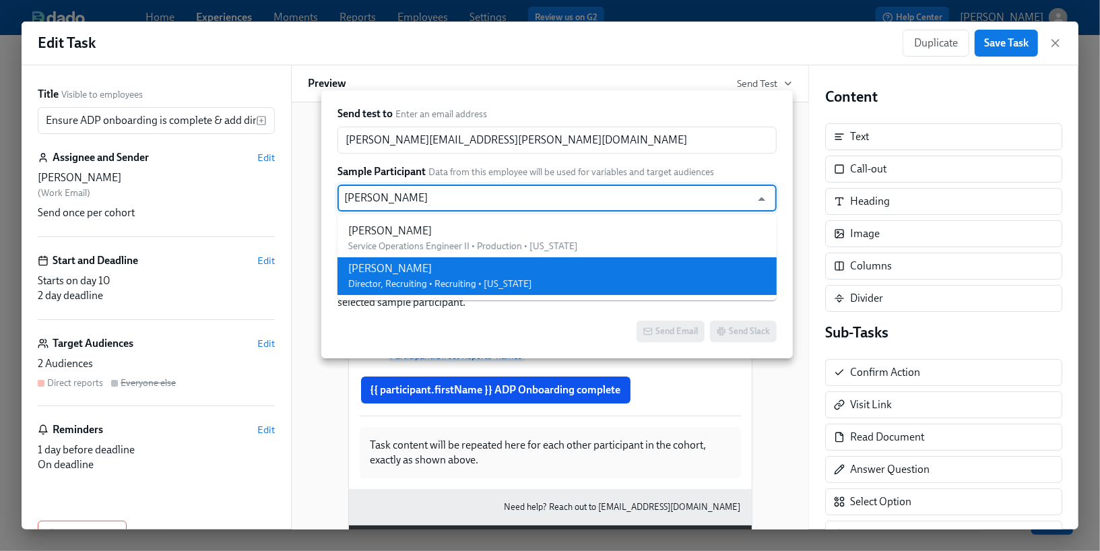
click at [478, 287] on span "Director, Recruiting • Recruiting • [US_STATE]" at bounding box center [440, 283] width 184 height 11
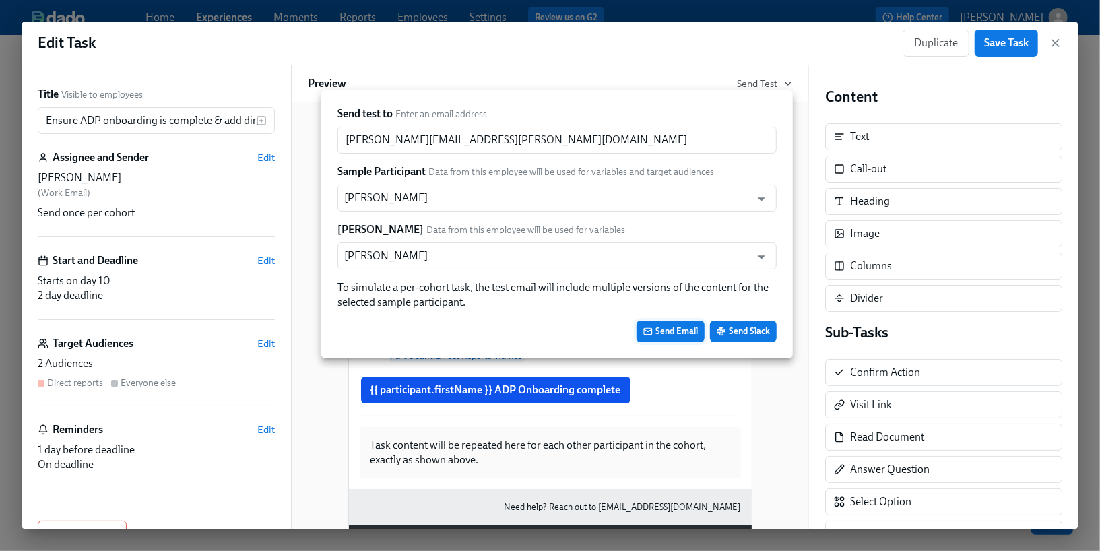
click at [651, 331] on icon "button" at bounding box center [648, 330] width 8 height 2
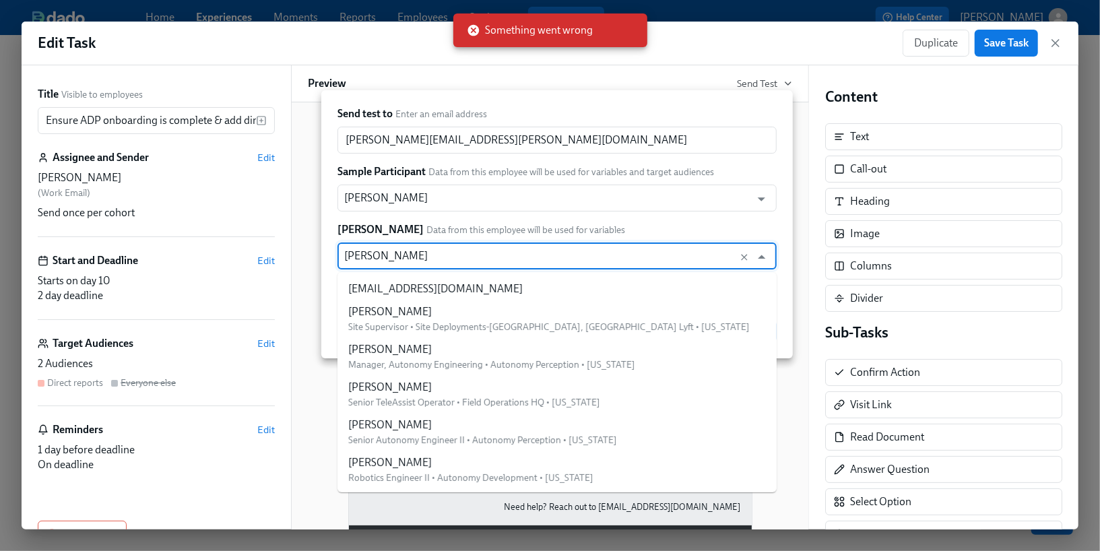
scroll to position [2865, 0]
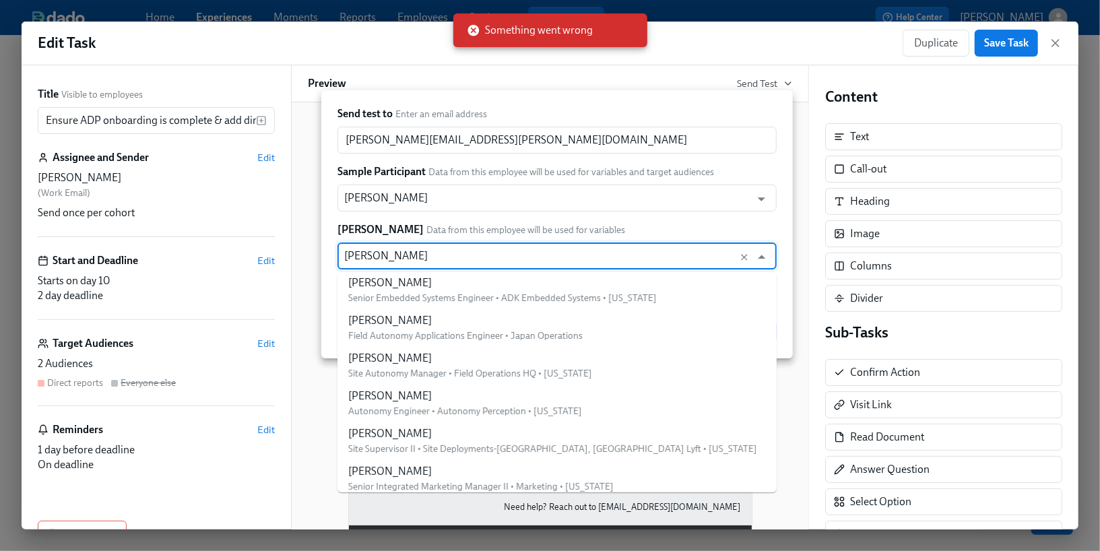
click at [519, 262] on input "[PERSON_NAME]" at bounding box center [544, 255] width 400 height 27
click at [459, 202] on input "[PERSON_NAME]" at bounding box center [544, 198] width 400 height 27
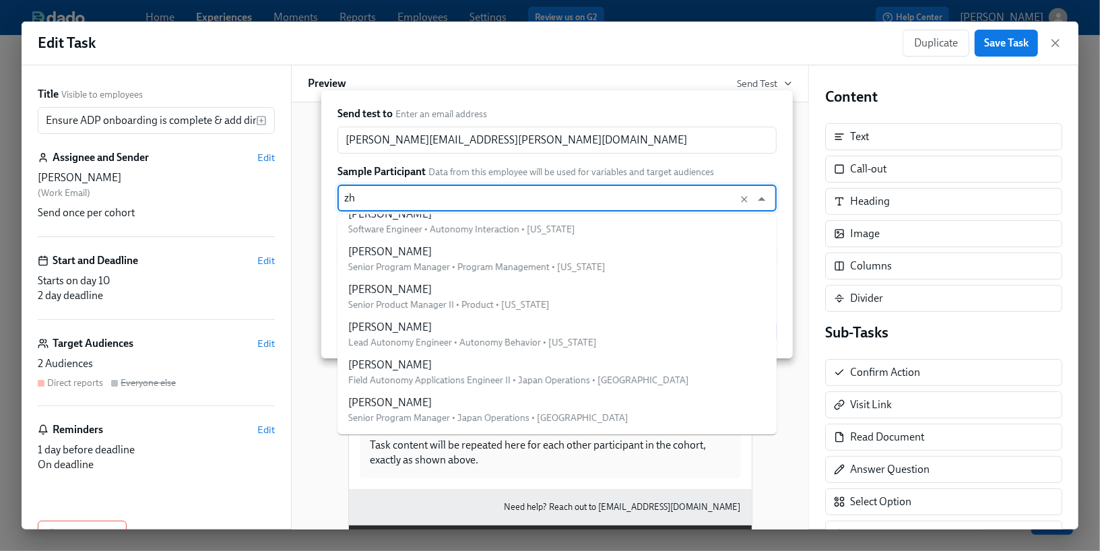
scroll to position [0, 0]
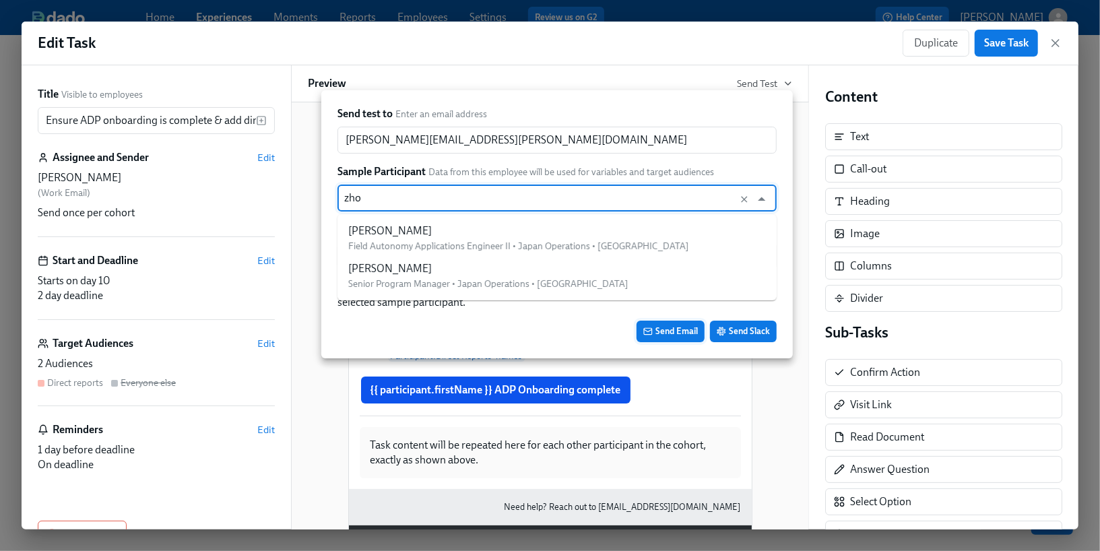
type input "[PERSON_NAME]"
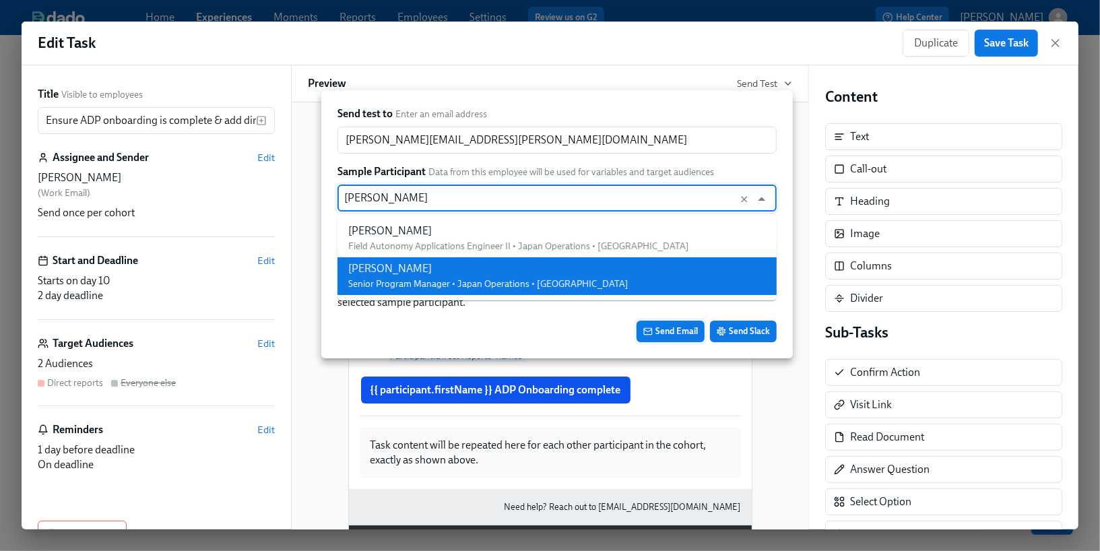
click at [454, 282] on span "Senior Program Manager • Japan Operations • [GEOGRAPHIC_DATA]" at bounding box center [488, 283] width 280 height 11
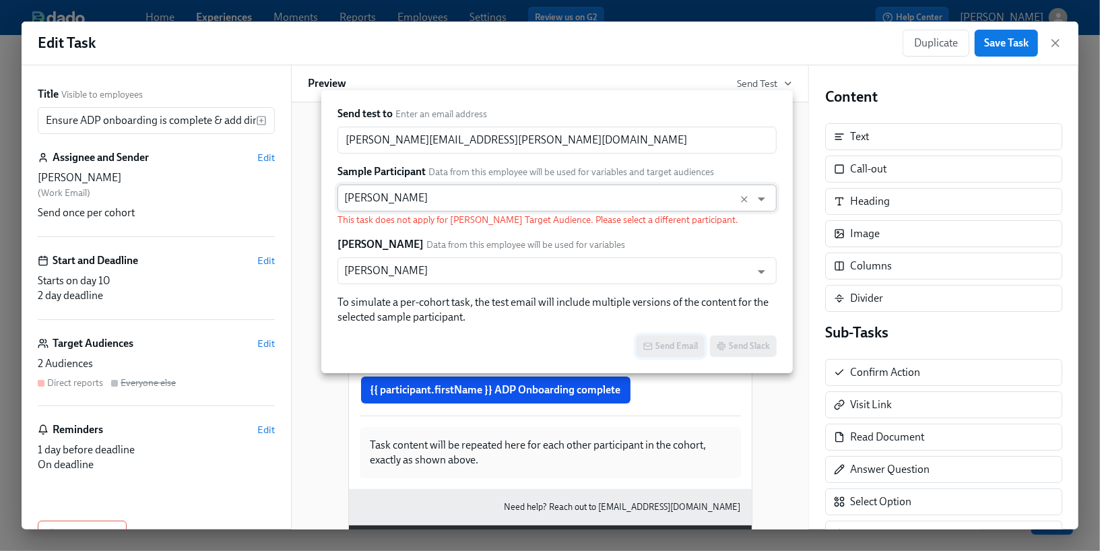
click at [519, 193] on input "[PERSON_NAME]" at bounding box center [544, 198] width 400 height 27
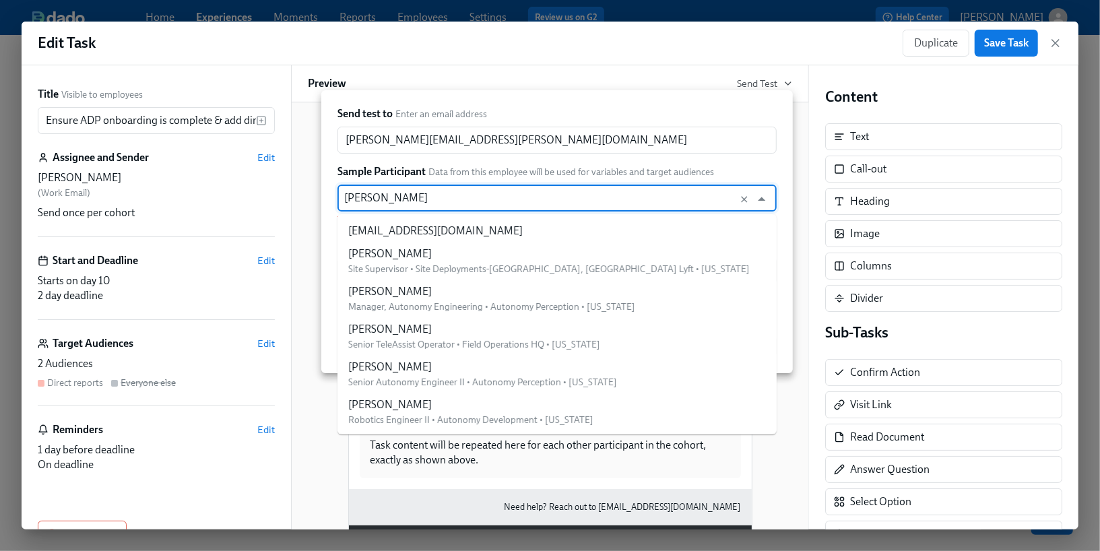
scroll to position [15999, 0]
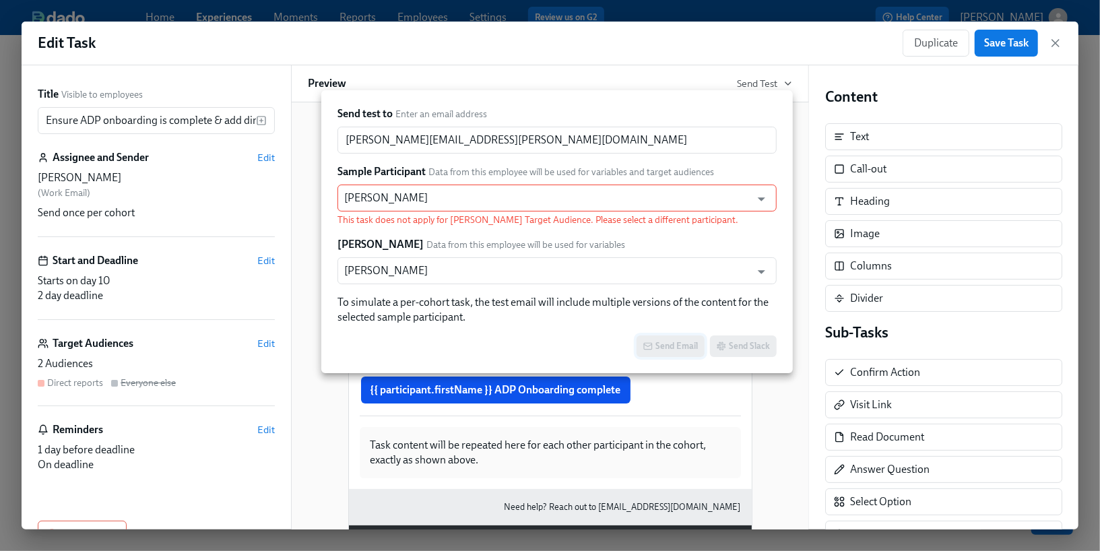
click at [263, 342] on div at bounding box center [550, 275] width 1100 height 551
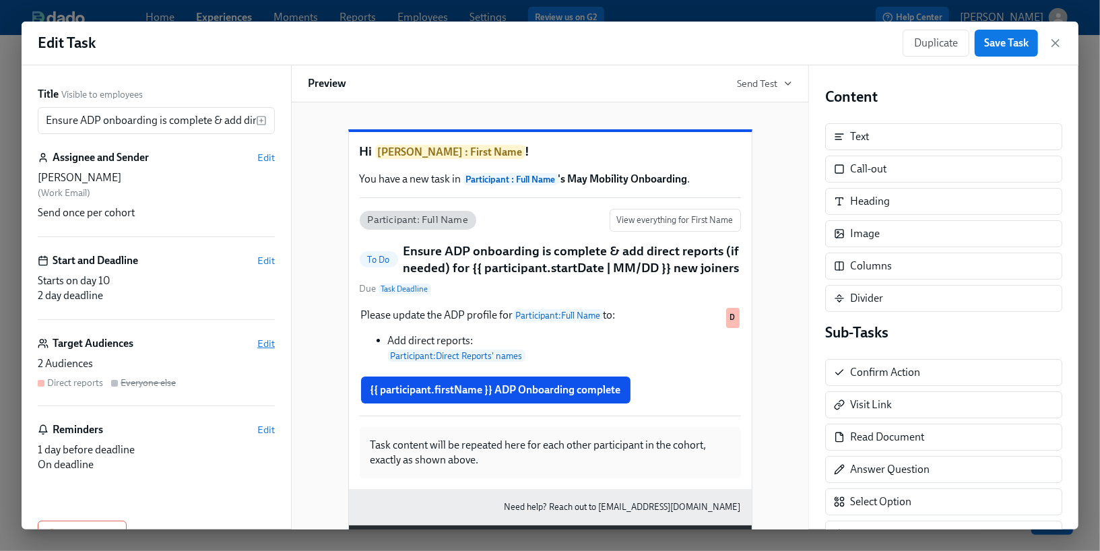
click at [260, 342] on span "Edit" at bounding box center [266, 343] width 18 height 13
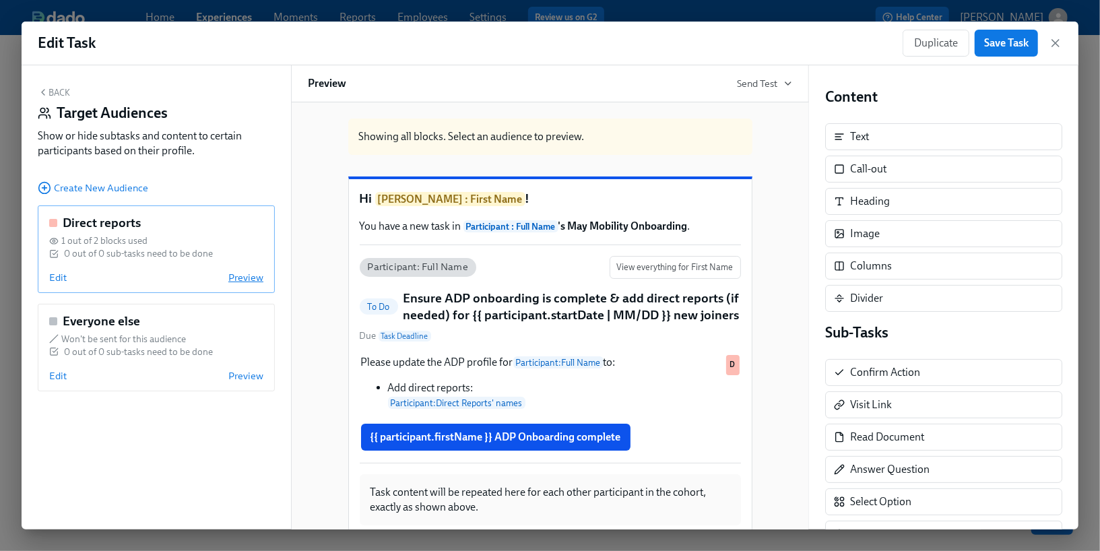
click at [236, 279] on span "Preview" at bounding box center [245, 277] width 35 height 13
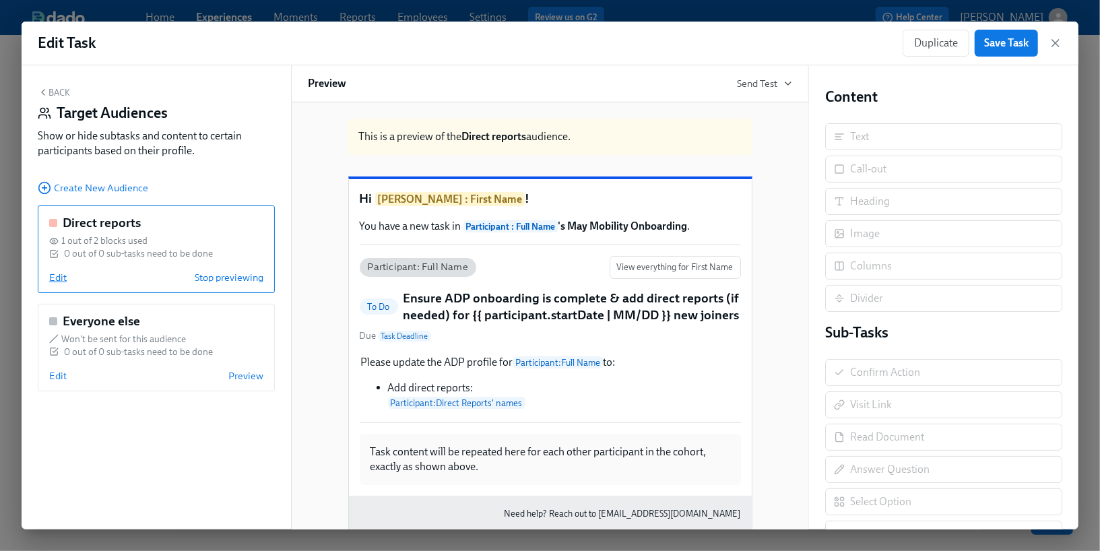
click at [55, 280] on span "Edit" at bounding box center [58, 277] width 18 height 13
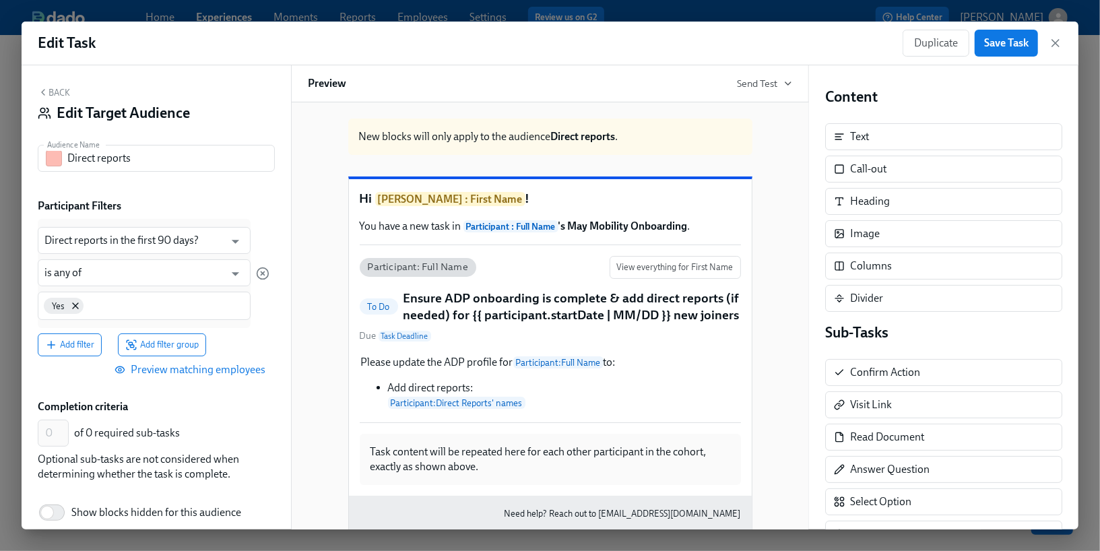
click at [154, 366] on span "Preview matching employees" at bounding box center [191, 369] width 148 height 13
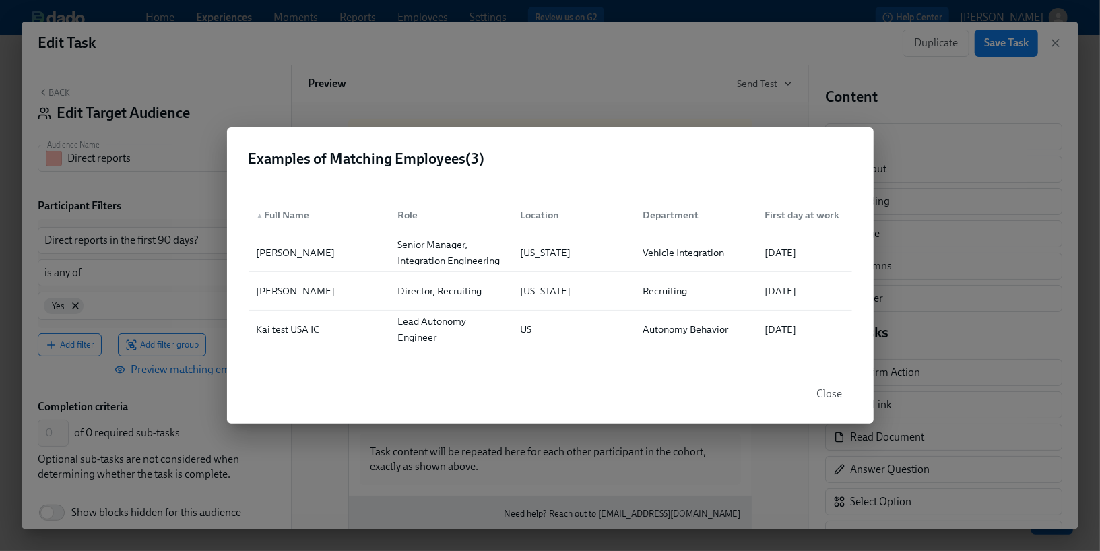
click at [833, 390] on span "Close" at bounding box center [830, 393] width 26 height 13
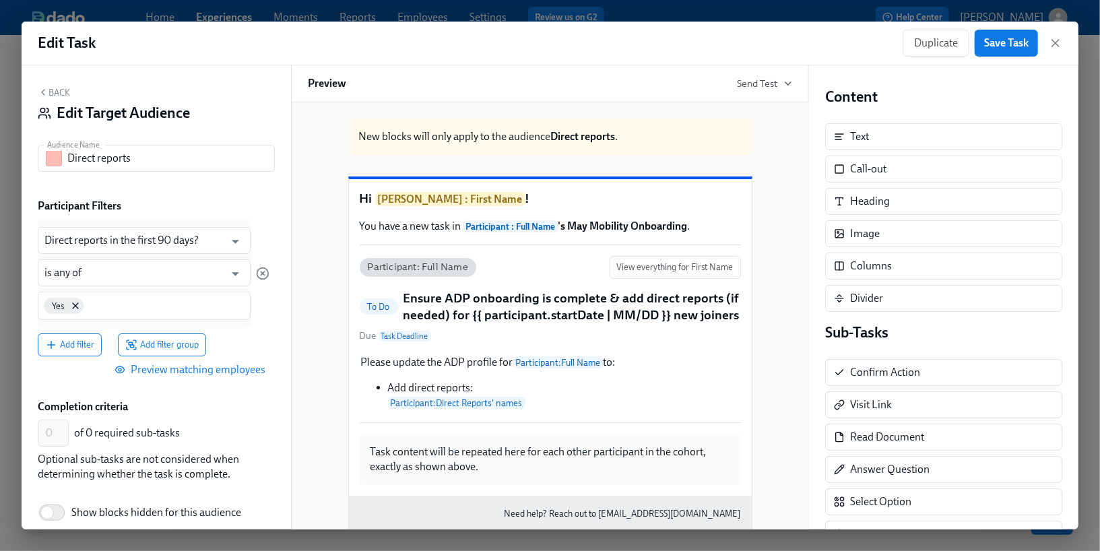
click at [55, 94] on button "Back" at bounding box center [54, 92] width 32 height 11
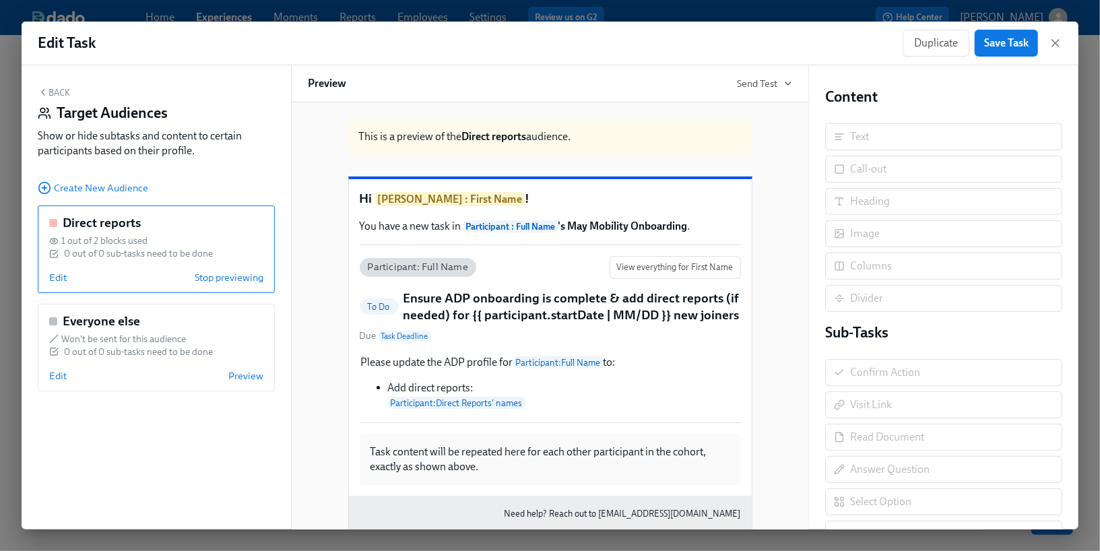
click at [62, 97] on button "Back" at bounding box center [54, 92] width 32 height 11
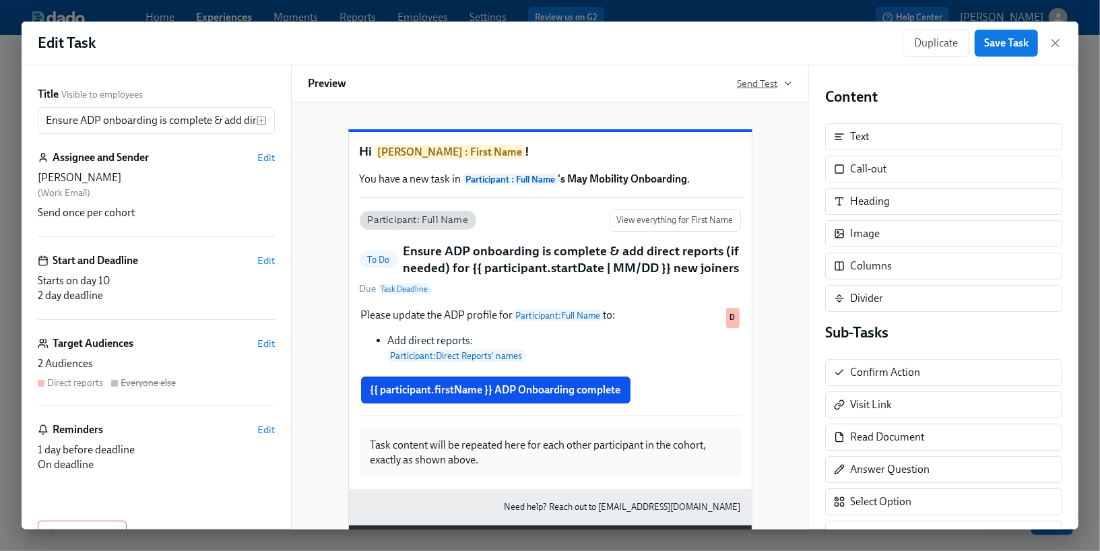
click at [754, 82] on span "Send Test" at bounding box center [764, 83] width 55 height 13
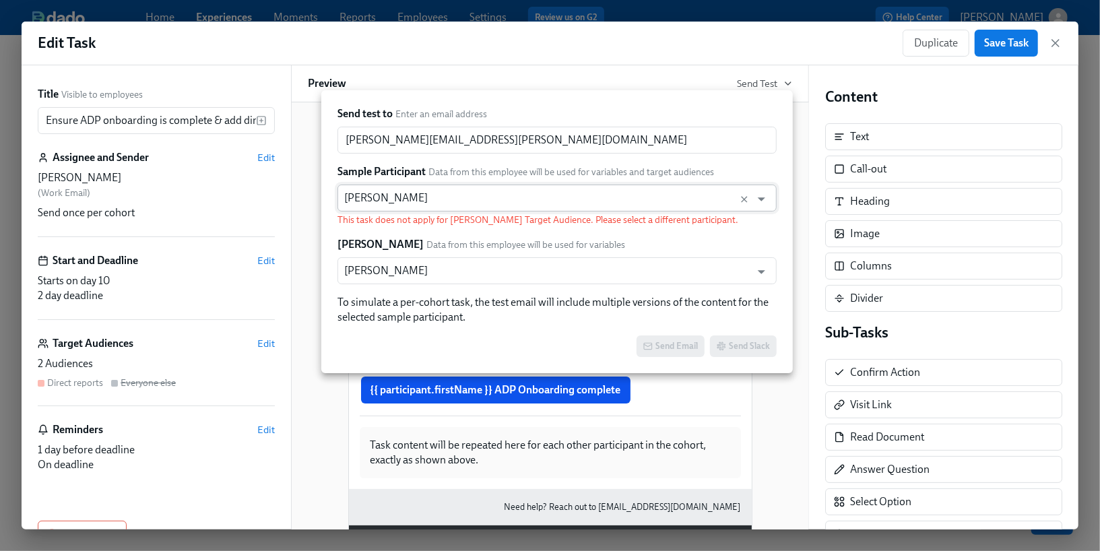
click at [516, 201] on input "[PERSON_NAME]" at bounding box center [544, 198] width 400 height 27
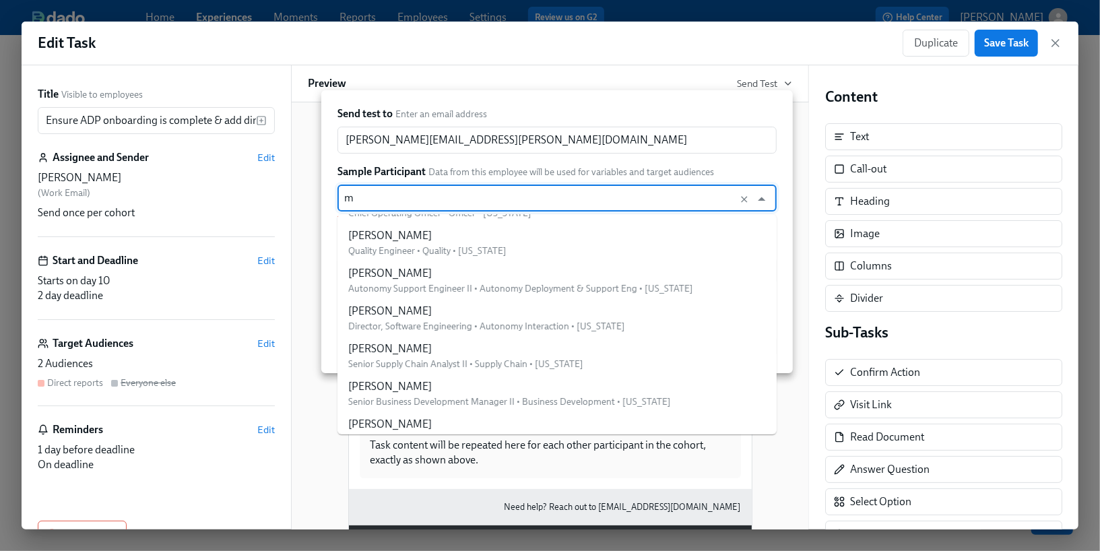
scroll to position [0, 0]
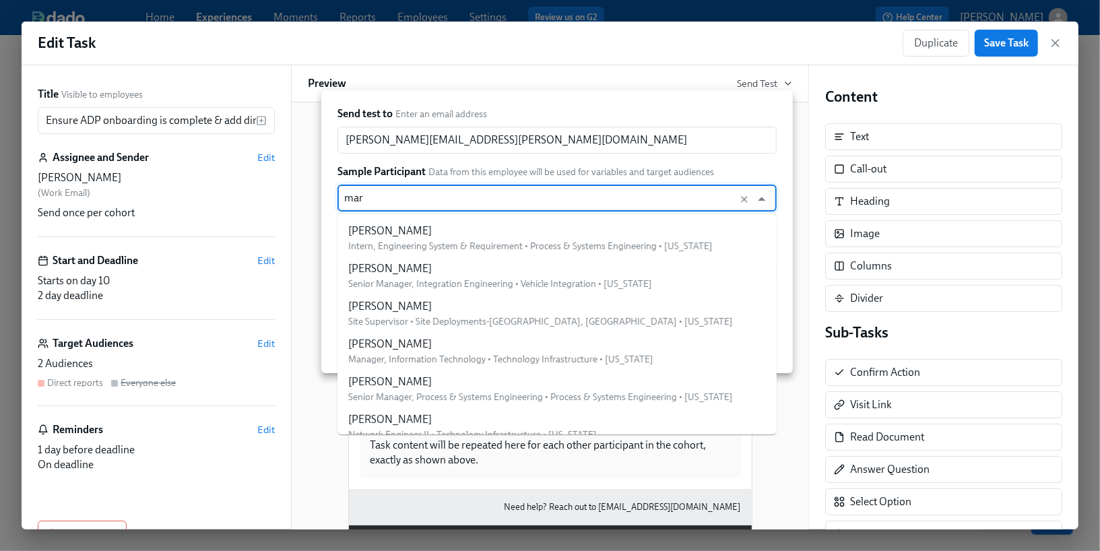
type input "mark"
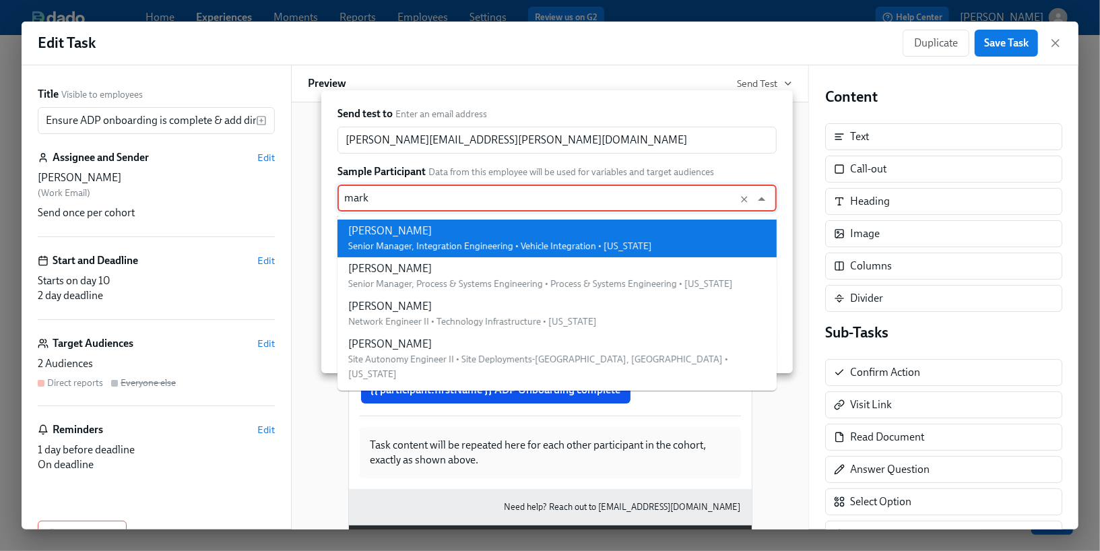
click at [507, 250] on span "Senior Manager, Integration Engineering • Vehicle Integration • [US_STATE]" at bounding box center [500, 245] width 304 height 11
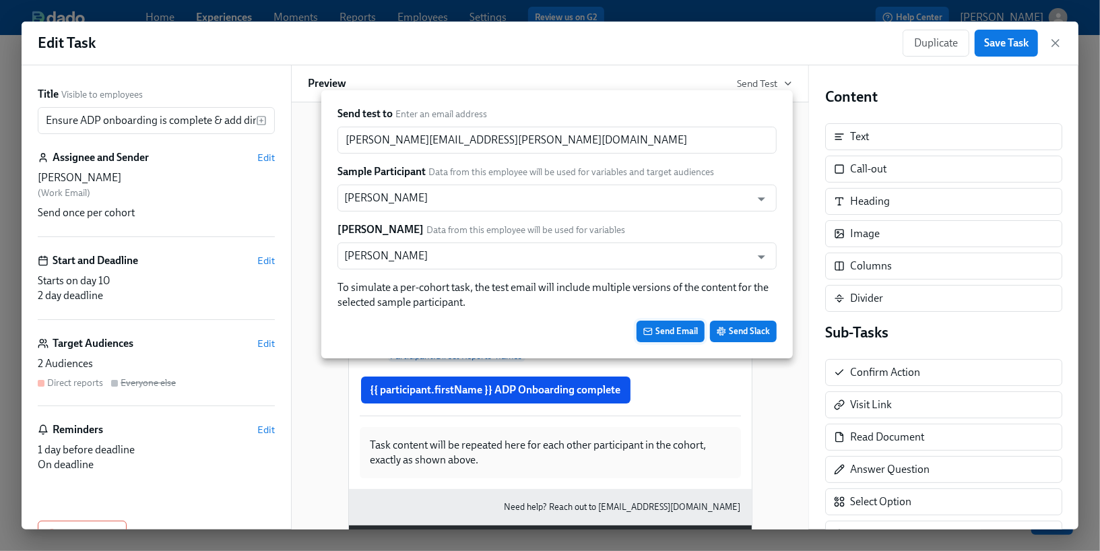
click at [664, 330] on span "Send Email" at bounding box center [670, 331] width 55 height 13
click at [731, 337] on span "Send Slack" at bounding box center [743, 331] width 53 height 13
click at [187, 122] on div at bounding box center [550, 275] width 1100 height 551
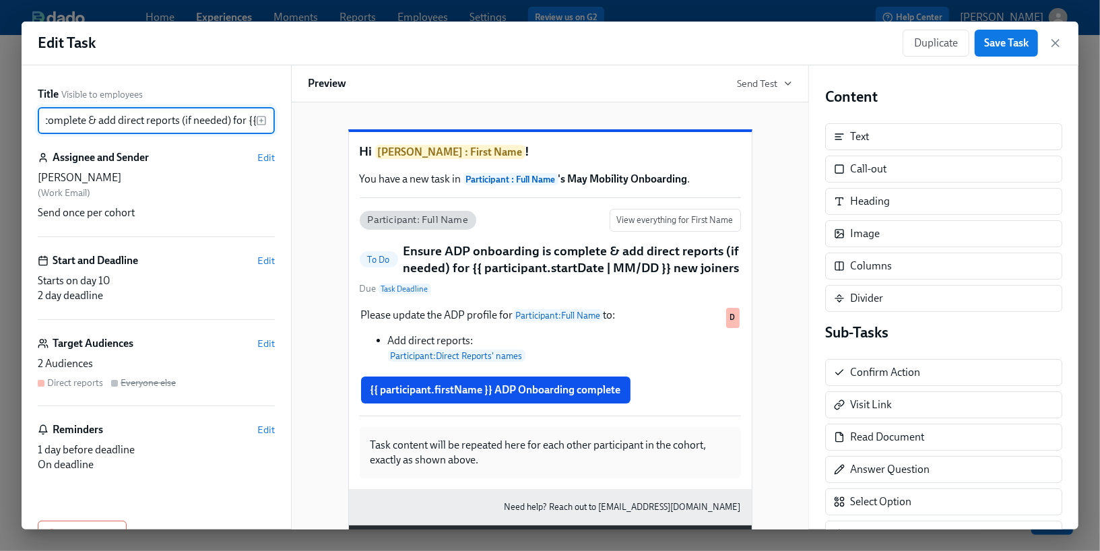
scroll to position [0, 333]
drag, startPoint x: 156, startPoint y: 119, endPoint x: 319, endPoint y: 123, distance: 163.7
click at [320, 123] on div "Title Visible to employees Ensure ADP onboarding is complete & add direct repor…" at bounding box center [550, 297] width 1057 height 464
click at [169, 122] on input "Ensure ADP onboarding is complete & add direct reports (if needed) for {{ parti…" at bounding box center [147, 120] width 218 height 27
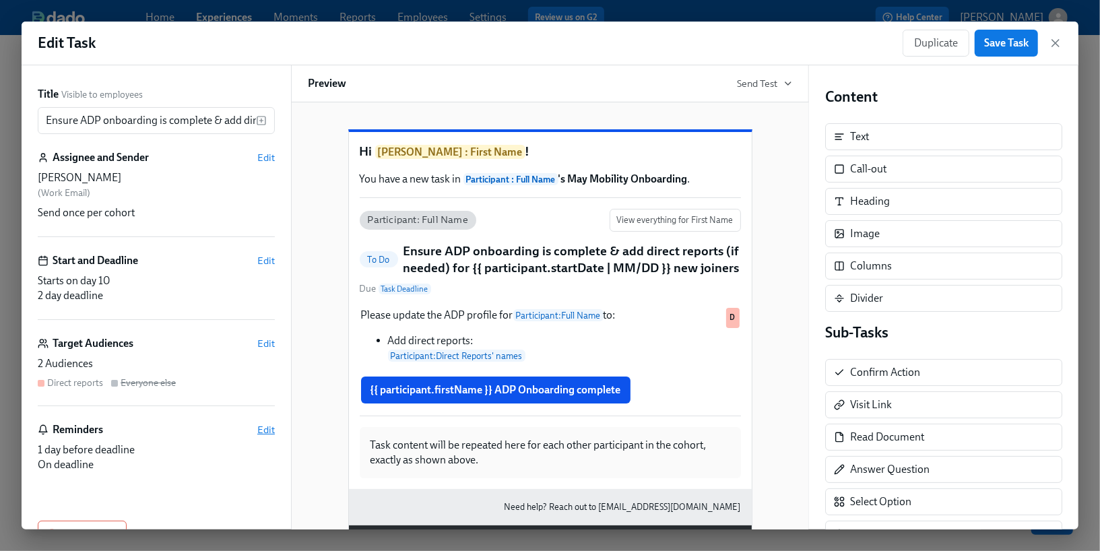
click at [267, 432] on span "Edit" at bounding box center [266, 429] width 18 height 13
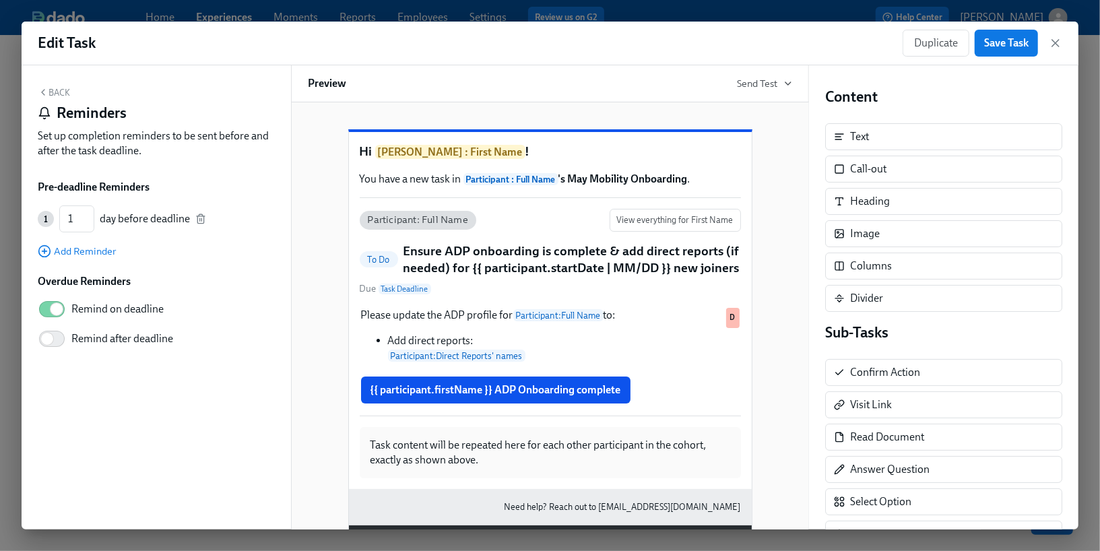
click at [51, 93] on button "Back" at bounding box center [54, 92] width 32 height 11
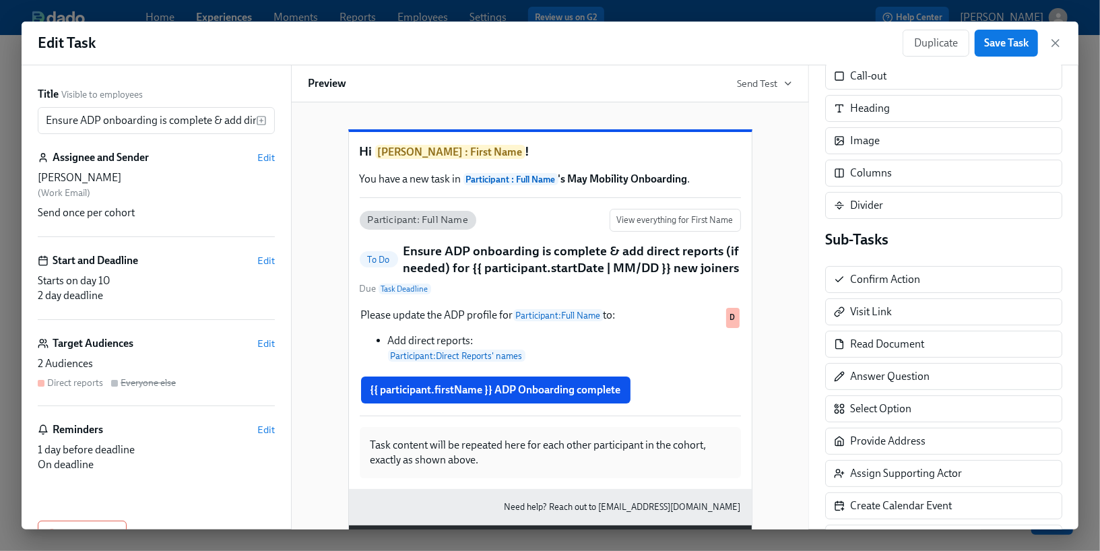
scroll to position [89, 0]
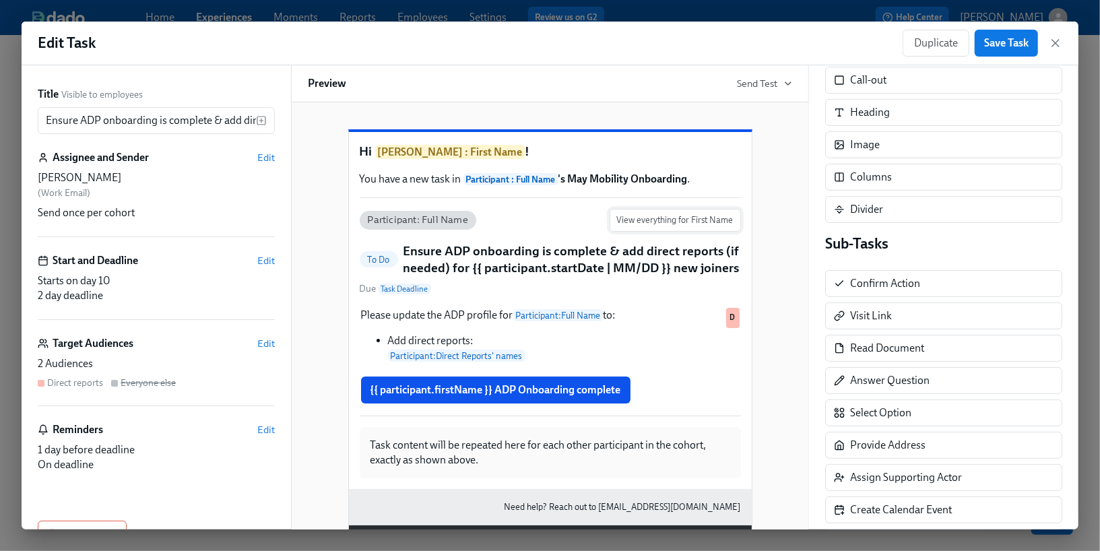
click at [658, 227] on span "View everything for First Name" at bounding box center [675, 220] width 117 height 13
click at [265, 348] on span "Edit" at bounding box center [266, 343] width 18 height 13
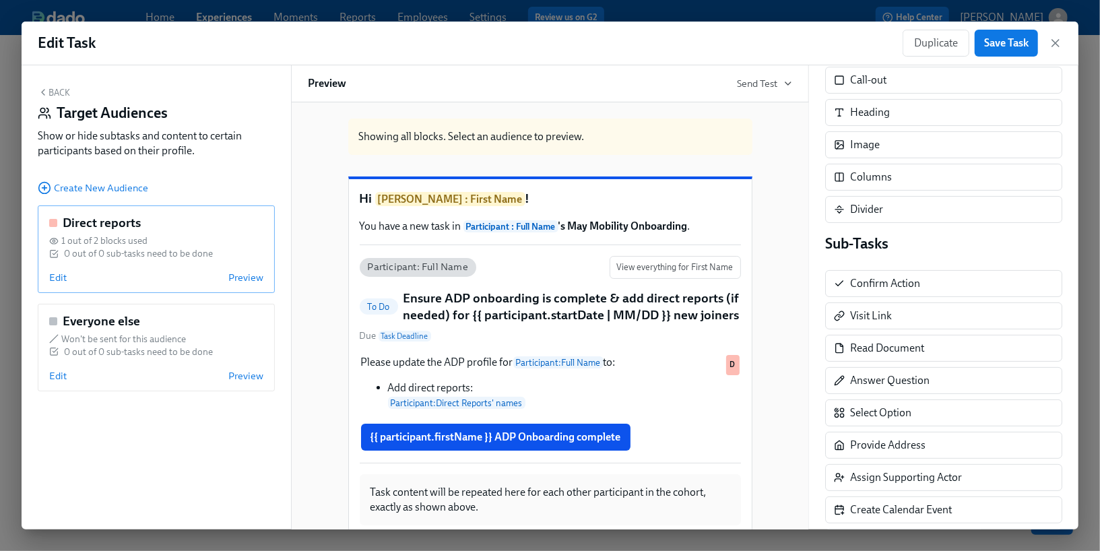
click at [130, 240] on span "1 out of 2 blocks used" at bounding box center [104, 240] width 86 height 13
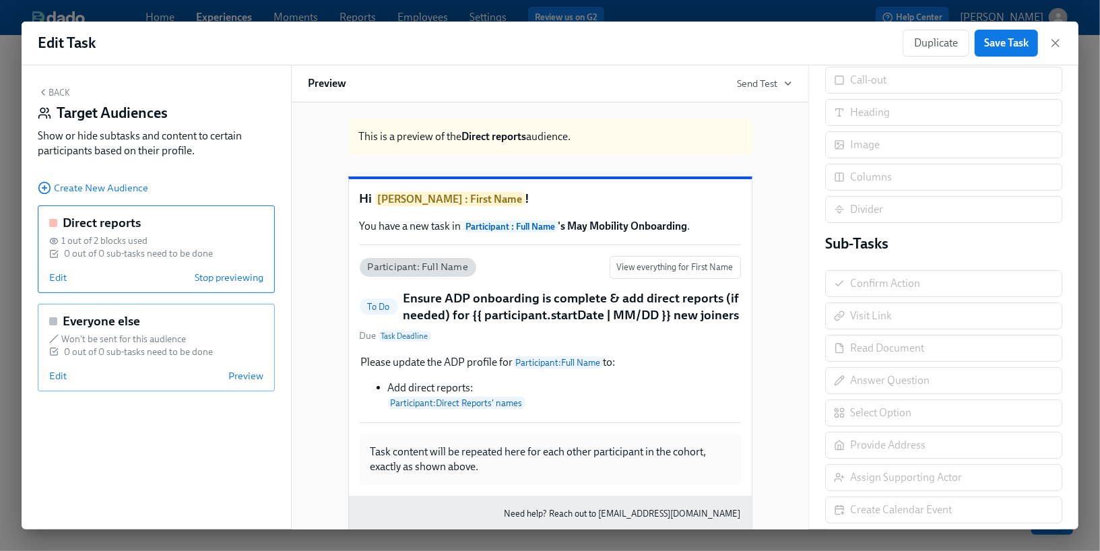
click at [124, 327] on h5 "Everyone else" at bounding box center [101, 322] width 77 height 18
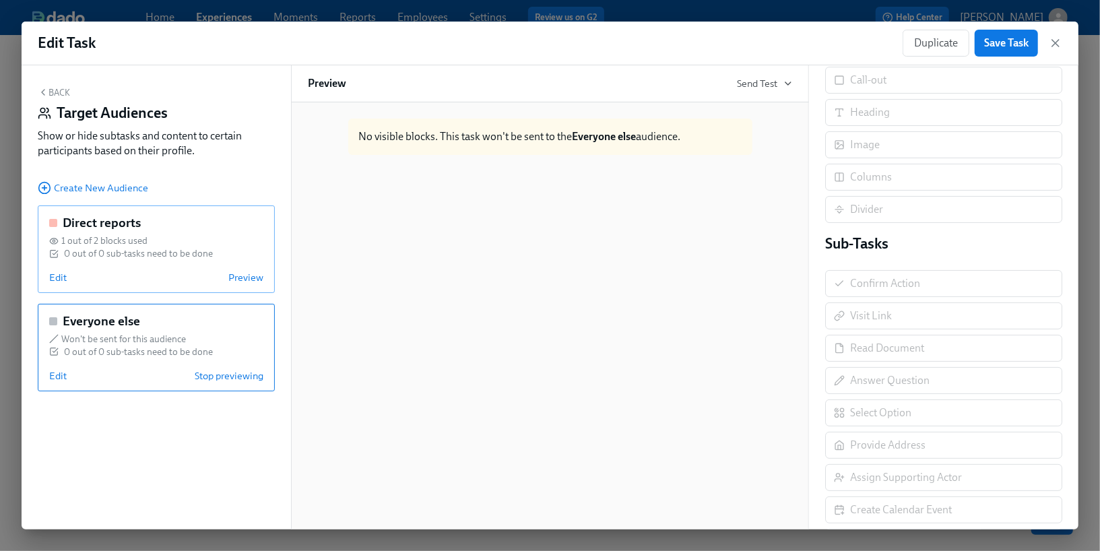
click at [116, 256] on div "0 out of 0 sub-tasks need to be done" at bounding box center [138, 253] width 149 height 13
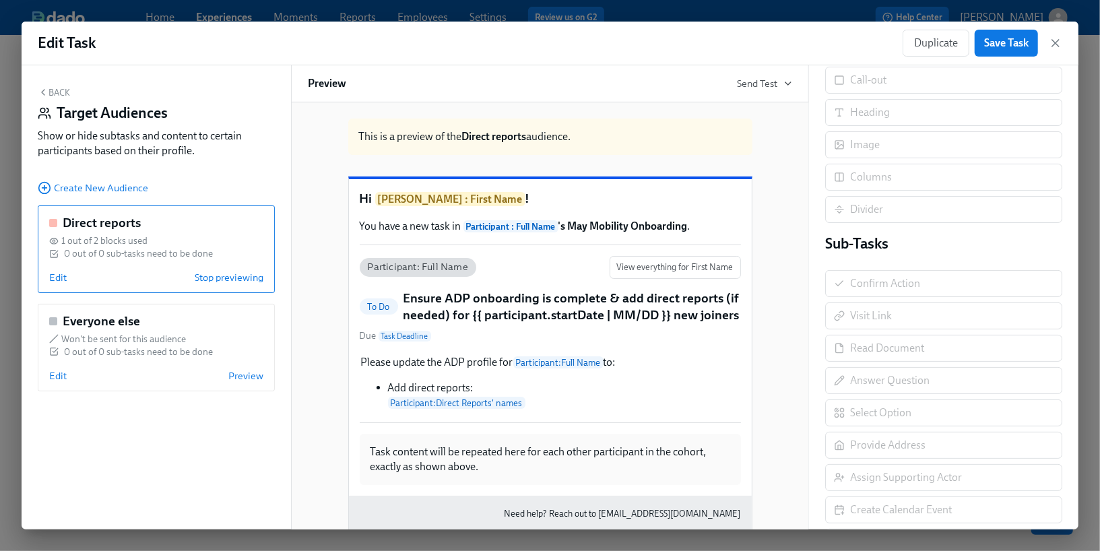
click at [58, 96] on button "Back" at bounding box center [54, 92] width 32 height 11
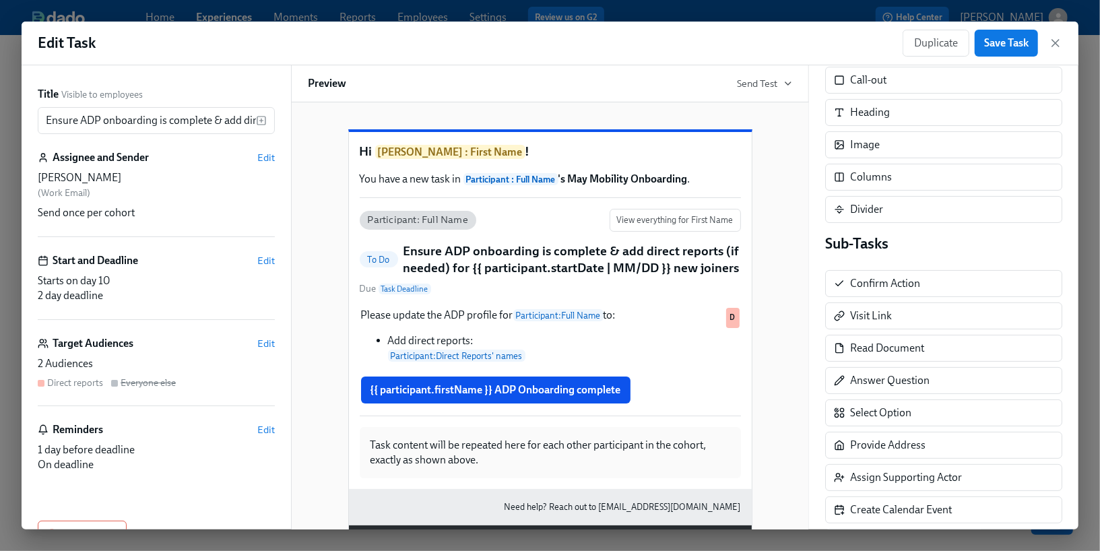
click at [128, 302] on div "Starts on day 10 2 day deadline" at bounding box center [156, 288] width 237 height 30
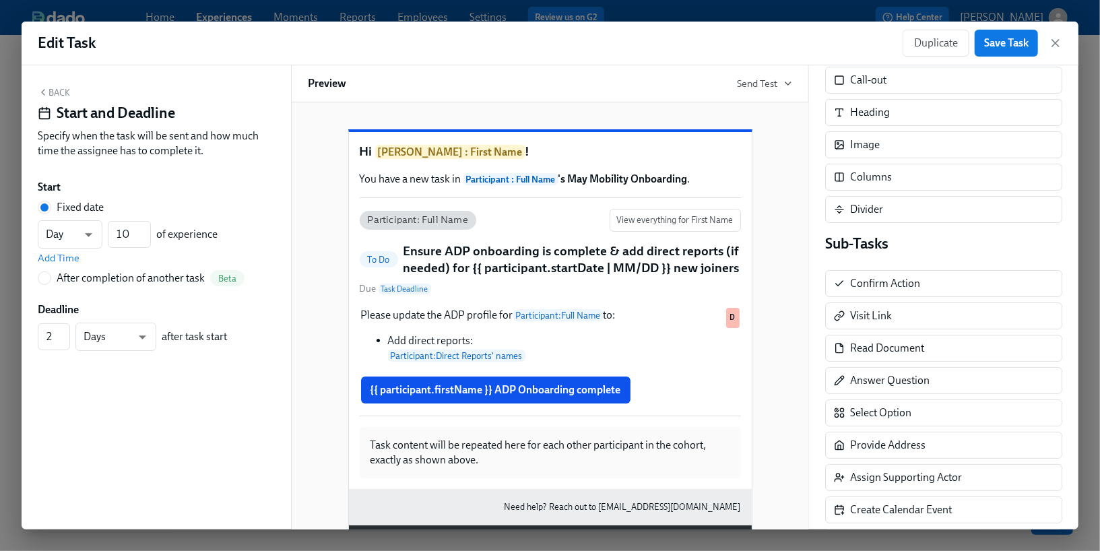
click at [58, 98] on div "Back Start and Deadline Specify when the task will be sent and how much time th…" at bounding box center [156, 125] width 237 height 77
click at [54, 94] on button "Back" at bounding box center [54, 92] width 32 height 11
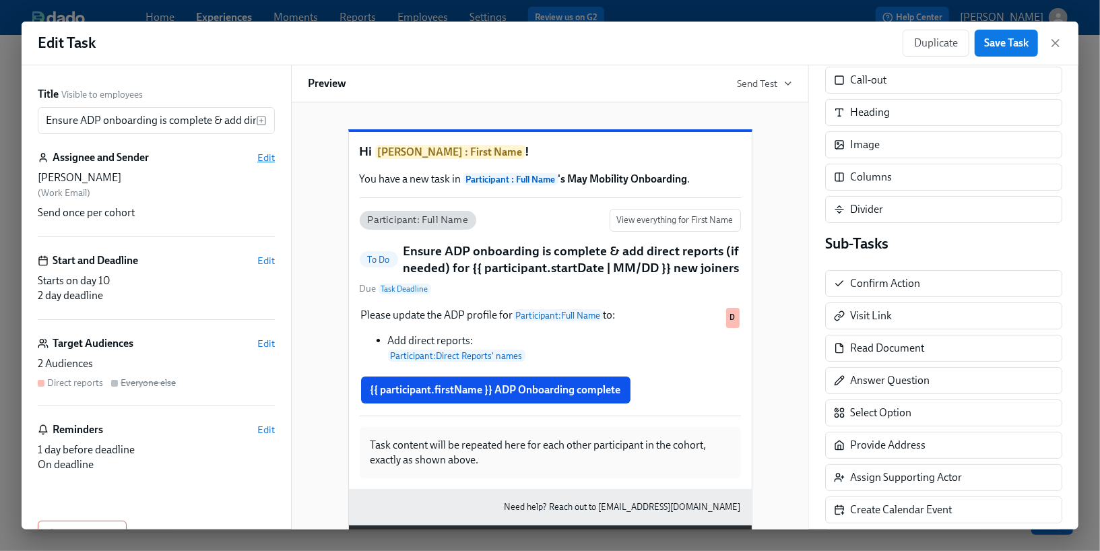
click at [264, 162] on span "Edit" at bounding box center [266, 157] width 18 height 13
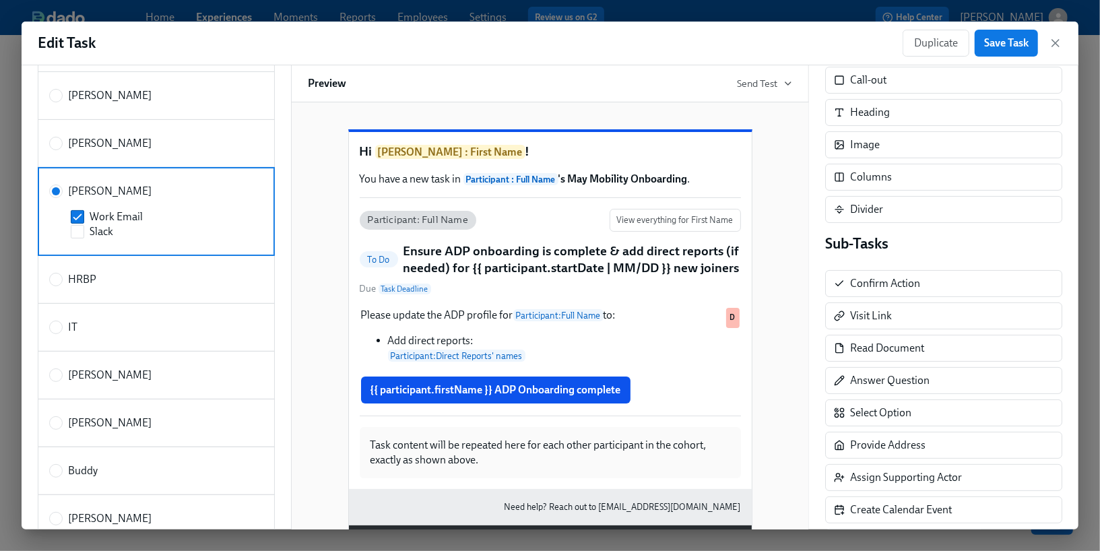
scroll to position [0, 0]
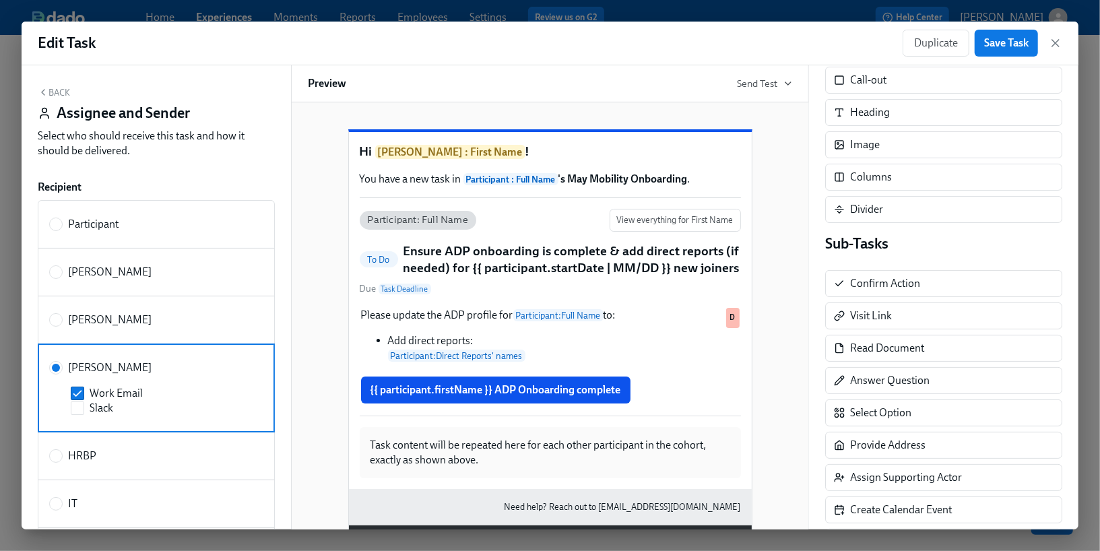
click at [52, 91] on button "Back" at bounding box center [54, 92] width 32 height 11
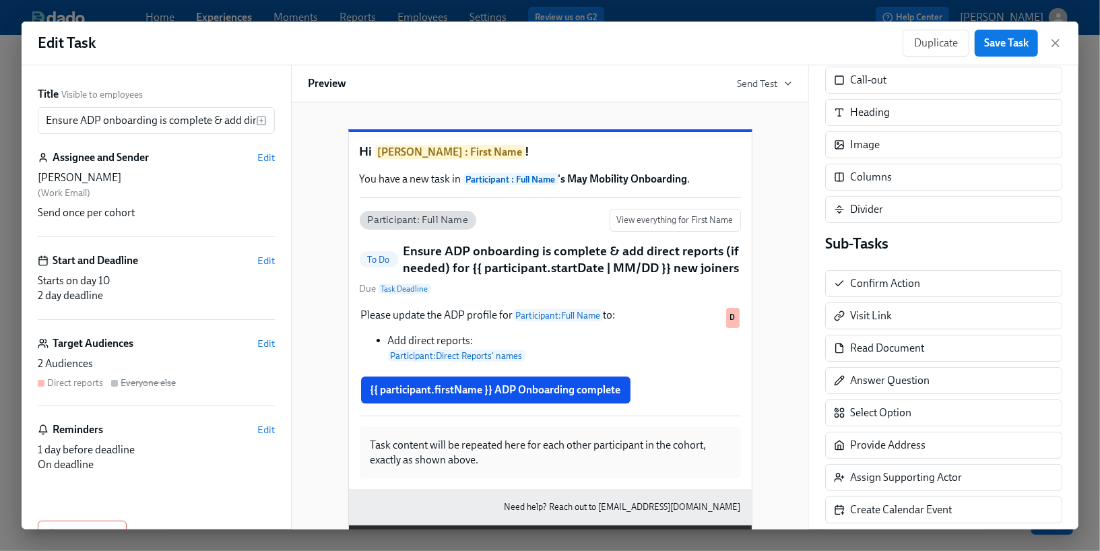
scroll to position [38, 0]
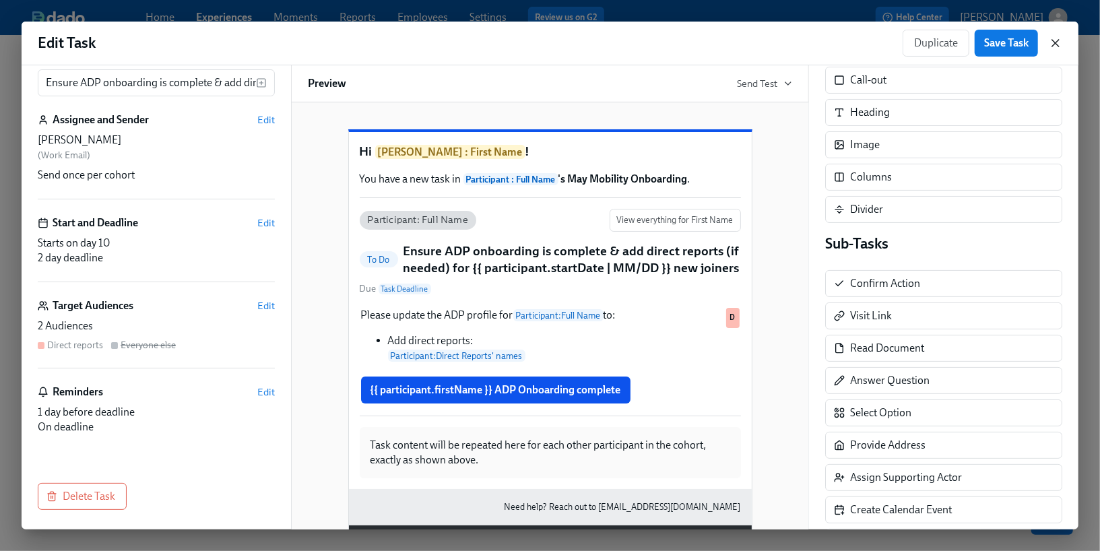
click at [1054, 42] on icon "button" at bounding box center [1055, 43] width 7 height 7
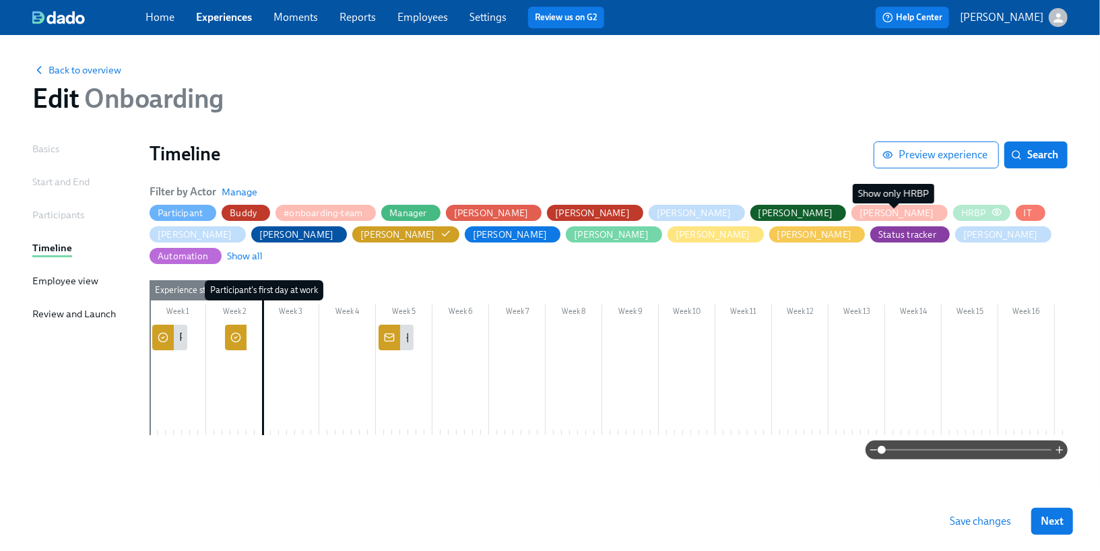
click at [992, 212] on icon "button" at bounding box center [997, 212] width 11 height 11
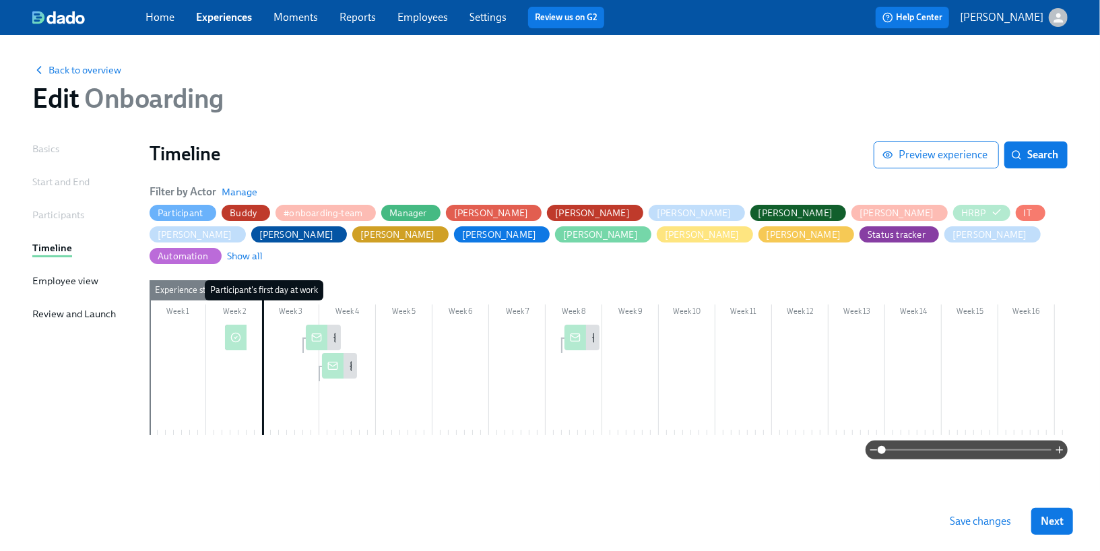
click at [232, 332] on icon at bounding box center [235, 337] width 11 height 11
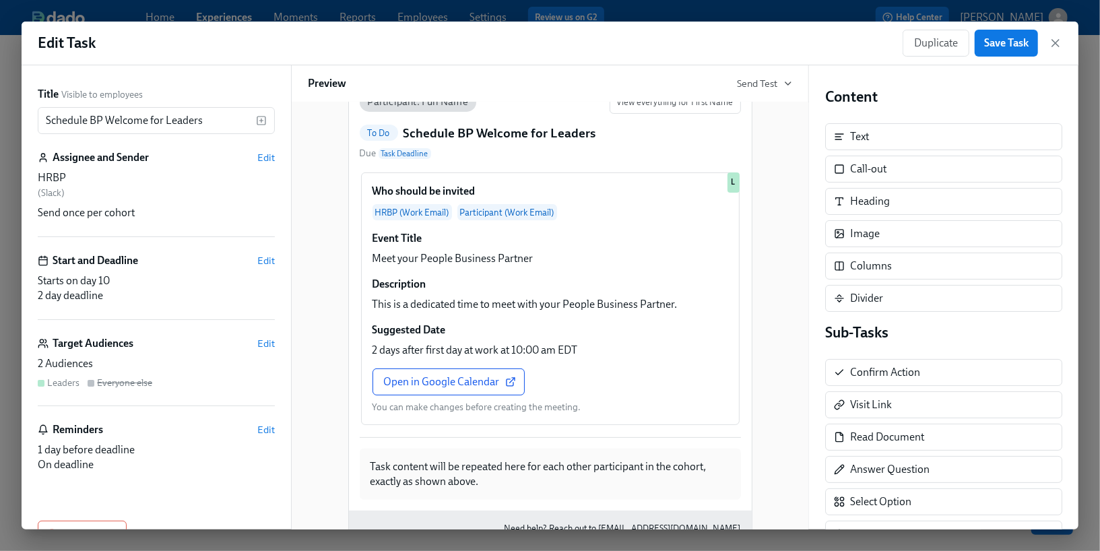
scroll to position [123, 0]
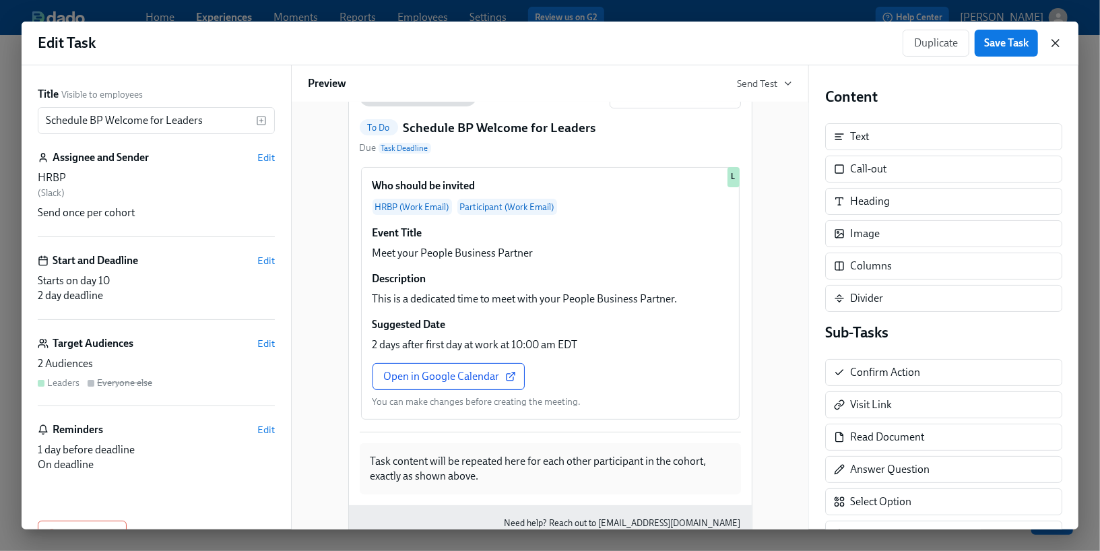
click at [1055, 43] on icon "button" at bounding box center [1055, 43] width 7 height 7
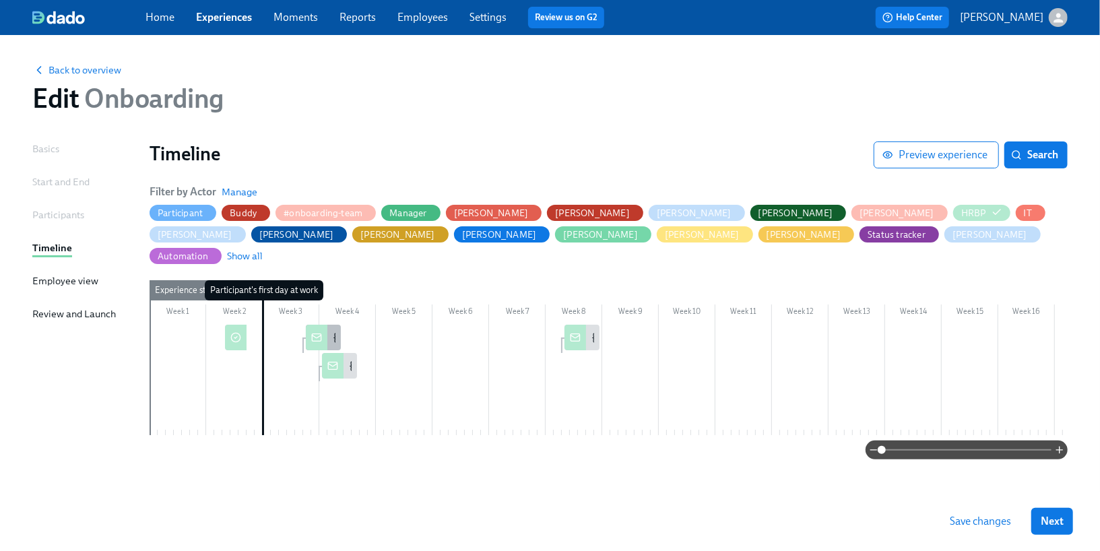
click at [321, 332] on icon at bounding box center [316, 337] width 11 height 11
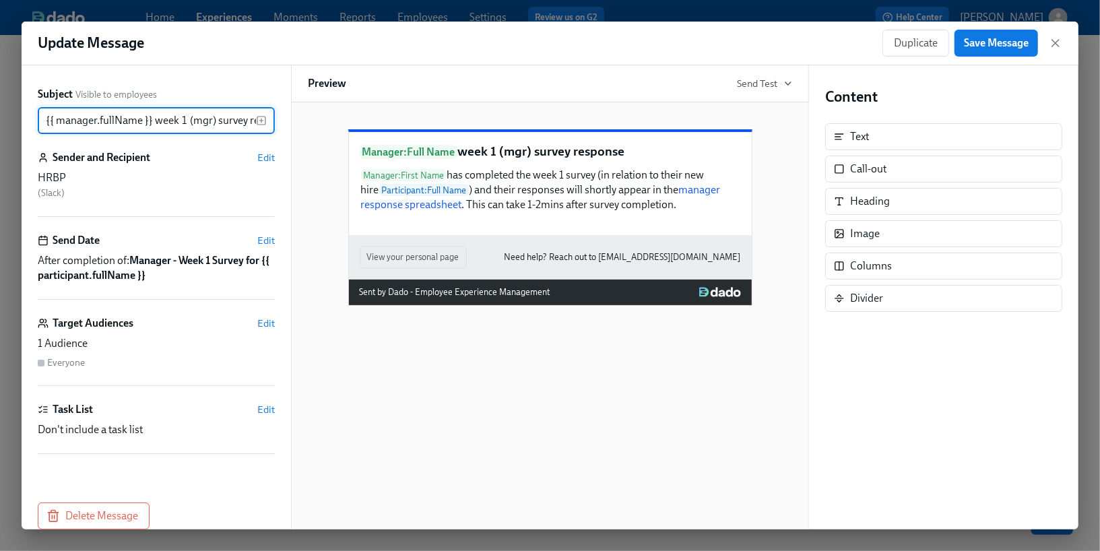
scroll to position [0, 34]
click at [1055, 43] on icon "button" at bounding box center [1055, 42] width 13 height 13
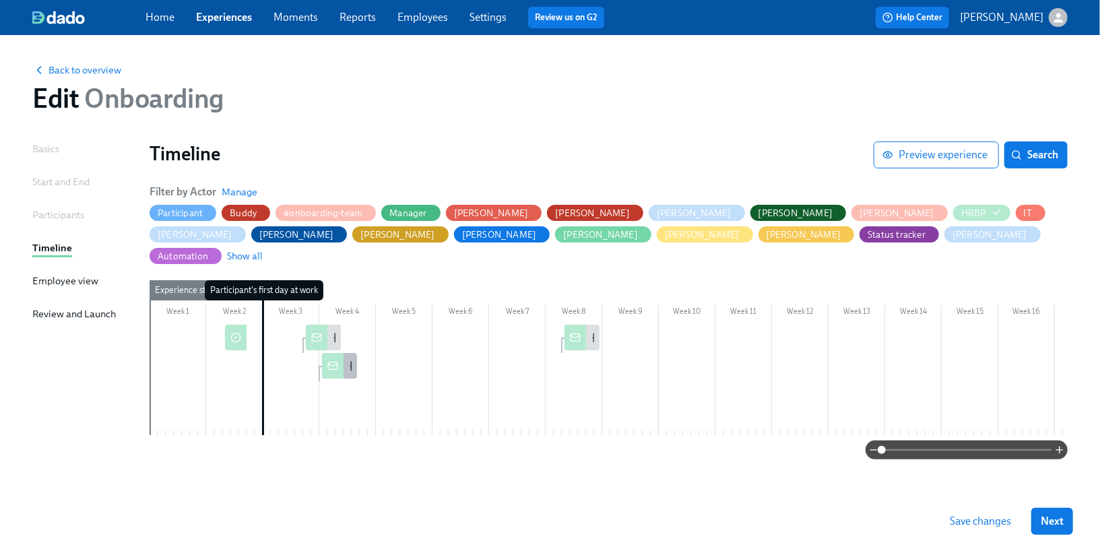
click at [333, 360] on icon at bounding box center [332, 365] width 11 height 11
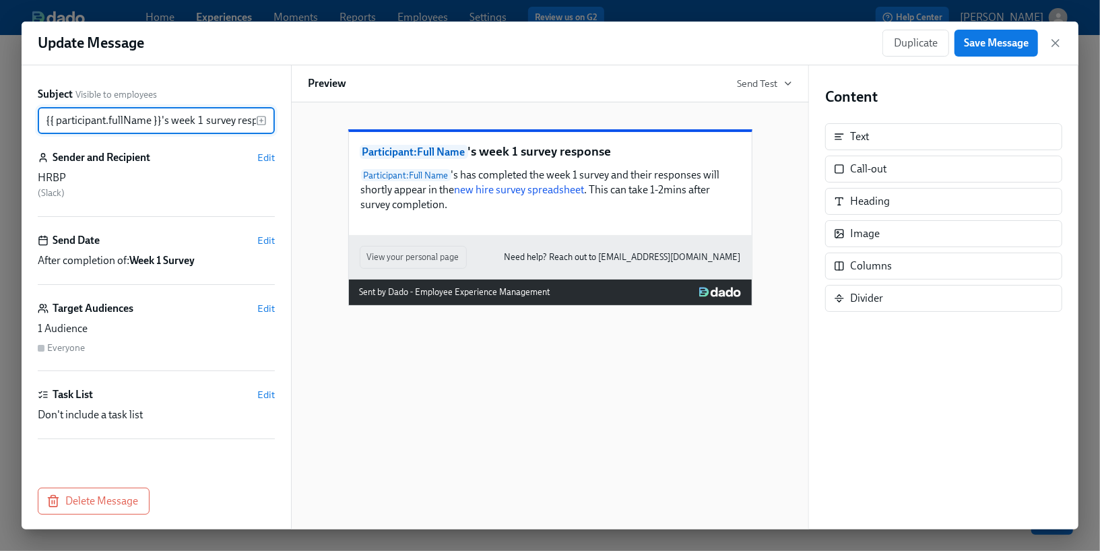
scroll to position [0, 22]
click at [1056, 39] on icon "button" at bounding box center [1055, 42] width 13 height 13
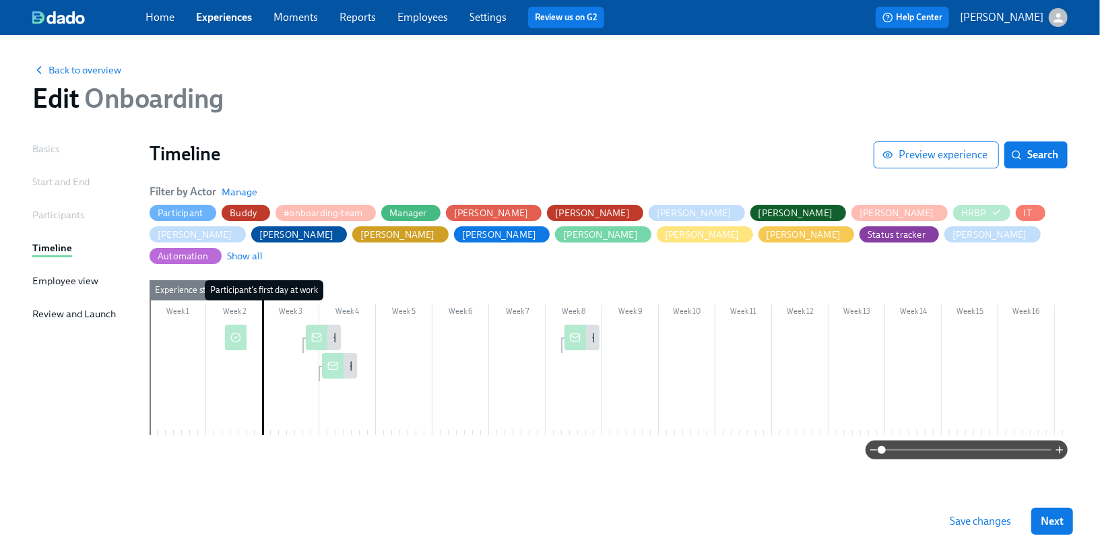
click at [224, 15] on link "Experiences" at bounding box center [224, 17] width 56 height 13
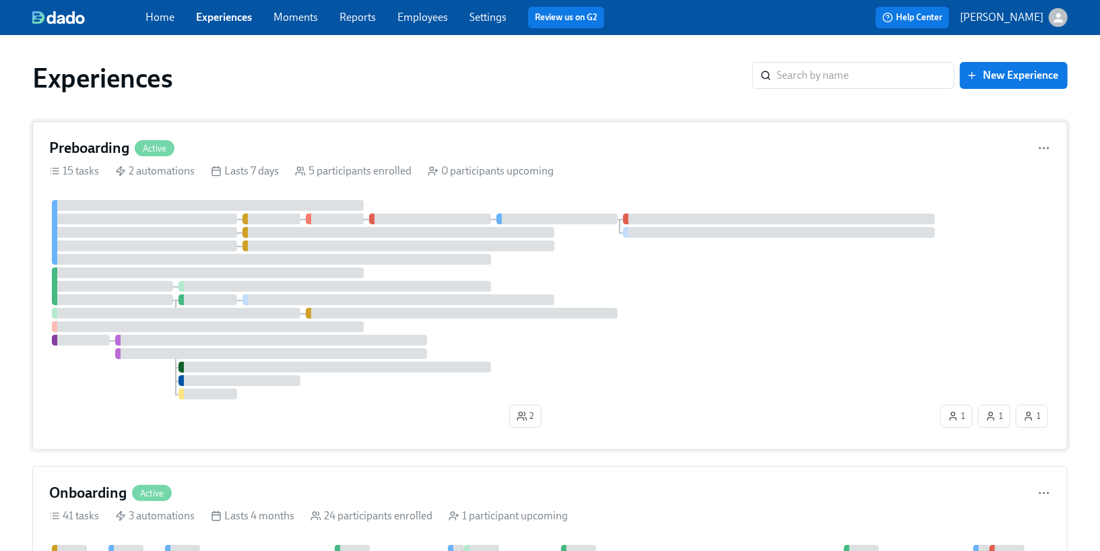
click at [319, 227] on div at bounding box center [398, 232] width 312 height 11
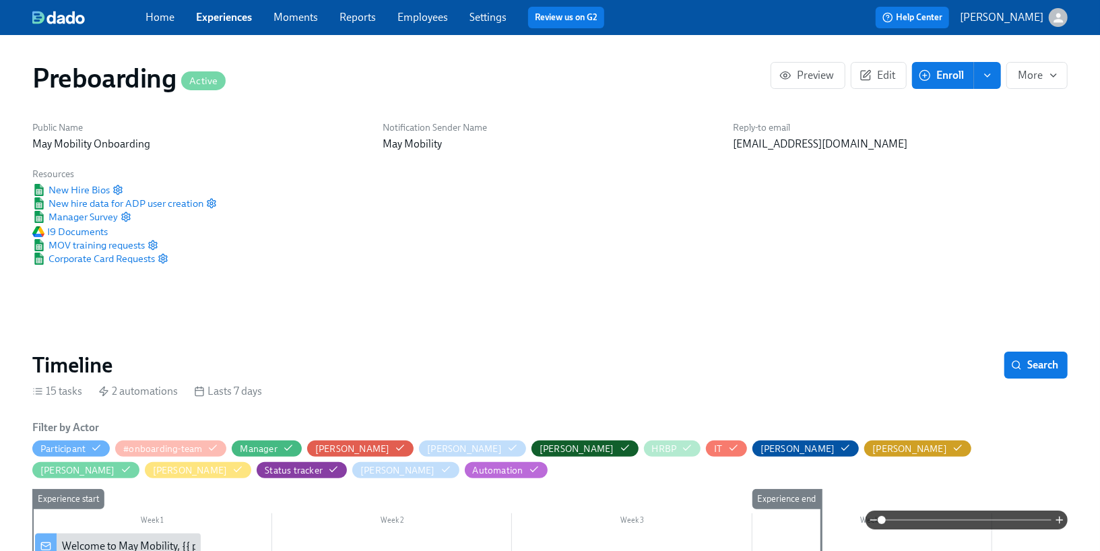
scroll to position [0, 2359]
click at [683, 451] on icon "button" at bounding box center [687, 448] width 9 height 6
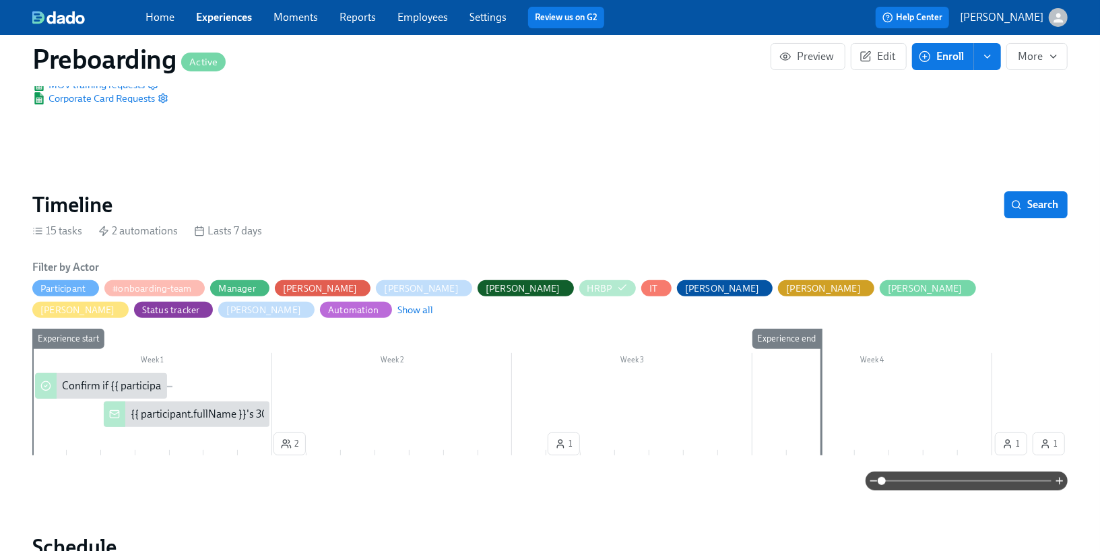
scroll to position [176, 0]
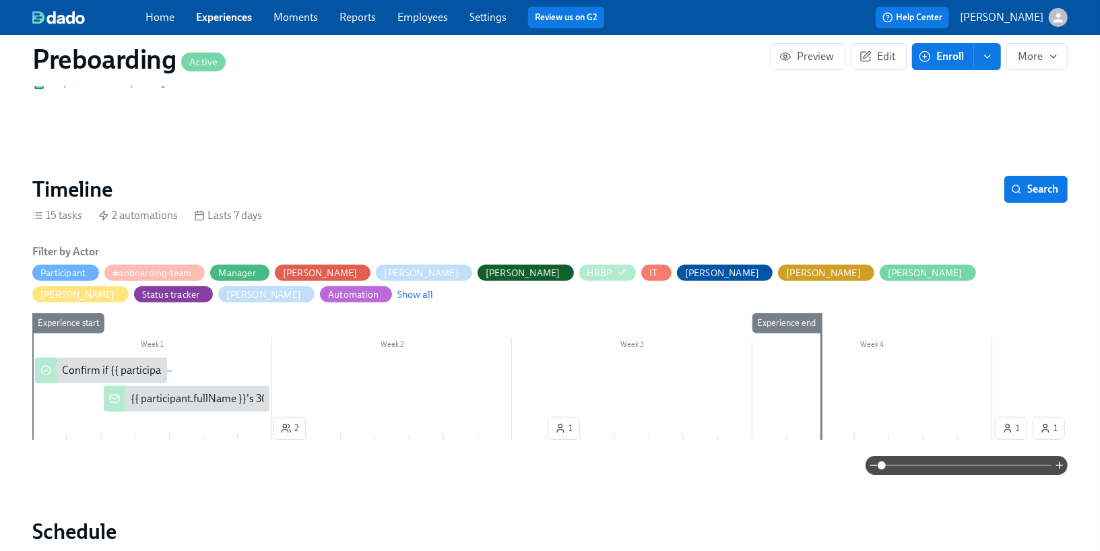
click at [143, 401] on div "{{ participant.fullName }}'s 30-60-90 day plan" at bounding box center [237, 398] width 212 height 15
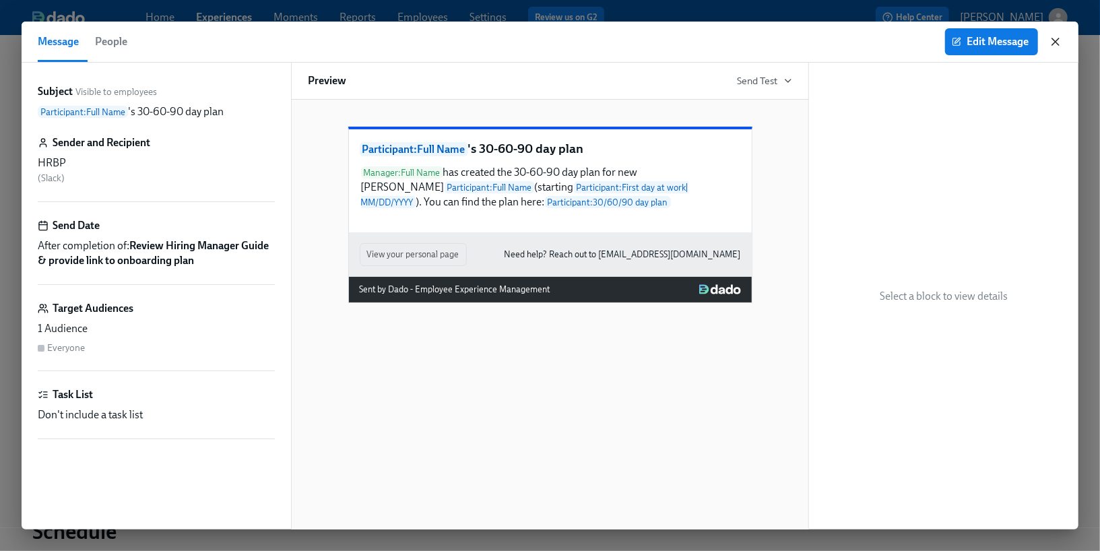
click at [1058, 45] on icon "button" at bounding box center [1055, 41] width 13 height 13
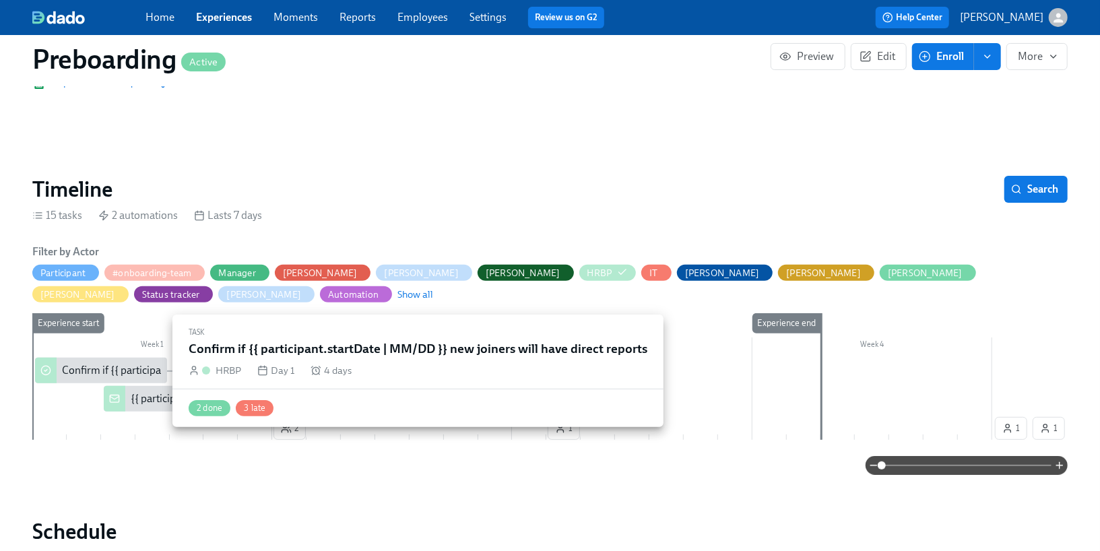
click at [115, 374] on div "Confirm if {{ participant.startDate | MM/DD }} new joiners will have direct rep…" at bounding box center [246, 370] width 369 height 15
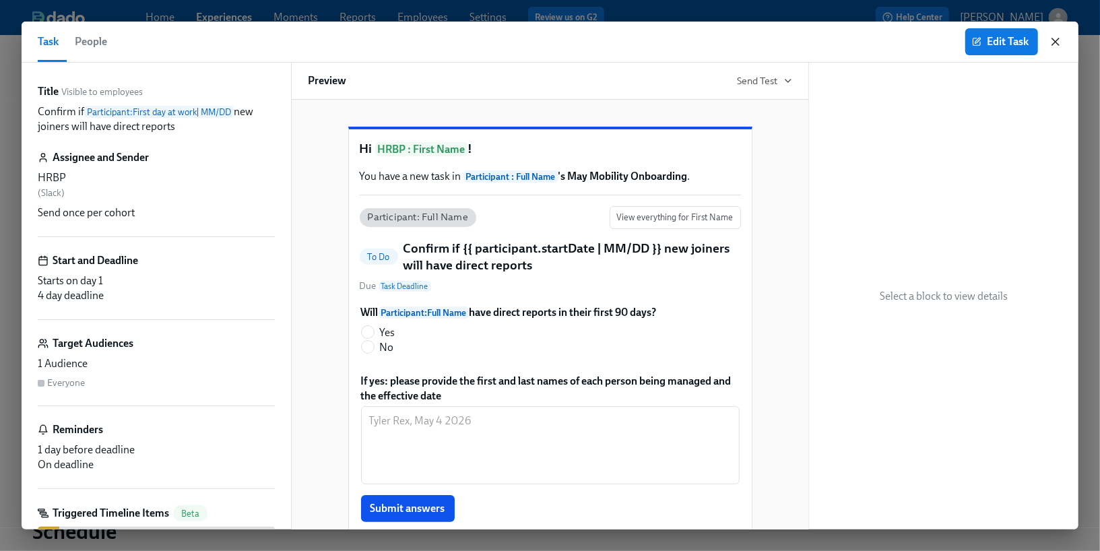
click at [1056, 43] on icon "button" at bounding box center [1055, 41] width 13 height 13
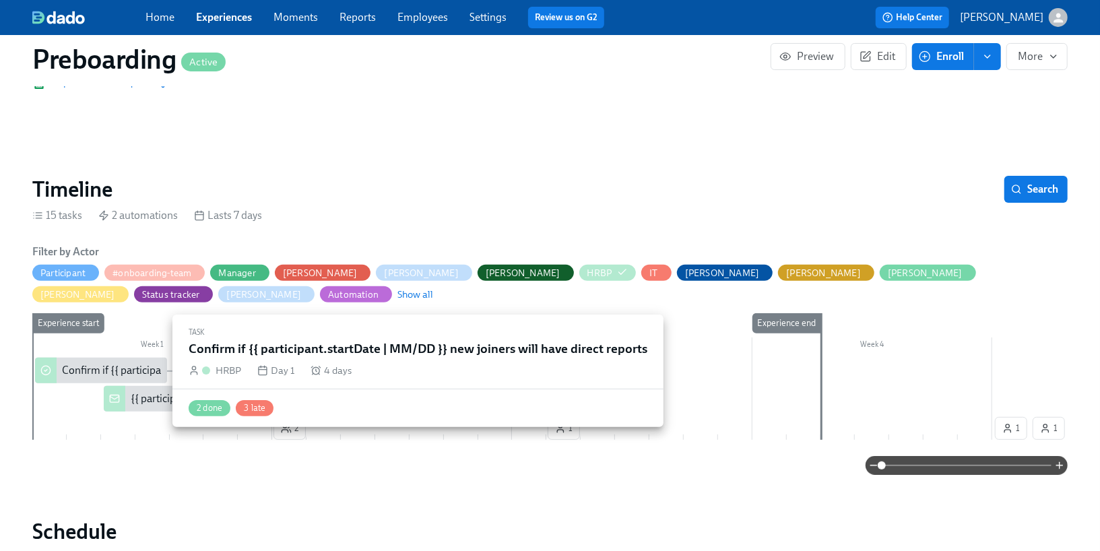
click at [107, 377] on div "Confirm if {{ participant.startDate | MM/DD }} new joiners will have direct rep…" at bounding box center [246, 370] width 369 height 15
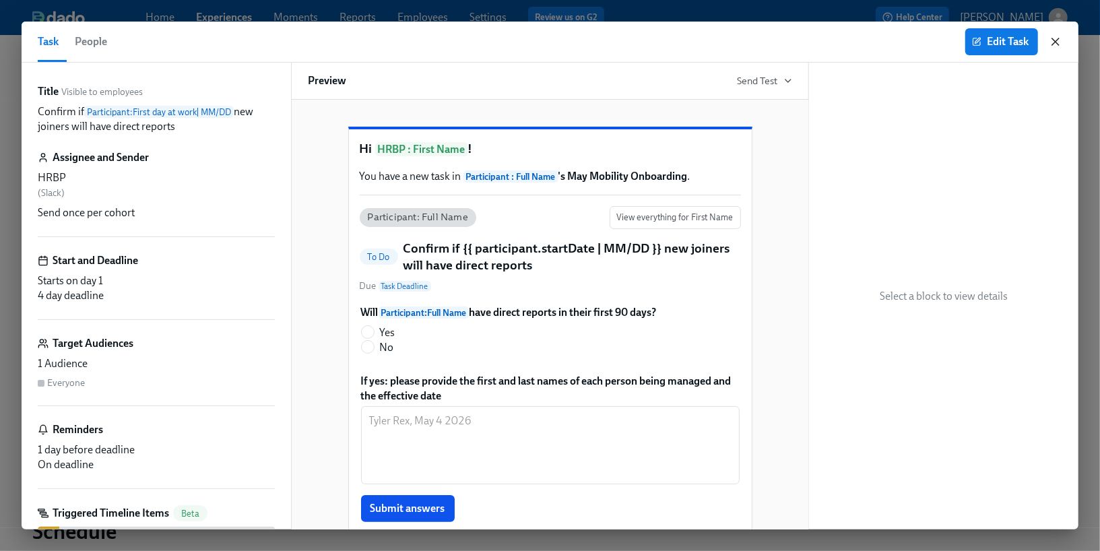
click at [1060, 44] on icon "button" at bounding box center [1055, 41] width 13 height 13
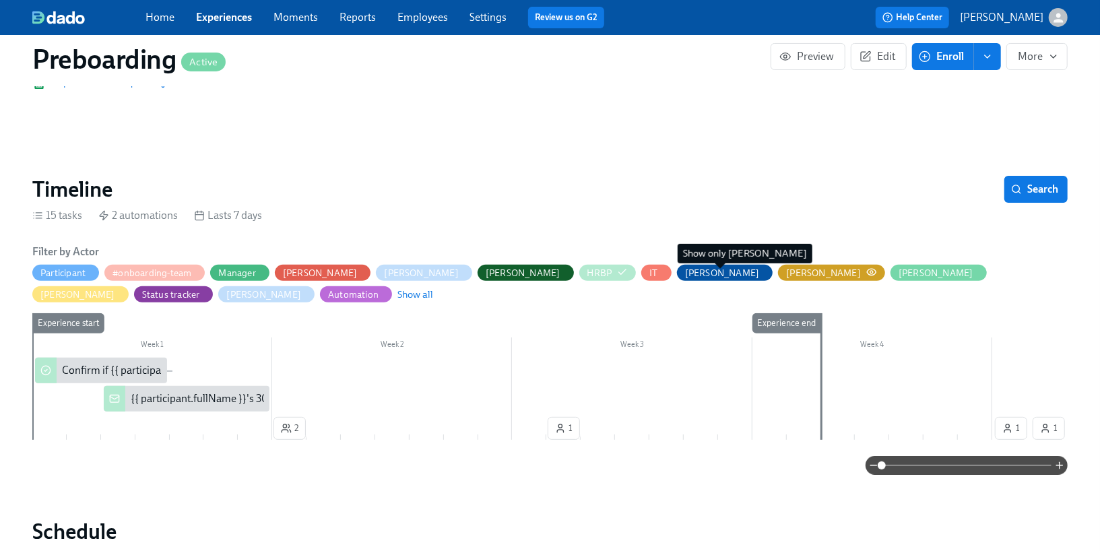
click at [867, 271] on icon "button" at bounding box center [871, 272] width 9 height 6
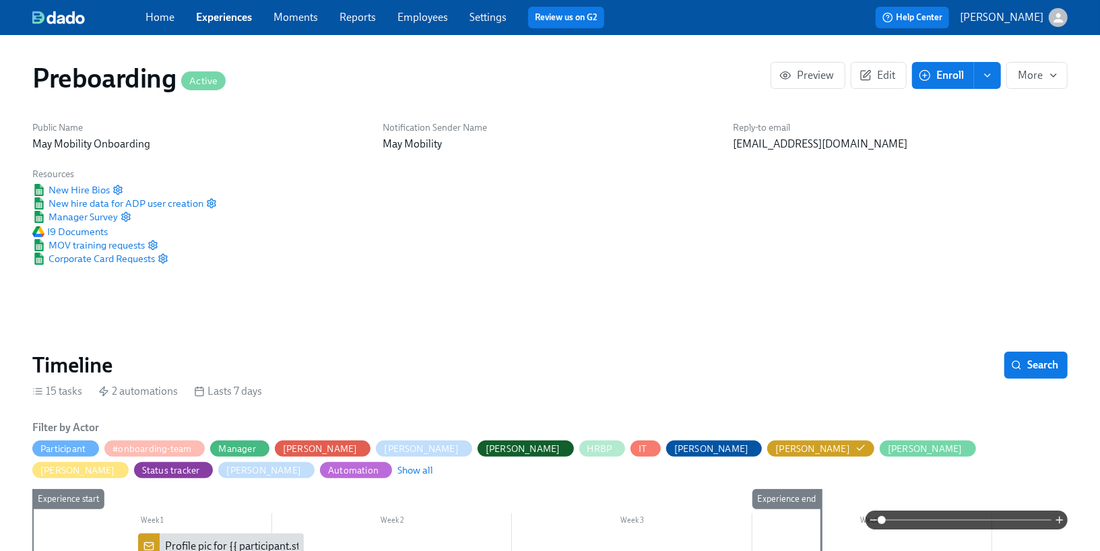
click at [231, 14] on link "Experiences" at bounding box center [224, 17] width 56 height 13
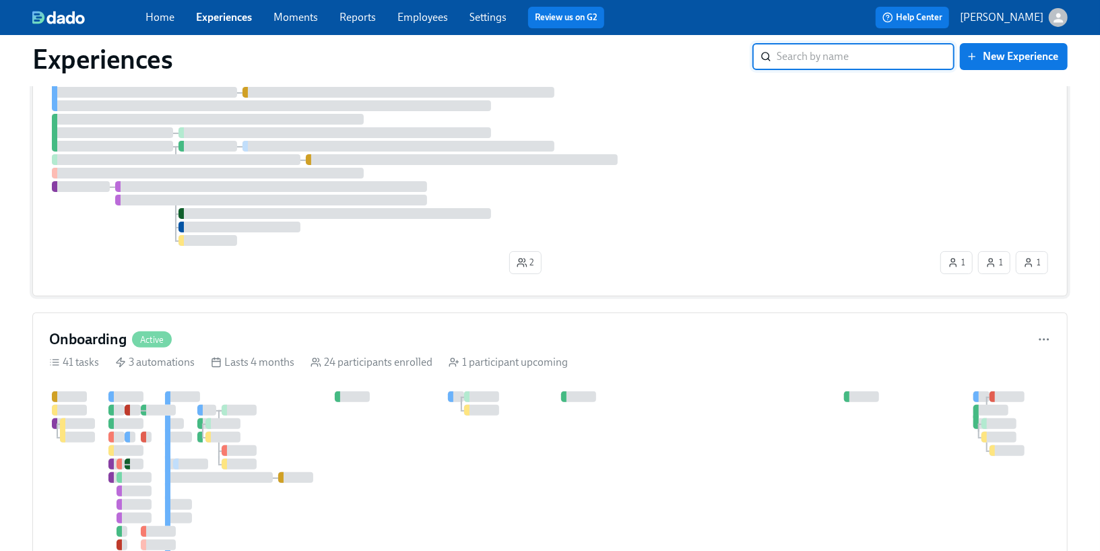
scroll to position [166, 0]
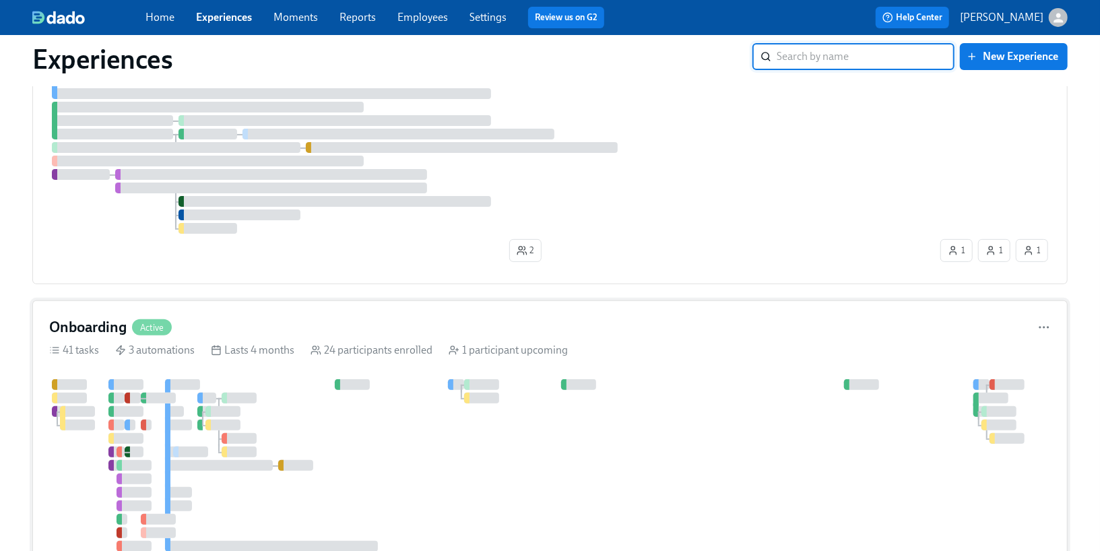
click at [233, 345] on div "Lasts 4 months" at bounding box center [253, 350] width 84 height 15
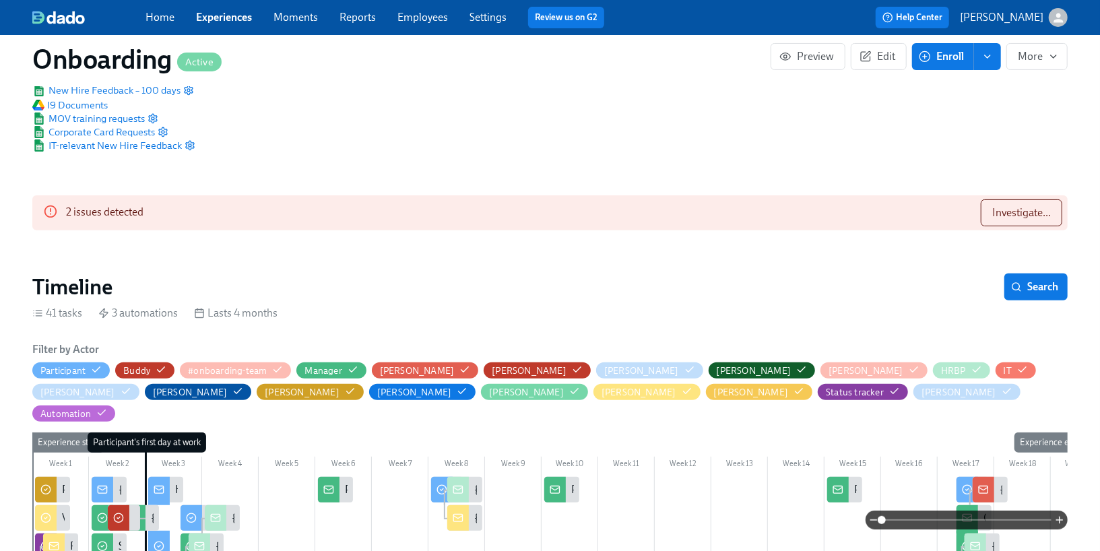
scroll to position [210, 0]
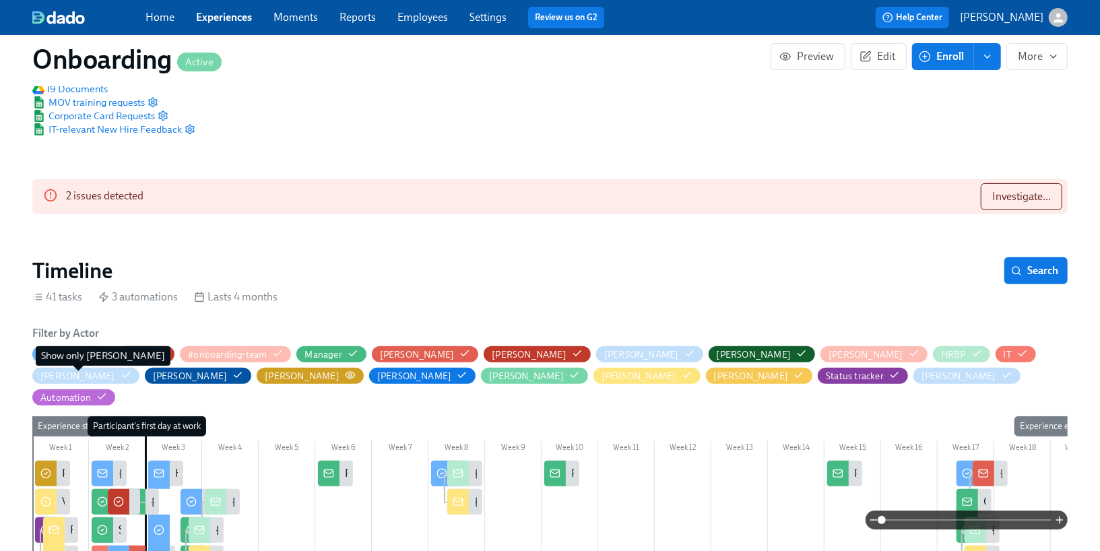
click at [345, 376] on icon "button" at bounding box center [350, 375] width 11 height 11
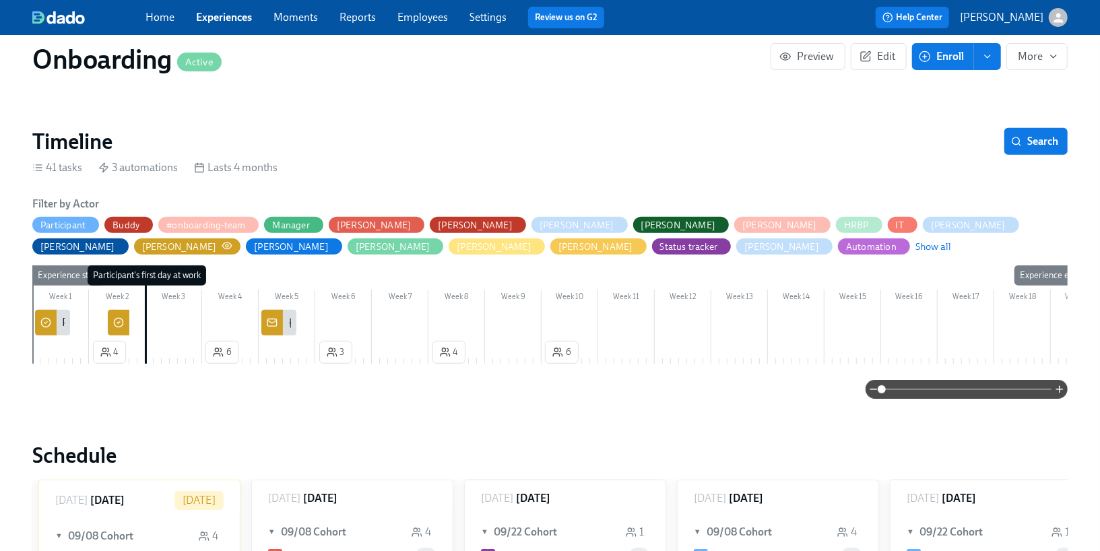
scroll to position [355, 0]
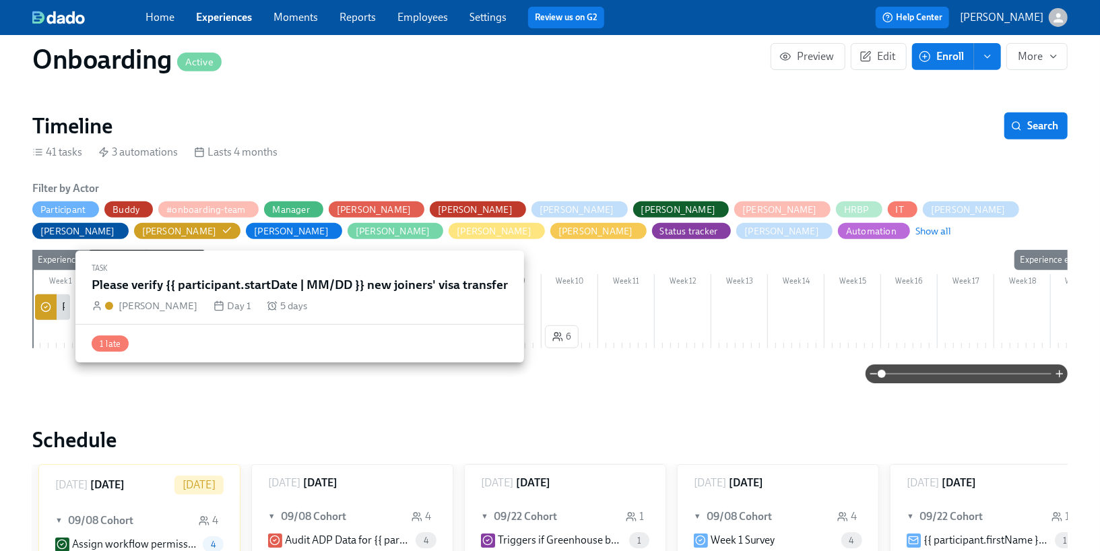
click at [49, 308] on circle at bounding box center [45, 307] width 9 height 9
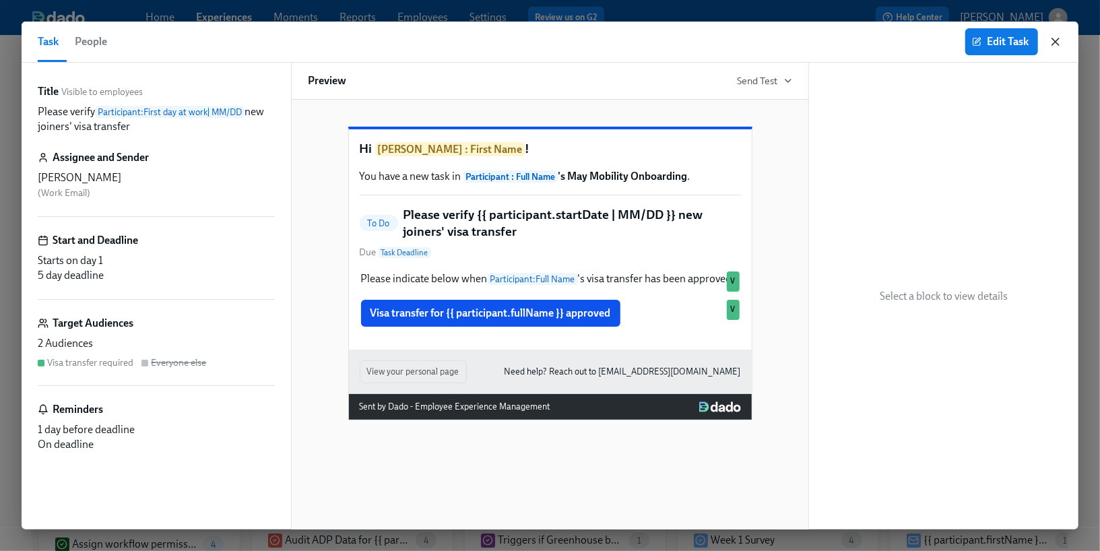
click at [1059, 44] on icon "button" at bounding box center [1055, 41] width 13 height 13
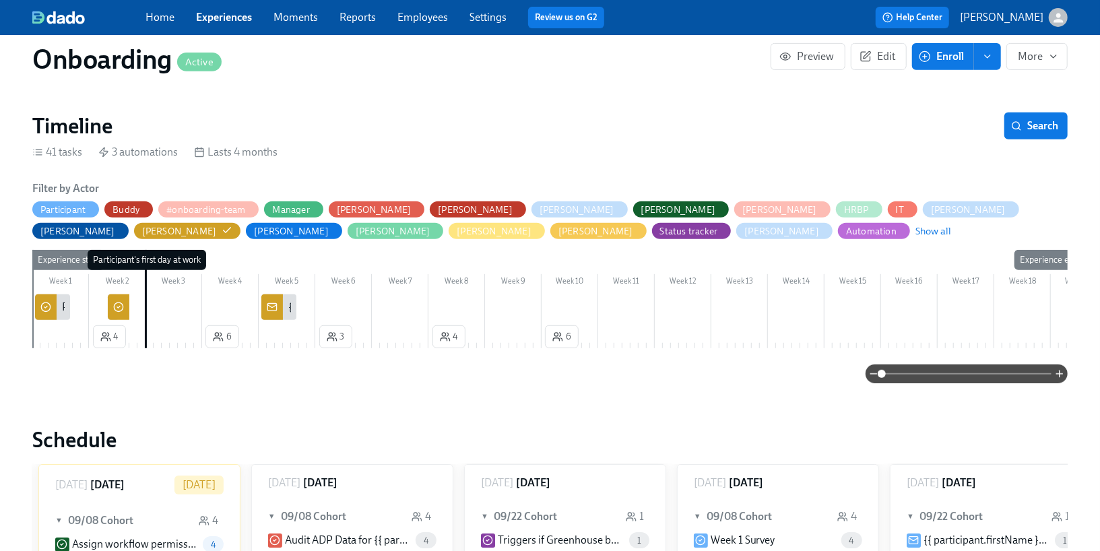
click at [276, 311] on icon at bounding box center [272, 307] width 11 height 11
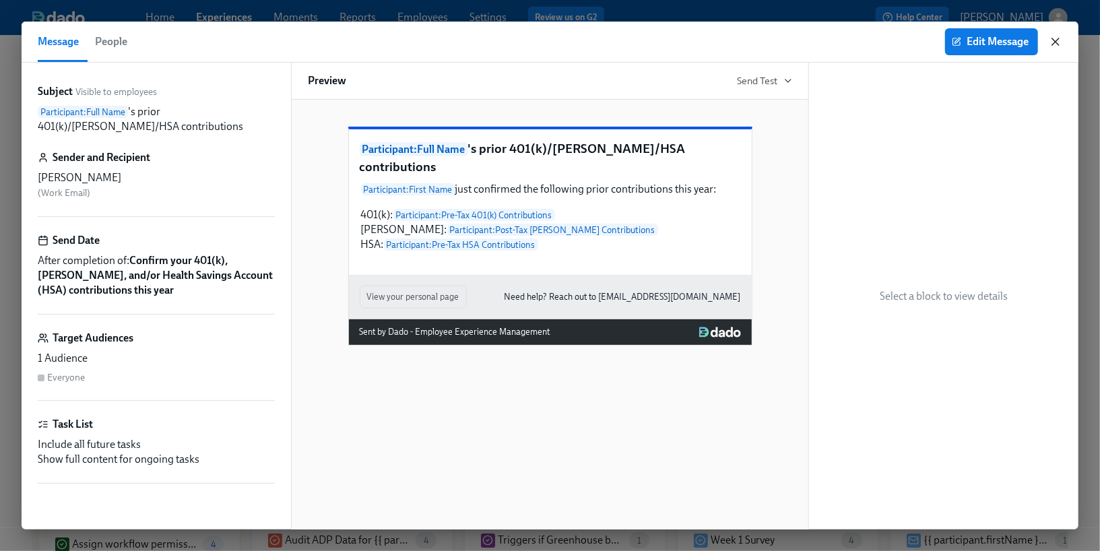
click at [1062, 43] on icon "button" at bounding box center [1055, 41] width 13 height 13
